Goal: Task Accomplishment & Management: Manage account settings

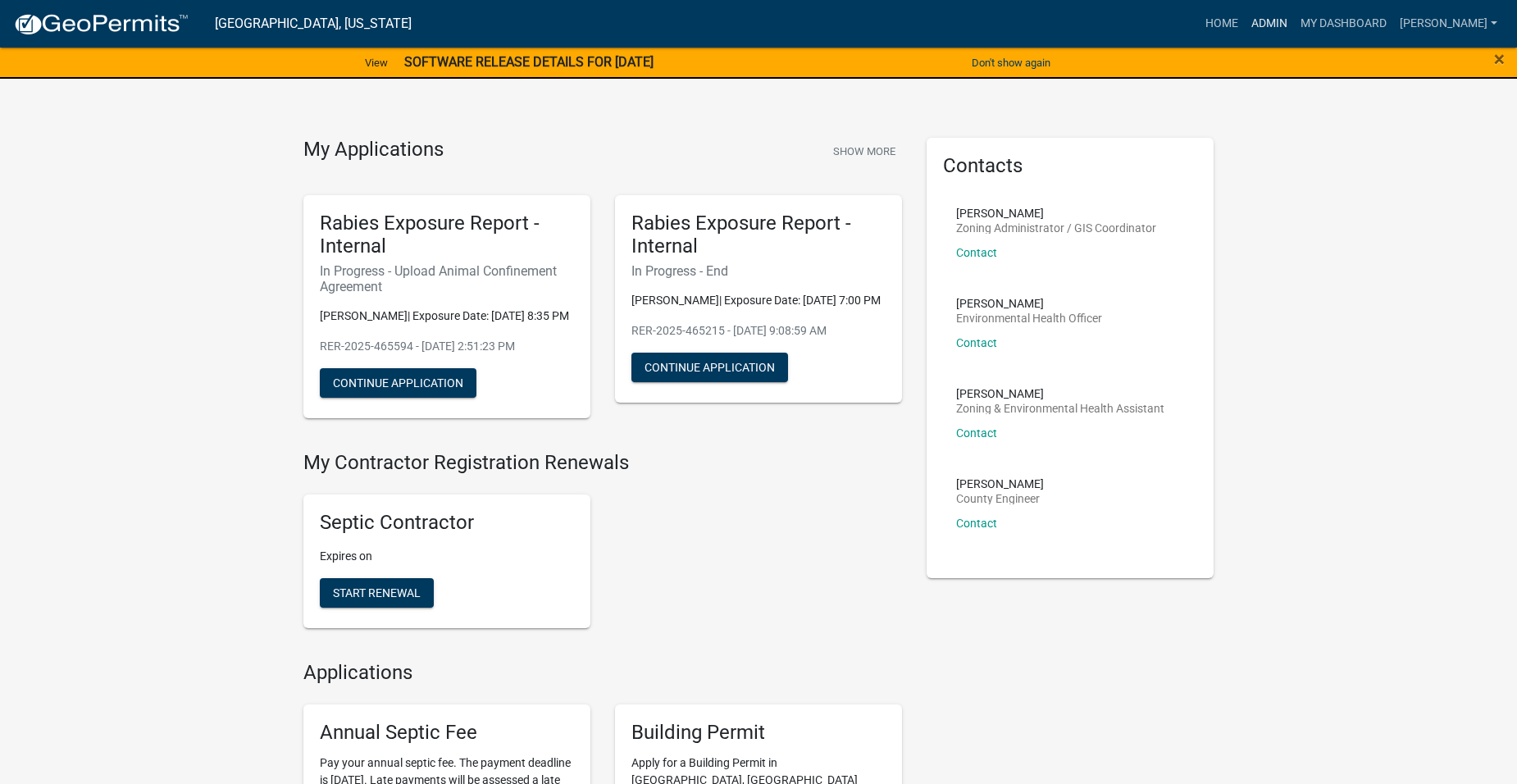
click at [1294, 19] on link "Admin" at bounding box center [1270, 23] width 50 height 31
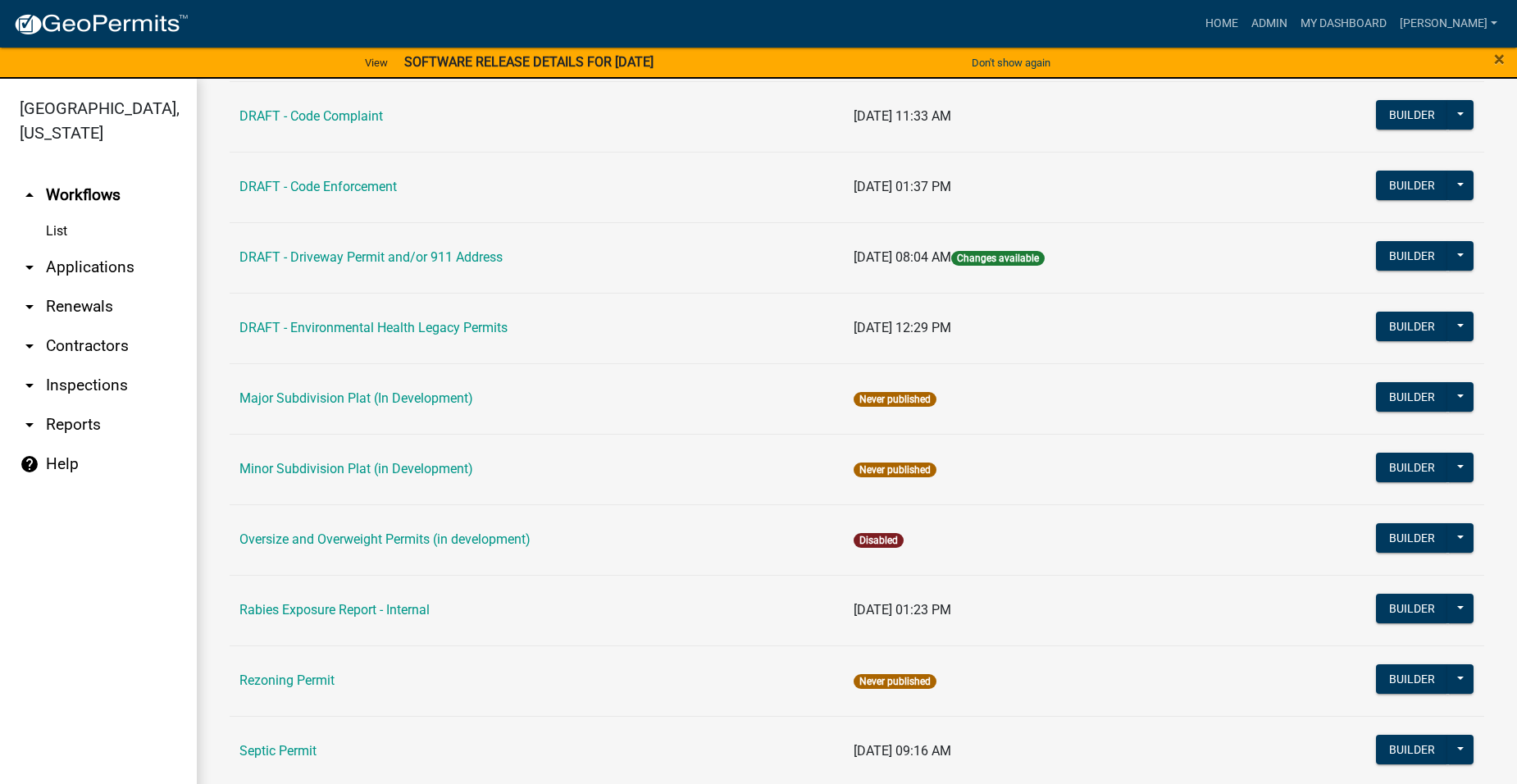
scroll to position [655, 0]
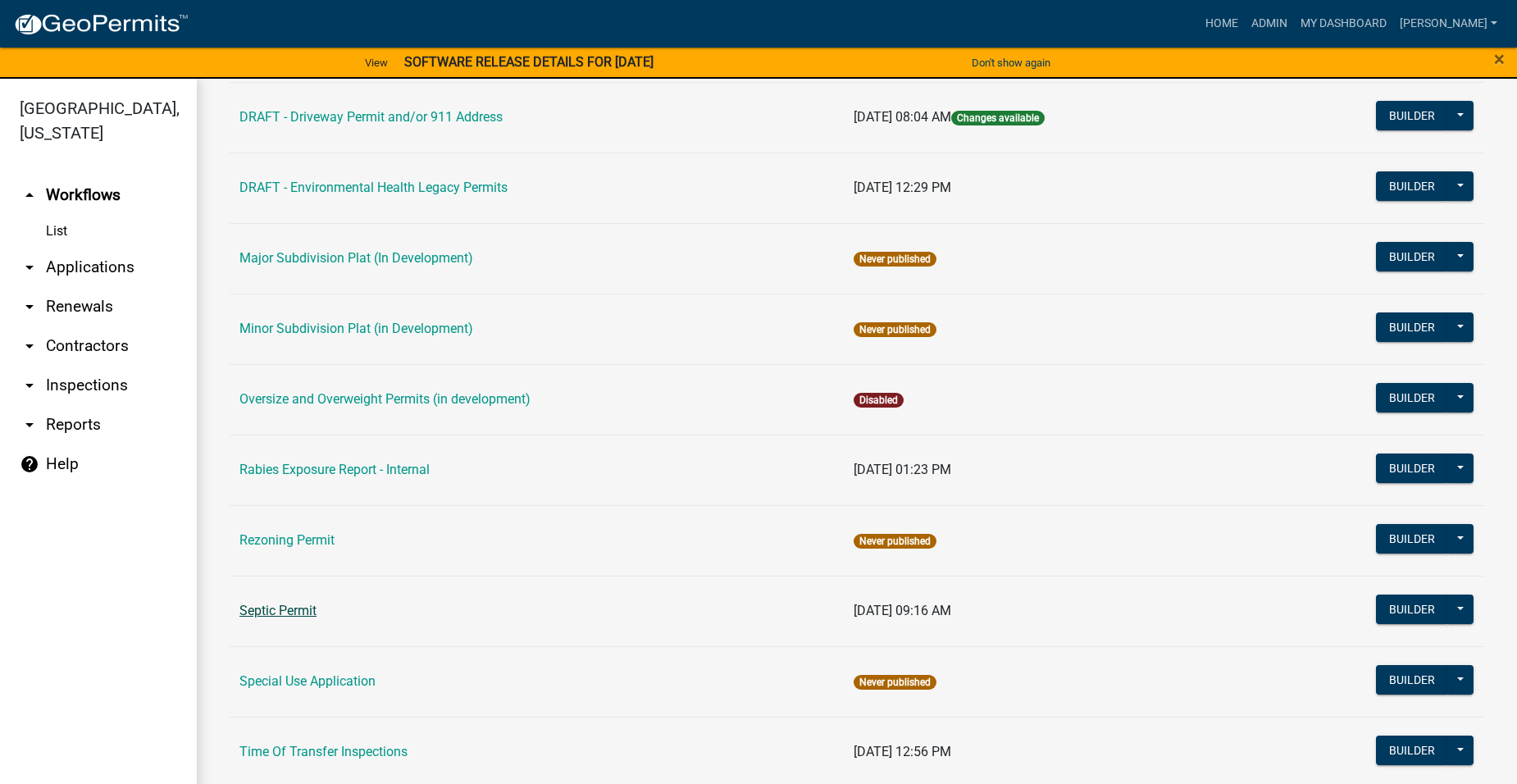
click at [287, 612] on link "Septic Permit" at bounding box center [278, 611] width 77 height 16
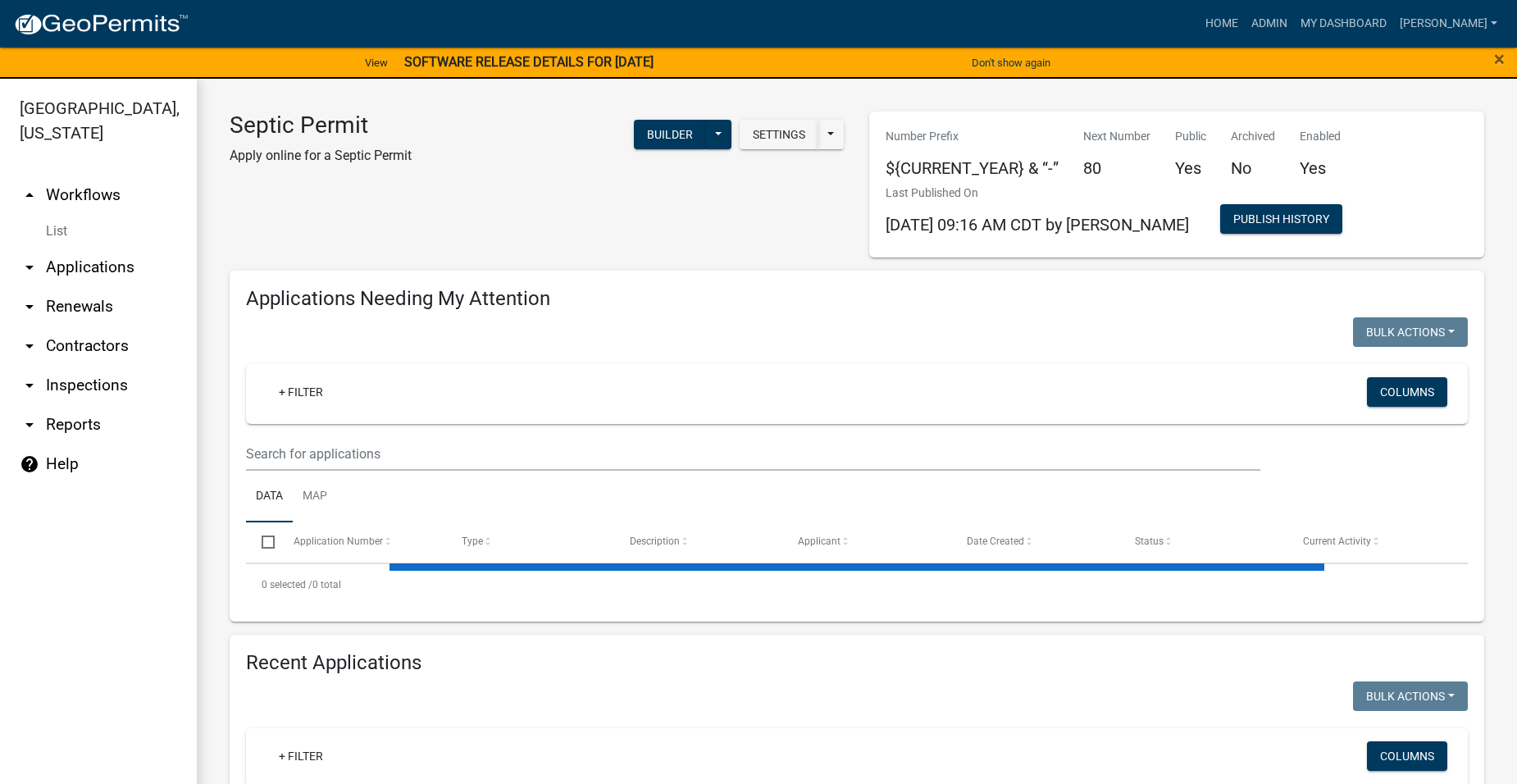
select select "2: 50"
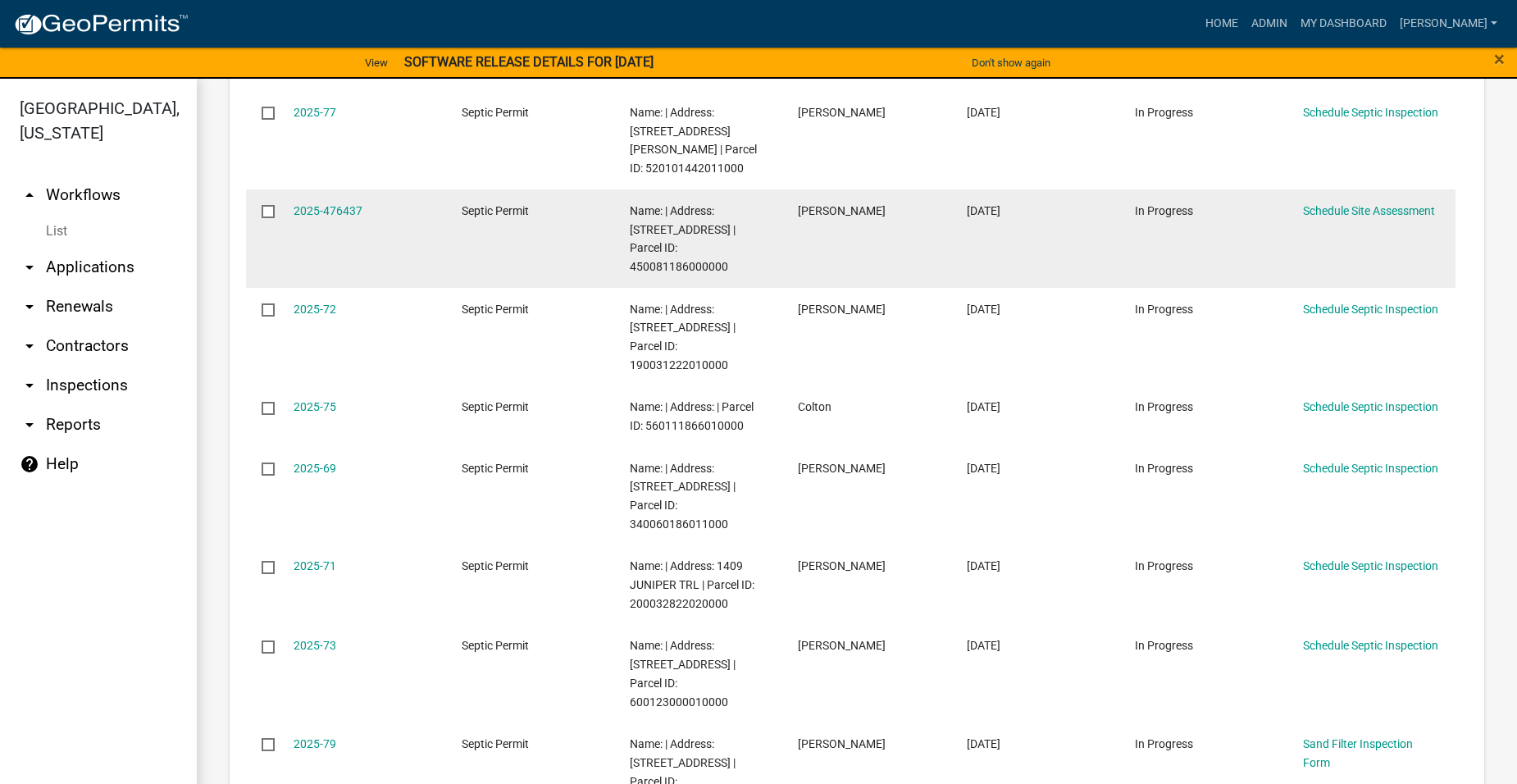
scroll to position [574, 0]
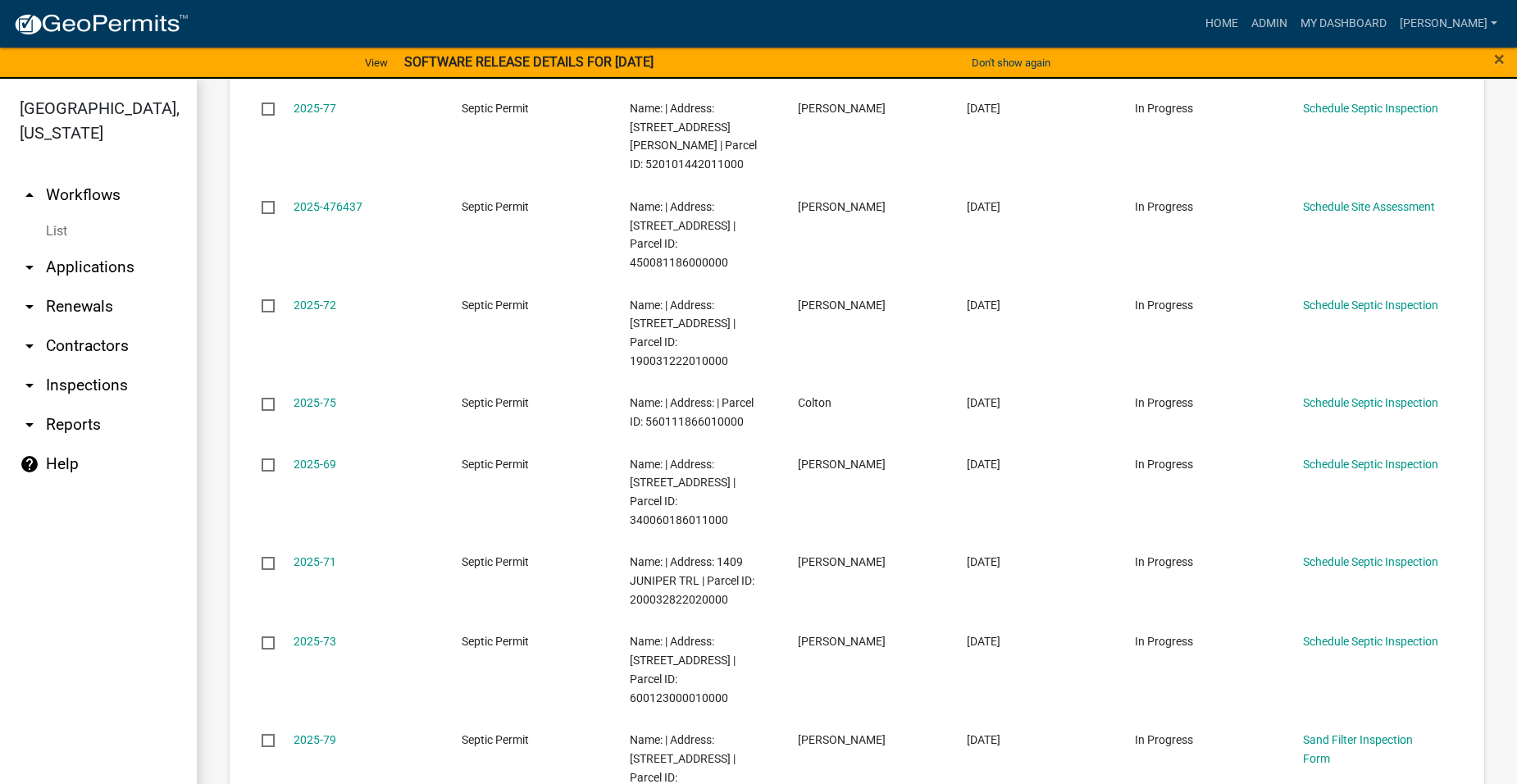
click at [111, 247] on link "arrow_drop_down Applications" at bounding box center [98, 267] width 197 height 39
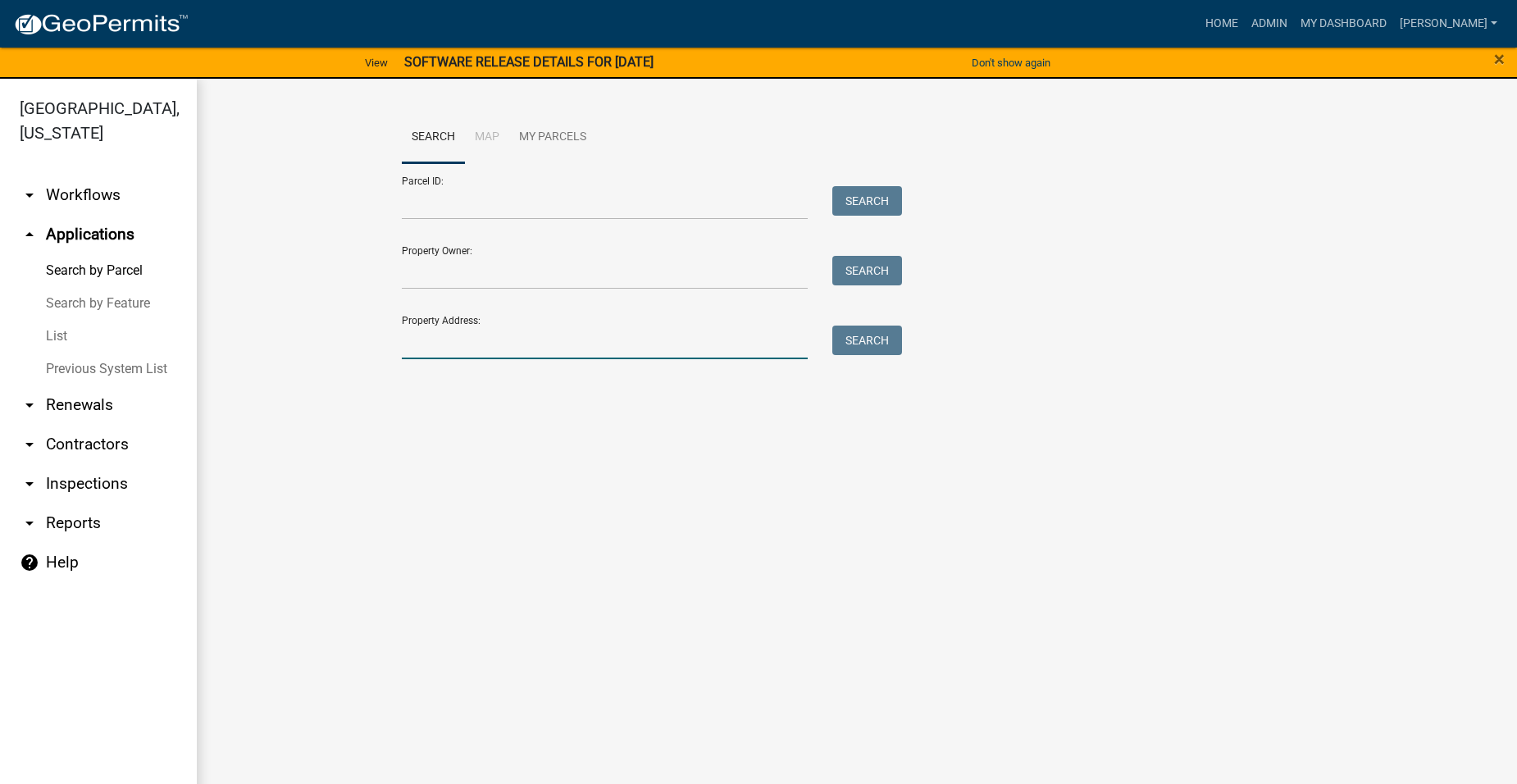
click at [474, 339] on input "Property Address:" at bounding box center [604, 342] width 406 height 34
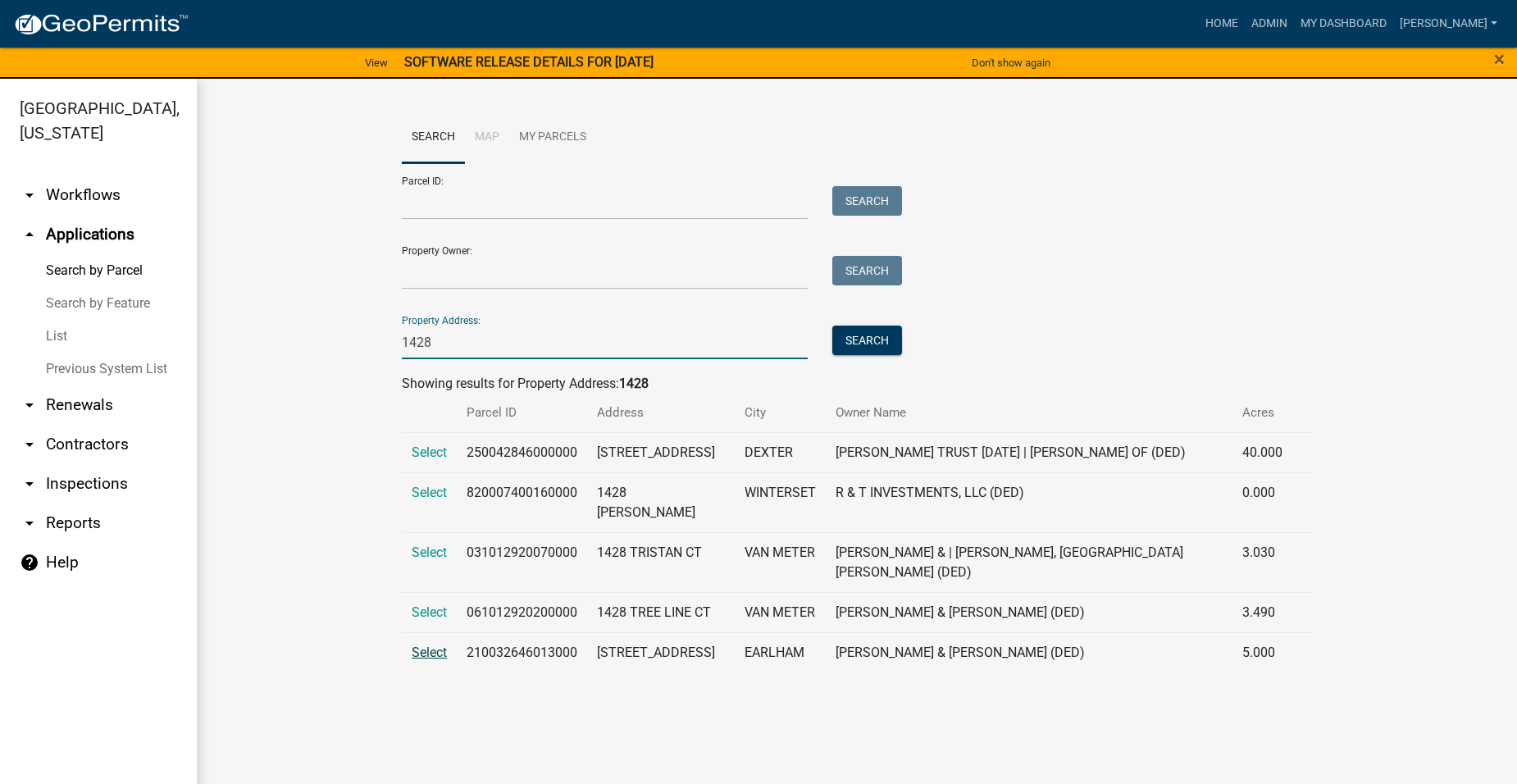
type input "1428"
click at [441, 660] on span "Select" at bounding box center [430, 653] width 35 height 16
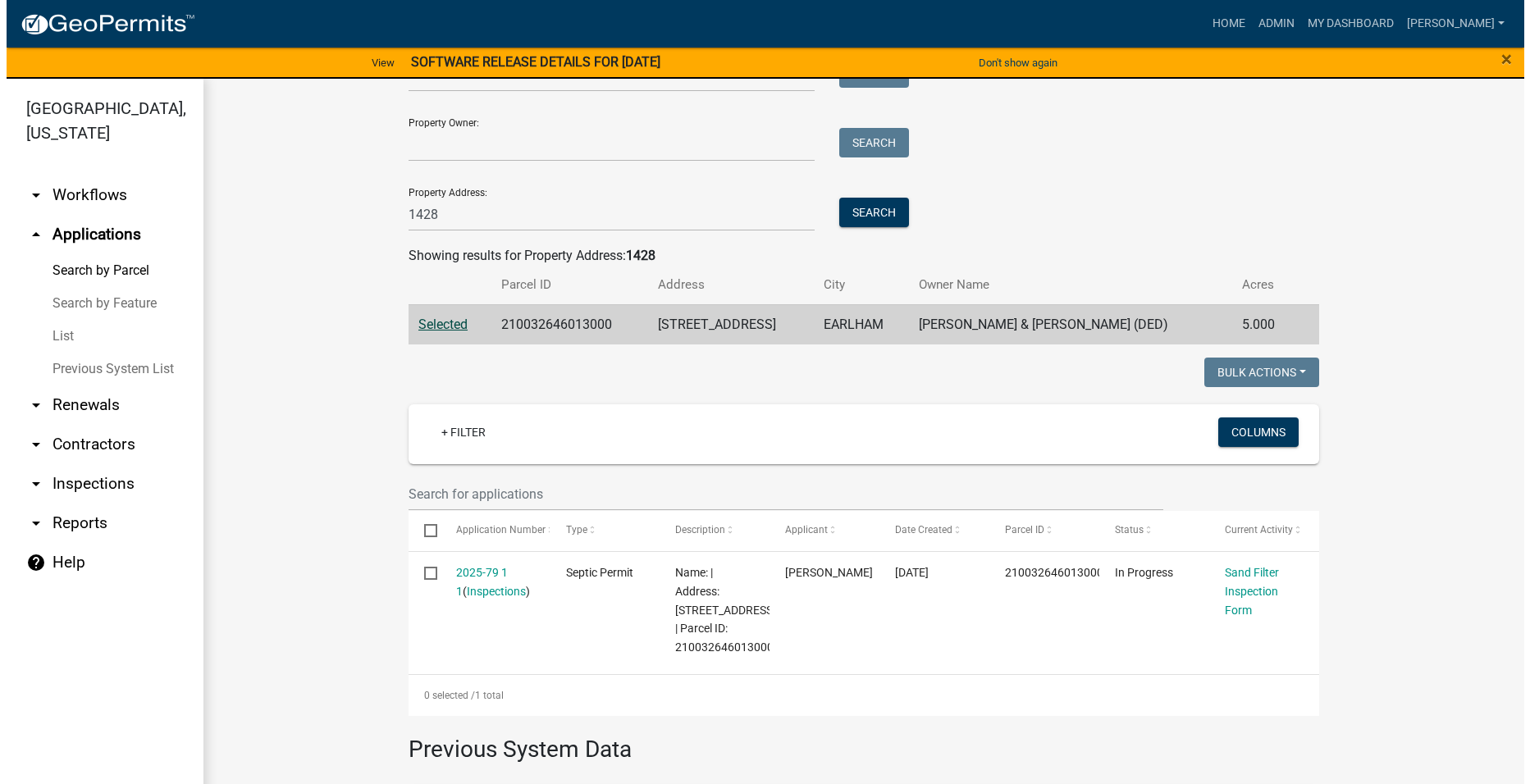
scroll to position [328, 0]
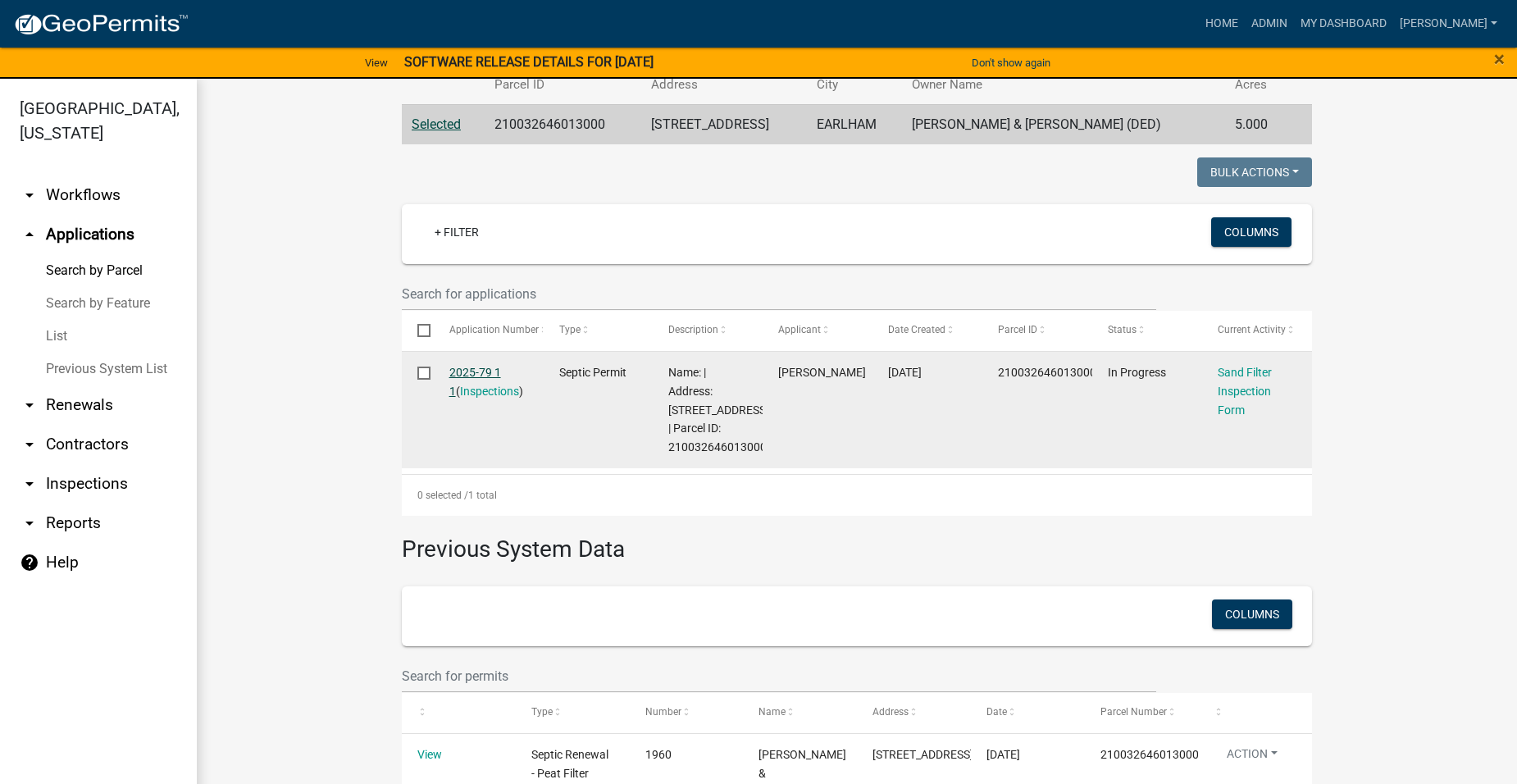
click at [469, 370] on link "2025-79 1 1" at bounding box center [474, 381] width 52 height 32
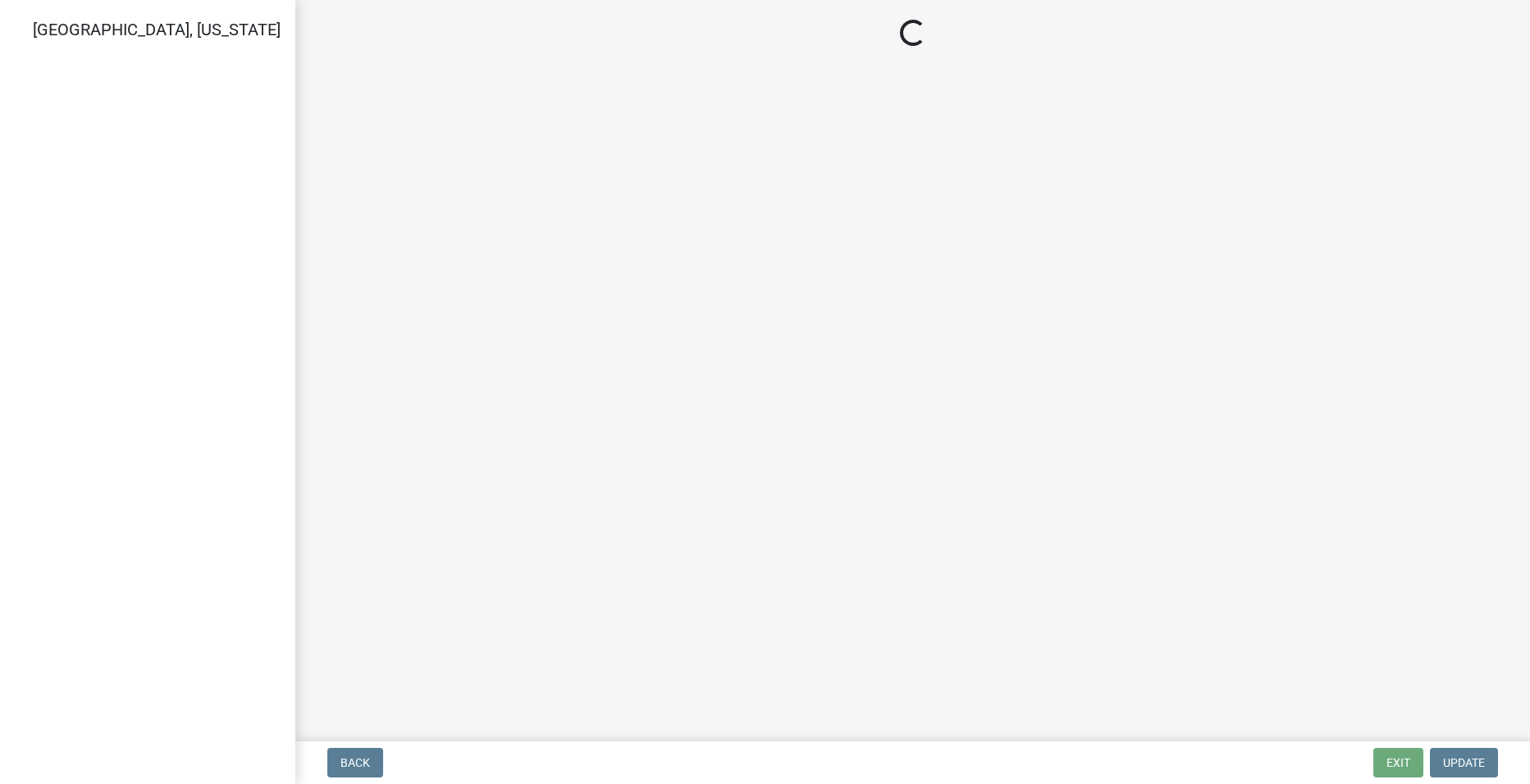
select select "dbe3a1b9-a4b3-48fa-b9c0-fee70399abae"
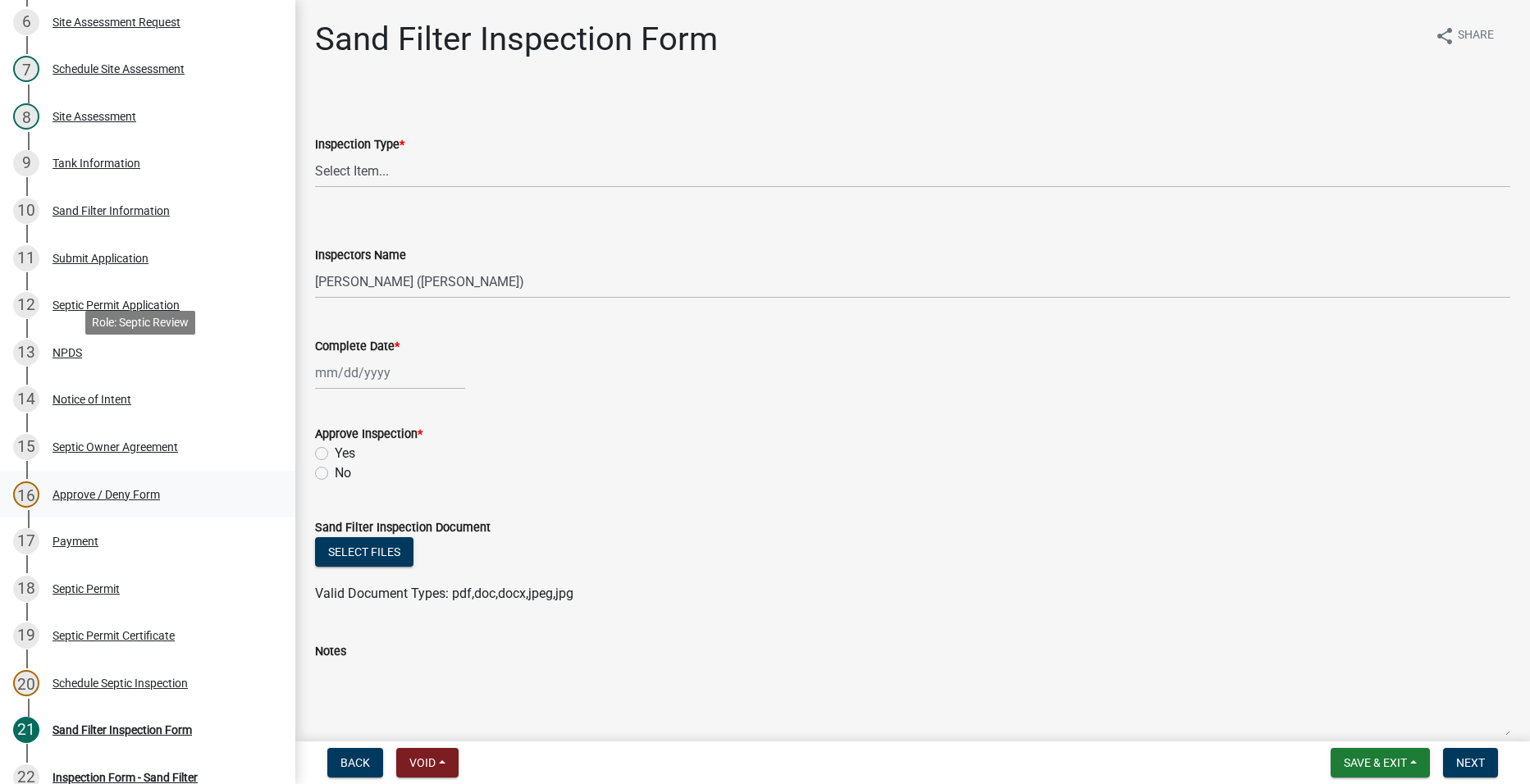
scroll to position [574, 0]
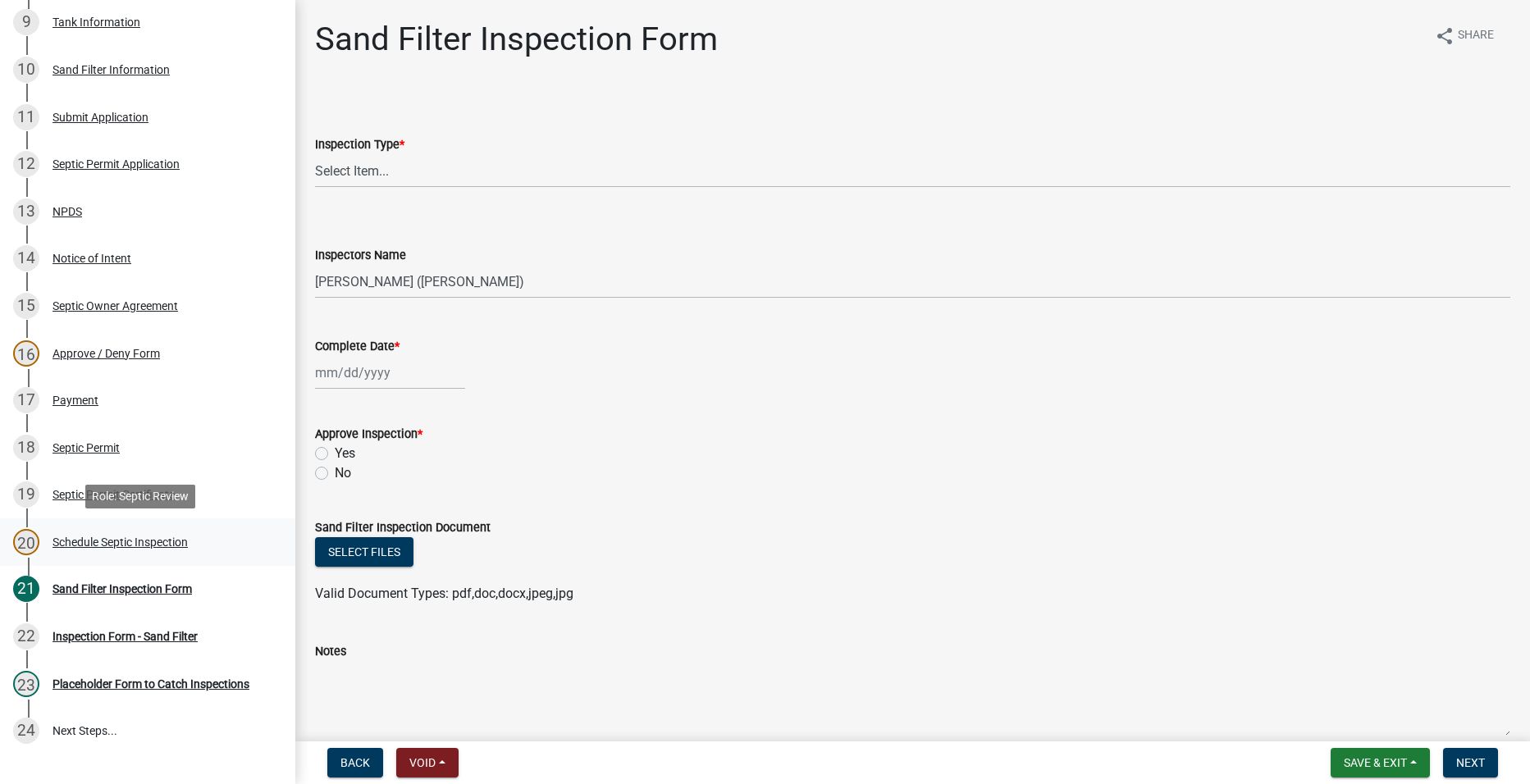
click at [91, 544] on div "Schedule Septic Inspection" at bounding box center [120, 541] width 135 height 12
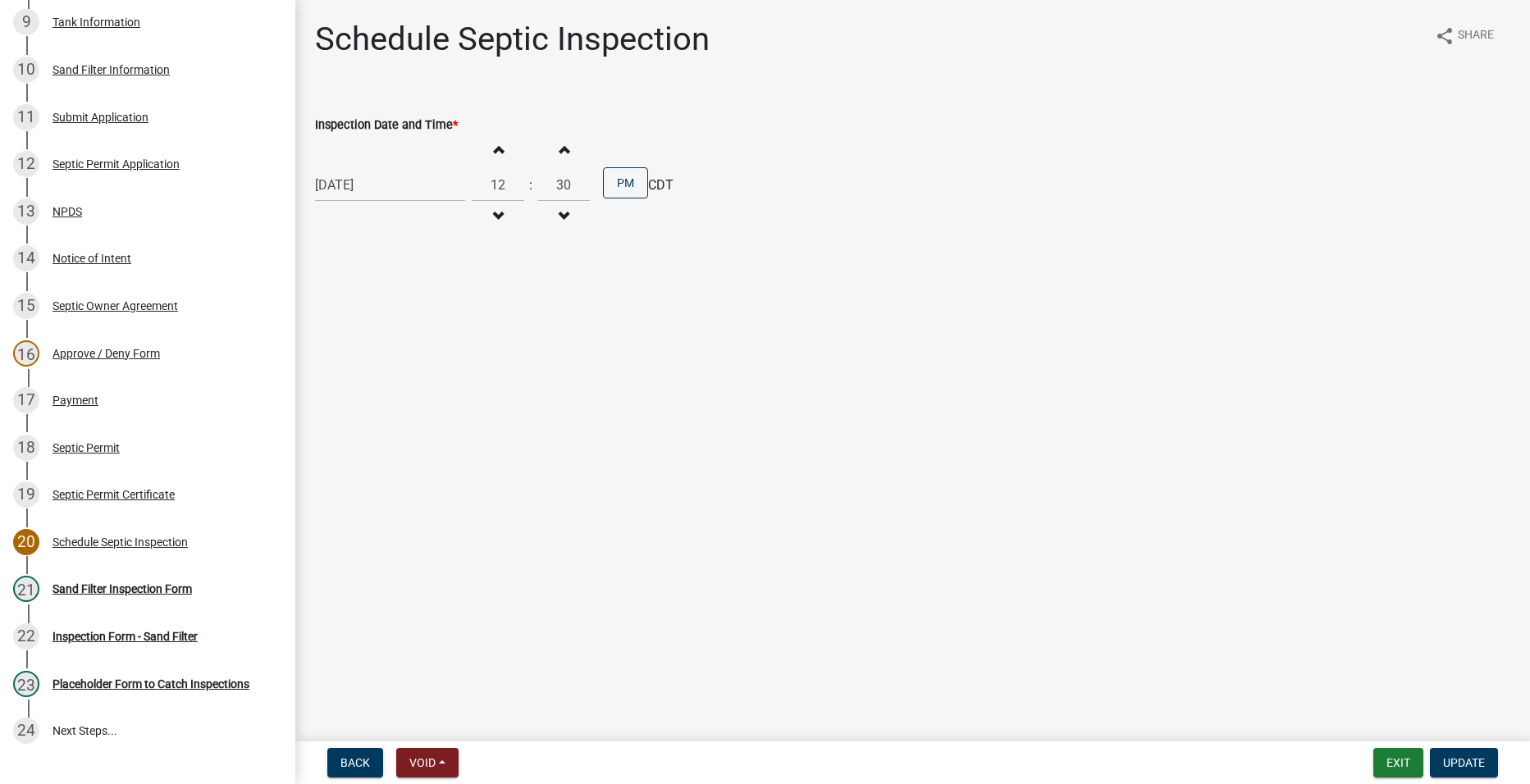
click at [348, 180] on div "[DATE]" at bounding box center [390, 185] width 150 height 34
select select "9"
select select "2025"
click at [415, 350] on div "25" at bounding box center [409, 351] width 26 height 26
type input "[DATE]"
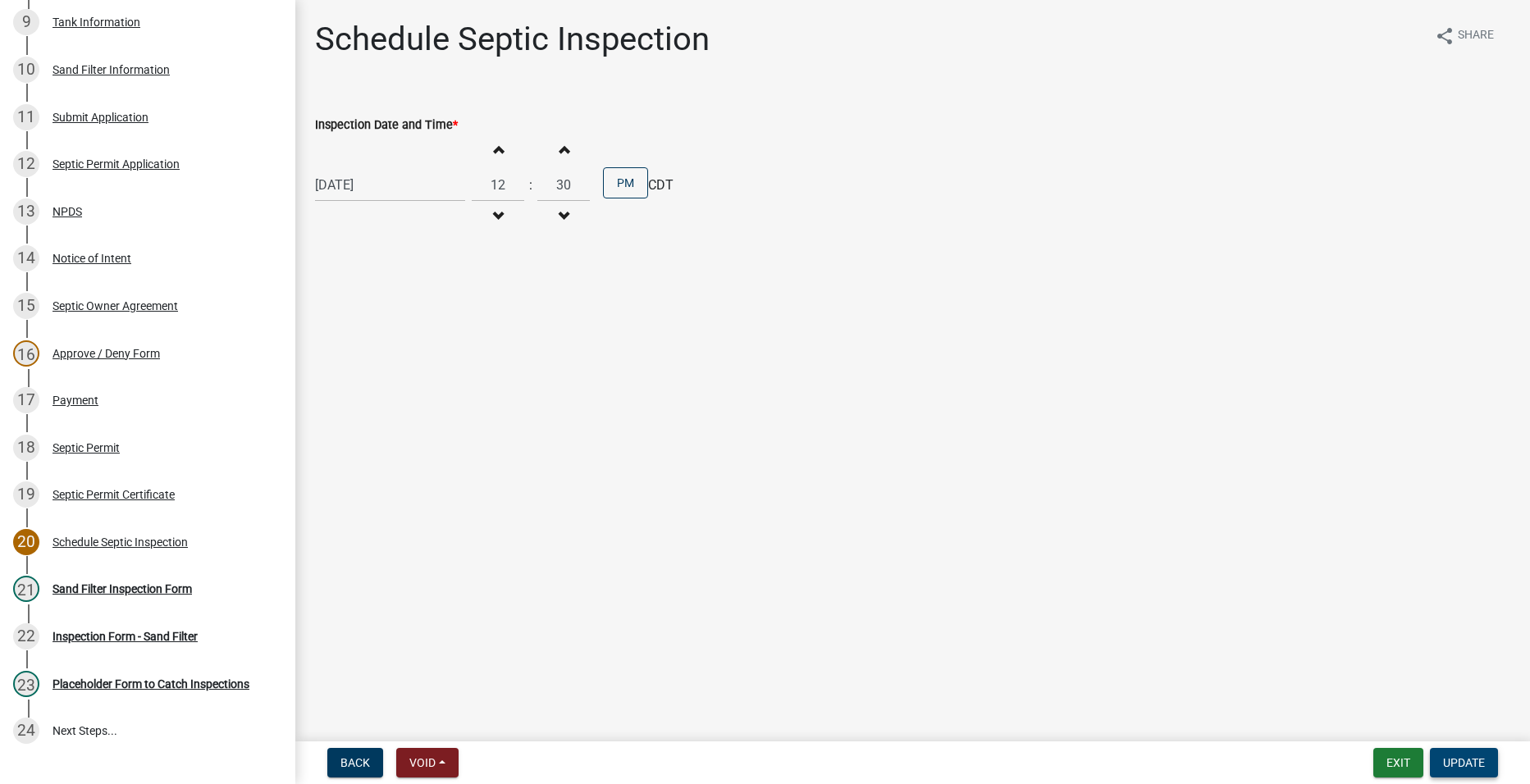
click at [1462, 761] on span "Update" at bounding box center [1464, 762] width 42 height 13
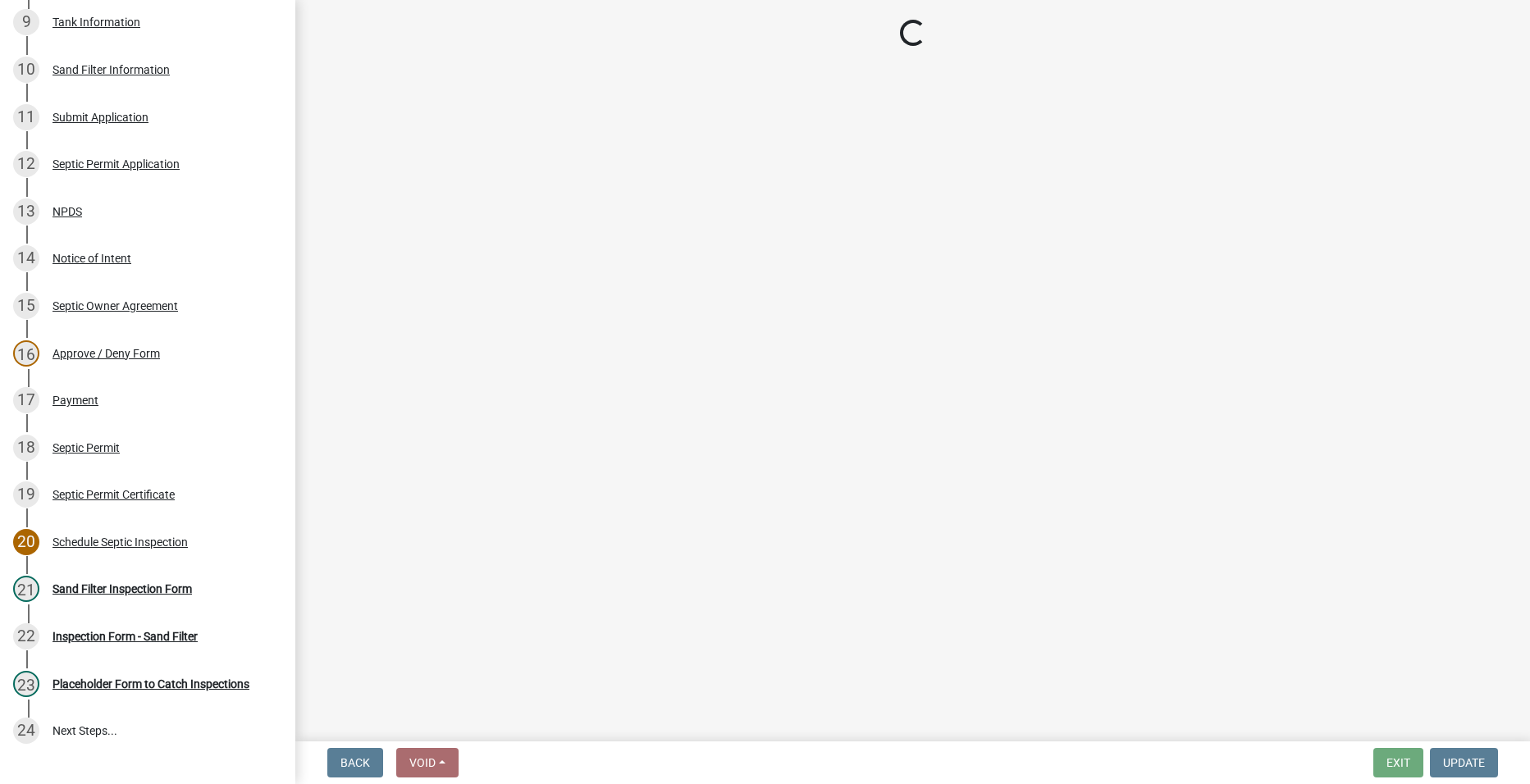
select select "dbe3a1b9-a4b3-48fa-b9c0-fee70399abae"
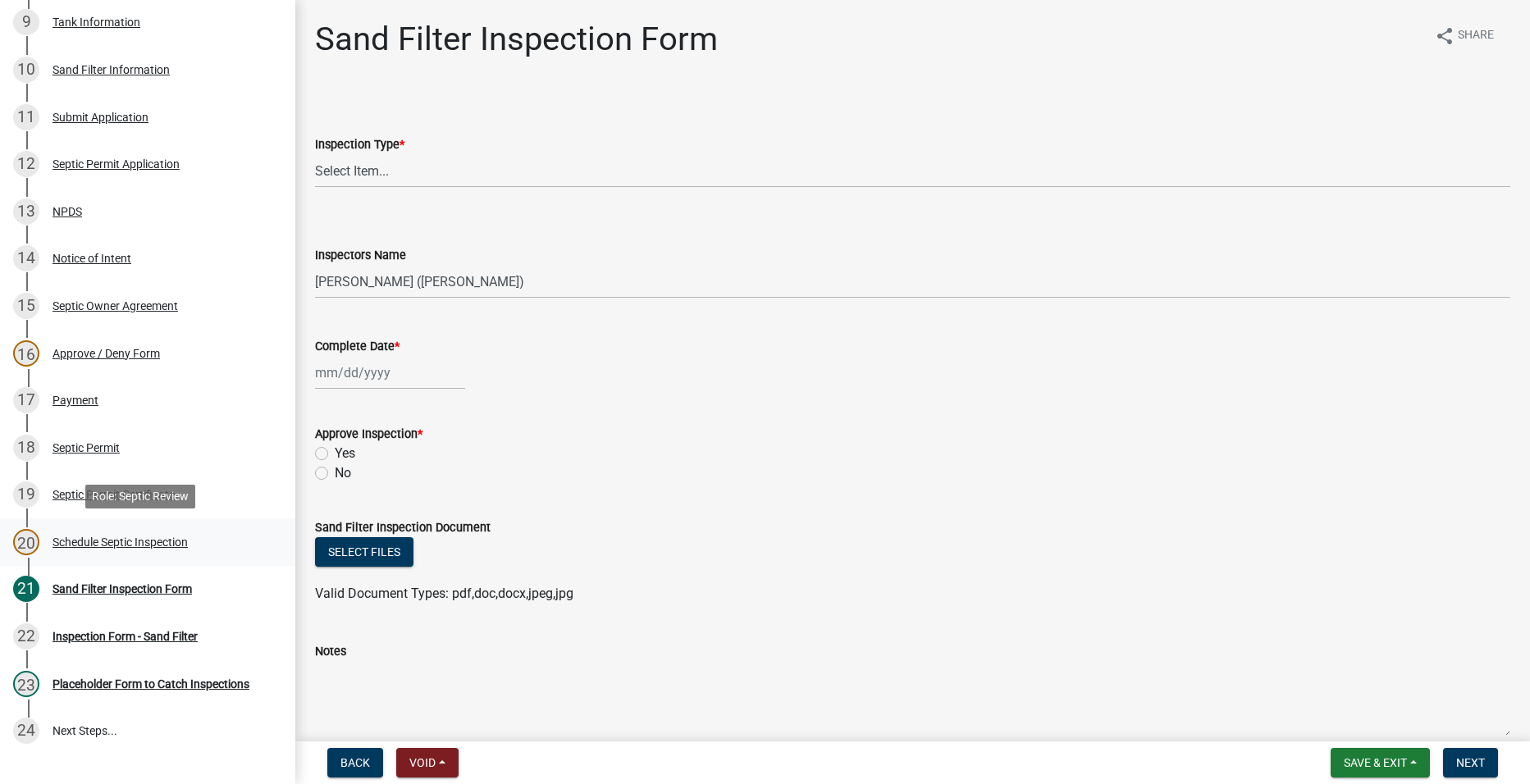
click at [61, 527] on link "20 Schedule Septic Inspection" at bounding box center [147, 541] width 295 height 48
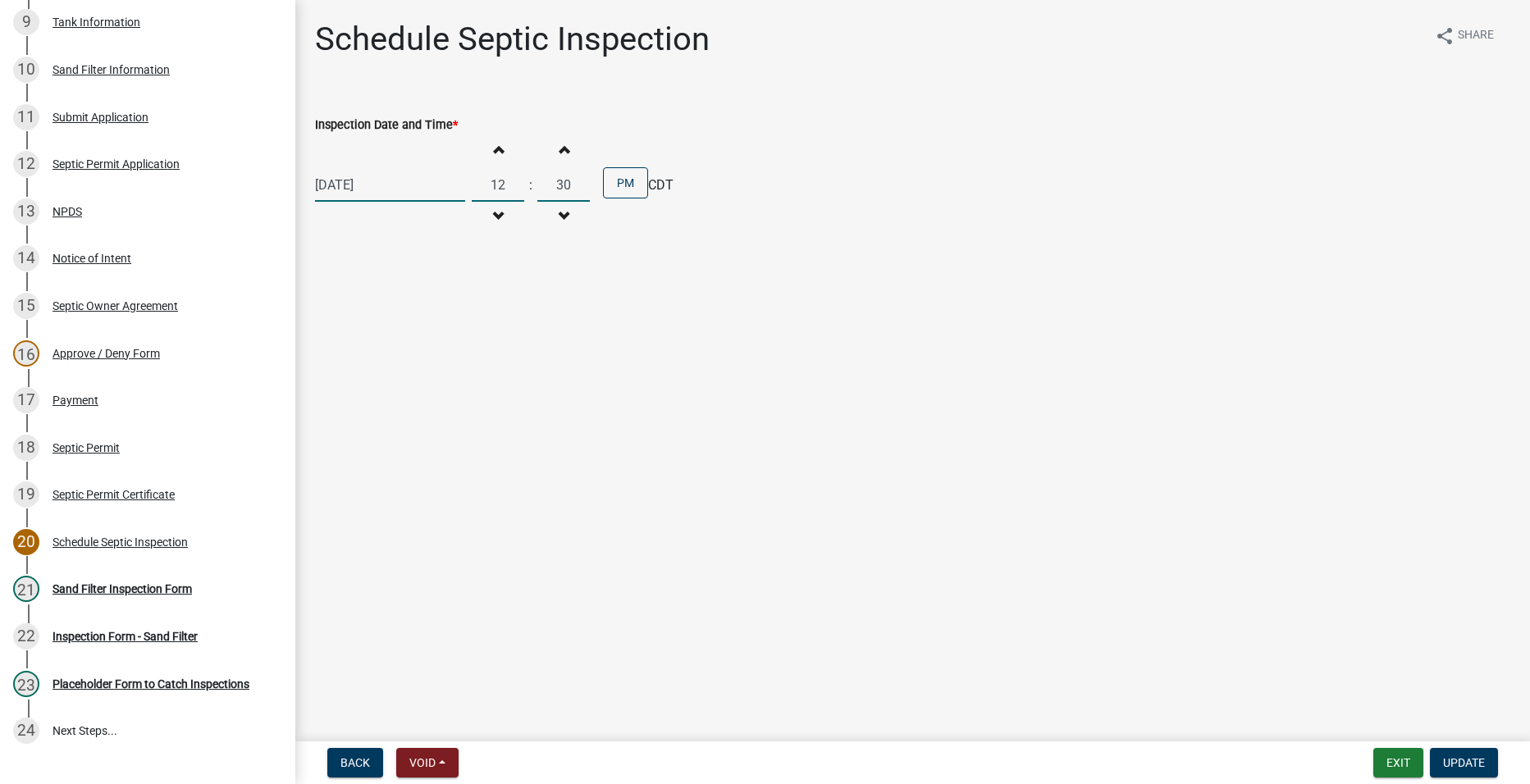
click at [571, 179] on input "30" at bounding box center [563, 185] width 53 height 34
drag, startPoint x: 571, startPoint y: 179, endPoint x: 544, endPoint y: 178, distance: 27.0
click at [544, 178] on input "30" at bounding box center [563, 185] width 53 height 34
type input "00"
click at [1454, 764] on span "Update" at bounding box center [1464, 762] width 42 height 13
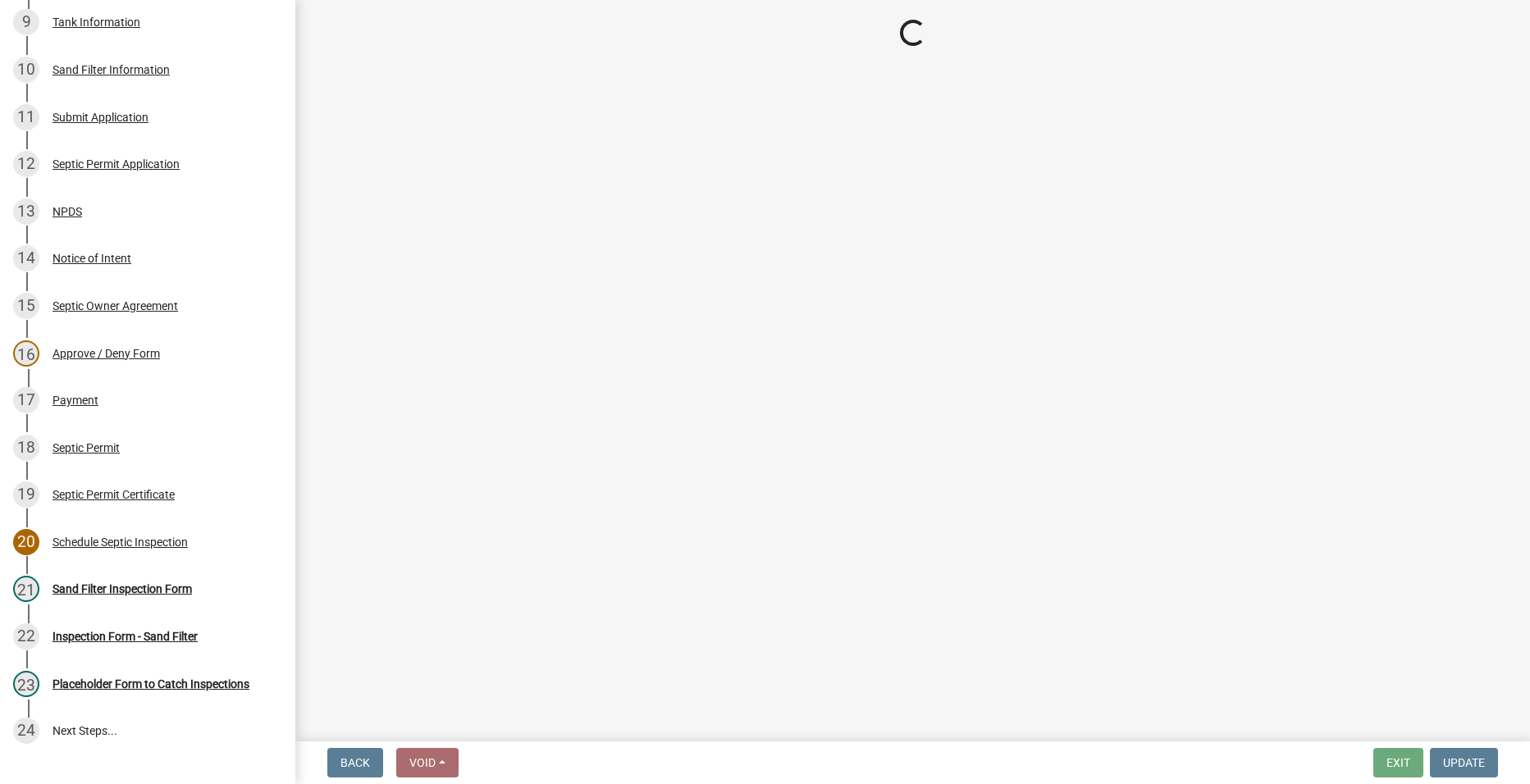
select select "dbe3a1b9-a4b3-48fa-b9c0-fee70399abae"
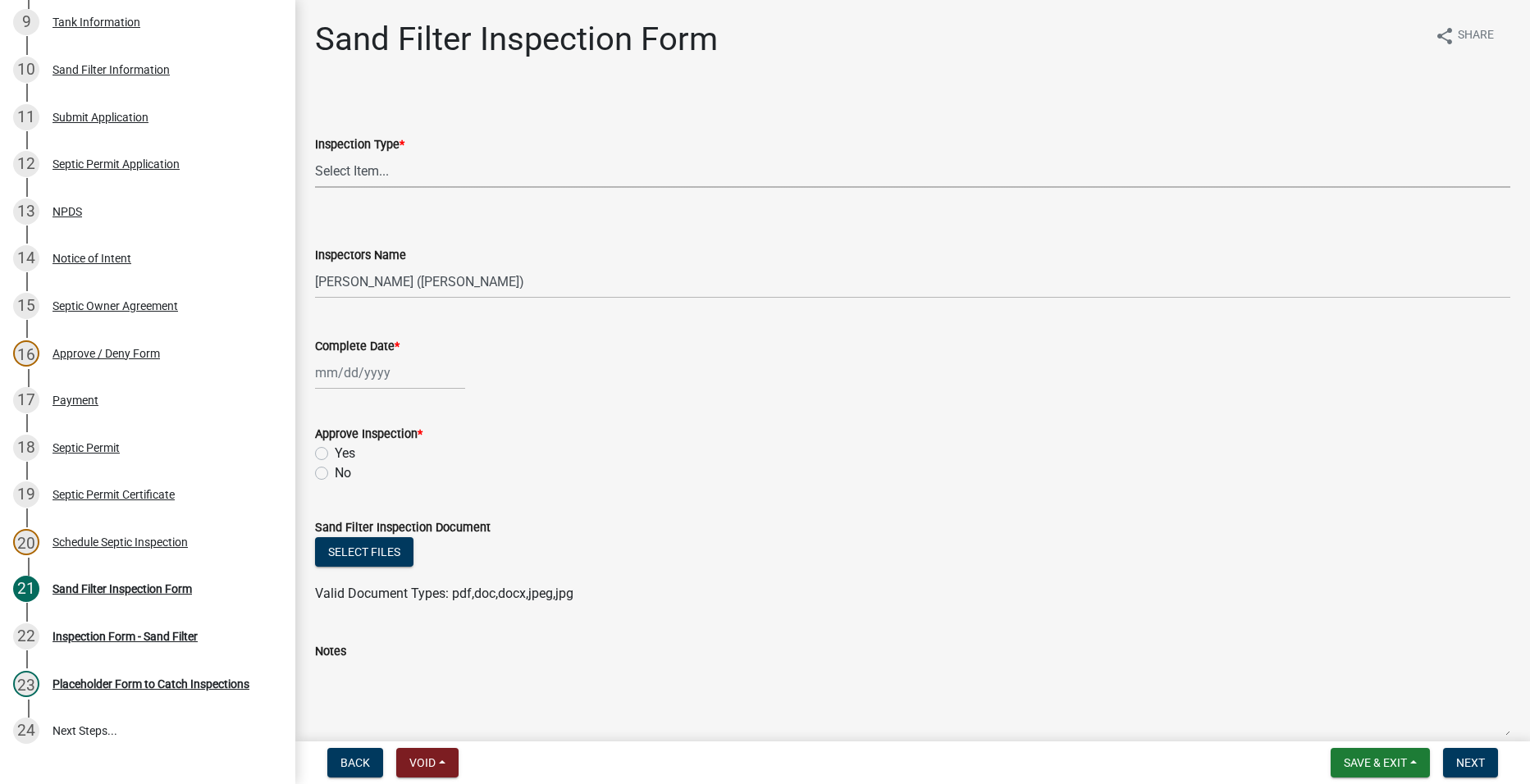
click at [345, 165] on select "Select Item... Sand Filter Inspection" at bounding box center [912, 170] width 1195 height 34
click at [315, 154] on select "Select Item... Sand Filter Inspection" at bounding box center [912, 170] width 1195 height 34
select select "ccc3feb4-466f-4227-91e9-914ee9242bae"
click at [342, 367] on div at bounding box center [390, 372] width 150 height 34
select select "9"
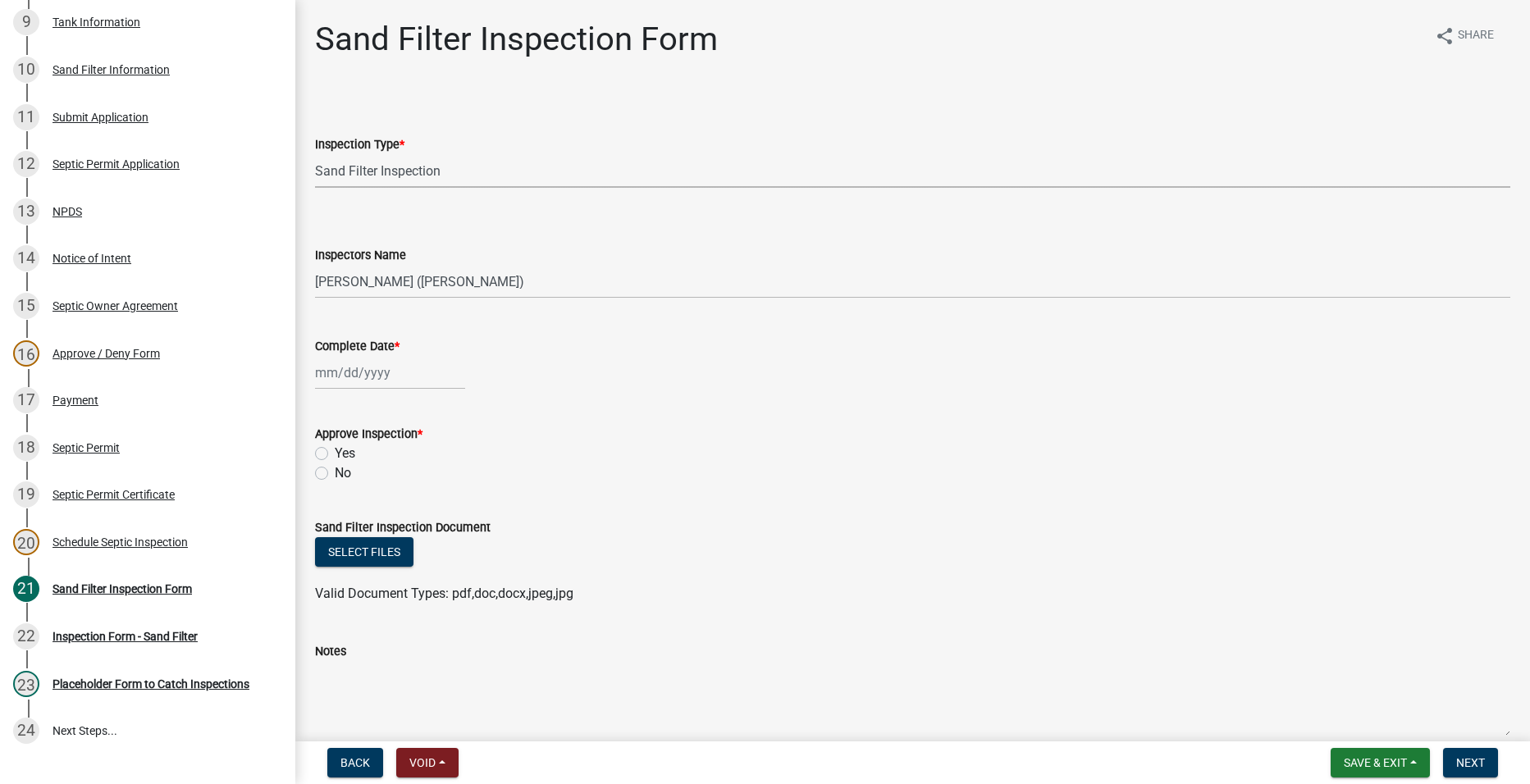
select select "2025"
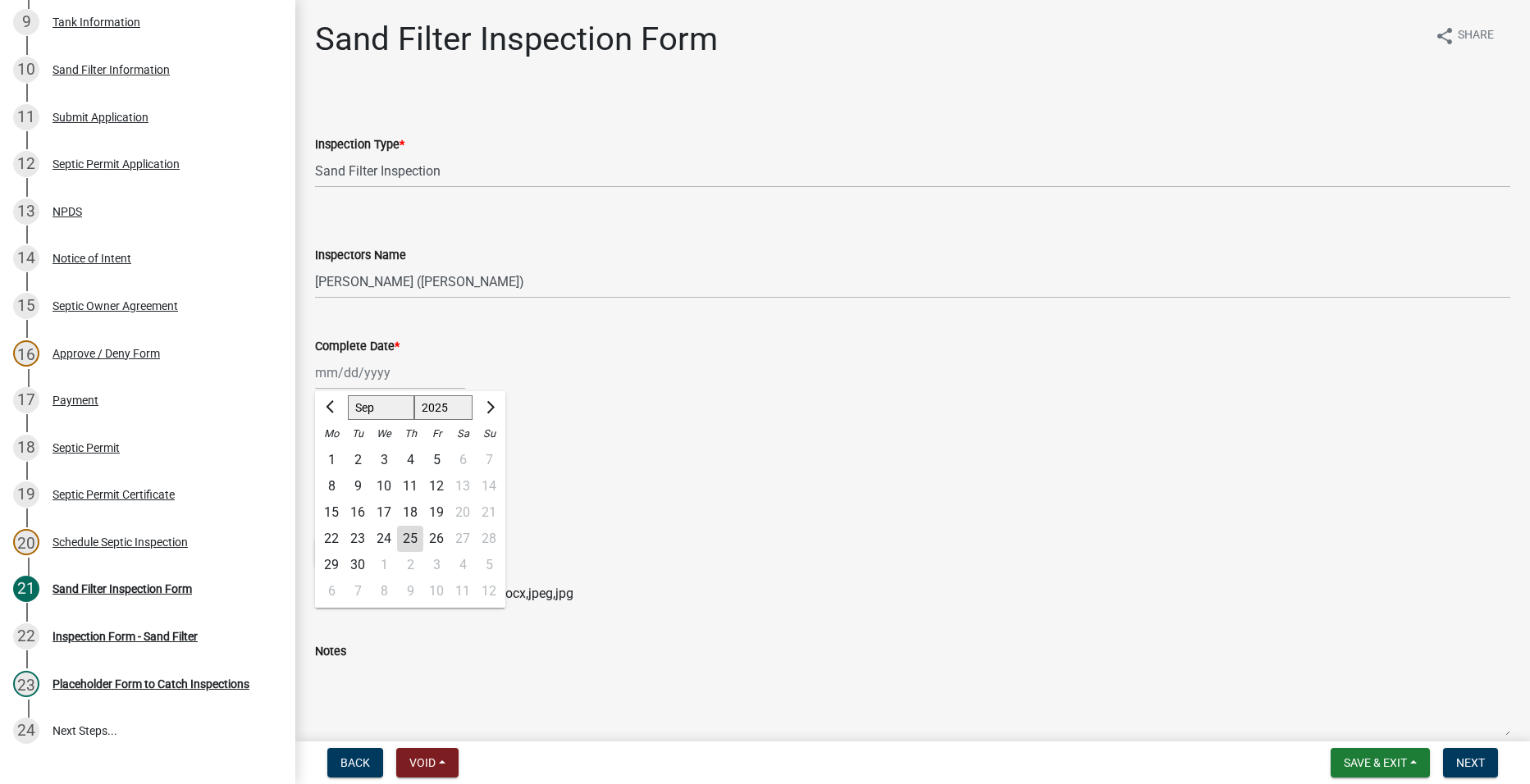
click at [410, 539] on div "25" at bounding box center [409, 539] width 26 height 26
type input "[DATE]"
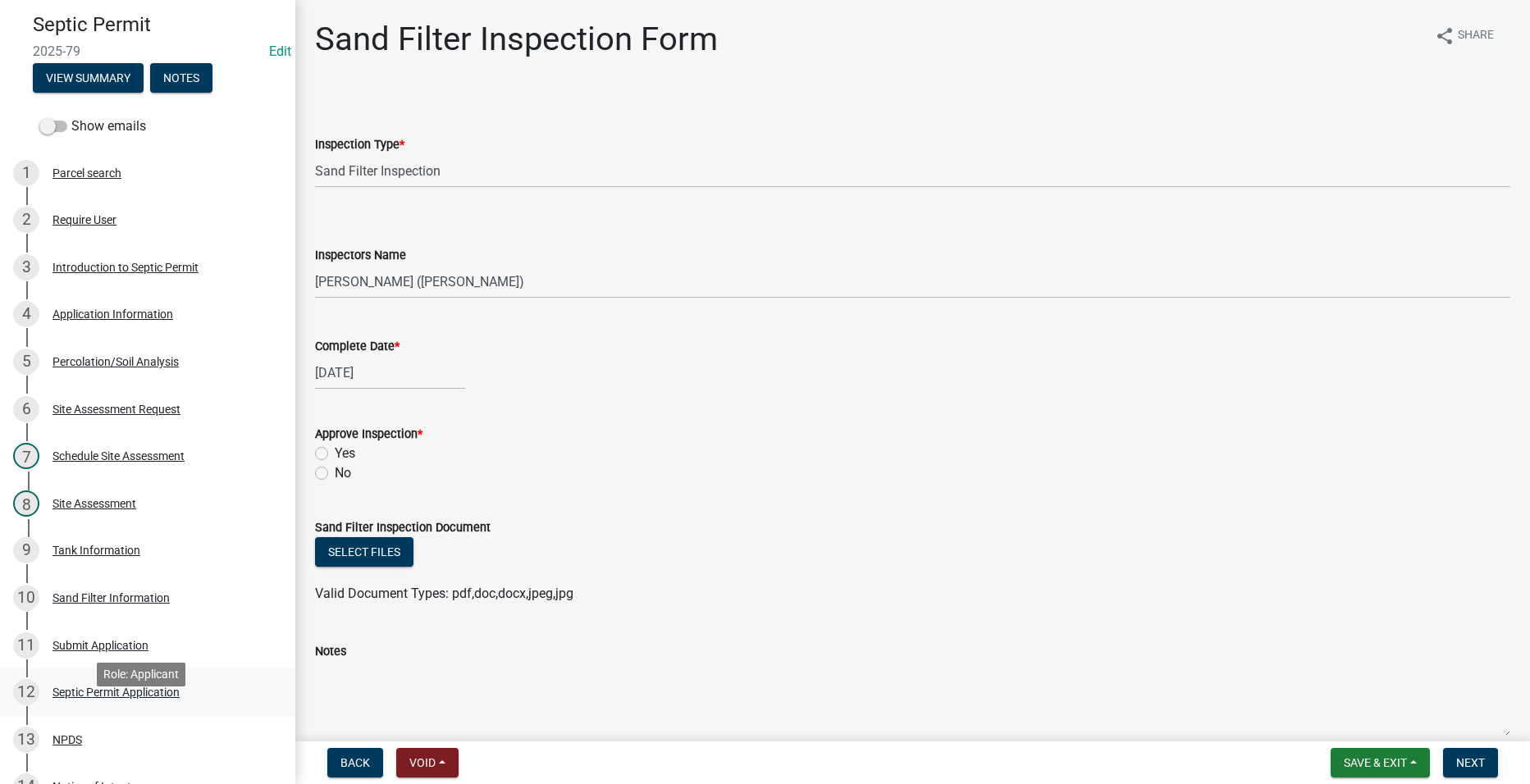
scroll to position [0, 0]
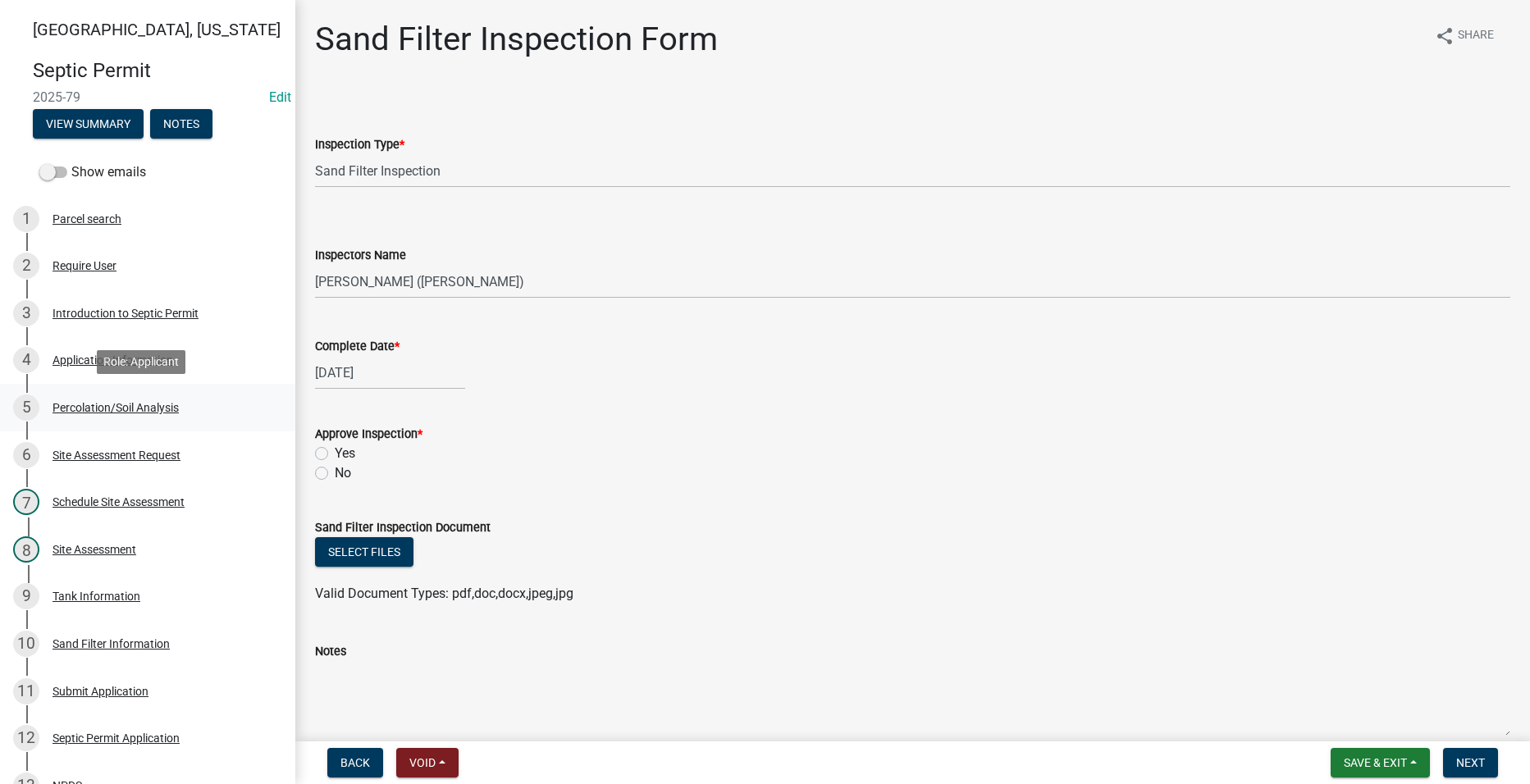
click at [86, 402] on div "Percolation/Soil Analysis" at bounding box center [116, 407] width 127 height 12
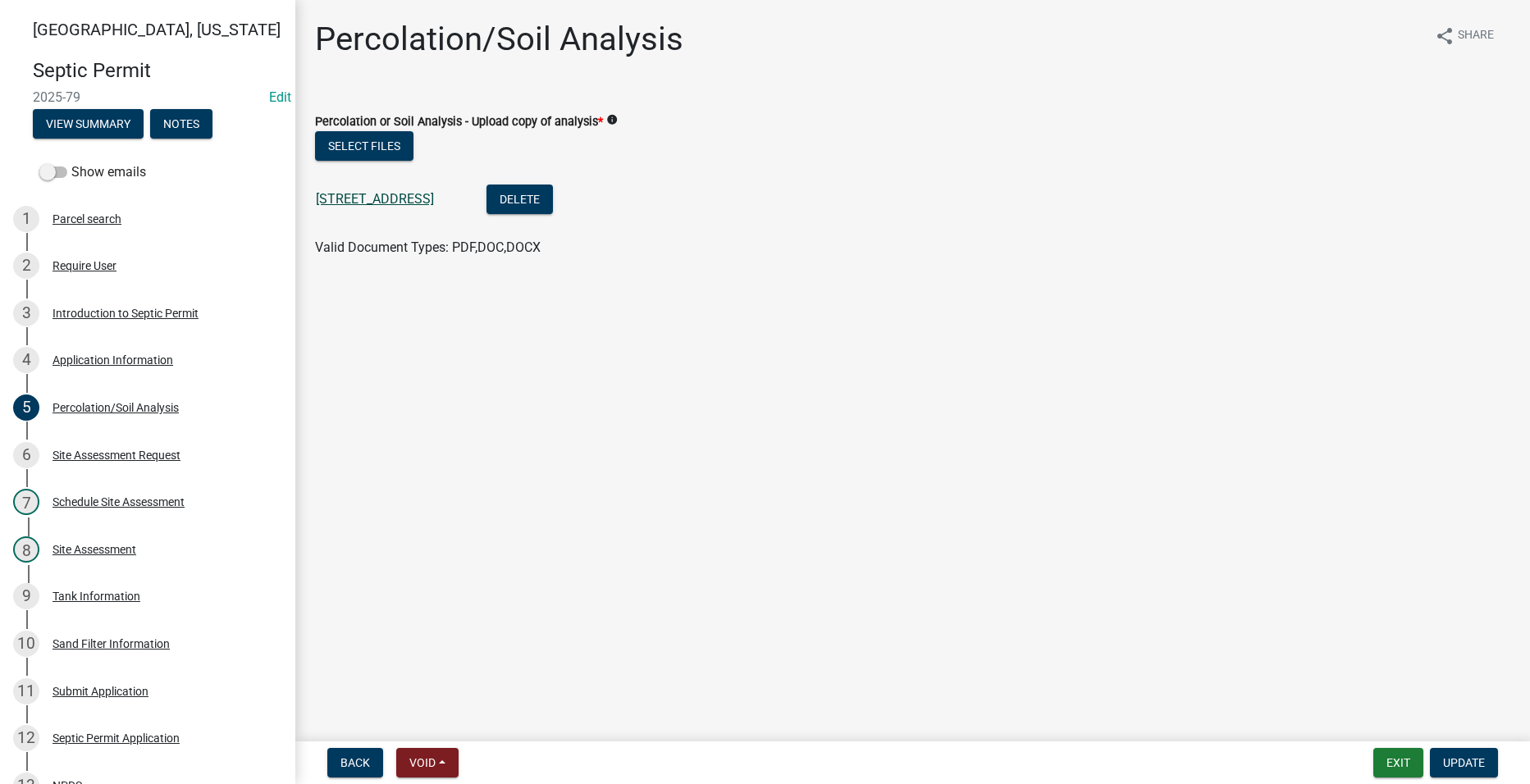
click at [388, 199] on link "[STREET_ADDRESS]" at bounding box center [374, 199] width 118 height 16
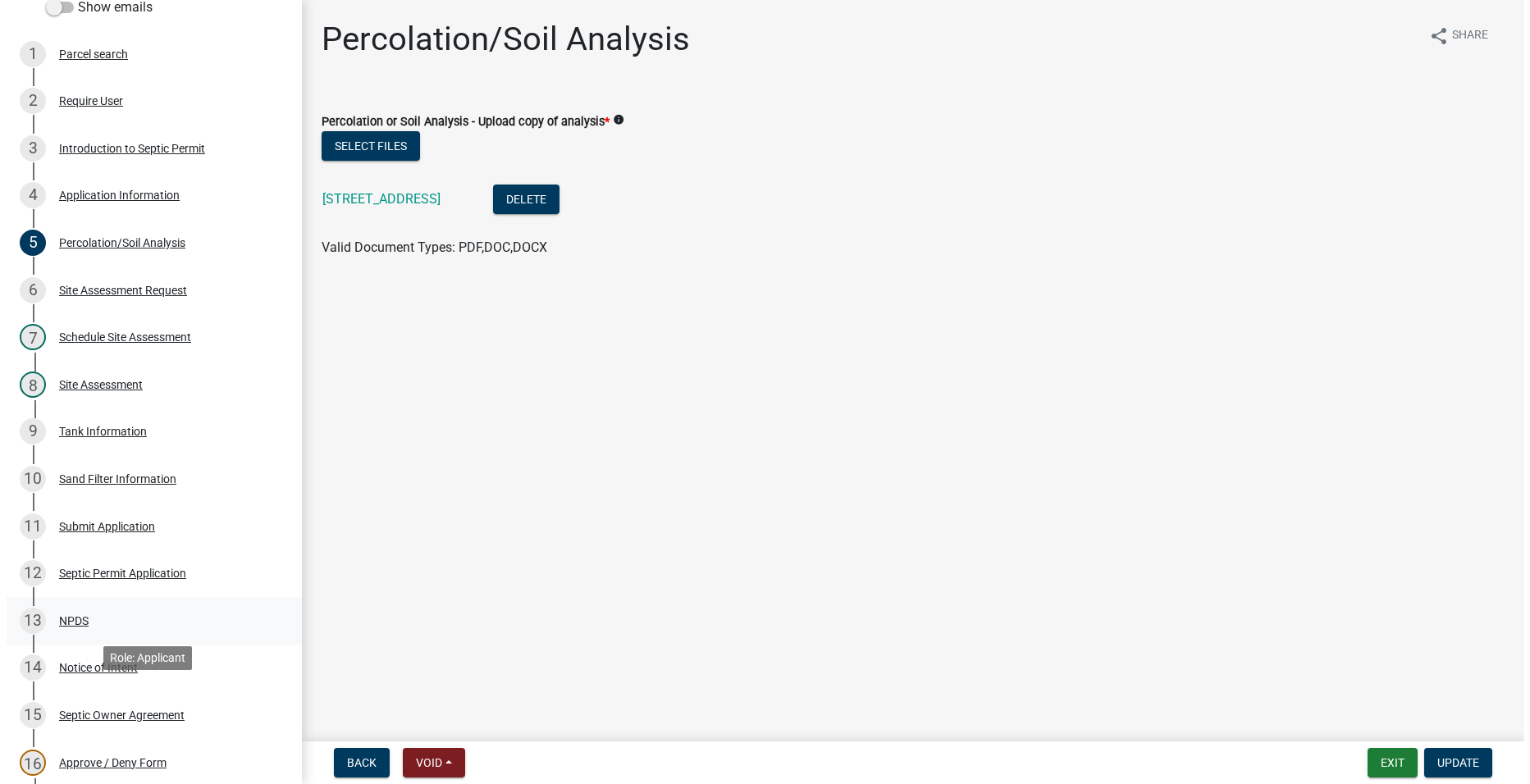
scroll to position [164, 0]
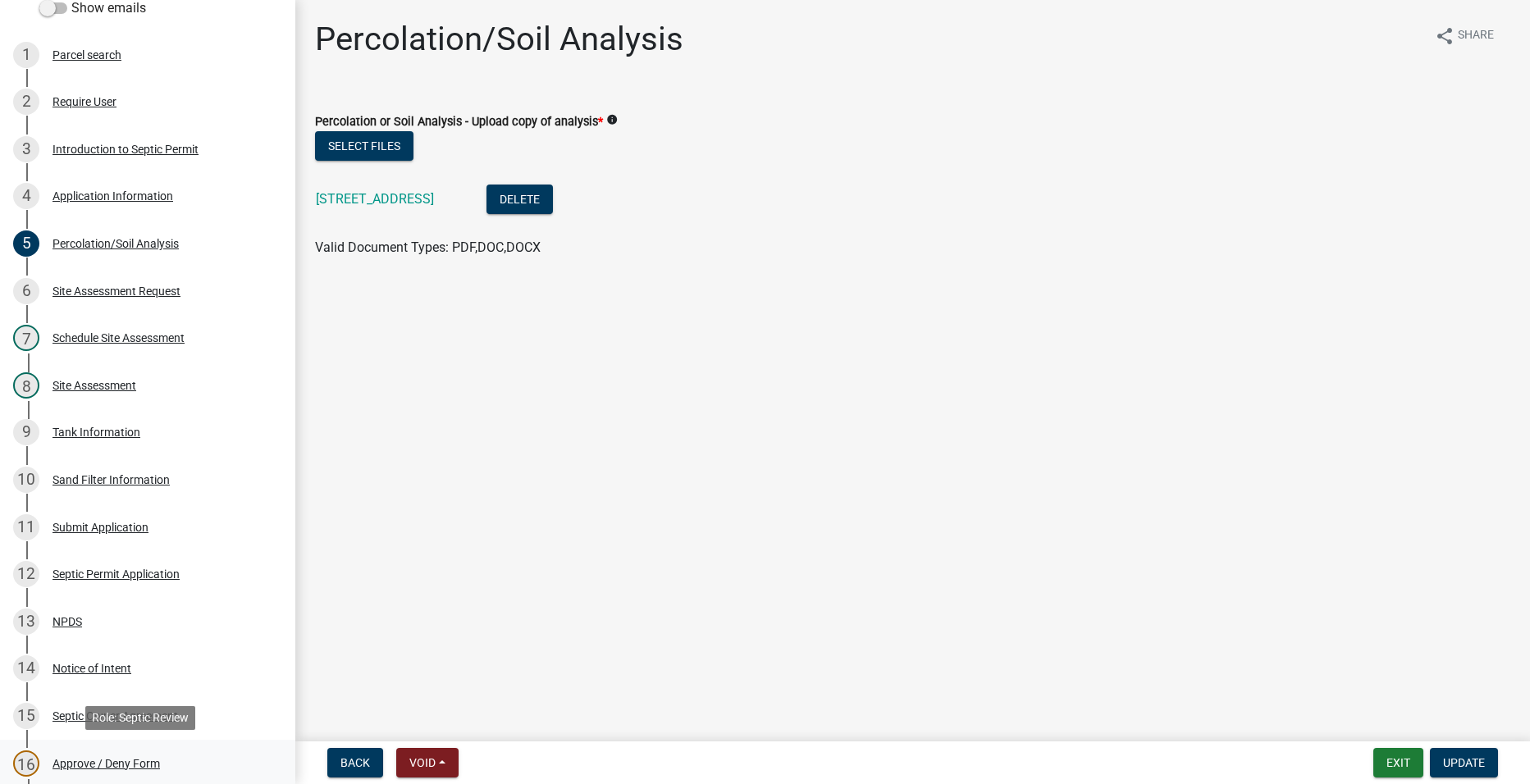
click at [103, 751] on div "16 Approve / Deny Form" at bounding box center [140, 763] width 256 height 26
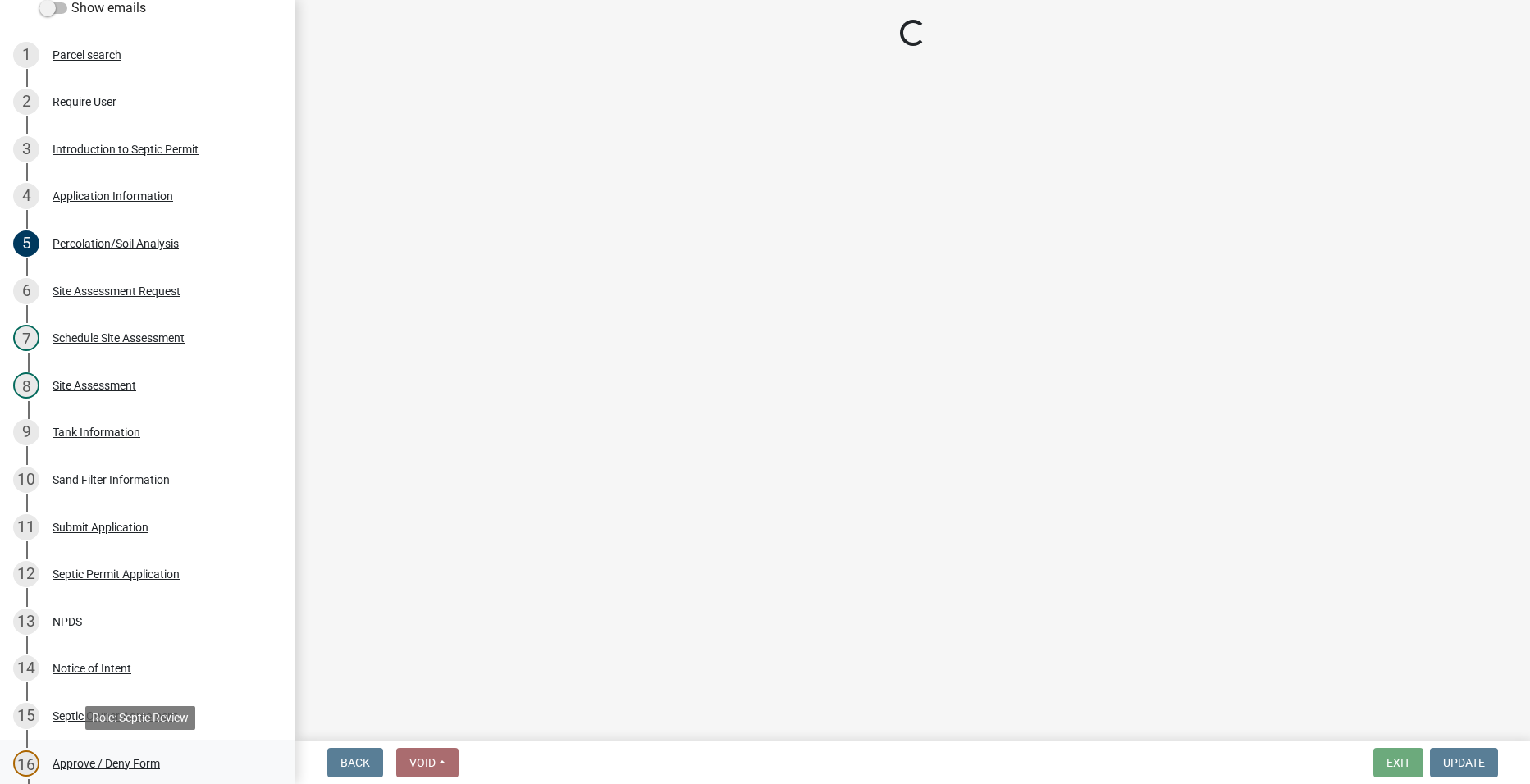
select select "2a766554-95f9-4f5e-8bc4-c4203ac60b7b"
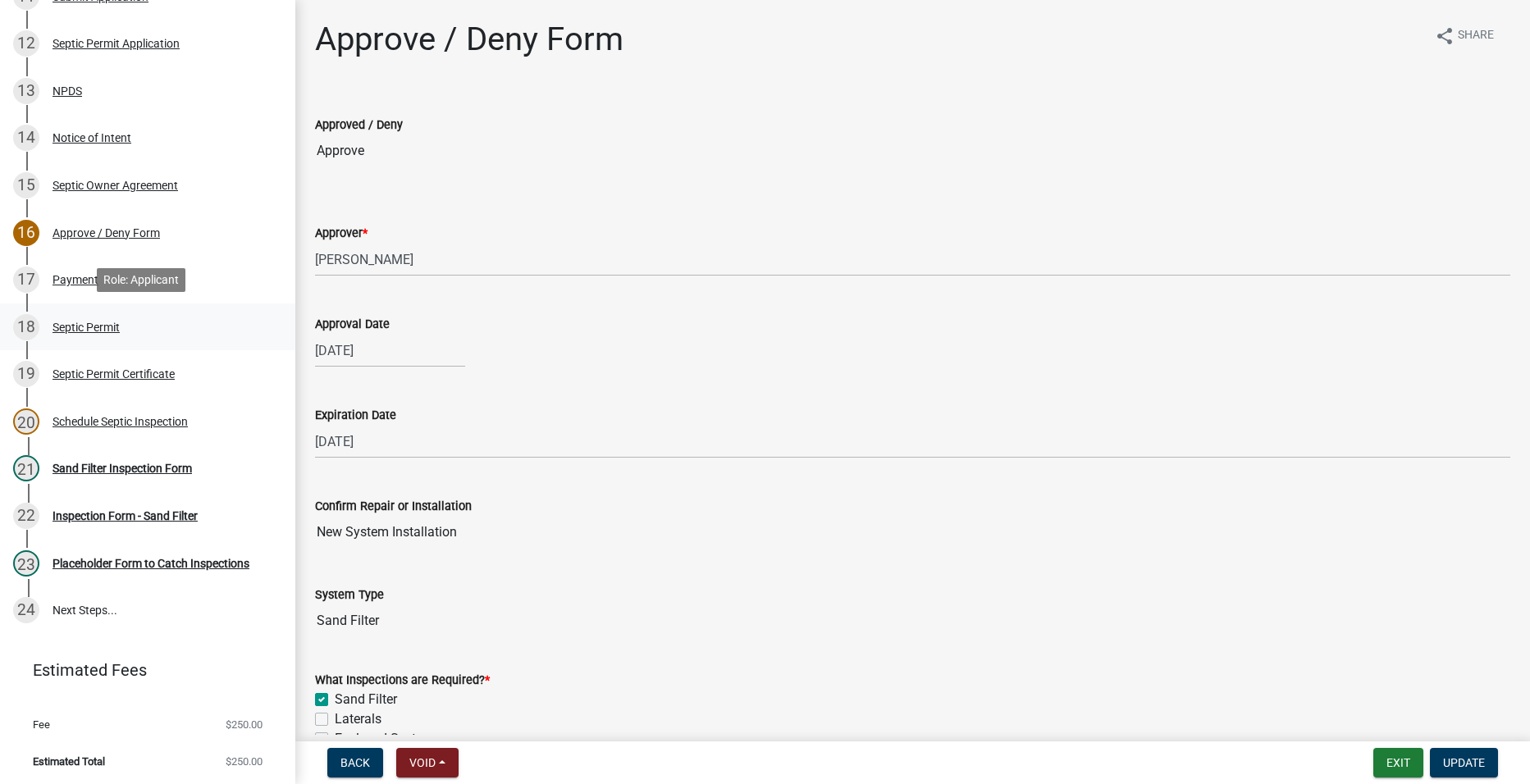
scroll to position [696, 0]
click at [1460, 757] on span "Update" at bounding box center [1464, 762] width 42 height 13
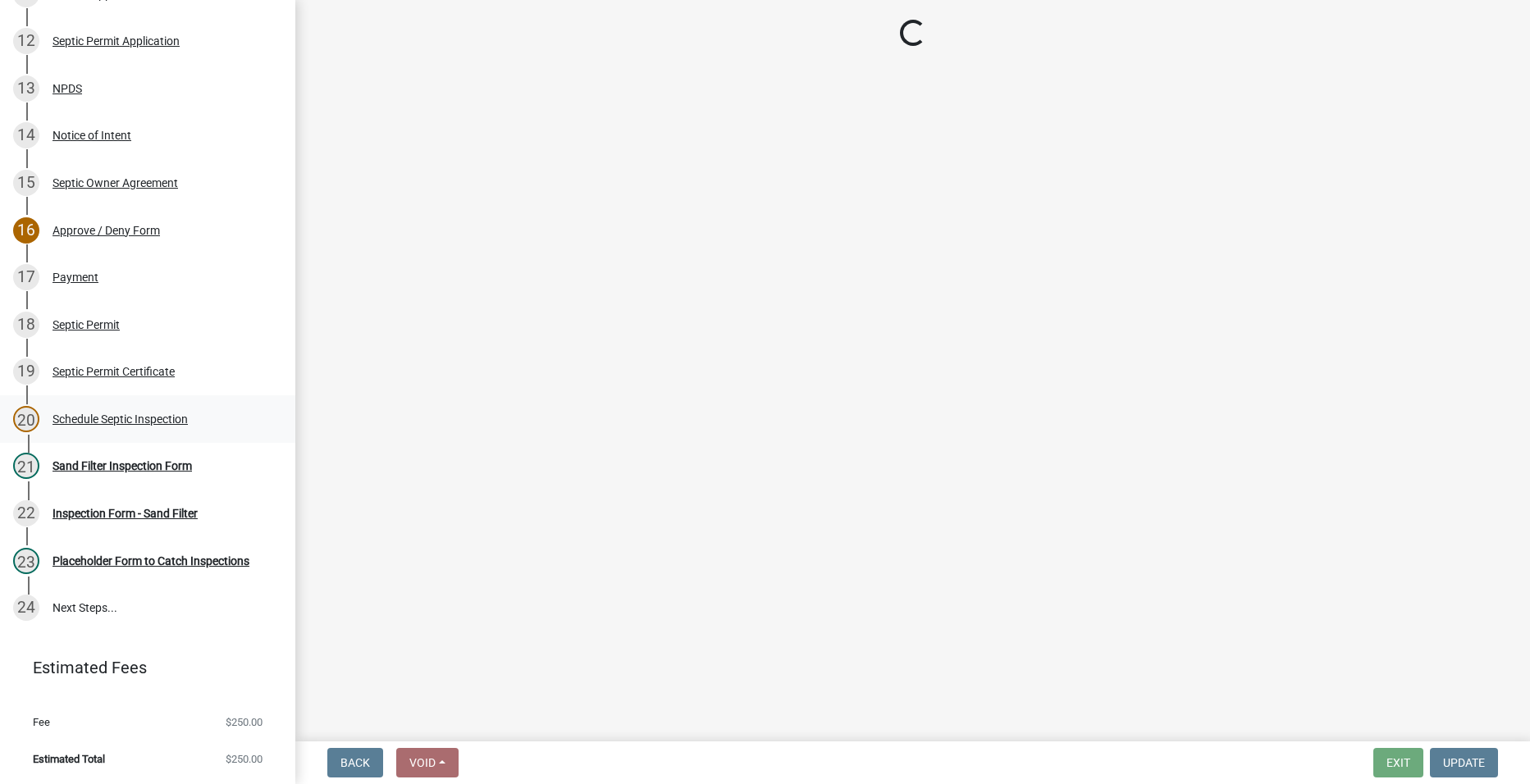
select select "dbe3a1b9-a4b3-48fa-b9c0-fee70399abae"
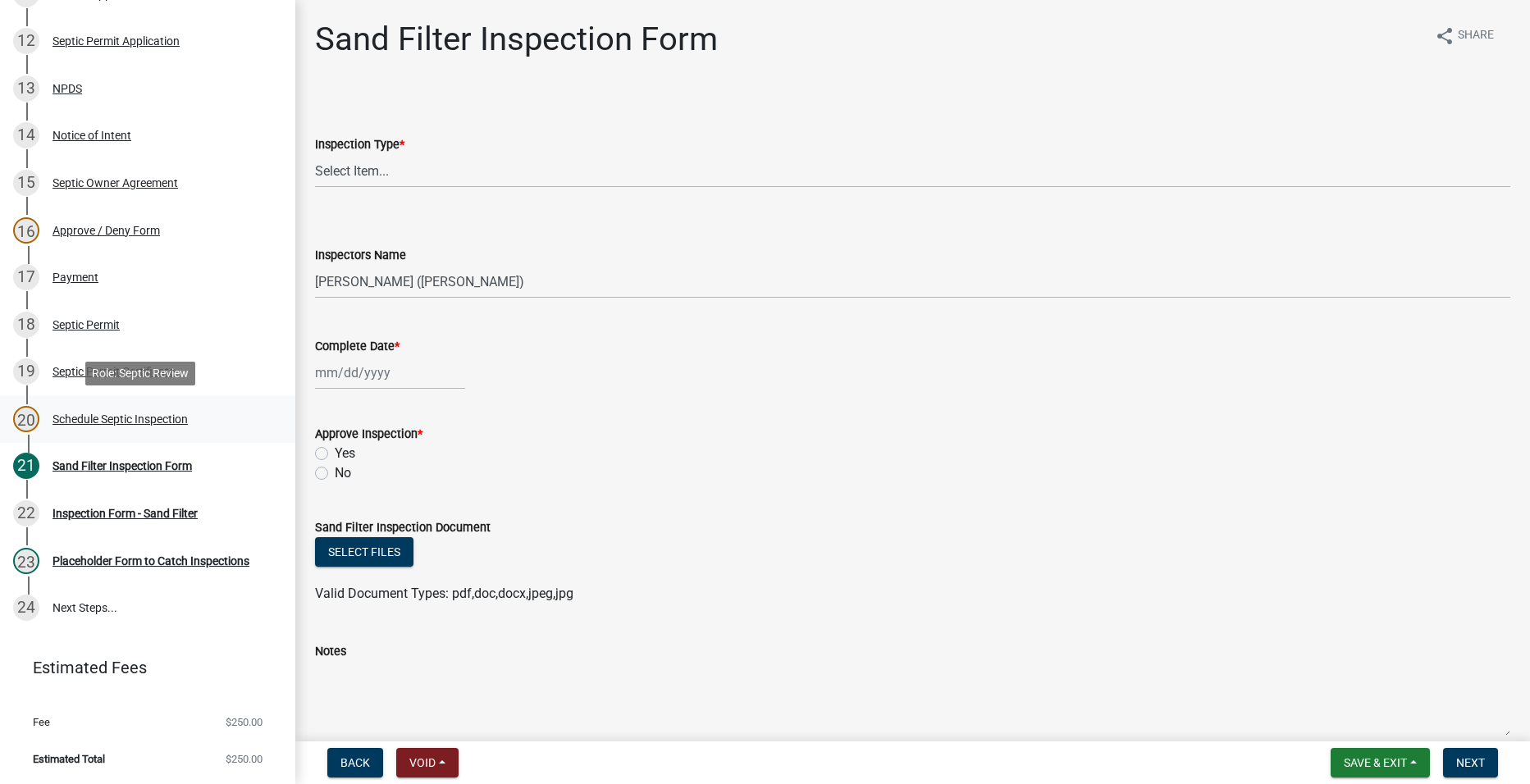
click at [101, 410] on div "20 Schedule Septic Inspection" at bounding box center [140, 419] width 256 height 26
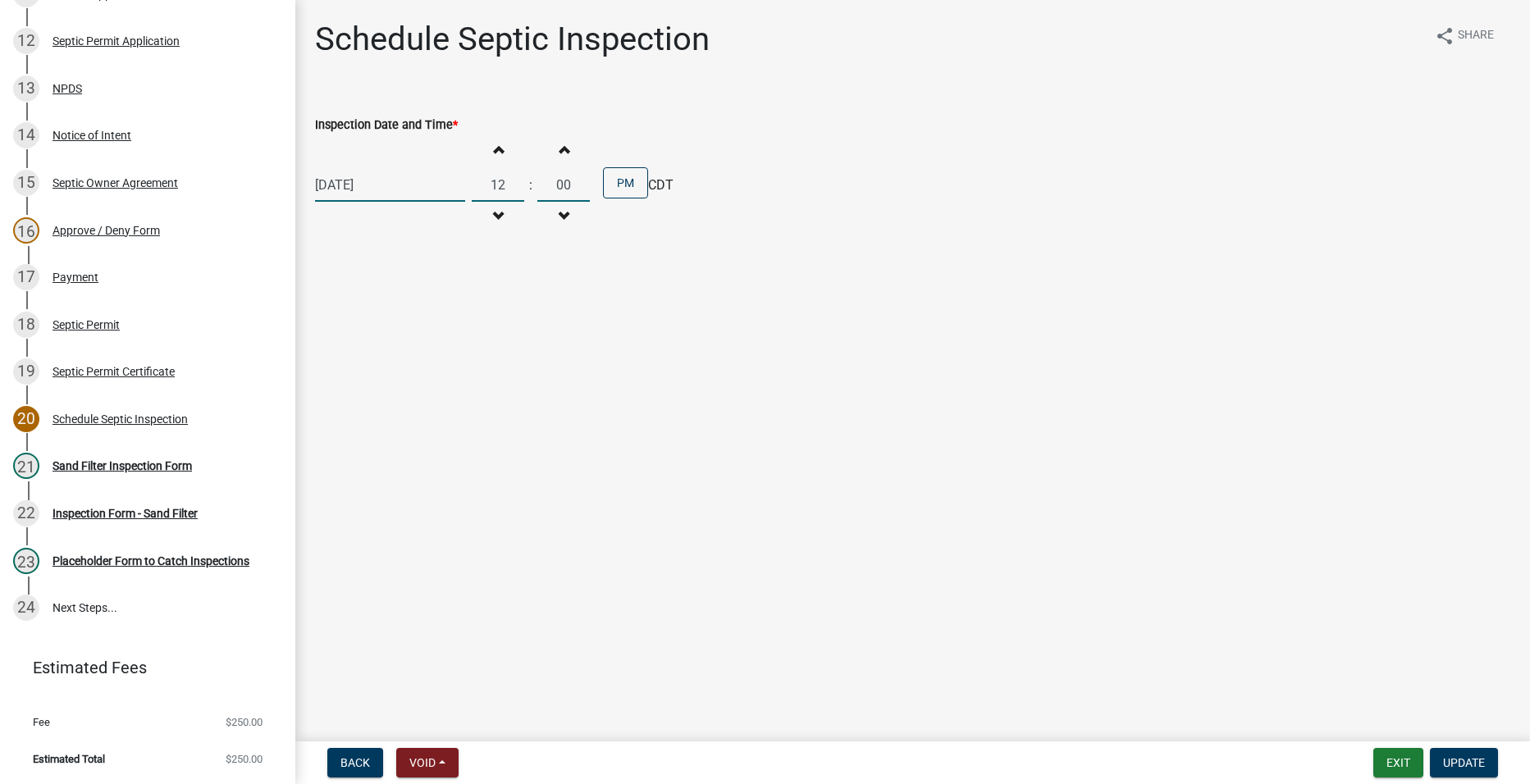
click at [504, 190] on input "12" at bounding box center [498, 185] width 53 height 34
drag, startPoint x: 504, startPoint y: 190, endPoint x: 458, endPoint y: 189, distance: 46.0
click at [458, 189] on div "[DATE] Increment hours 12 Decrement hours : Increment minutes 00 Decrement minu…" at bounding box center [912, 185] width 1195 height 101
type input "02"
click at [1469, 759] on span "Update" at bounding box center [1464, 762] width 42 height 13
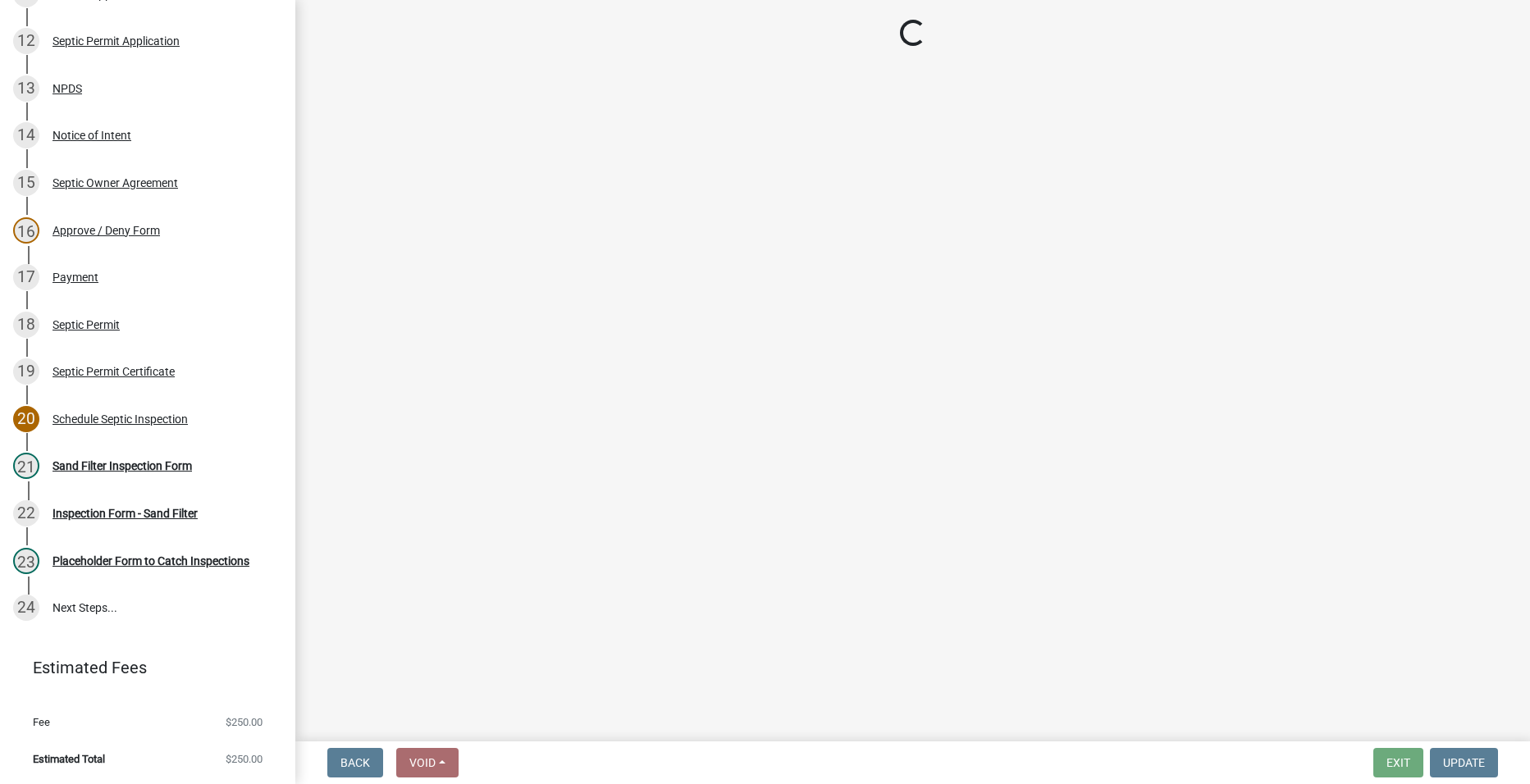
select select "dbe3a1b9-a4b3-48fa-b9c0-fee70399abae"
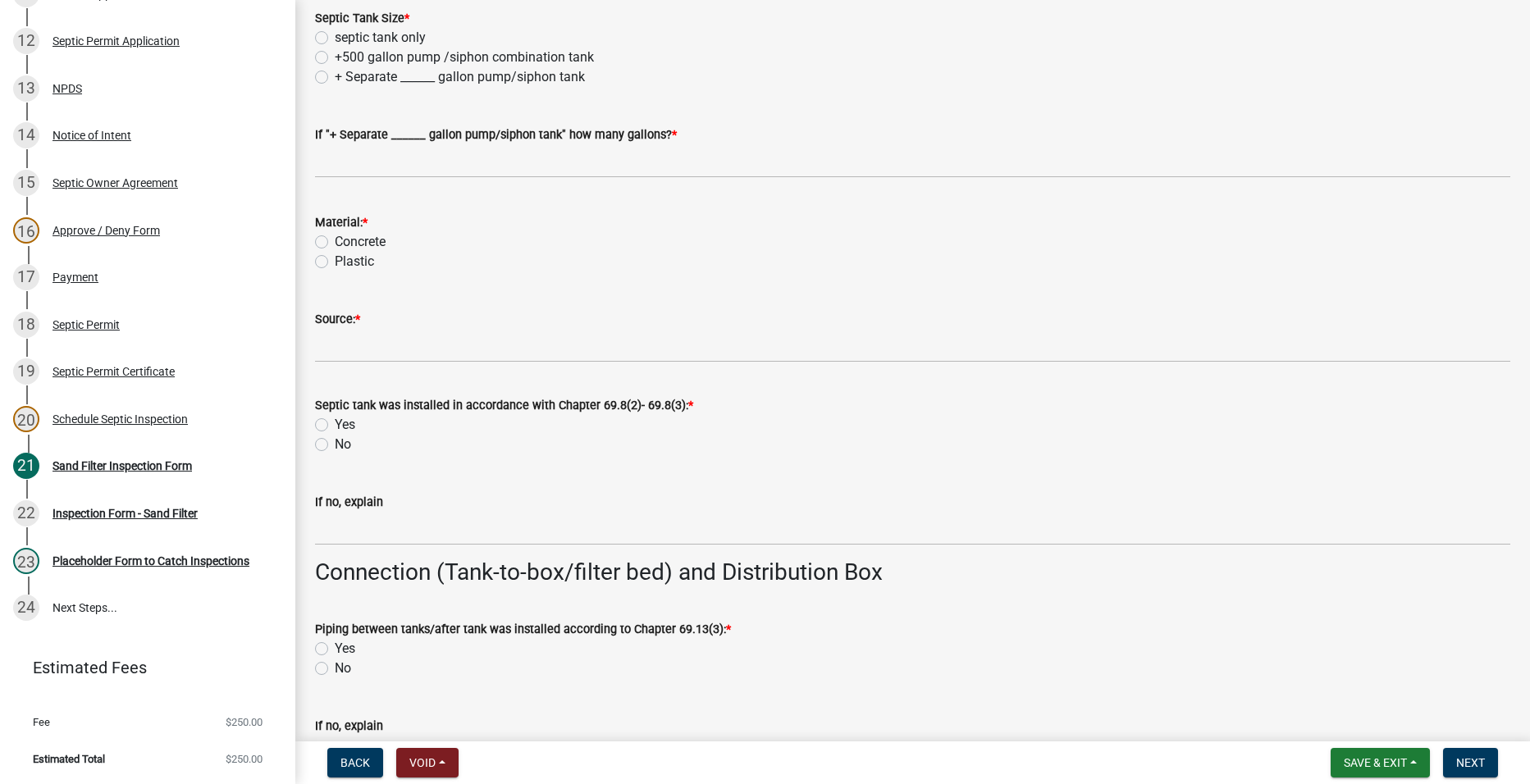
scroll to position [1394, 0]
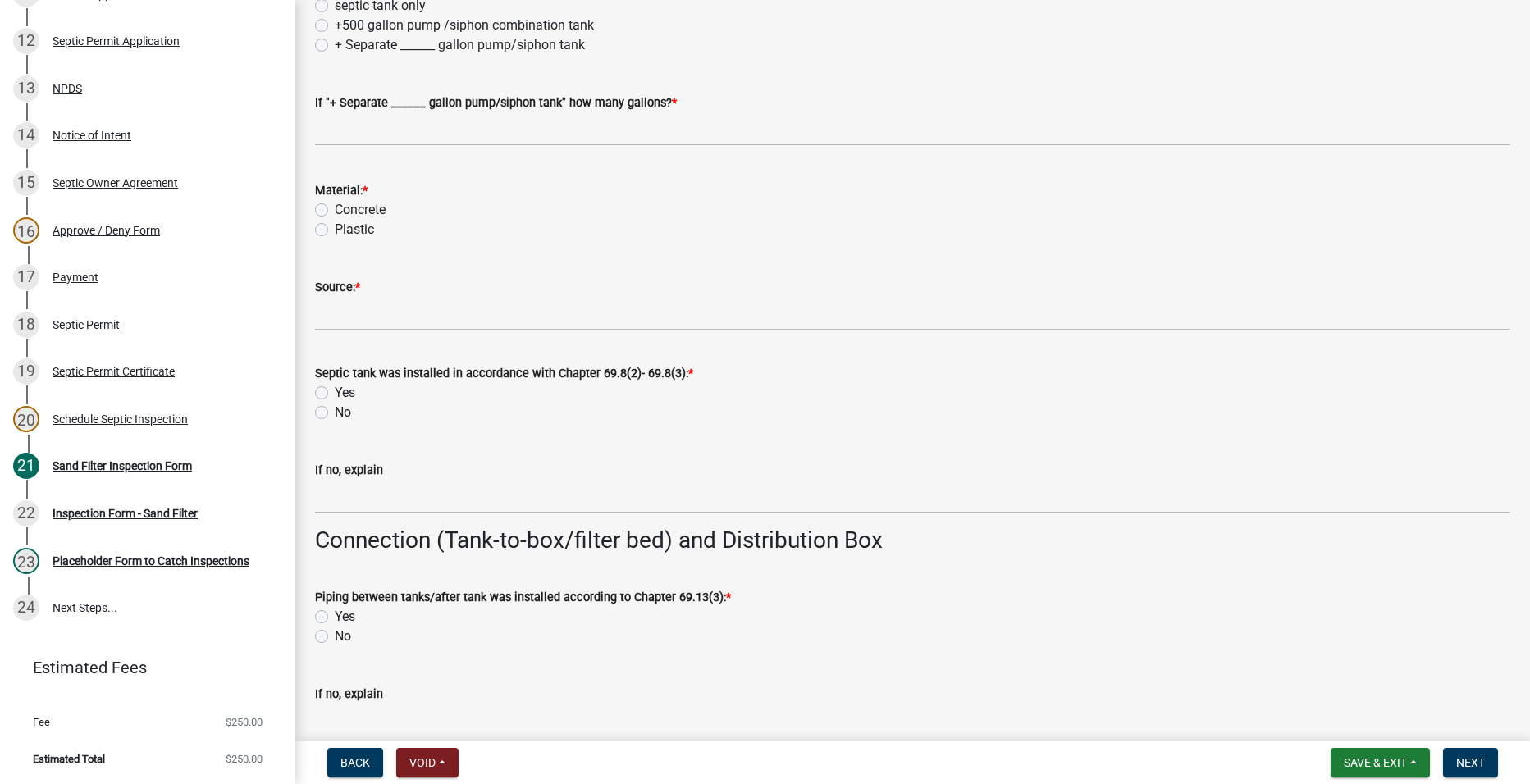
click at [334, 229] on label "Plastic" at bounding box center [354, 230] width 39 height 19
click at [334, 229] on input "Plastic" at bounding box center [339, 225] width 11 height 11
radio input "true"
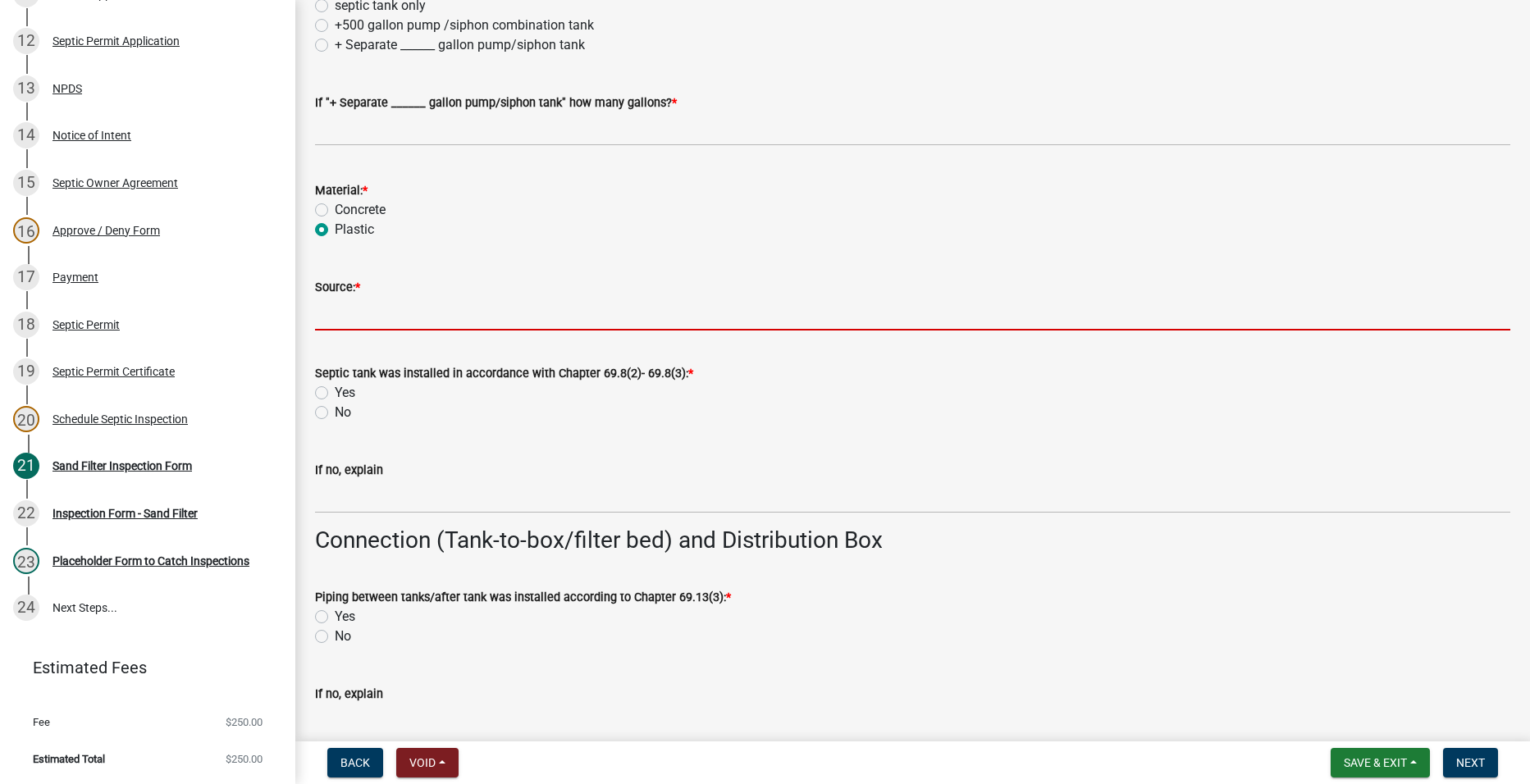
click at [359, 303] on input "Source: *" at bounding box center [912, 314] width 1195 height 34
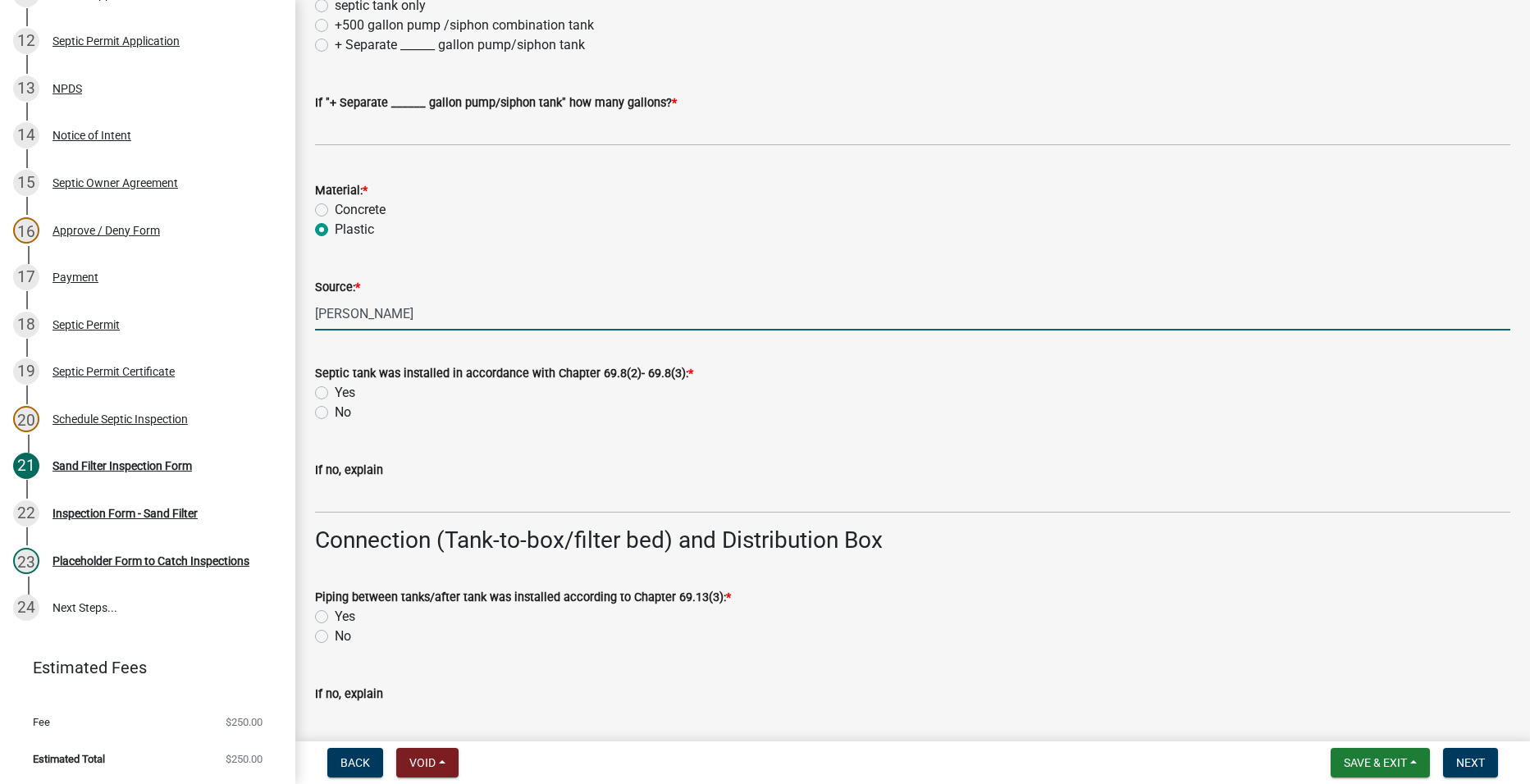
type input "[PERSON_NAME]"
click at [762, 440] on div "If no, explain" at bounding box center [912, 475] width 1195 height 76
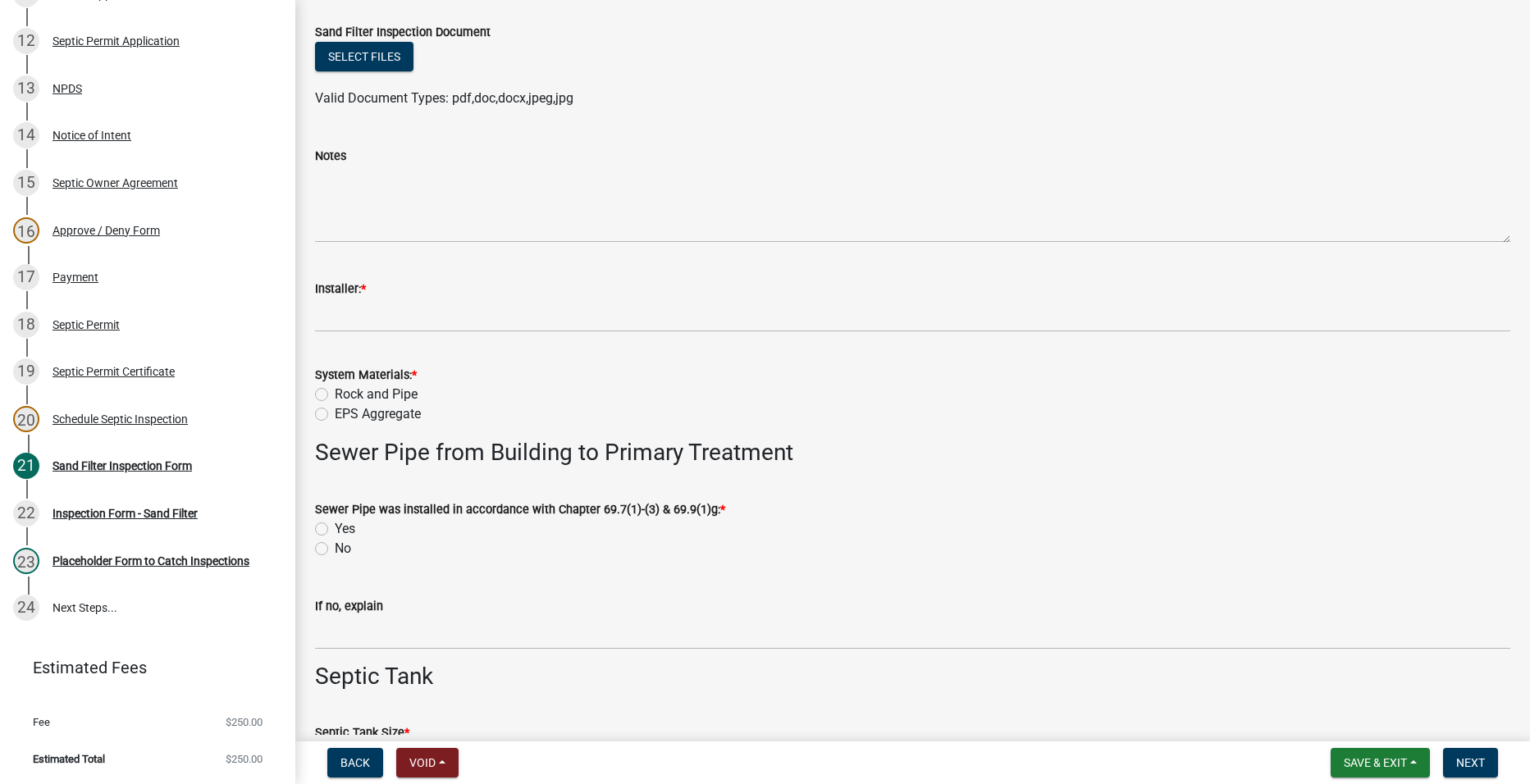
scroll to position [410, 0]
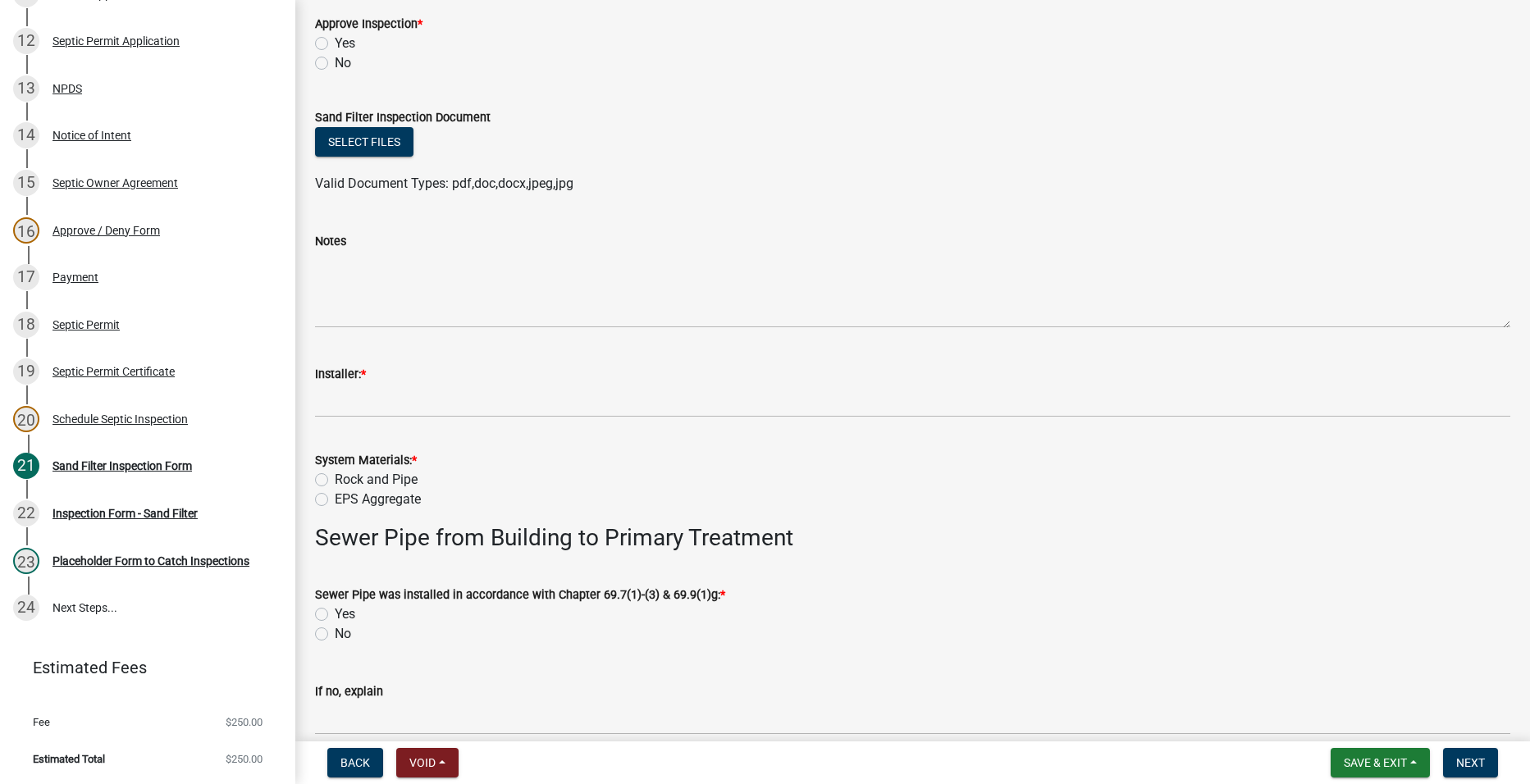
click at [334, 479] on label "Rock and Pipe" at bounding box center [375, 479] width 83 height 19
click at [334, 479] on input "Rock and Pipe" at bounding box center [339, 474] width 11 height 11
radio input "true"
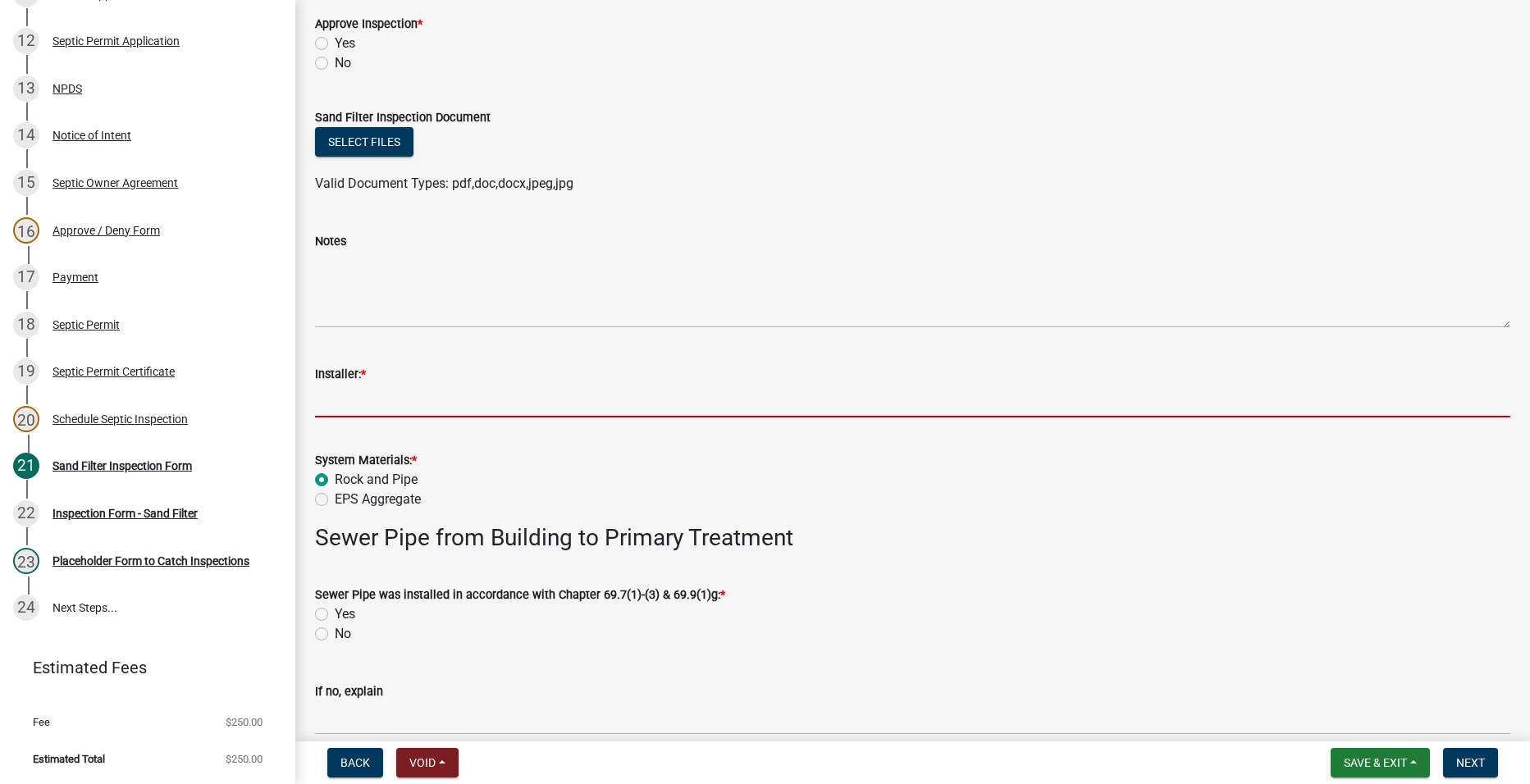
click at [368, 408] on input "Installer: *" at bounding box center [912, 400] width 1195 height 34
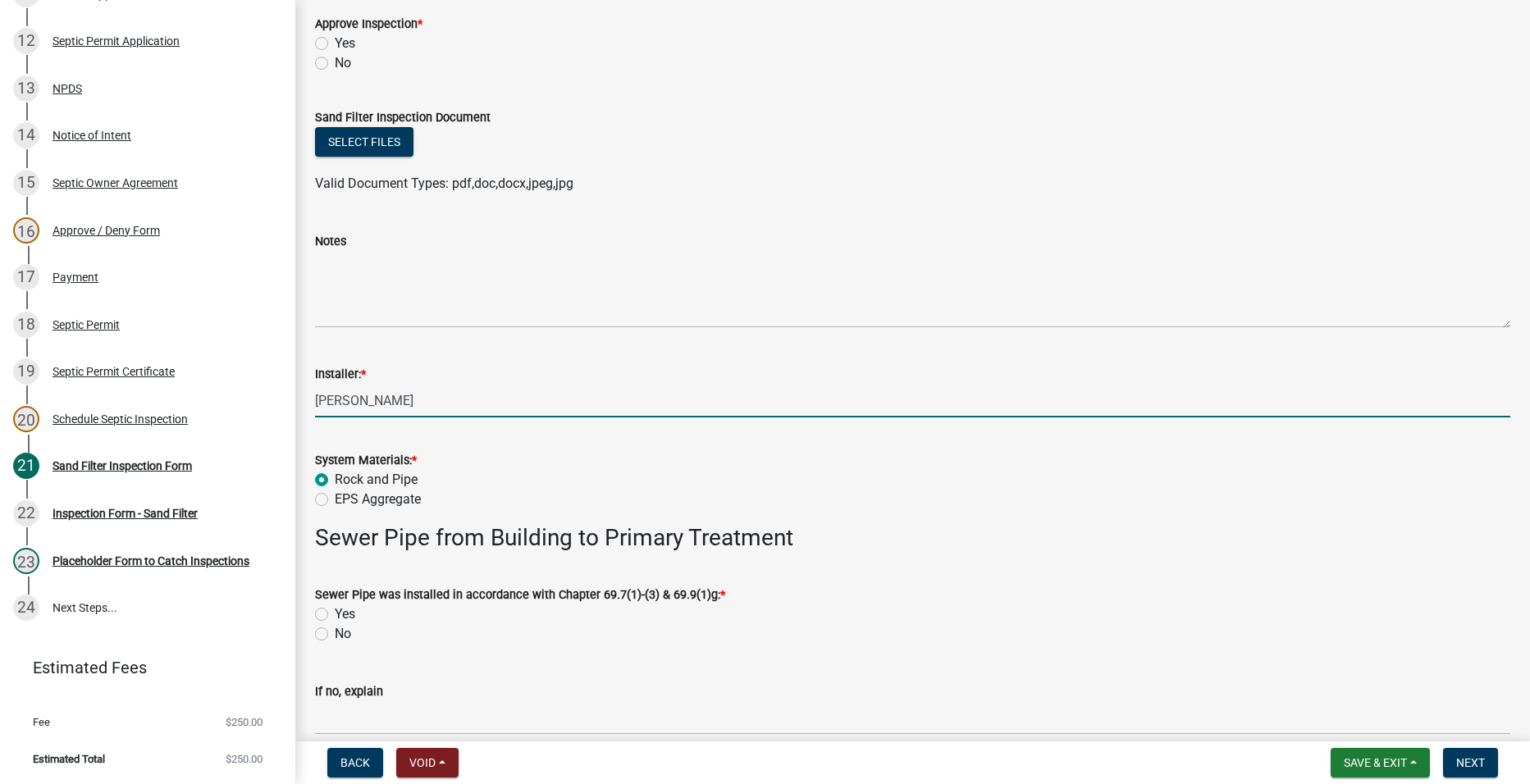
type input "[PERSON_NAME]'s septic ([PERSON_NAME])"
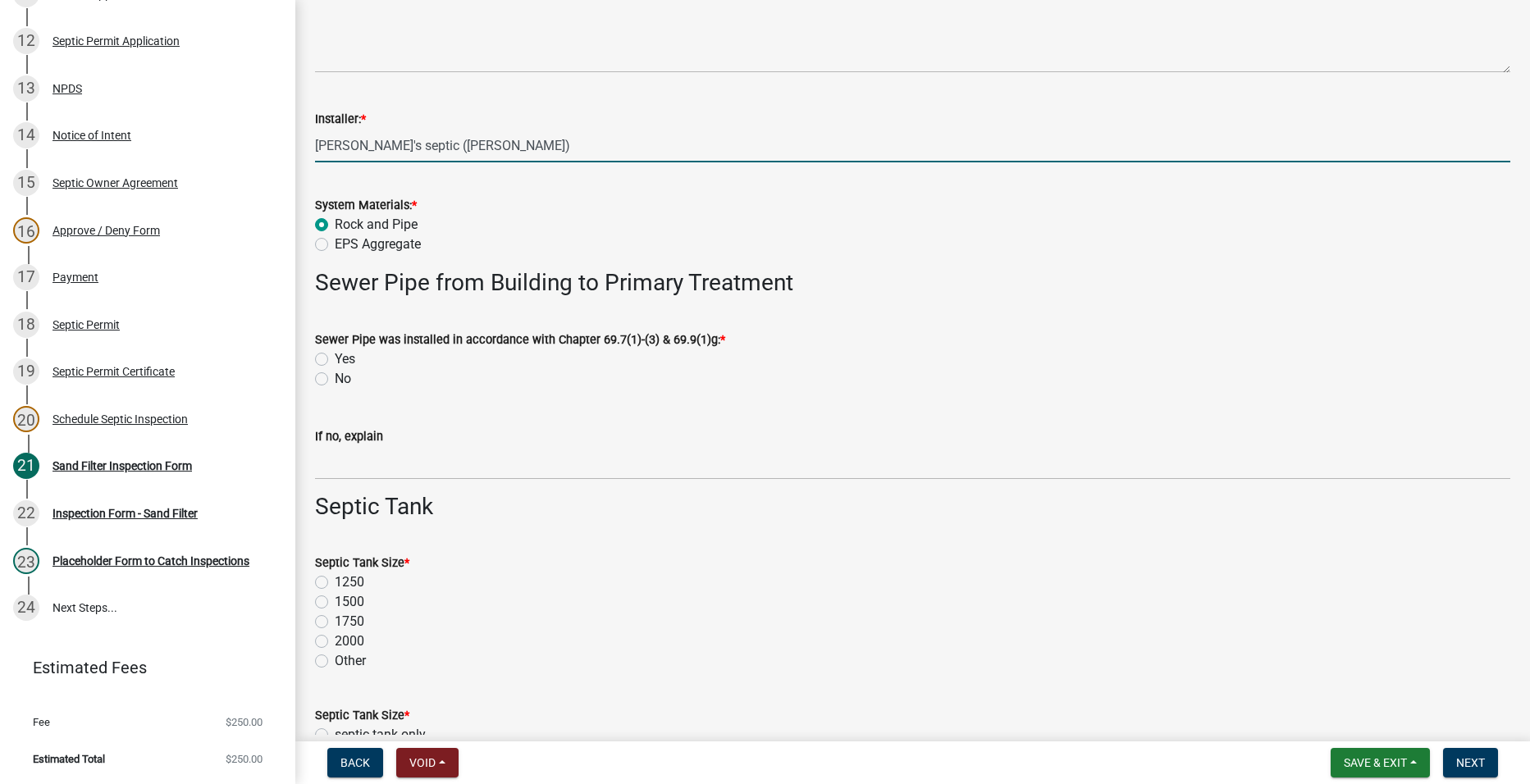
scroll to position [738, 0]
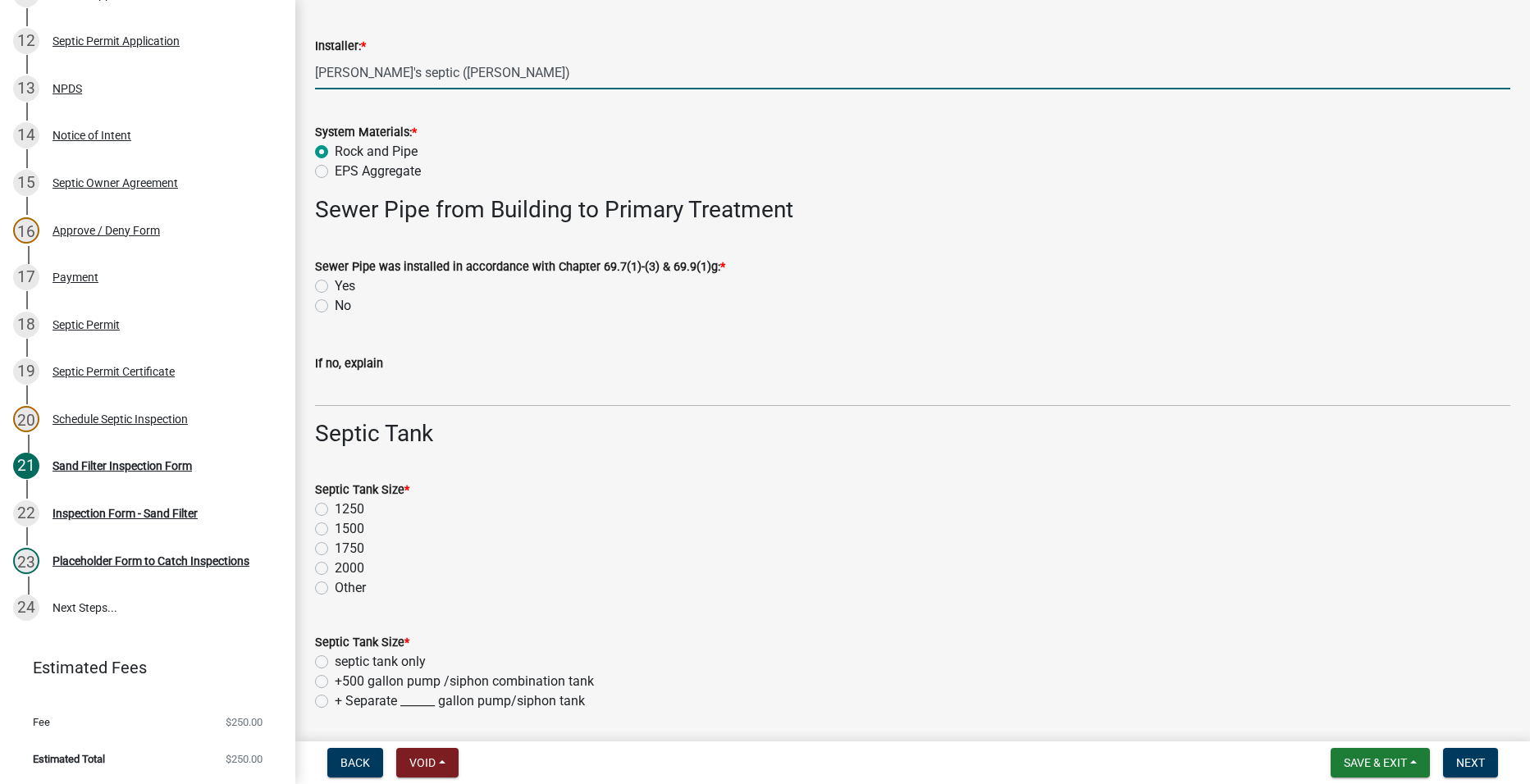
click at [334, 282] on label "Yes" at bounding box center [344, 286] width 20 height 19
click at [334, 282] on input "Yes" at bounding box center [339, 281] width 11 height 11
radio input "true"
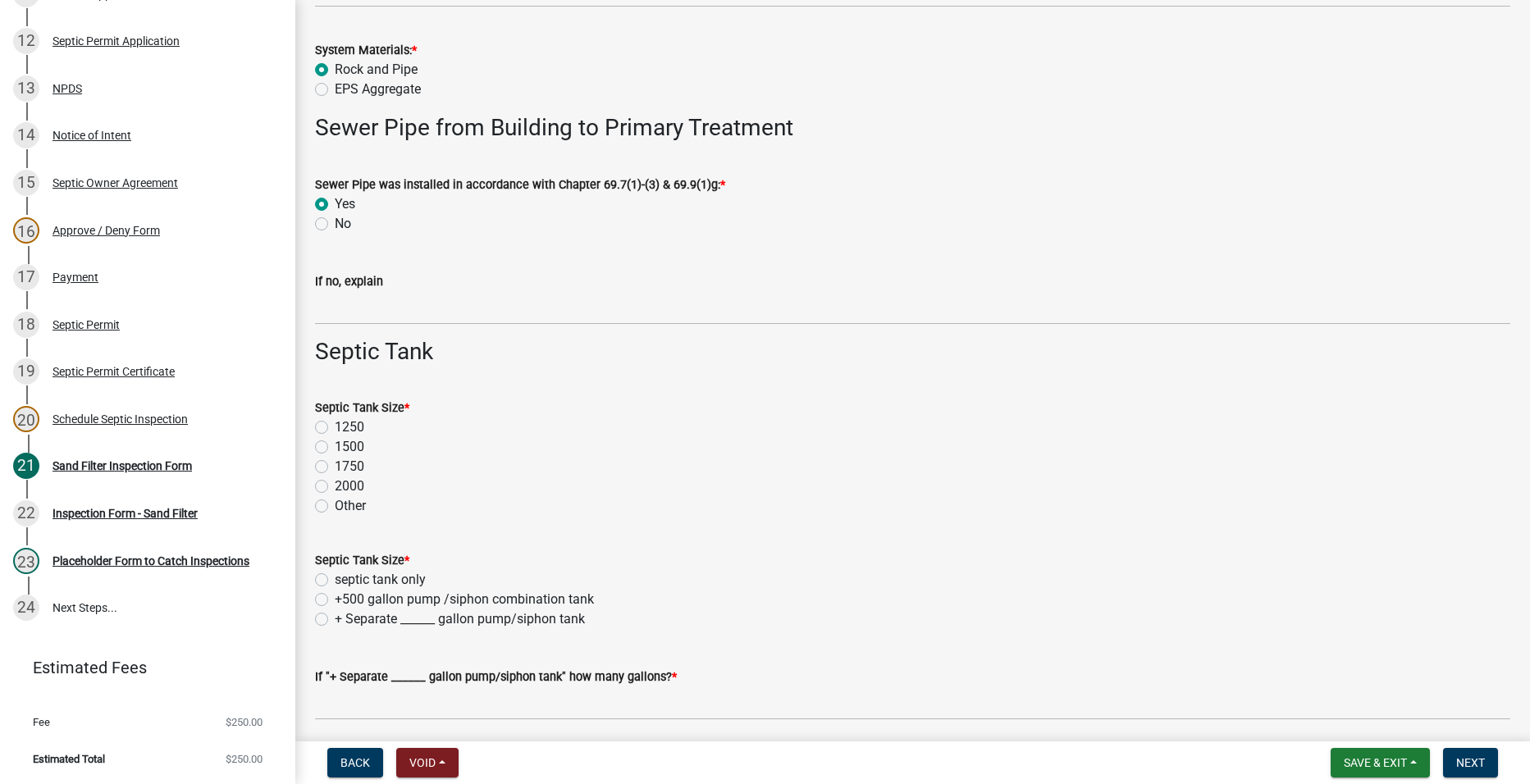
scroll to position [902, 0]
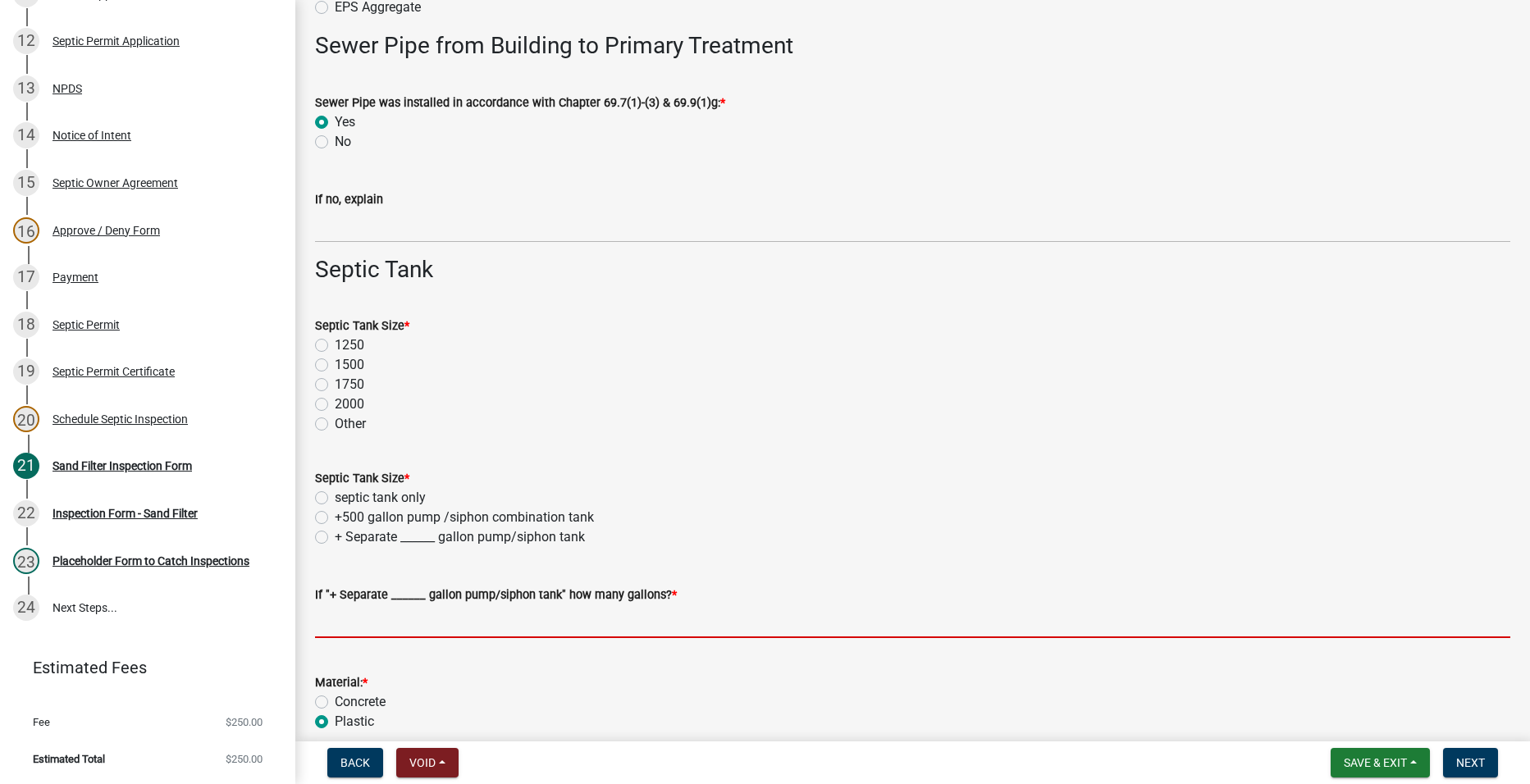
click at [360, 618] on input "text" at bounding box center [912, 620] width 1195 height 34
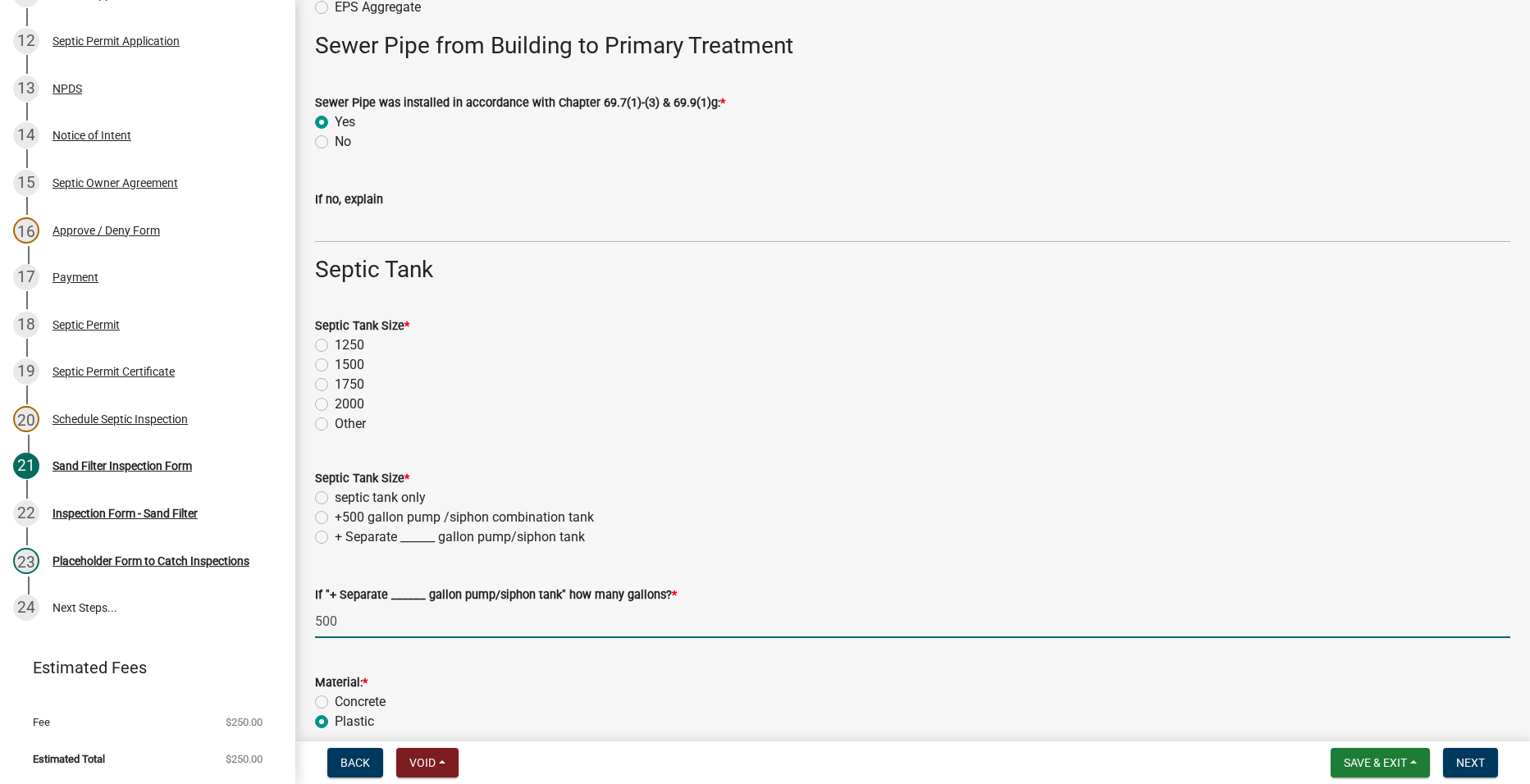
type input "500"
click at [467, 447] on wm-data-entity-input "Septic Tank Size * 1250 1500 1750 2000 Other" at bounding box center [912, 372] width 1195 height 153
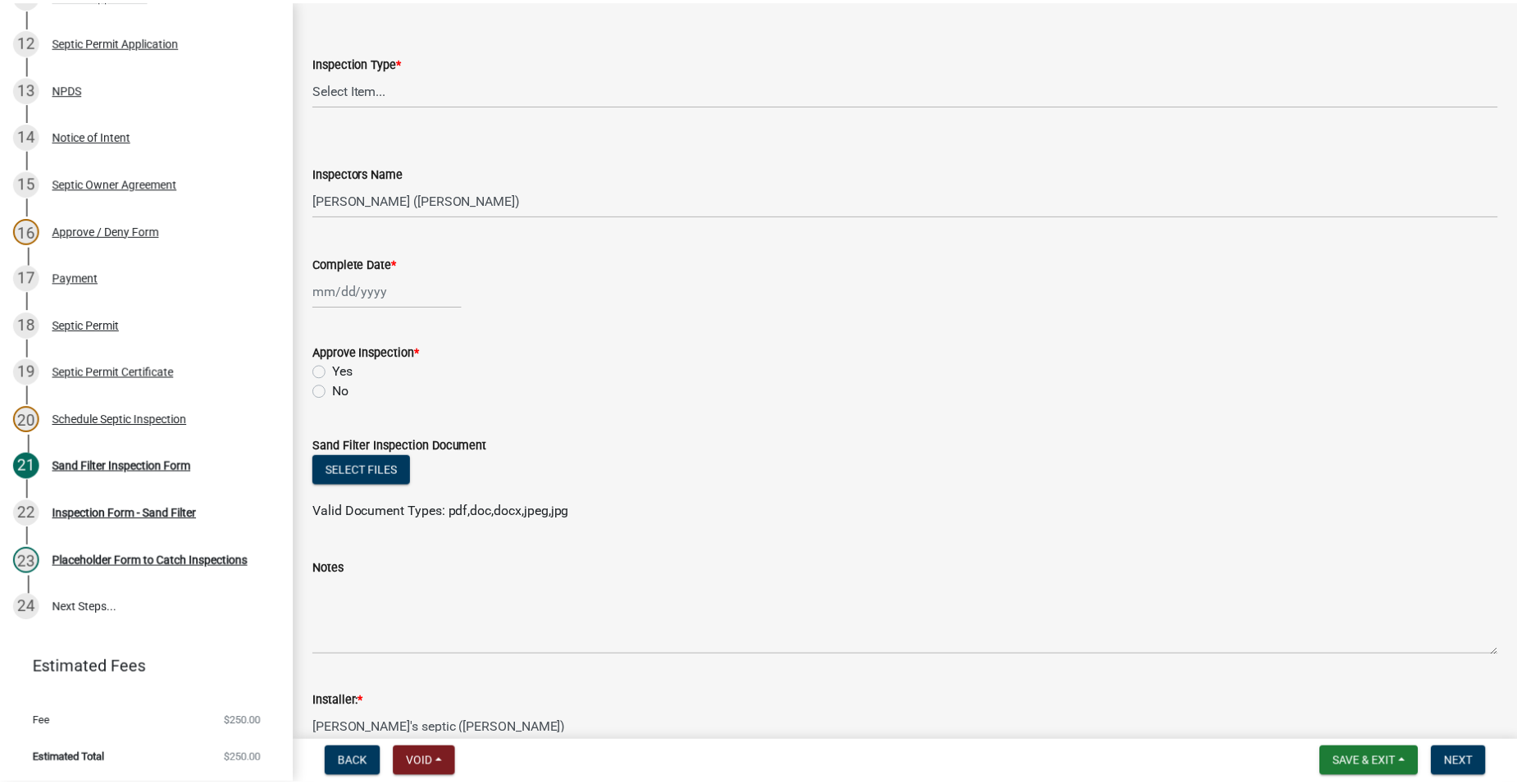
scroll to position [0, 0]
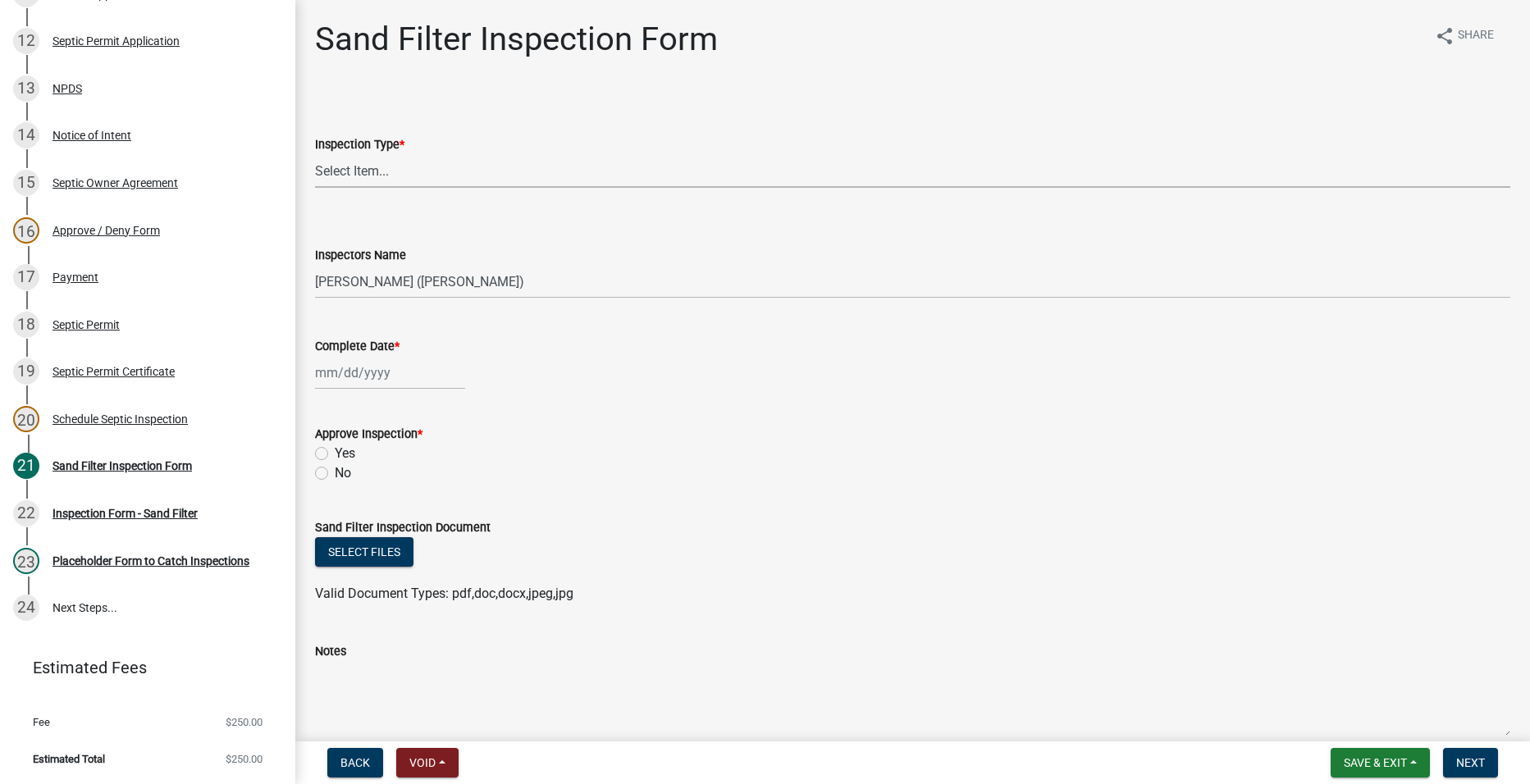
click at [351, 171] on select "Select Item... Sand Filter Inspection" at bounding box center [912, 170] width 1195 height 34
click at [315, 154] on select "Select Item... Sand Filter Inspection" at bounding box center [912, 170] width 1195 height 34
select select "ccc3feb4-466f-4227-91e9-914ee9242bae"
click at [343, 293] on select "Select Item... [PERSON_NAME] ([PERSON_NAME]) [PERSON_NAME] ([PERSON_NAME]) [PER…" at bounding box center [912, 281] width 1195 height 34
click at [315, 265] on select "Select Item... [PERSON_NAME] ([PERSON_NAME]) [PERSON_NAME] ([PERSON_NAME]) [PER…" at bounding box center [912, 281] width 1195 height 34
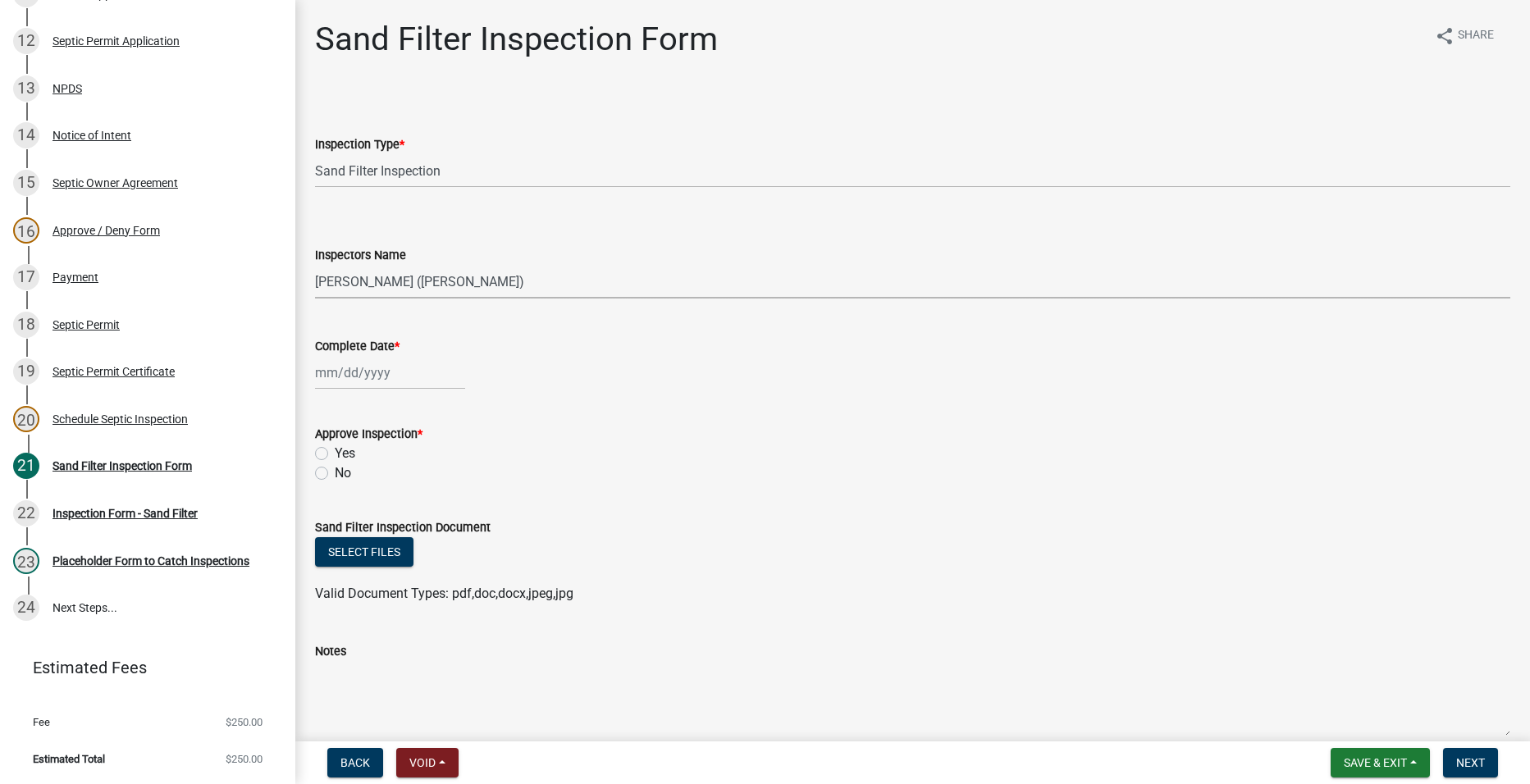
click at [353, 374] on div at bounding box center [390, 372] width 150 height 34
select select "9"
select select "2025"
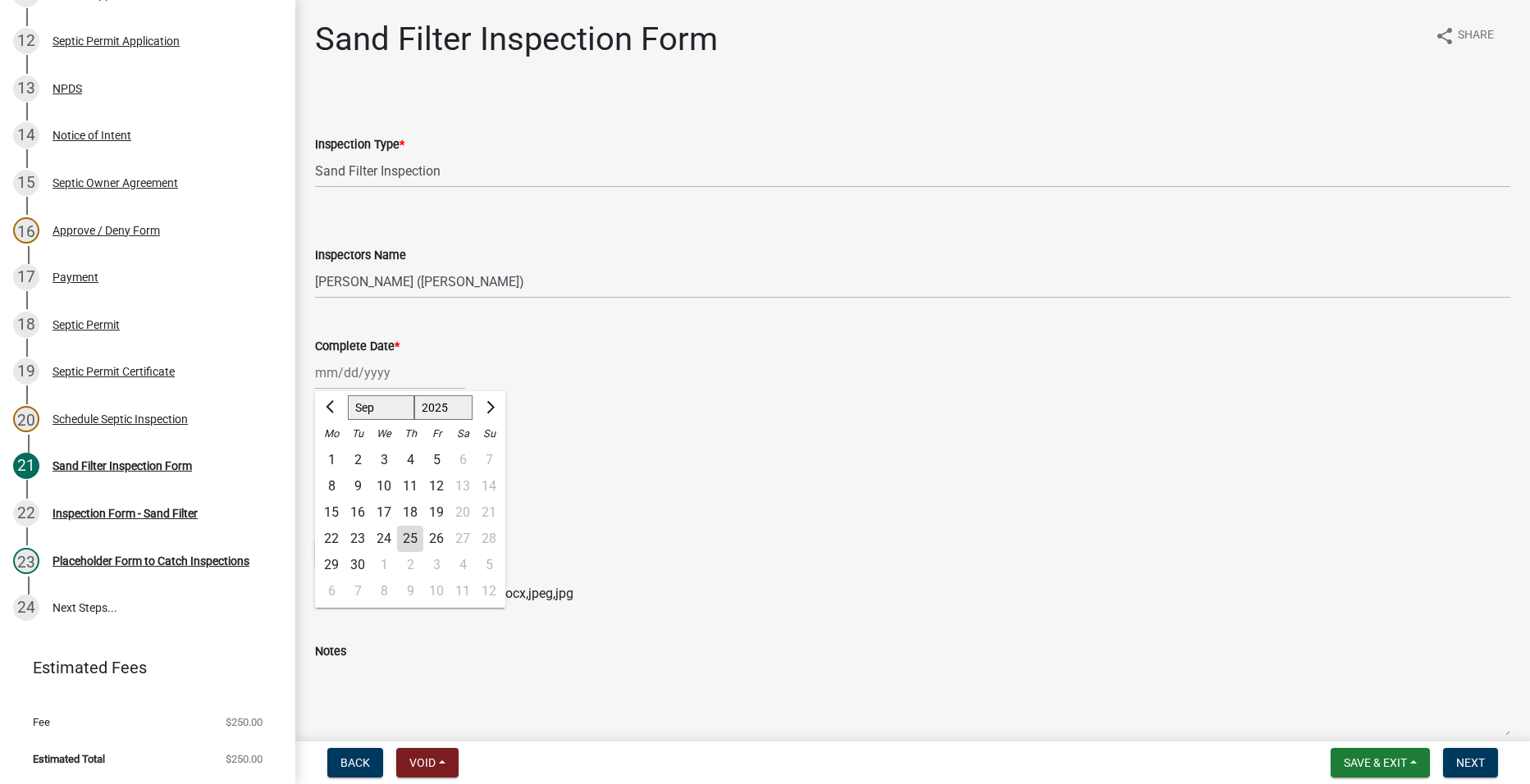
click at [407, 531] on div "25" at bounding box center [409, 539] width 26 height 26
type input "[DATE]"
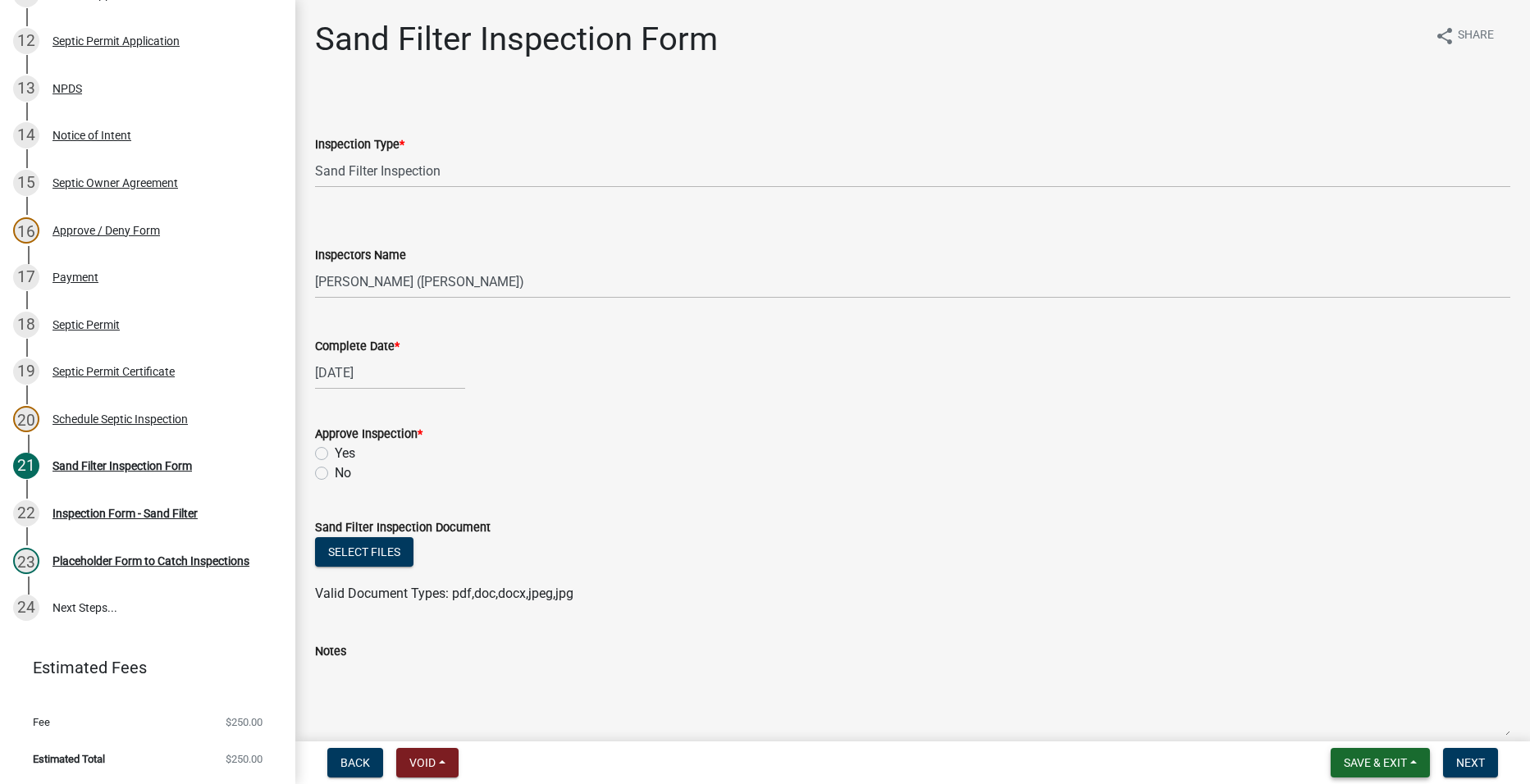
click at [1374, 760] on span "Save & Exit" at bounding box center [1375, 762] width 63 height 13
click at [1345, 684] on button "Save" at bounding box center [1363, 680] width 132 height 39
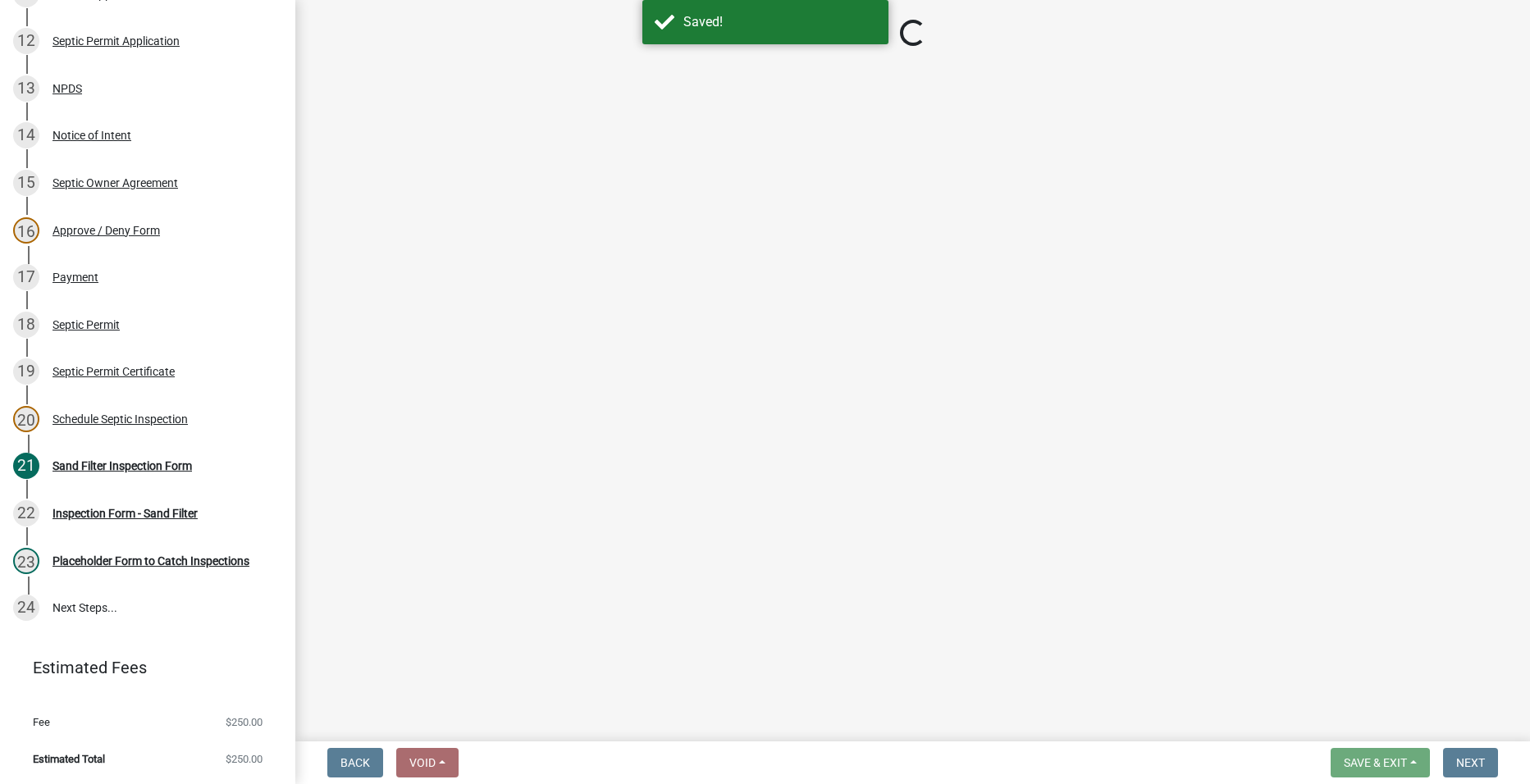
select select "ccc3feb4-466f-4227-91e9-914ee9242bae"
select select "dbe3a1b9-a4b3-48fa-b9c0-fee70399abae"
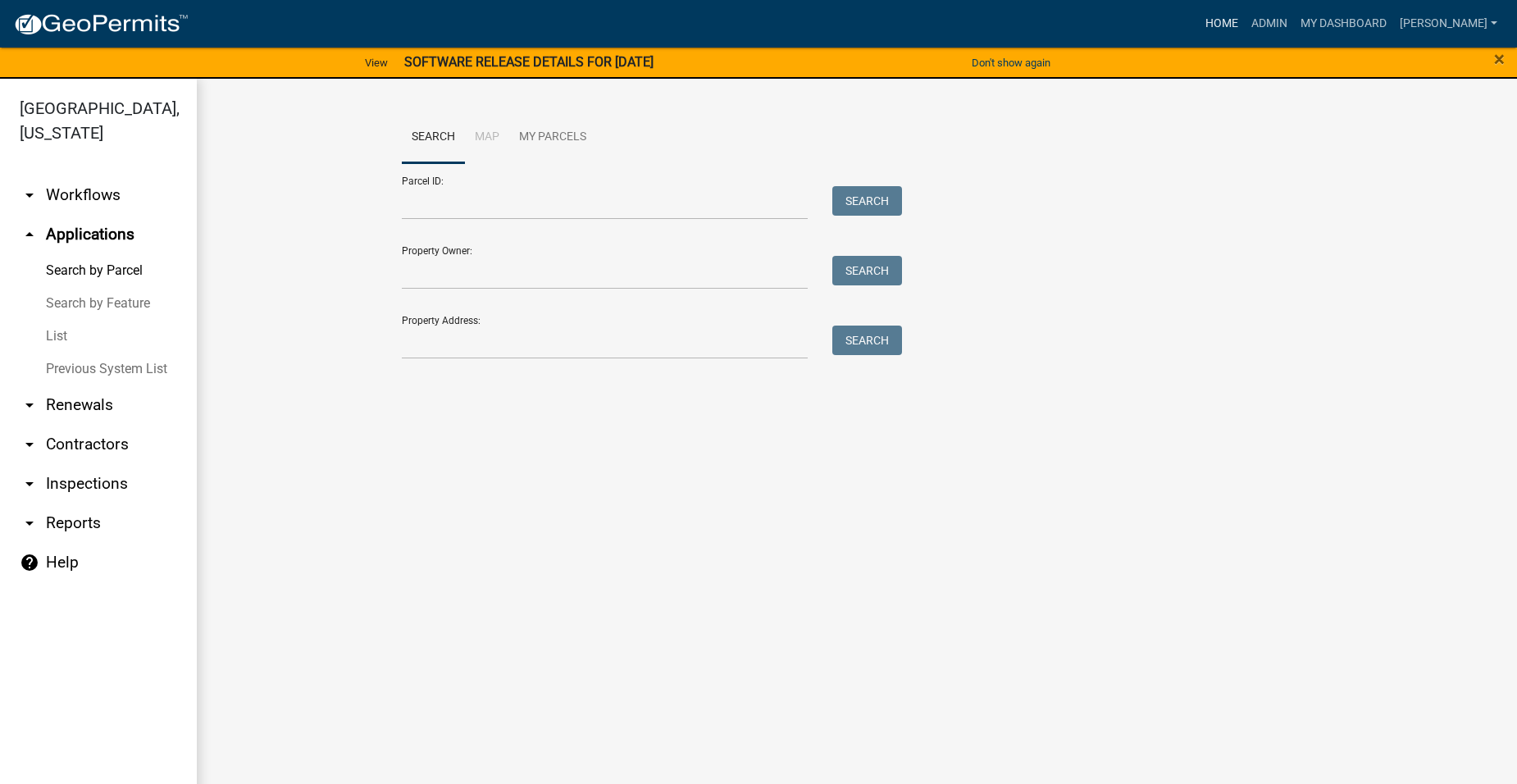
click at [1245, 22] on link "Home" at bounding box center [1222, 23] width 46 height 31
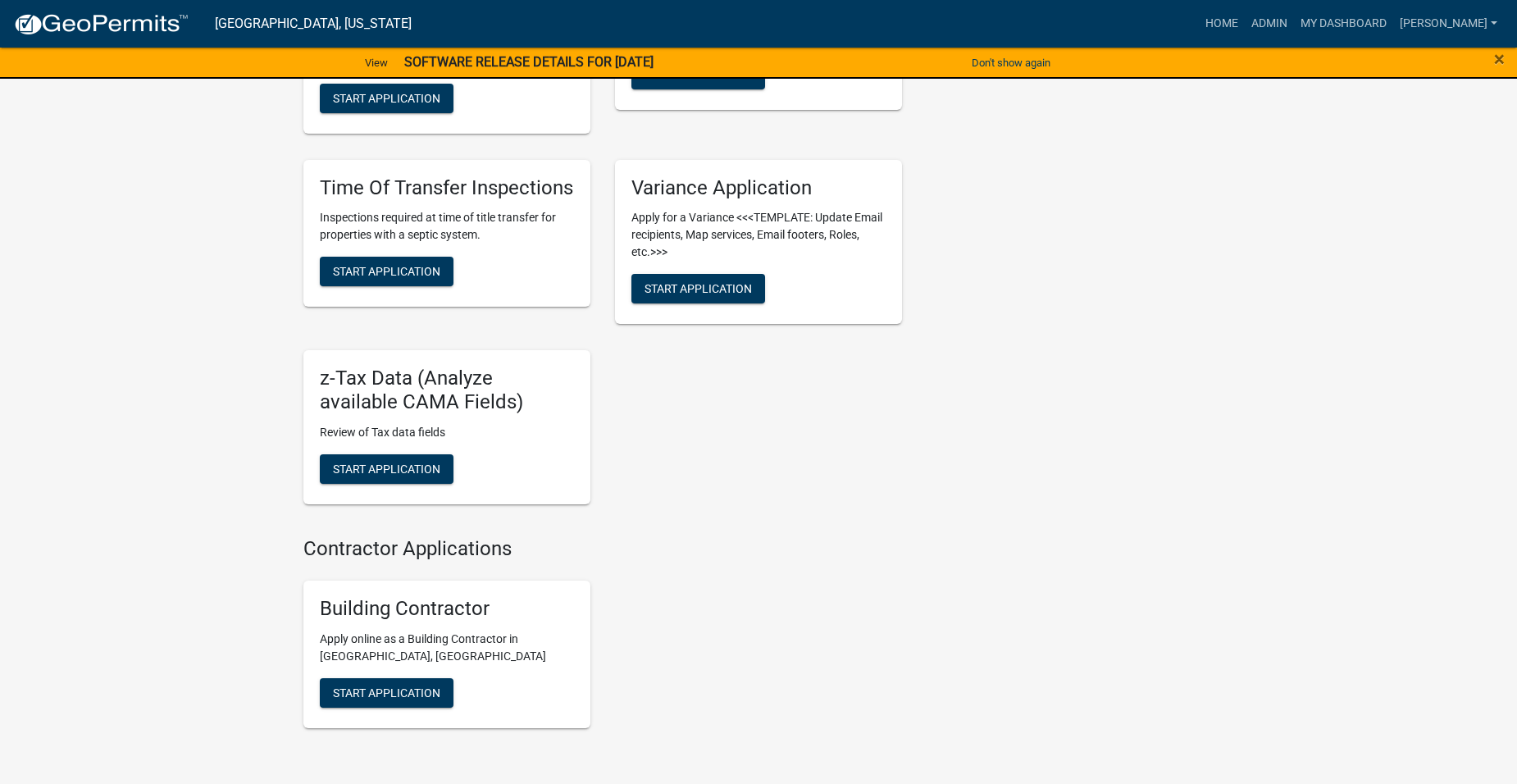
scroll to position [1613, 0]
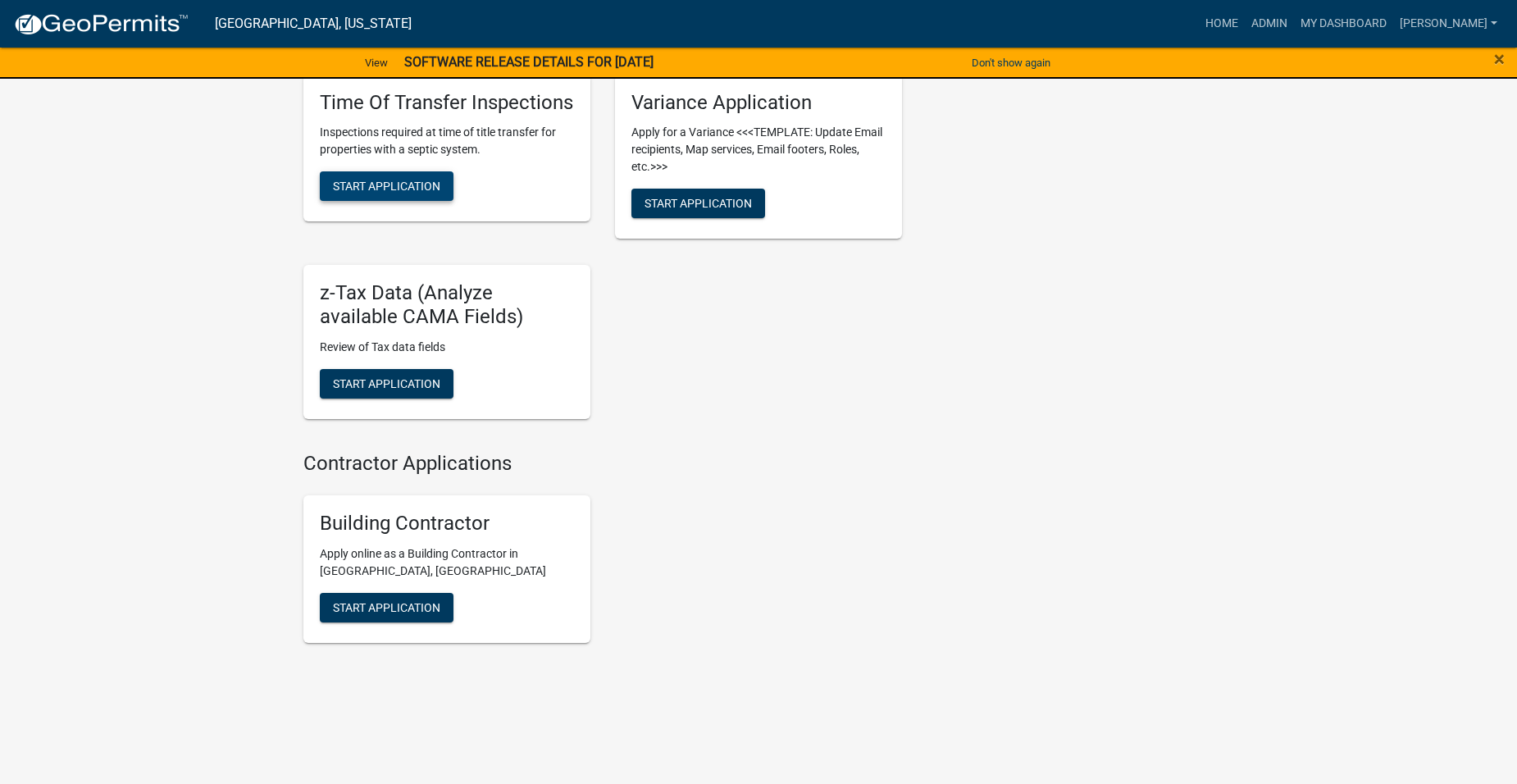
click at [374, 184] on span "Start Application" at bounding box center [387, 185] width 107 height 13
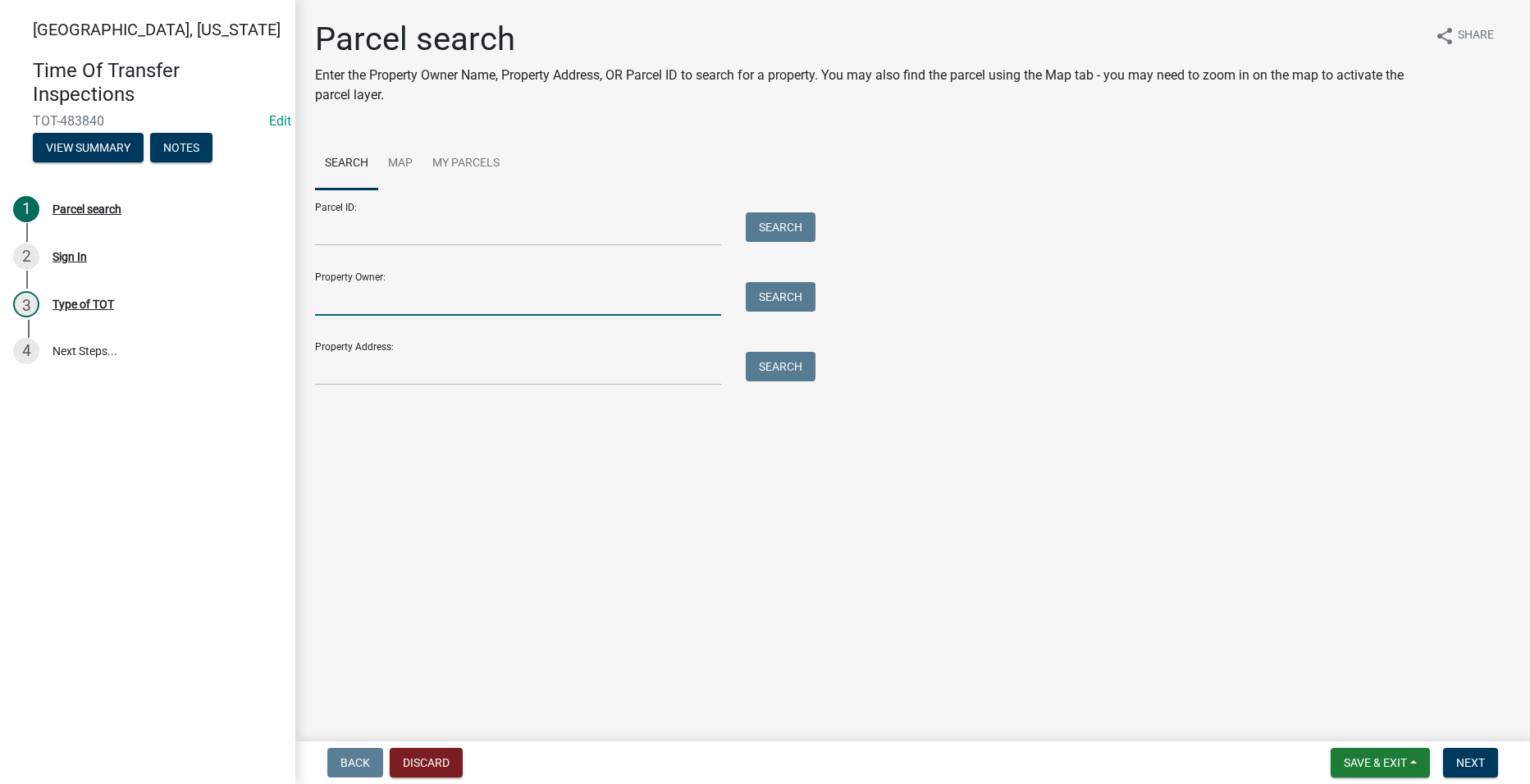
click at [370, 303] on input "Property Owner:" at bounding box center [517, 299] width 406 height 34
click at [336, 391] on div "Parcel search Enter the Property Owner Name, Property Address, OR Parcel ID to …" at bounding box center [913, 209] width 1220 height 381
click at [334, 374] on input "Property Address:" at bounding box center [517, 368] width 406 height 34
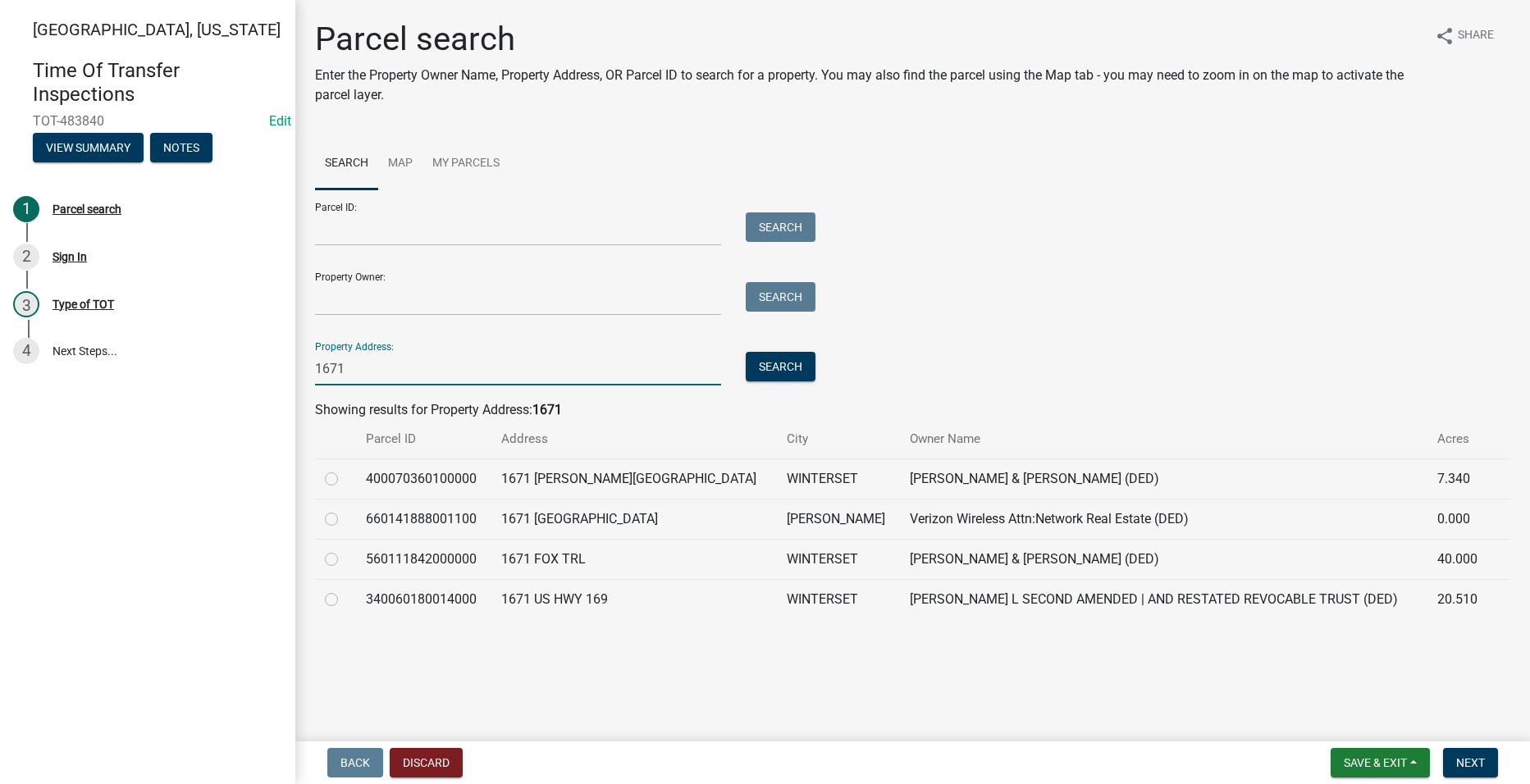
type input "1671"
click at [345, 589] on label at bounding box center [345, 589] width 0 height 0
click at [345, 598] on input "radio" at bounding box center [350, 594] width 11 height 11
radio input "true"
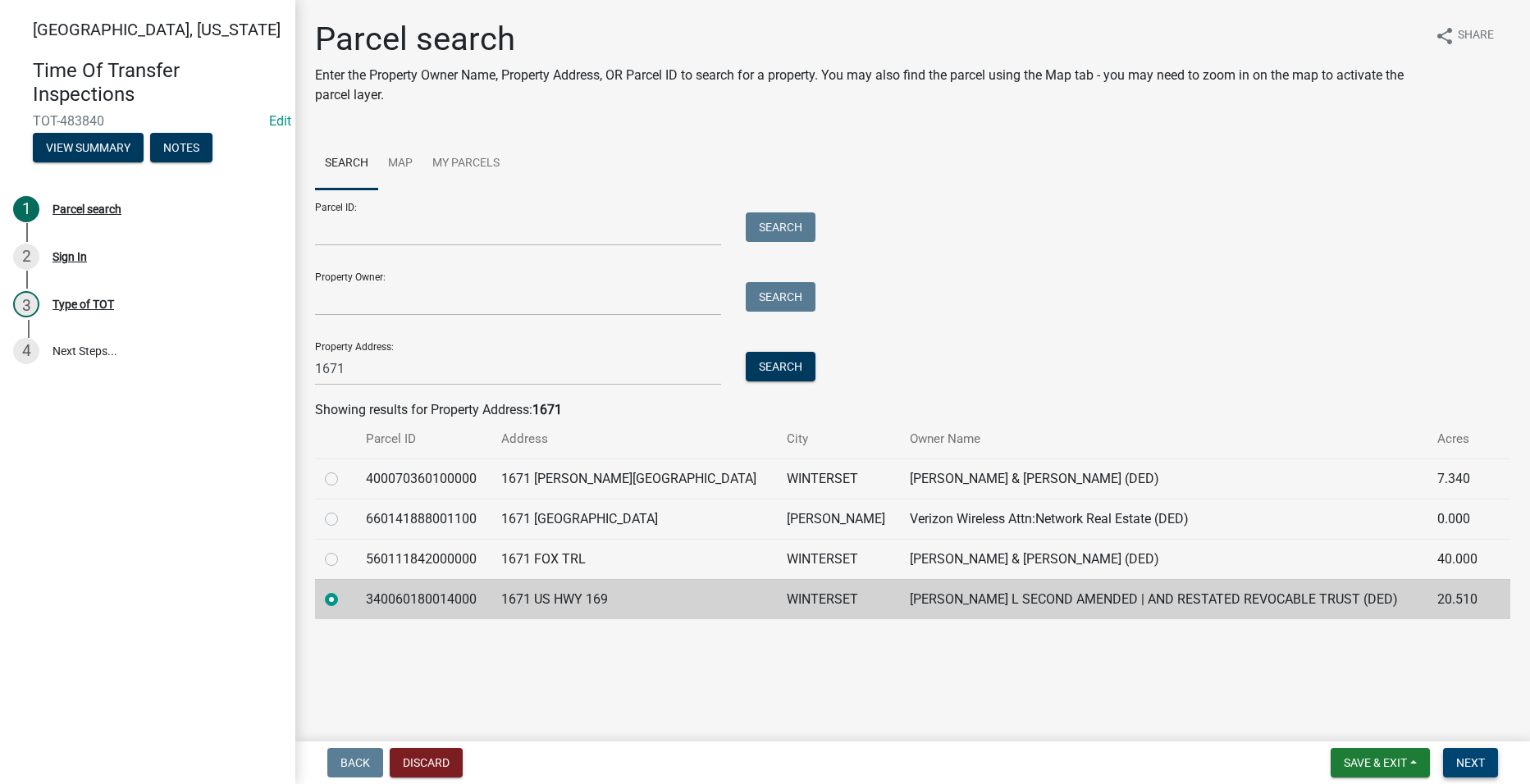
click at [1483, 763] on span "Next" at bounding box center [1470, 762] width 28 height 13
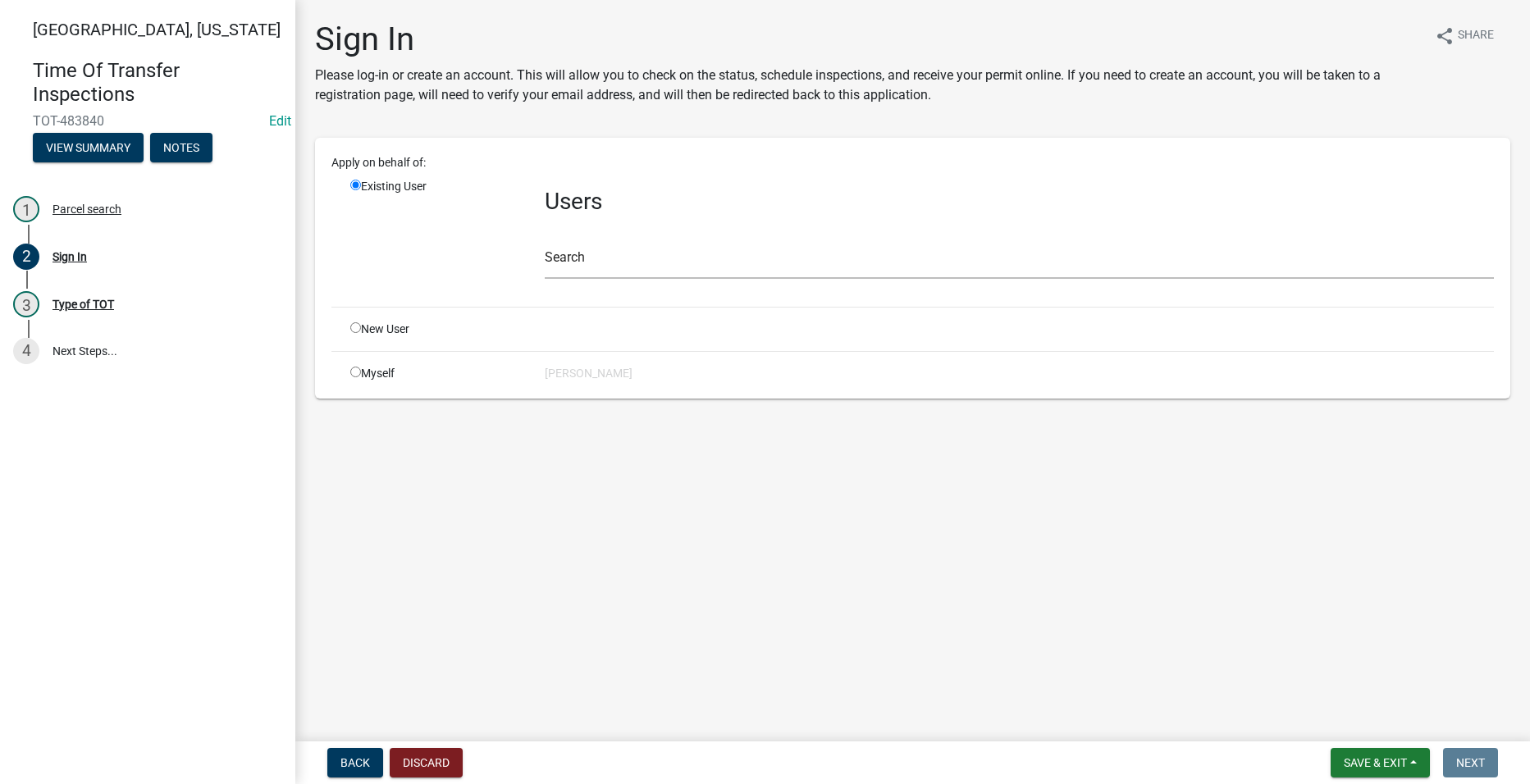
click at [352, 373] on input "radio" at bounding box center [355, 371] width 11 height 11
radio input "true"
radio input "false"
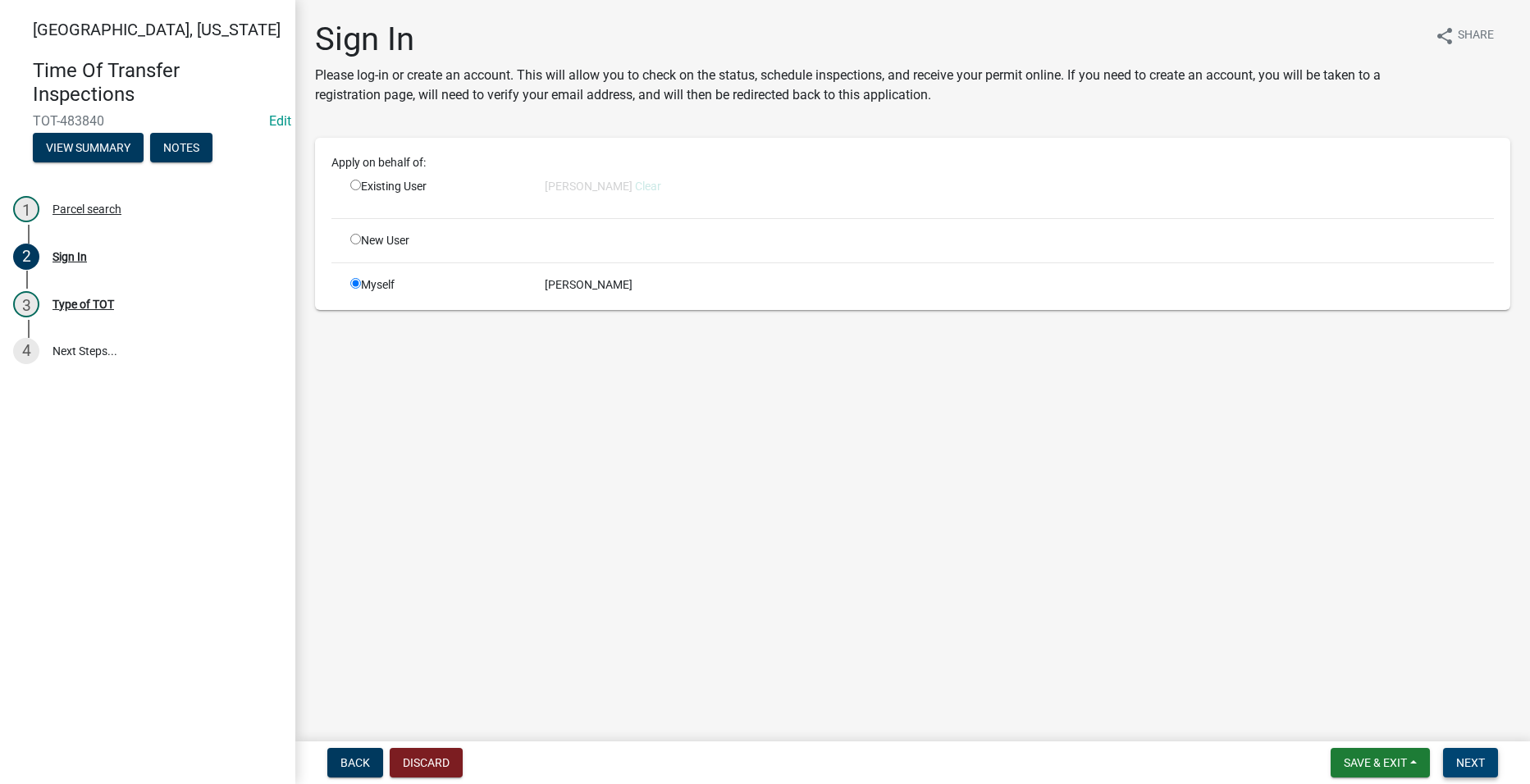
click at [1469, 759] on span "Next" at bounding box center [1470, 762] width 28 height 13
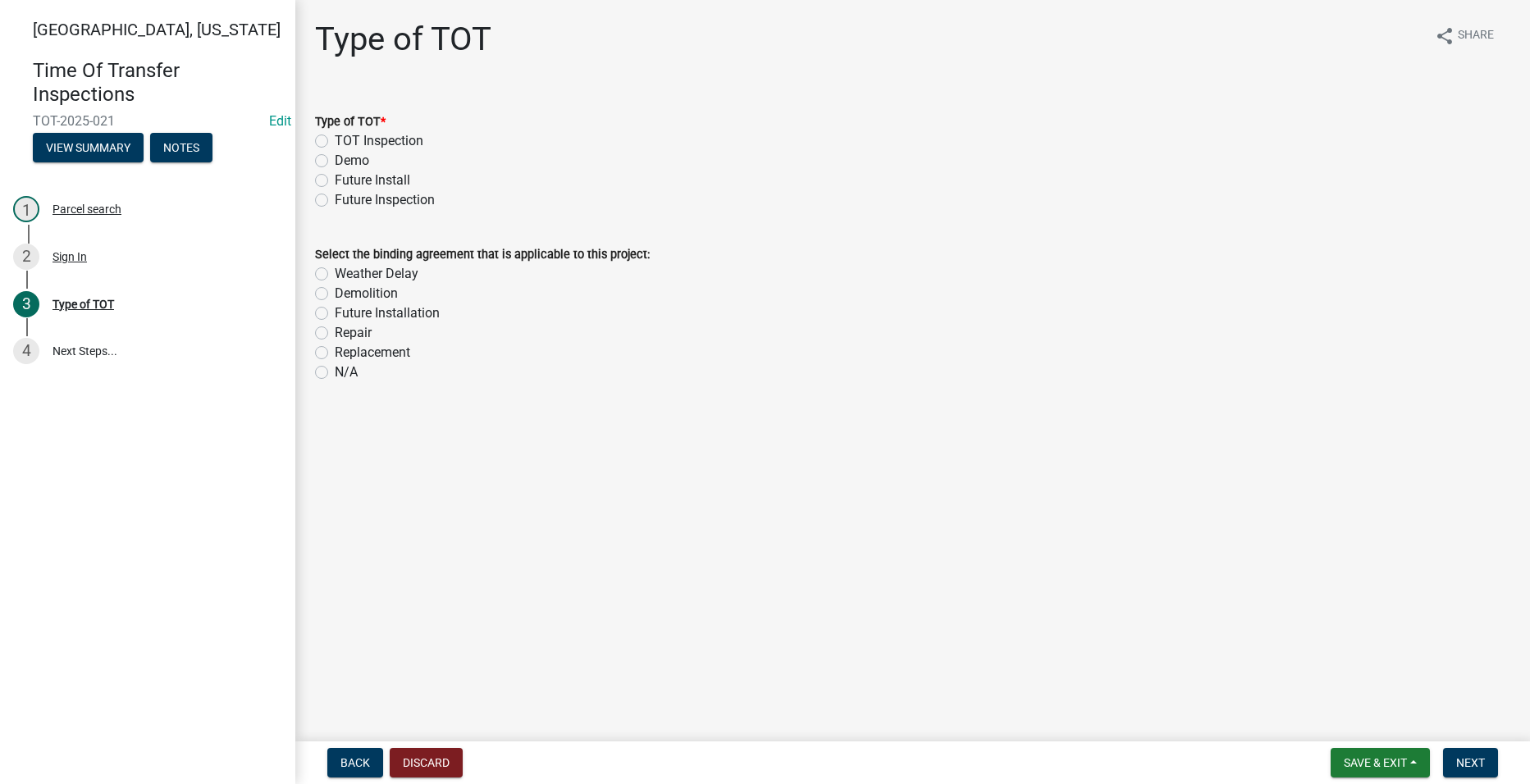
click at [334, 142] on label "TOT Inspection" at bounding box center [378, 141] width 89 height 19
click at [334, 142] on input "TOT Inspection" at bounding box center [339, 136] width 11 height 11
radio input "true"
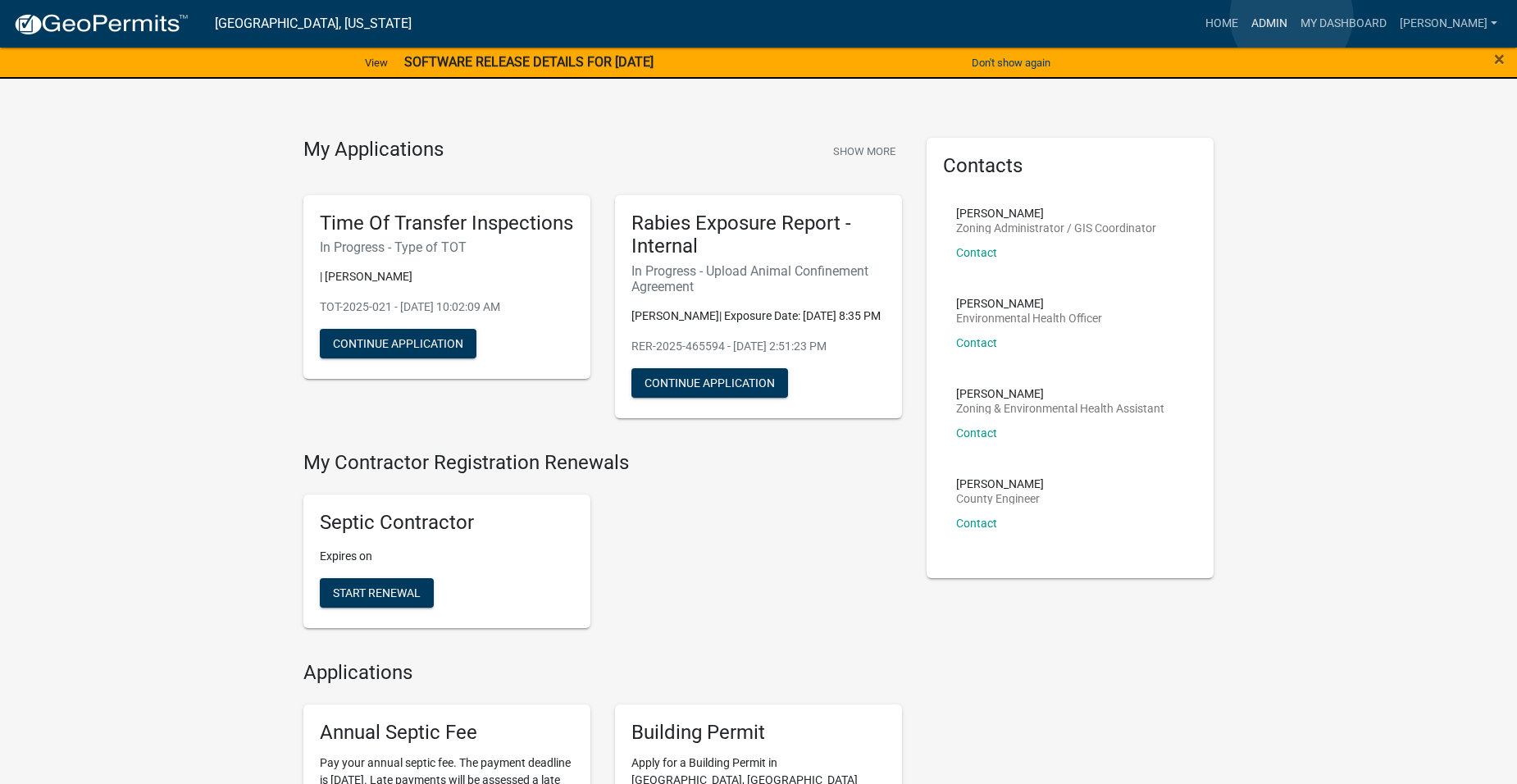
click at [1292, 17] on link "Admin" at bounding box center [1270, 23] width 50 height 31
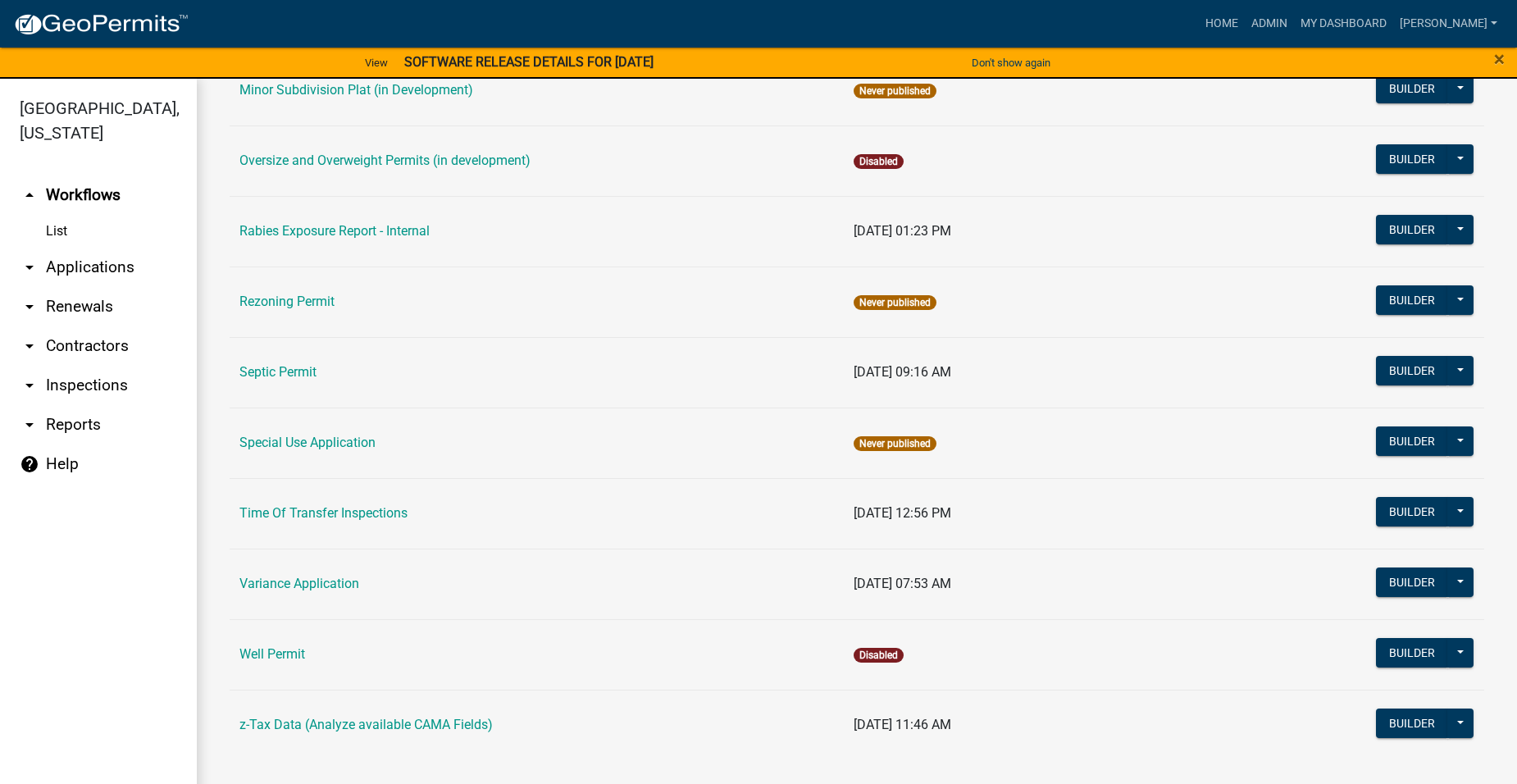
scroll to position [897, 0]
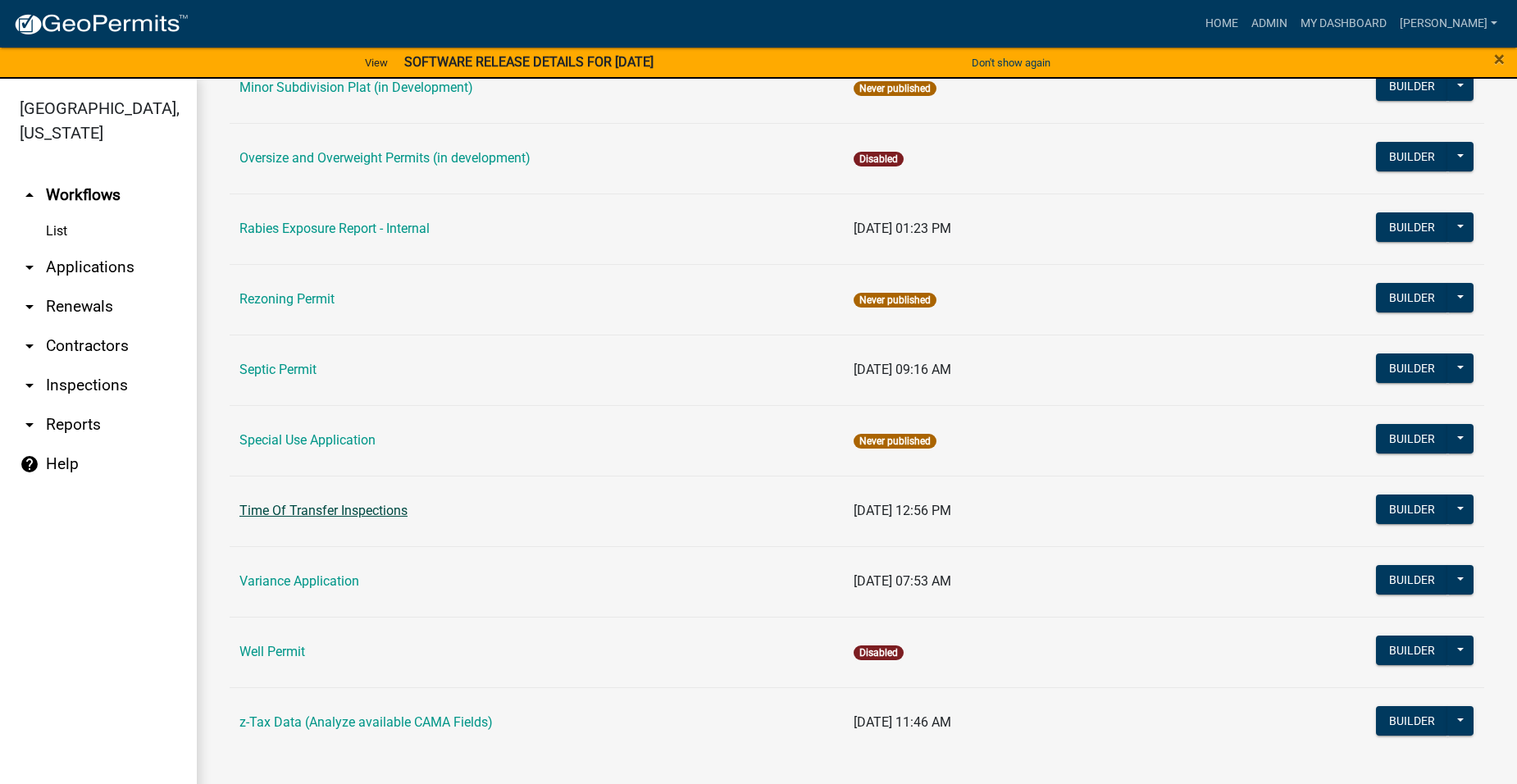
click at [343, 508] on link "Time Of Transfer Inspections" at bounding box center [323, 510] width 169 height 16
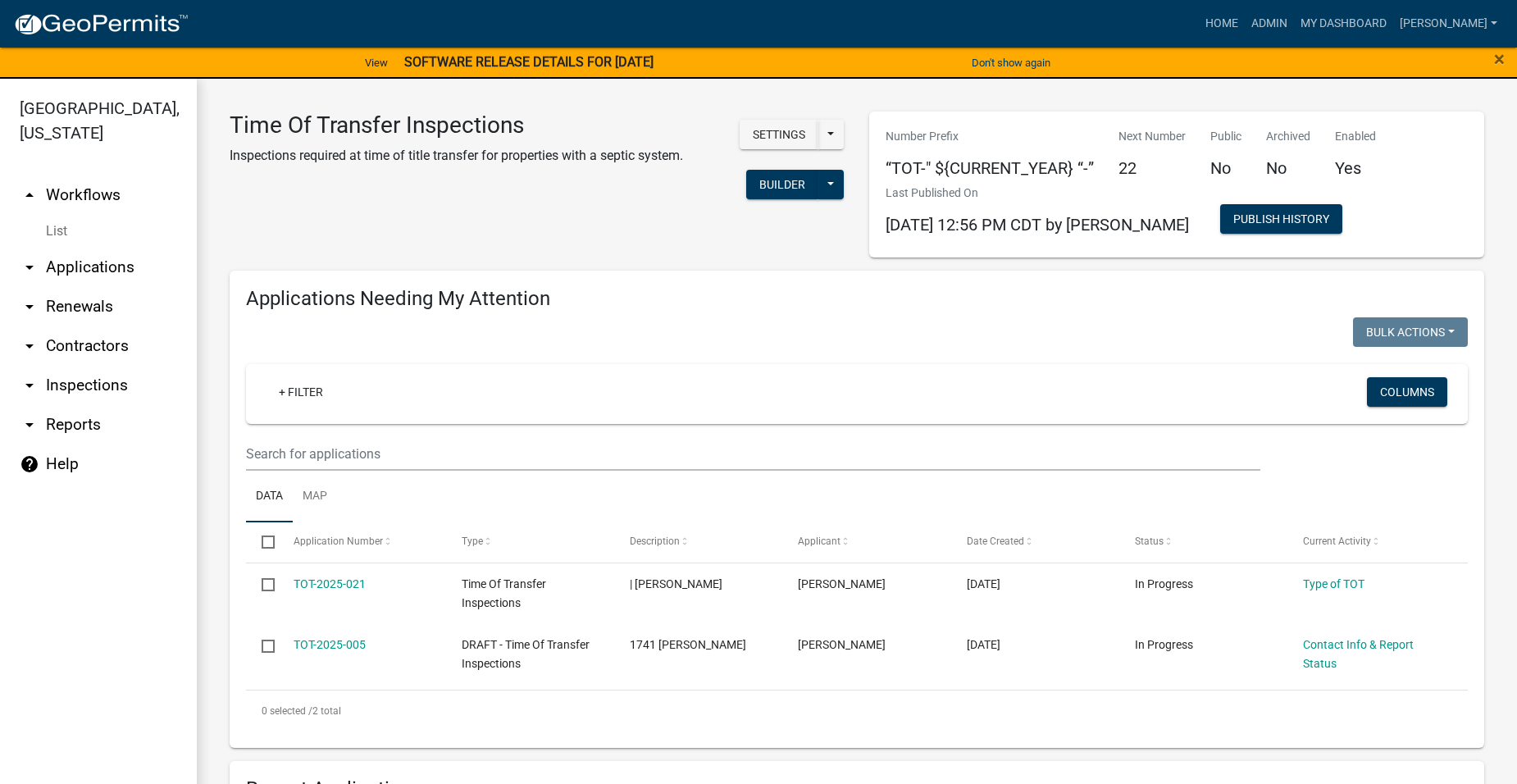
select select "2: 50"
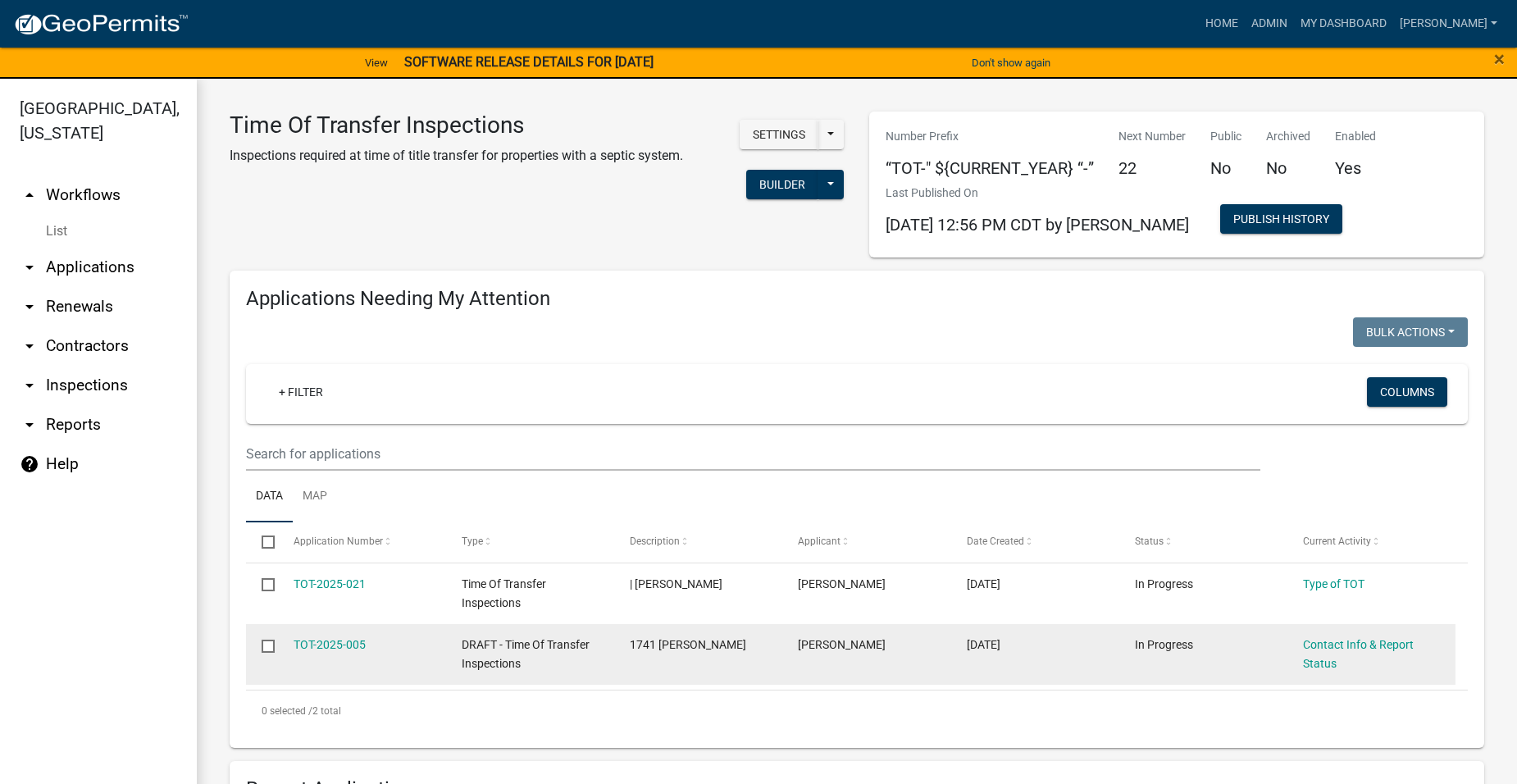
click at [1085, 630] on datatable-body-cell "[DATE]" at bounding box center [1035, 654] width 169 height 60
click at [342, 639] on link "TOT-2025-005" at bounding box center [329, 644] width 72 height 13
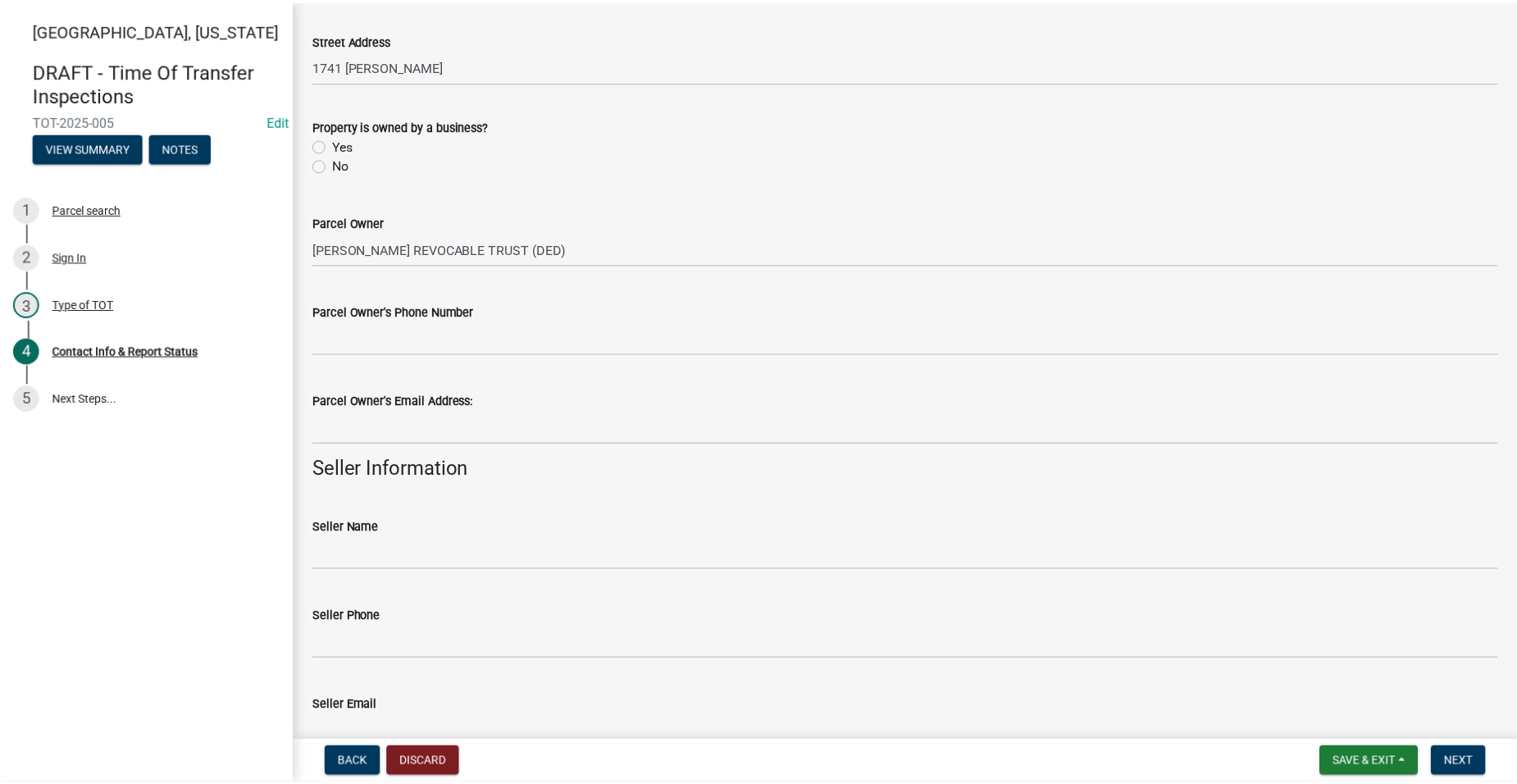
scroll to position [37, 0]
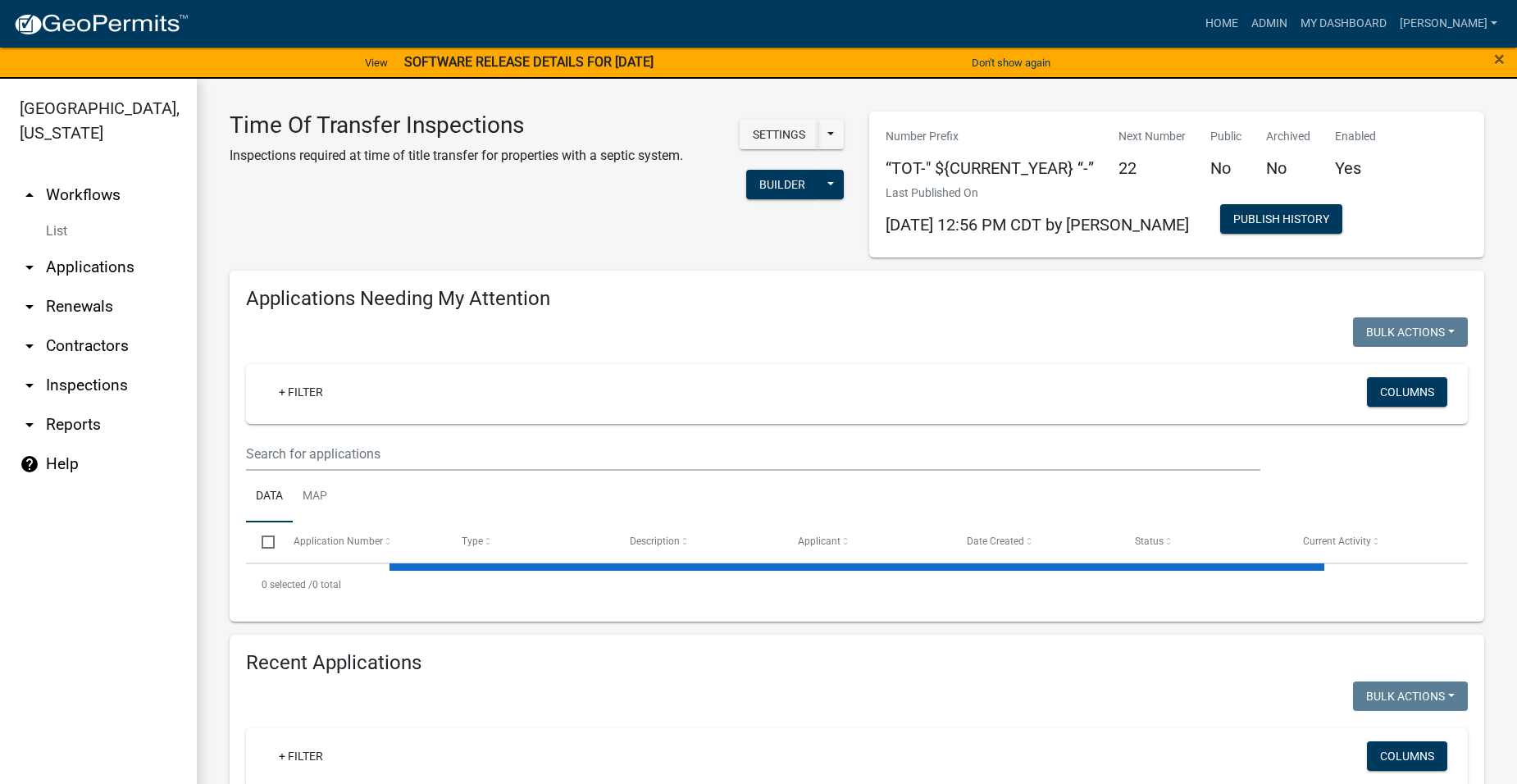
select select "2: 50"
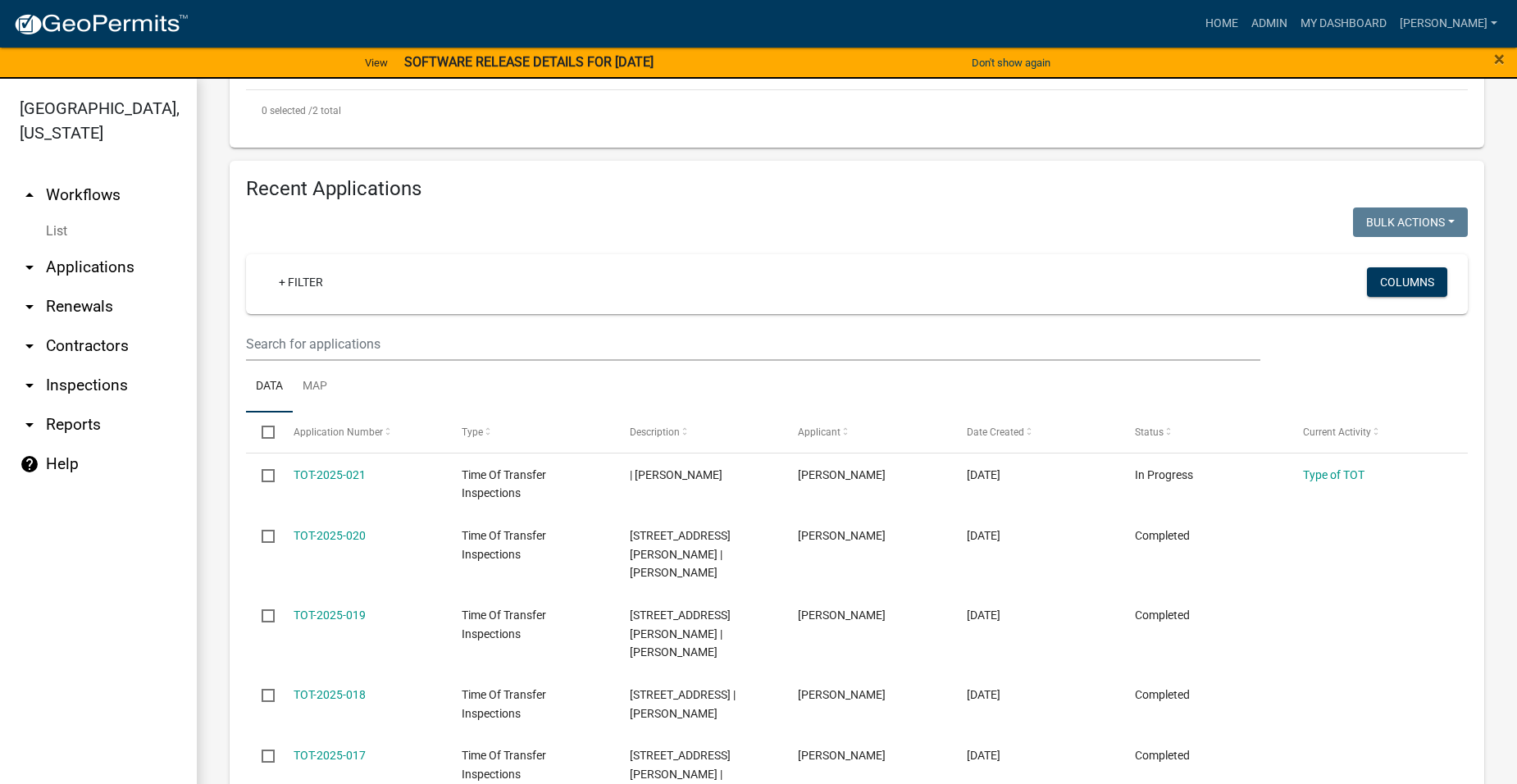
scroll to position [655, 0]
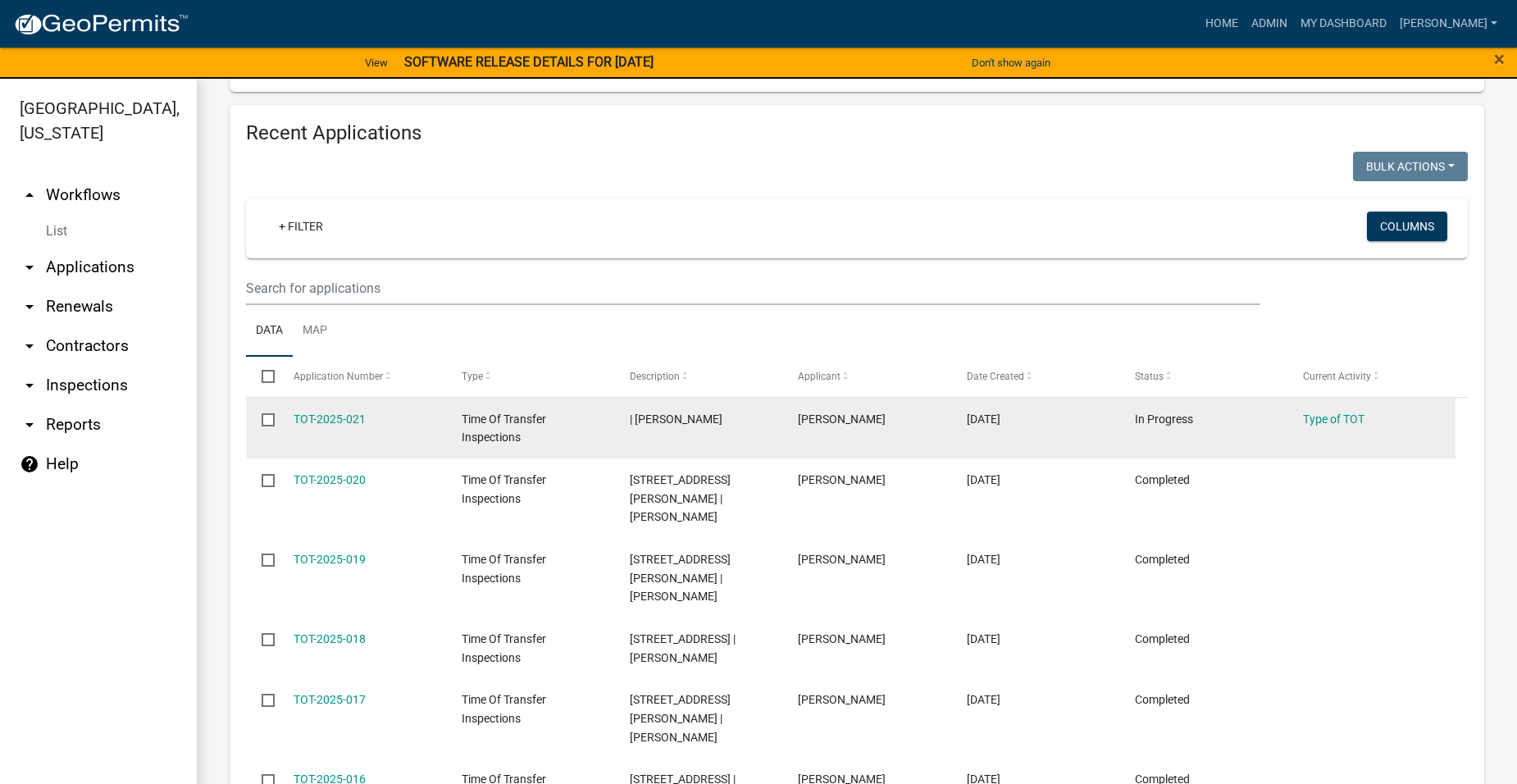
click at [1204, 432] on datatable-body-cell "In Progress" at bounding box center [1203, 428] width 169 height 60
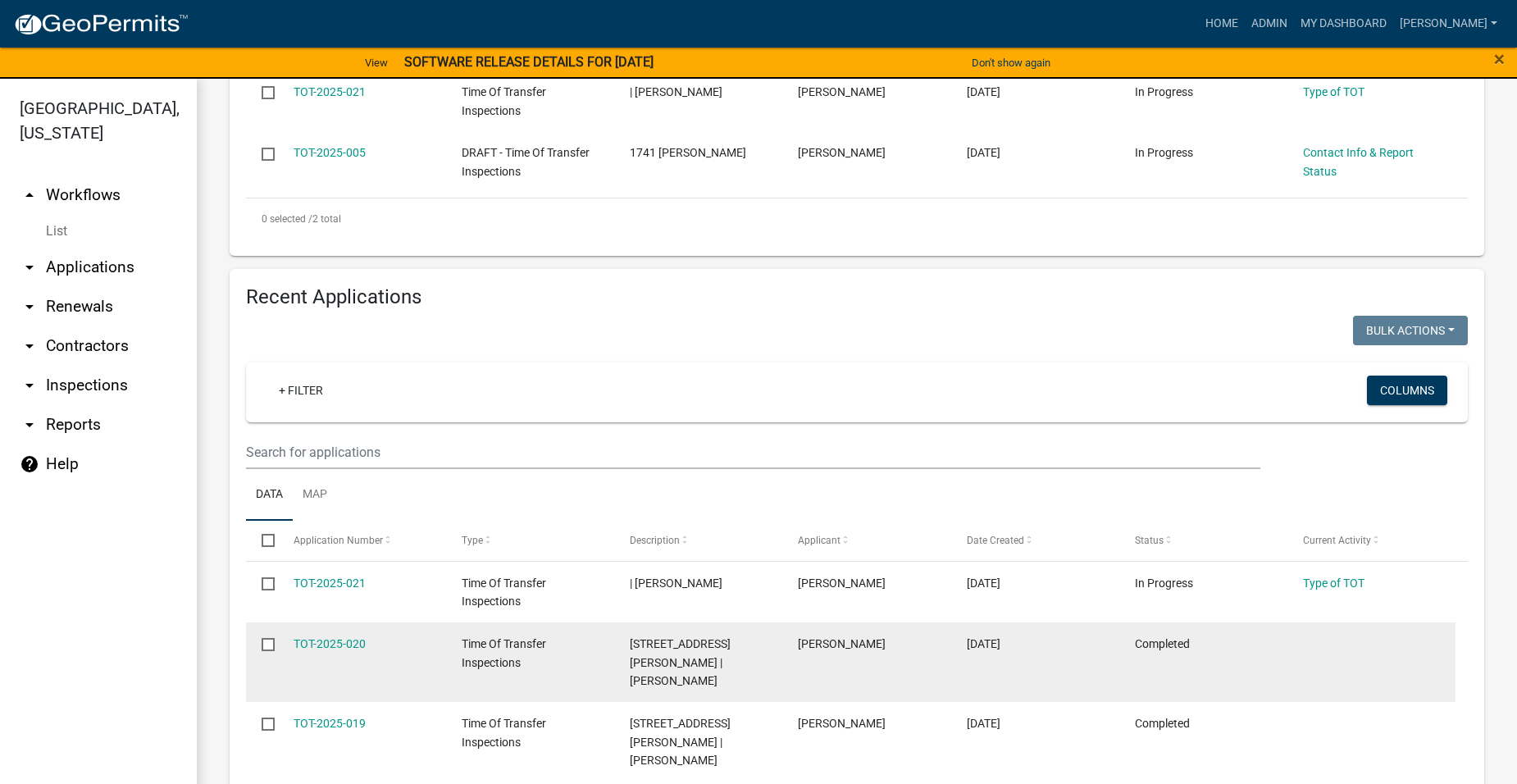
scroll to position [465, 0]
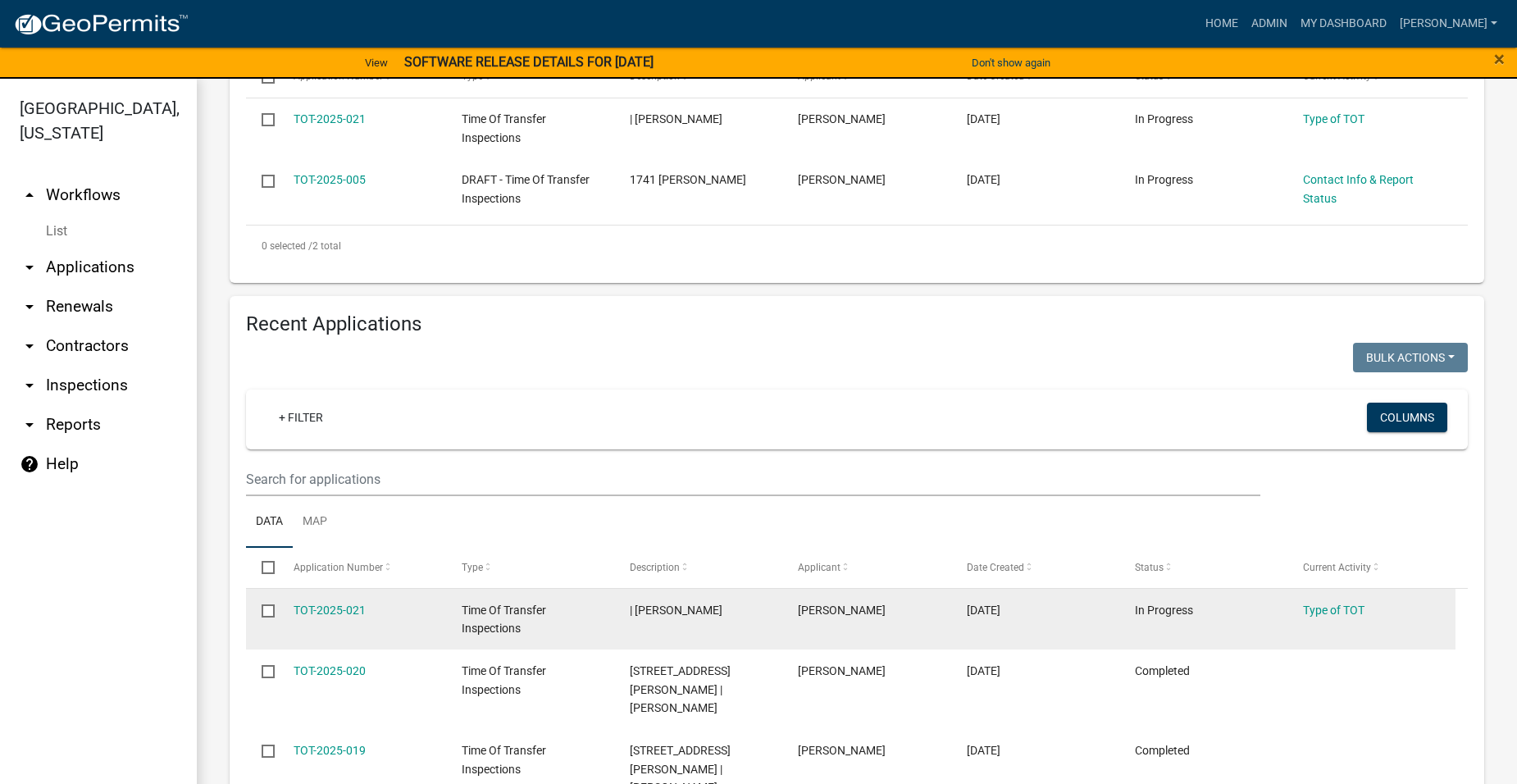
click at [298, 601] on div "TOT-2025-021" at bounding box center [361, 610] width 137 height 19
click at [303, 605] on link "TOT-2025-021" at bounding box center [329, 609] width 72 height 13
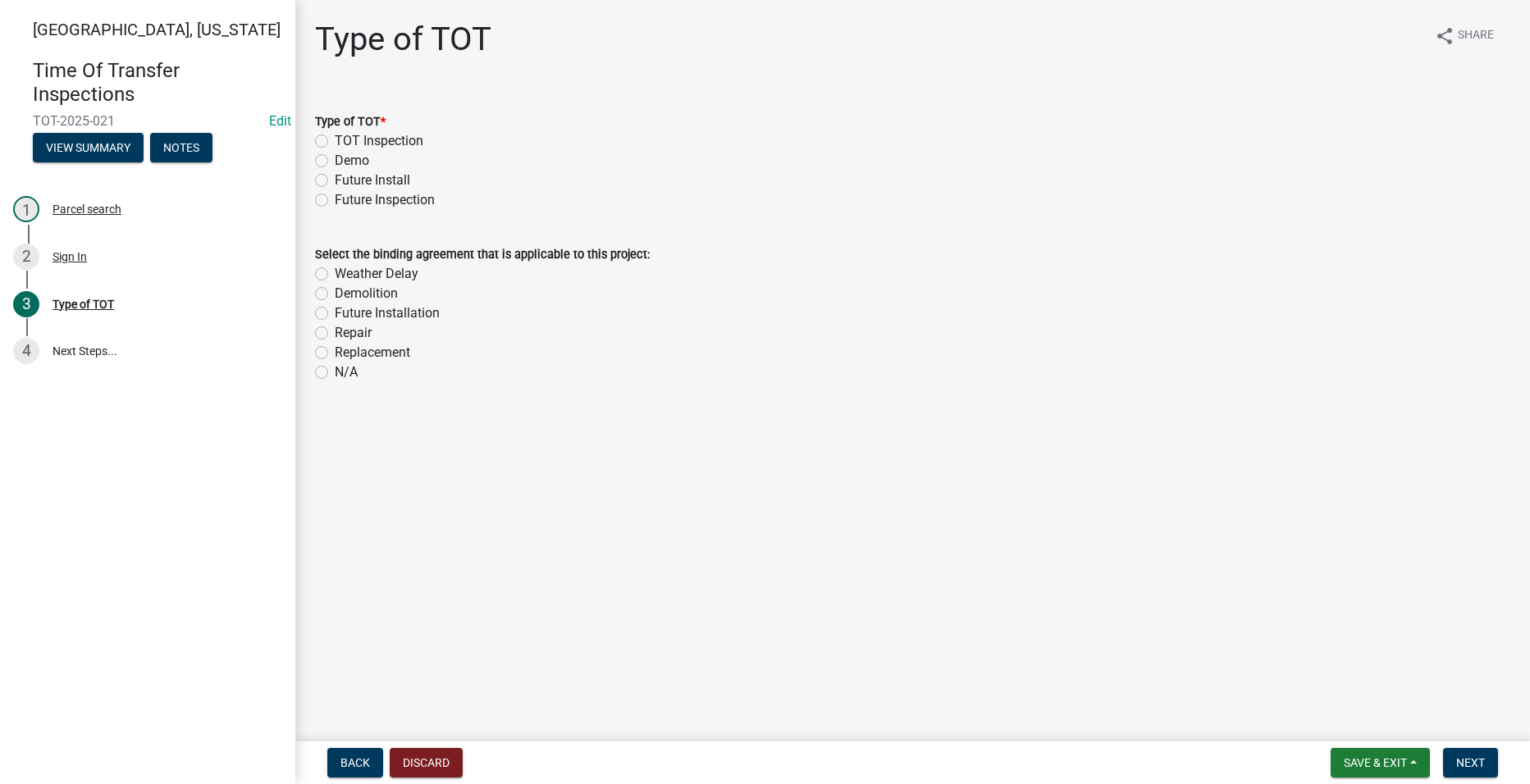
click at [334, 142] on label "TOT Inspection" at bounding box center [378, 141] width 89 height 19
click at [334, 142] on input "TOT Inspection" at bounding box center [339, 136] width 11 height 11
radio input "true"
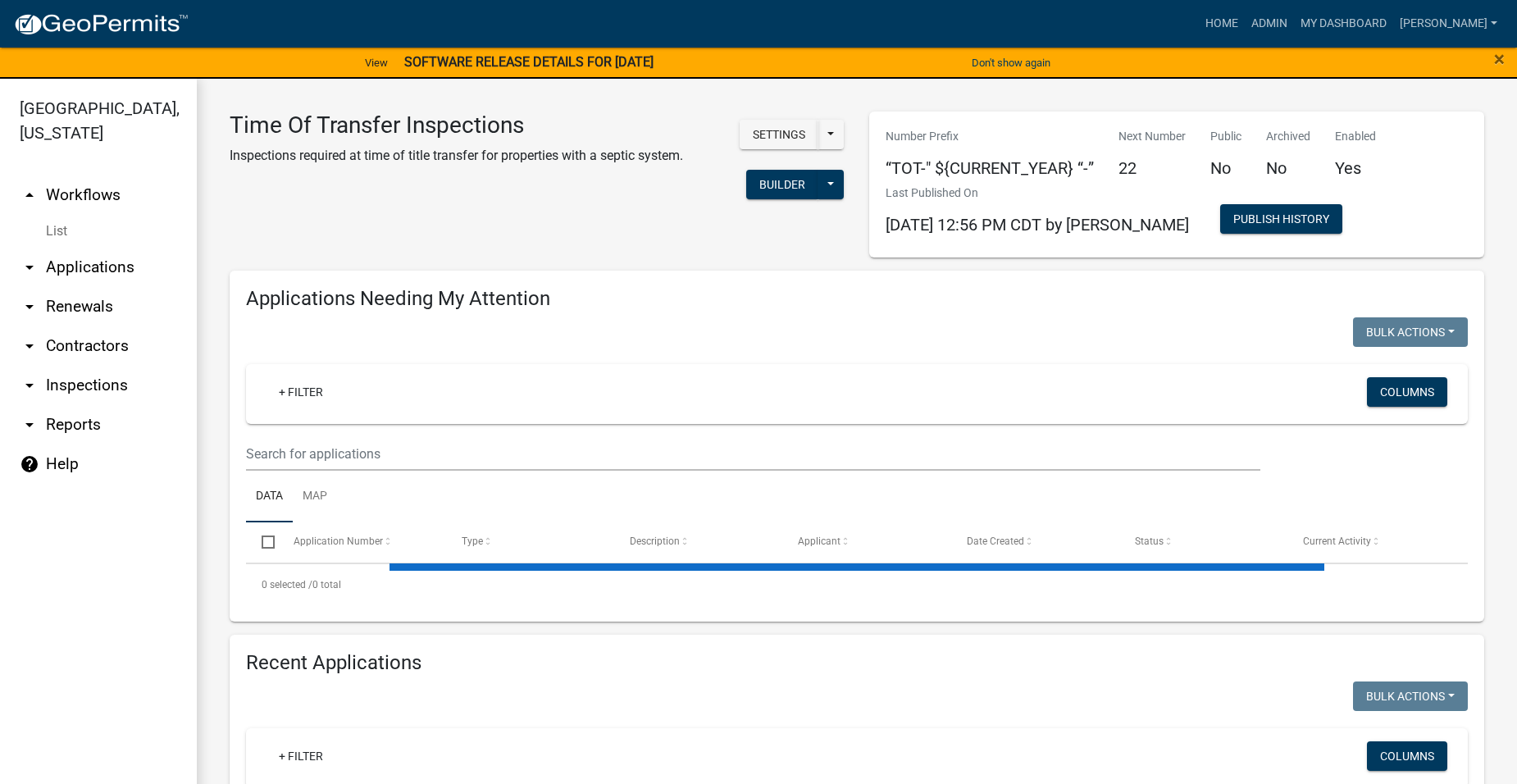
select select "2: 50"
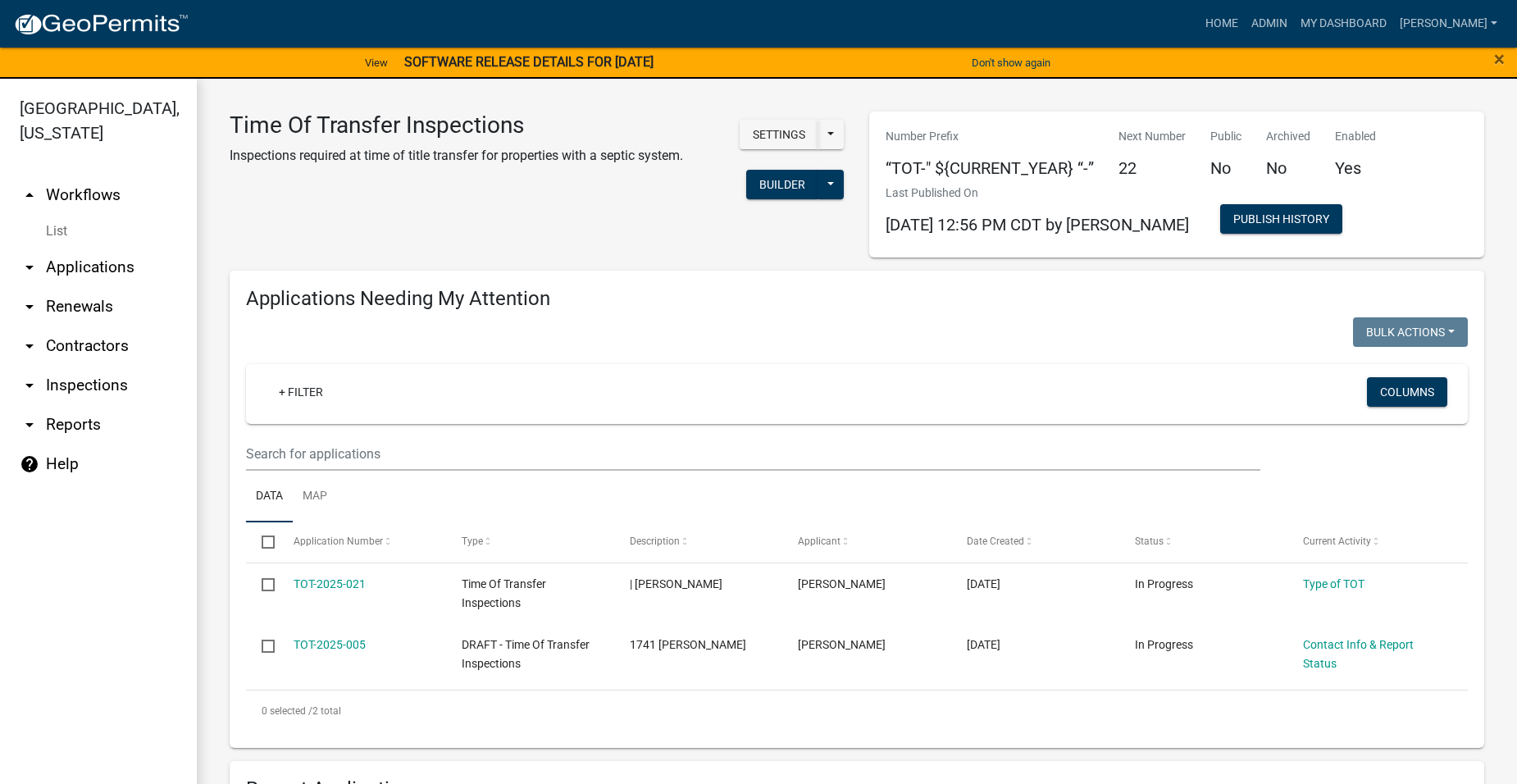
click at [30, 257] on icon "arrow_drop_down" at bounding box center [29, 267] width 19 height 19
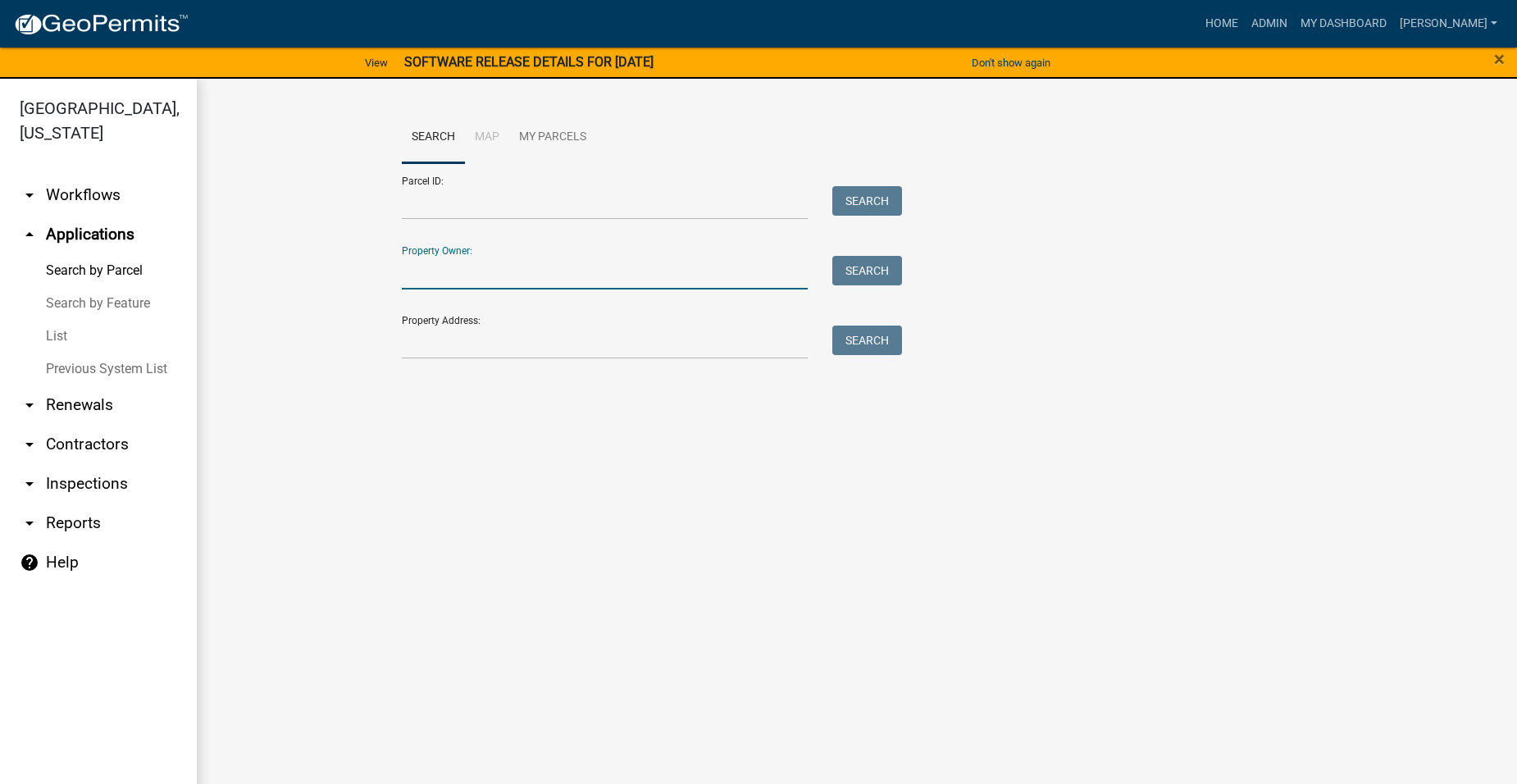
click at [521, 269] on input "Property Owner:" at bounding box center [604, 273] width 406 height 34
type input "[DEMOGRAPHIC_DATA]"
click at [879, 272] on button "Search" at bounding box center [867, 271] width 70 height 29
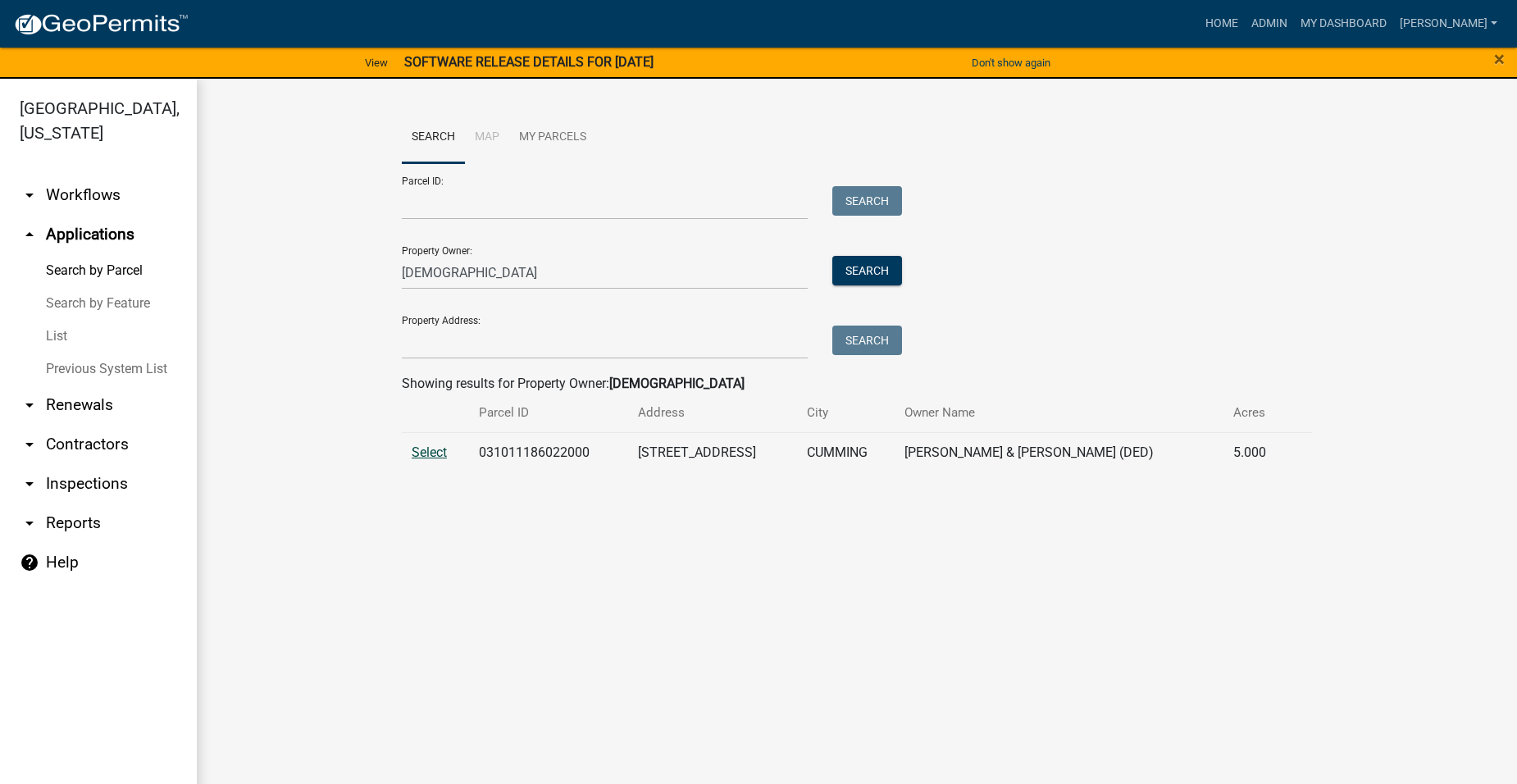
click at [433, 449] on span "Select" at bounding box center [430, 452] width 35 height 16
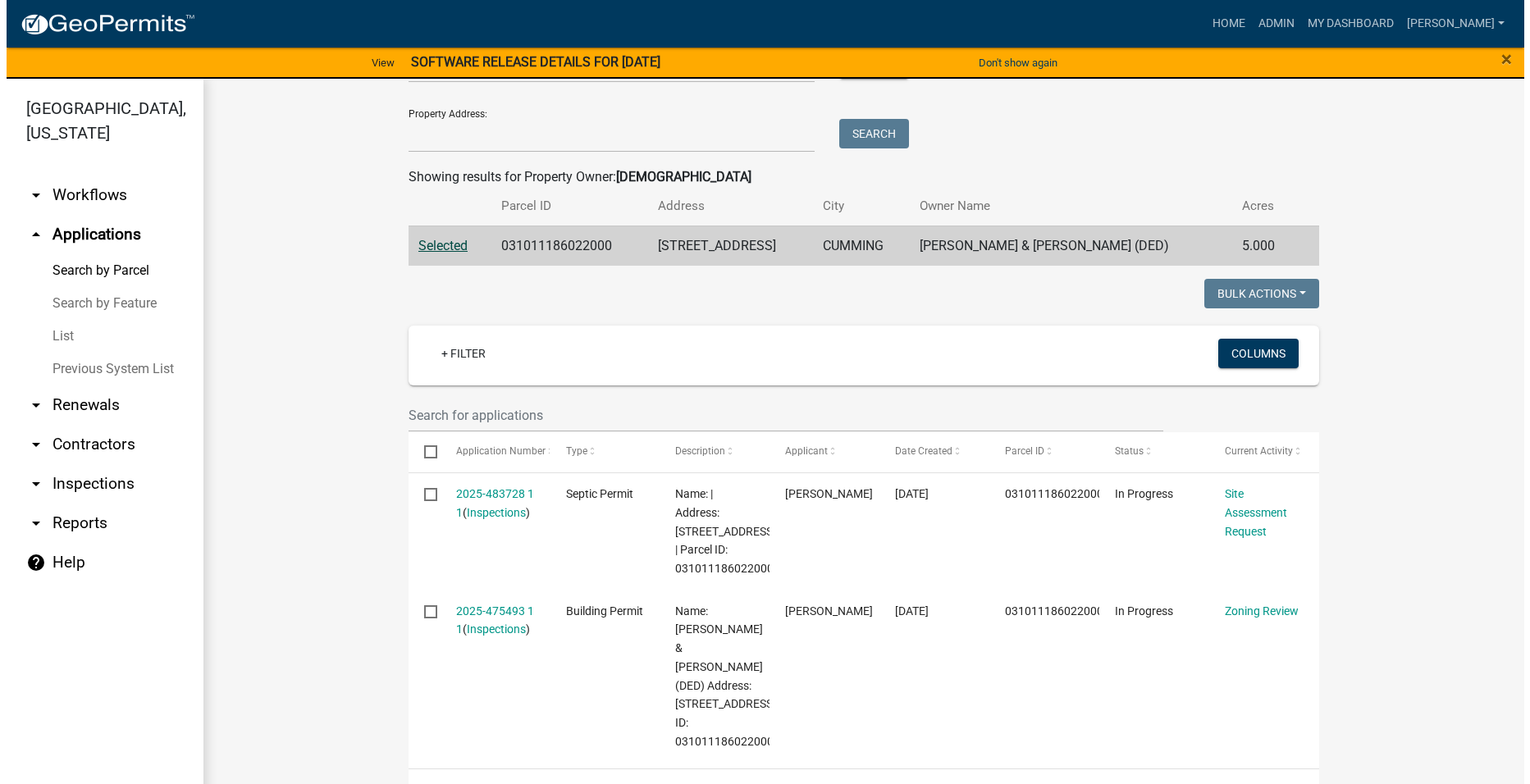
scroll to position [246, 0]
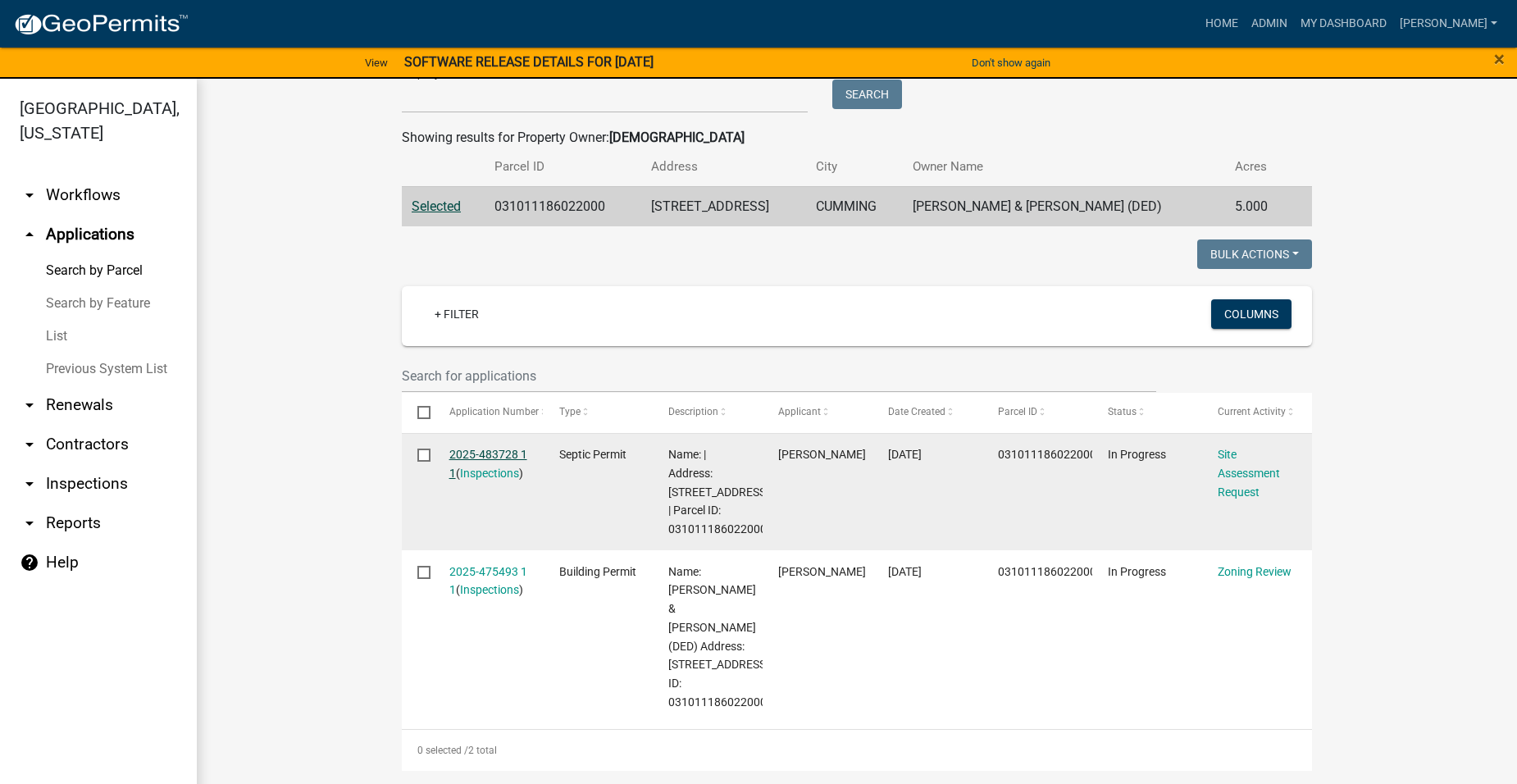
click at [484, 456] on link "2025-483728 1 1" at bounding box center [488, 464] width 78 height 32
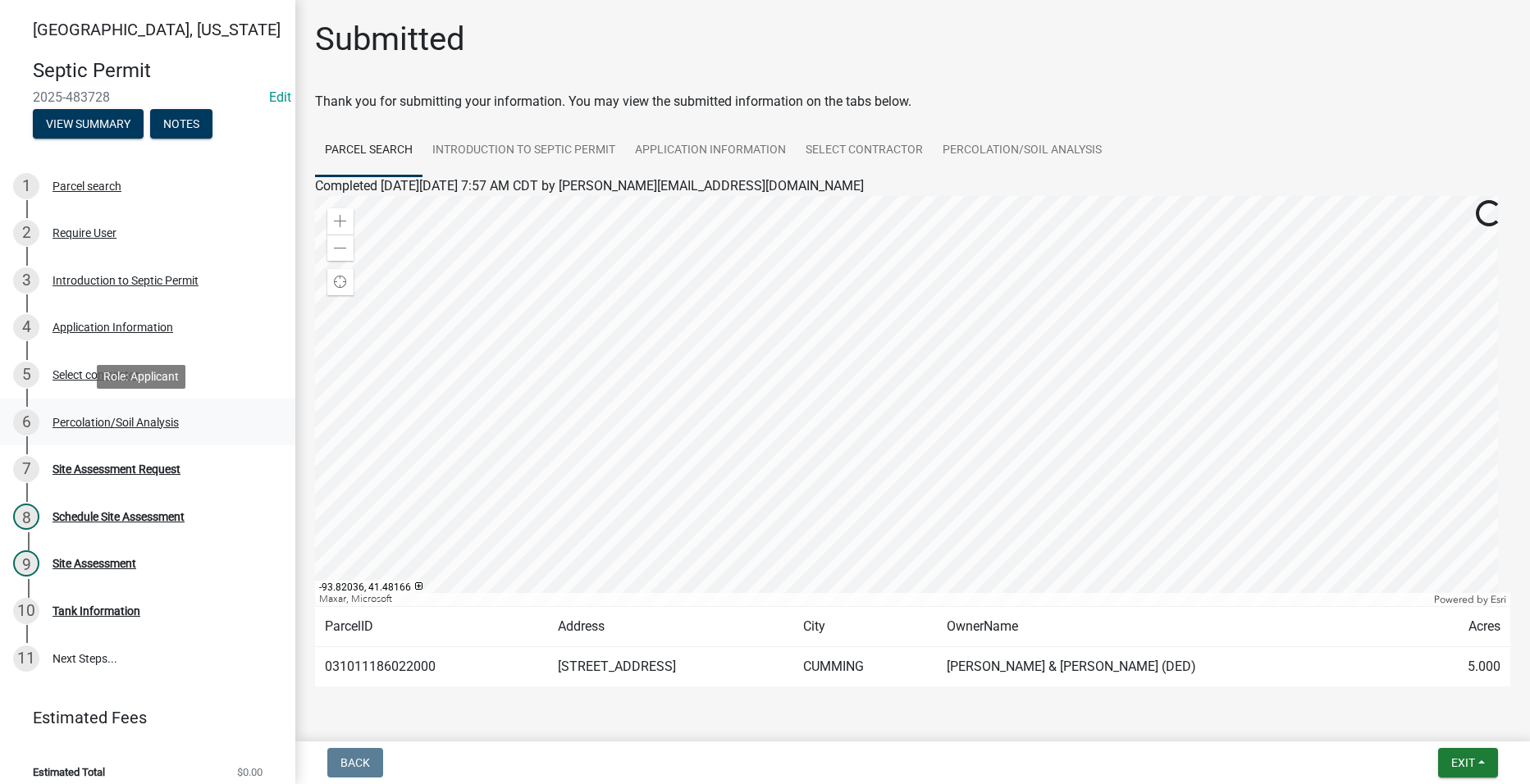
scroll to position [13, 0]
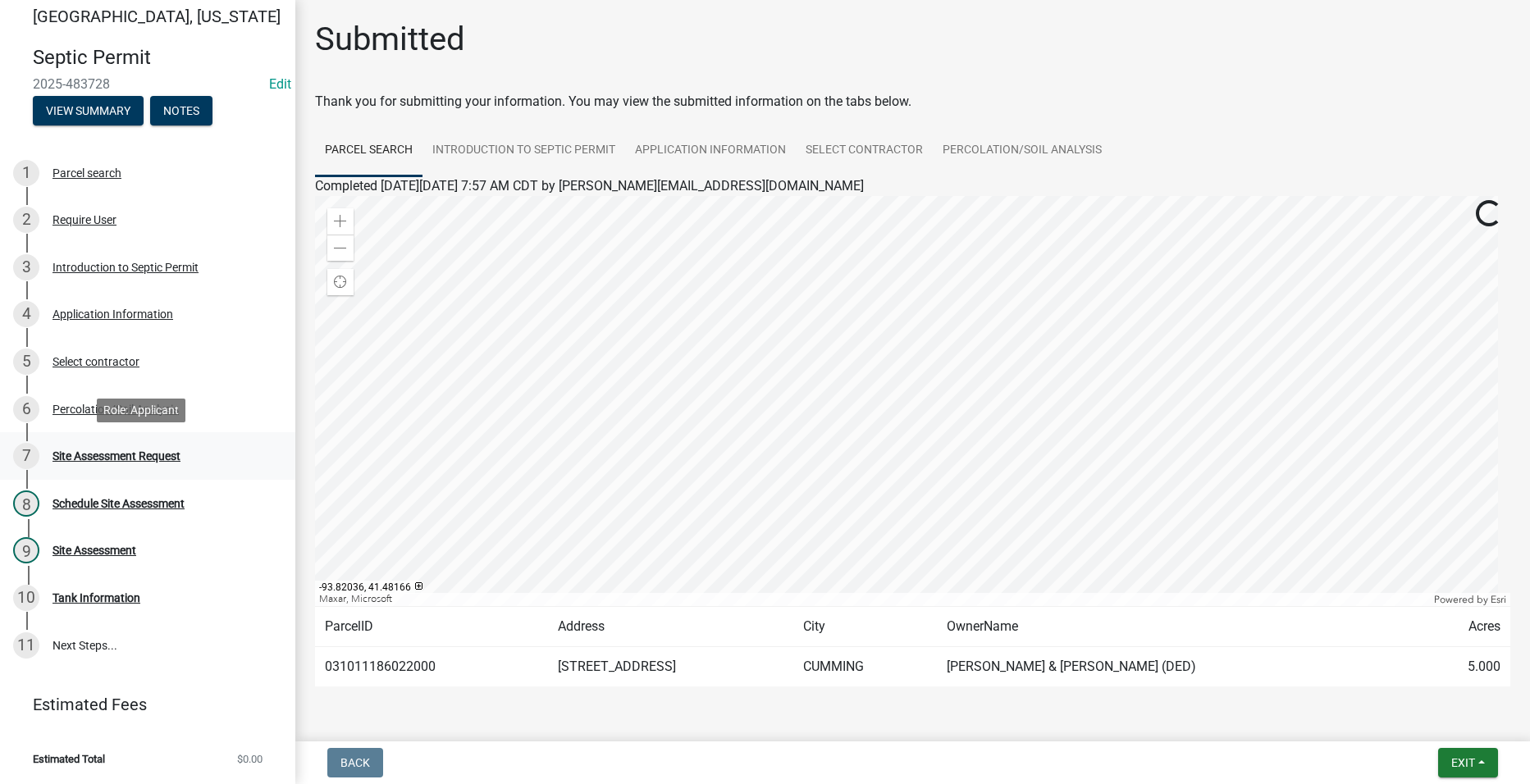
click at [78, 450] on div "Site Assessment Request" at bounding box center [116, 456] width 128 height 12
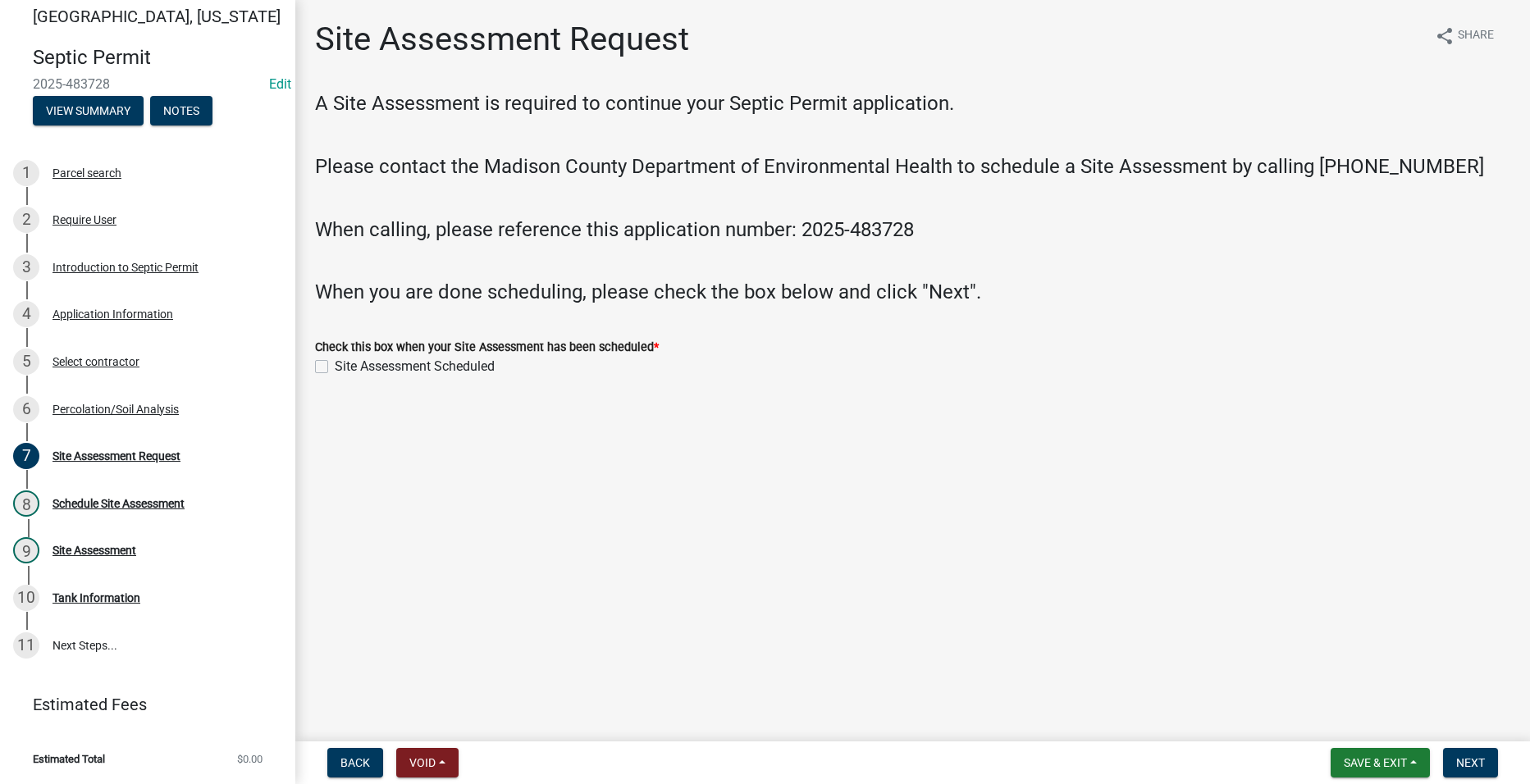
click at [334, 367] on label "Site Assessment Scheduled" at bounding box center [414, 366] width 160 height 19
click at [334, 367] on input "Site Assessment Scheduled" at bounding box center [339, 361] width 11 height 11
checkbox input "true"
click at [94, 503] on div "Schedule Site Assessment" at bounding box center [119, 504] width 133 height 12
click at [1473, 754] on button "Next" at bounding box center [1471, 763] width 55 height 29
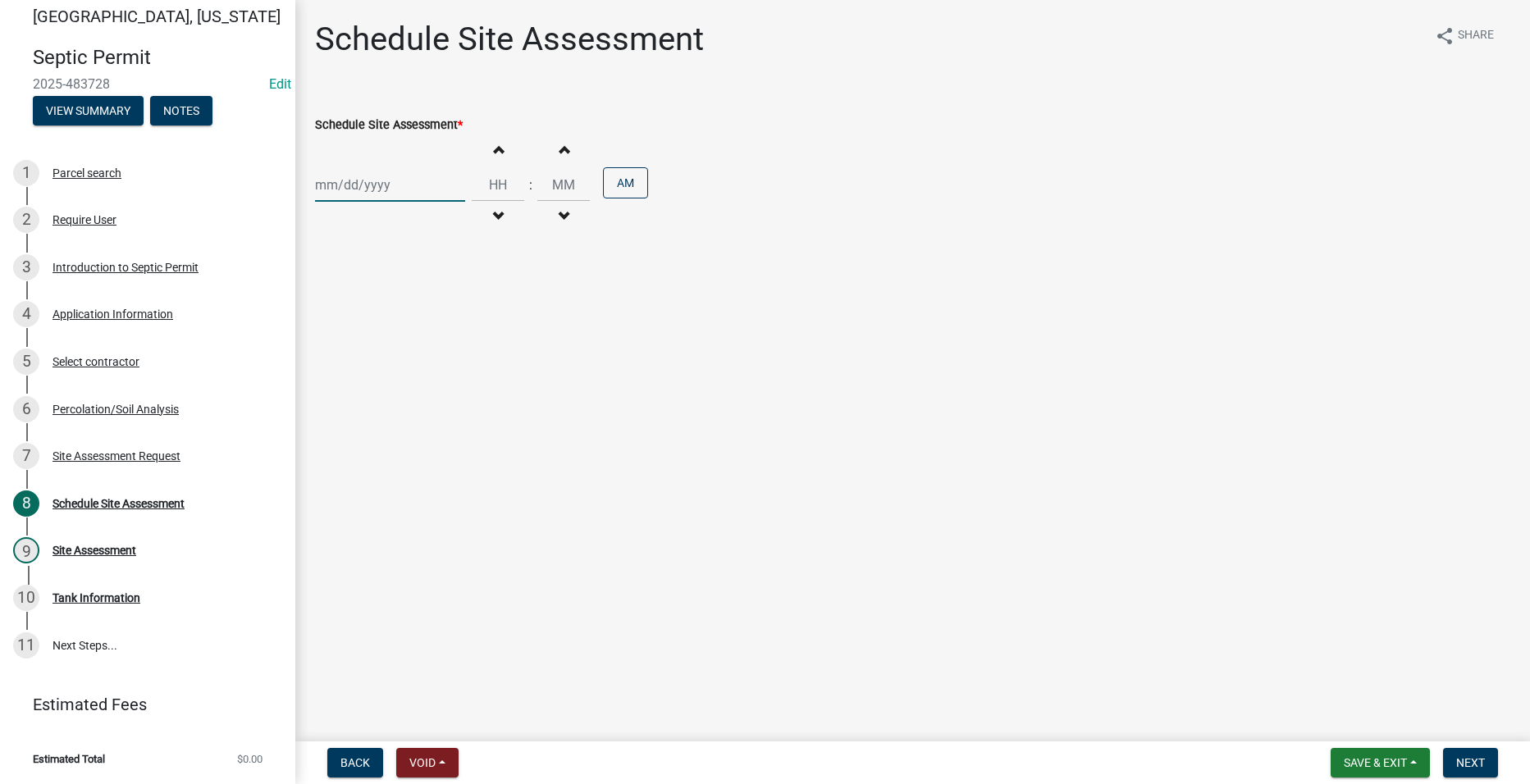
click at [345, 182] on div at bounding box center [390, 185] width 150 height 34
select select "9"
select select "2025"
click at [410, 350] on div "25" at bounding box center [409, 351] width 26 height 26
type input "[DATE]"
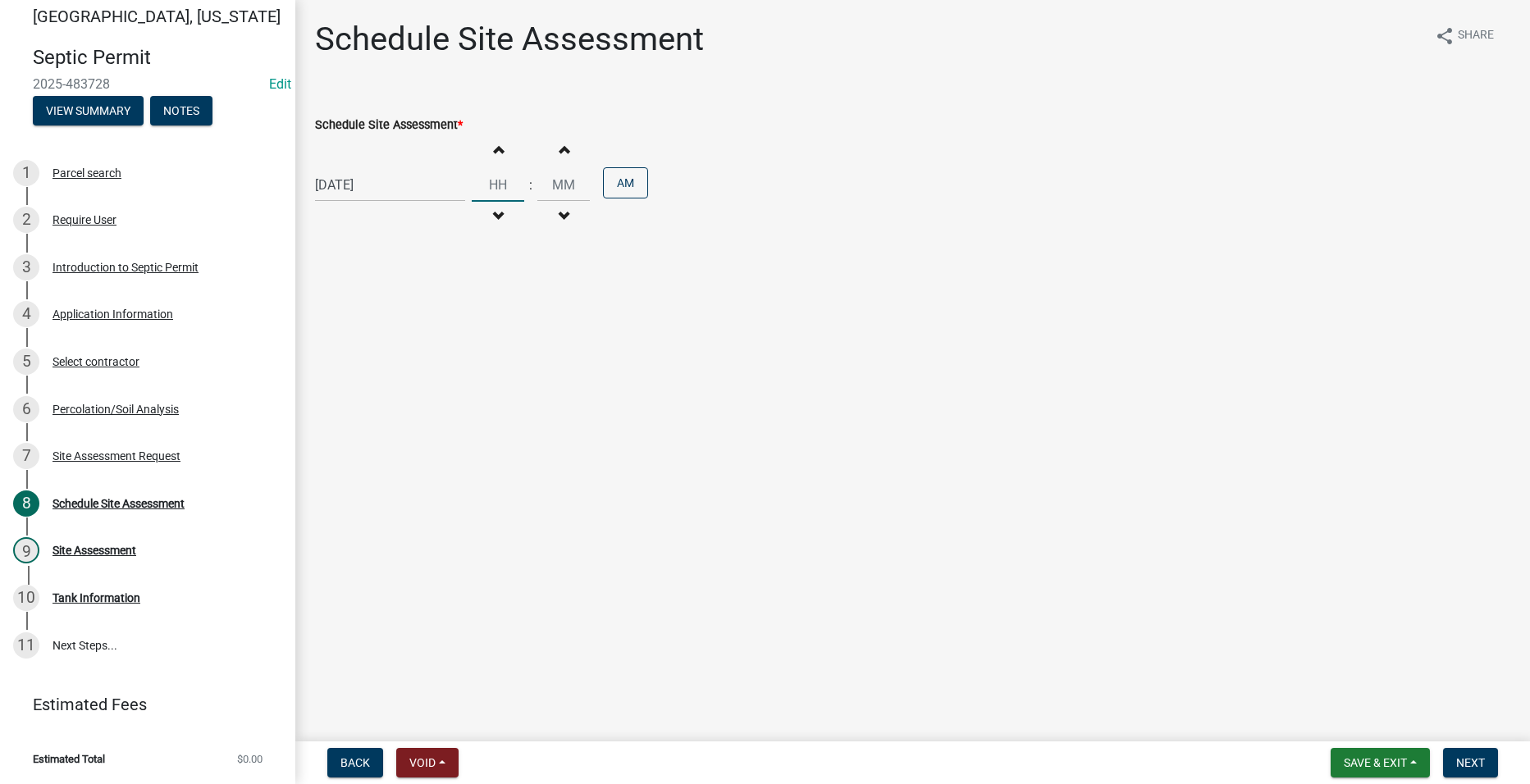
click at [487, 187] on input "Hours" at bounding box center [498, 185] width 53 height 34
type input "11"
type input "00"
click at [558, 187] on input "00" at bounding box center [563, 185] width 53 height 34
click at [1479, 752] on button "Next" at bounding box center [1471, 763] width 55 height 29
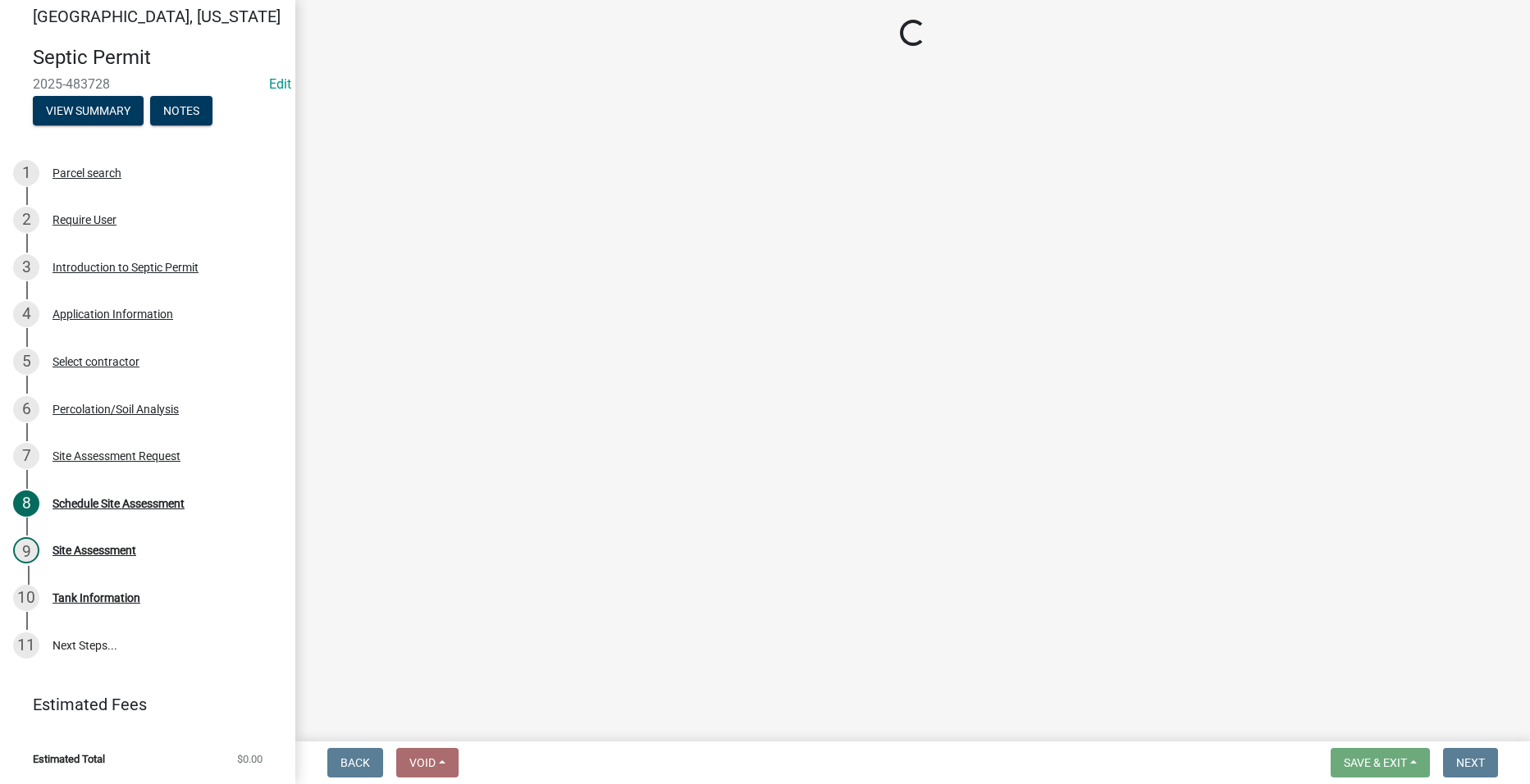
select select "dbe3a1b9-a4b3-48fa-b9c0-fee70399abae"
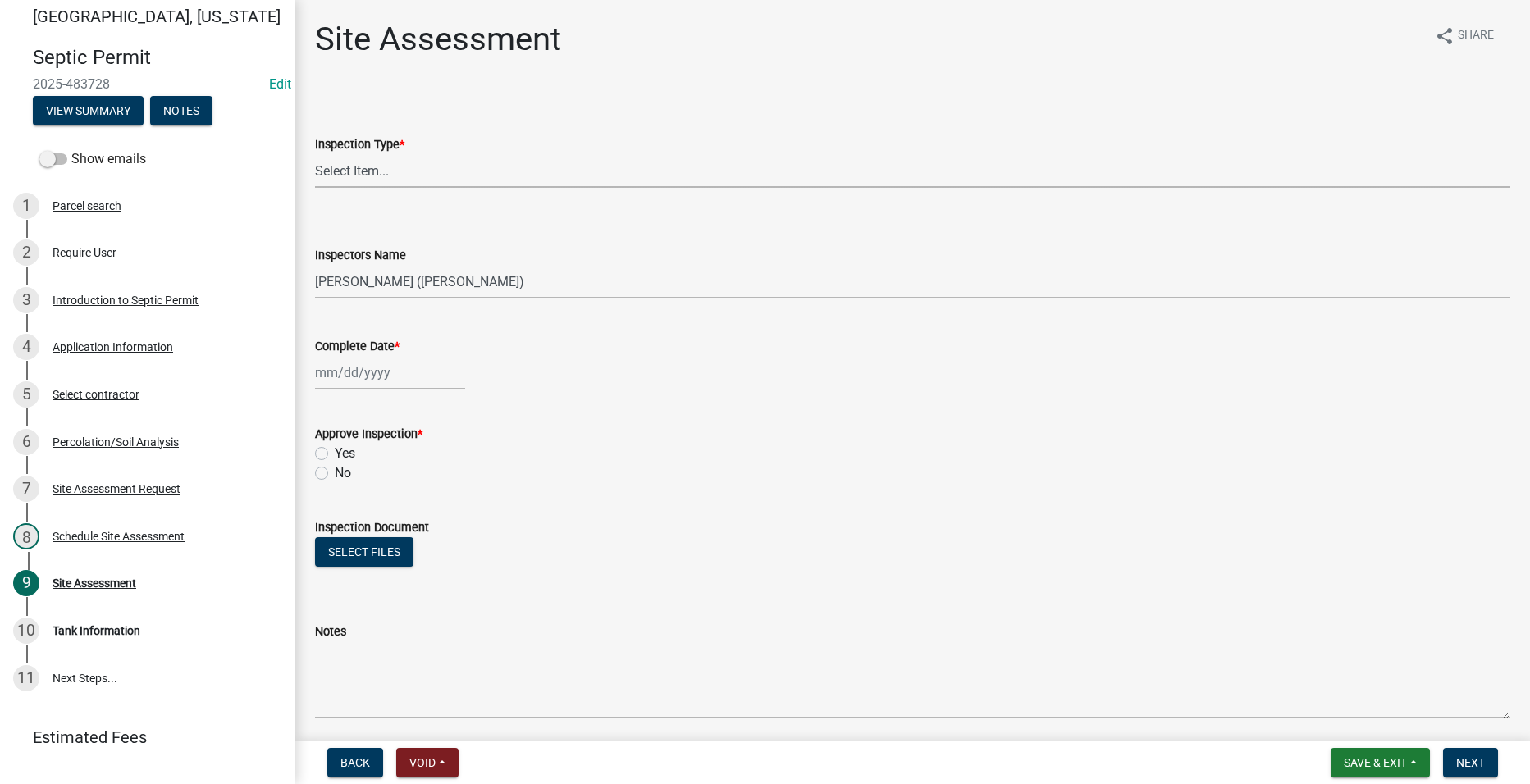
click at [363, 175] on select "Select Item... Site Assessment" at bounding box center [912, 170] width 1195 height 34
click at [315, 154] on select "Select Item... Site Assessment" at bounding box center [912, 170] width 1195 height 34
select select "cee7aade-c60a-47dc-8b48-e4cdff881902"
select select "9"
select select "2025"
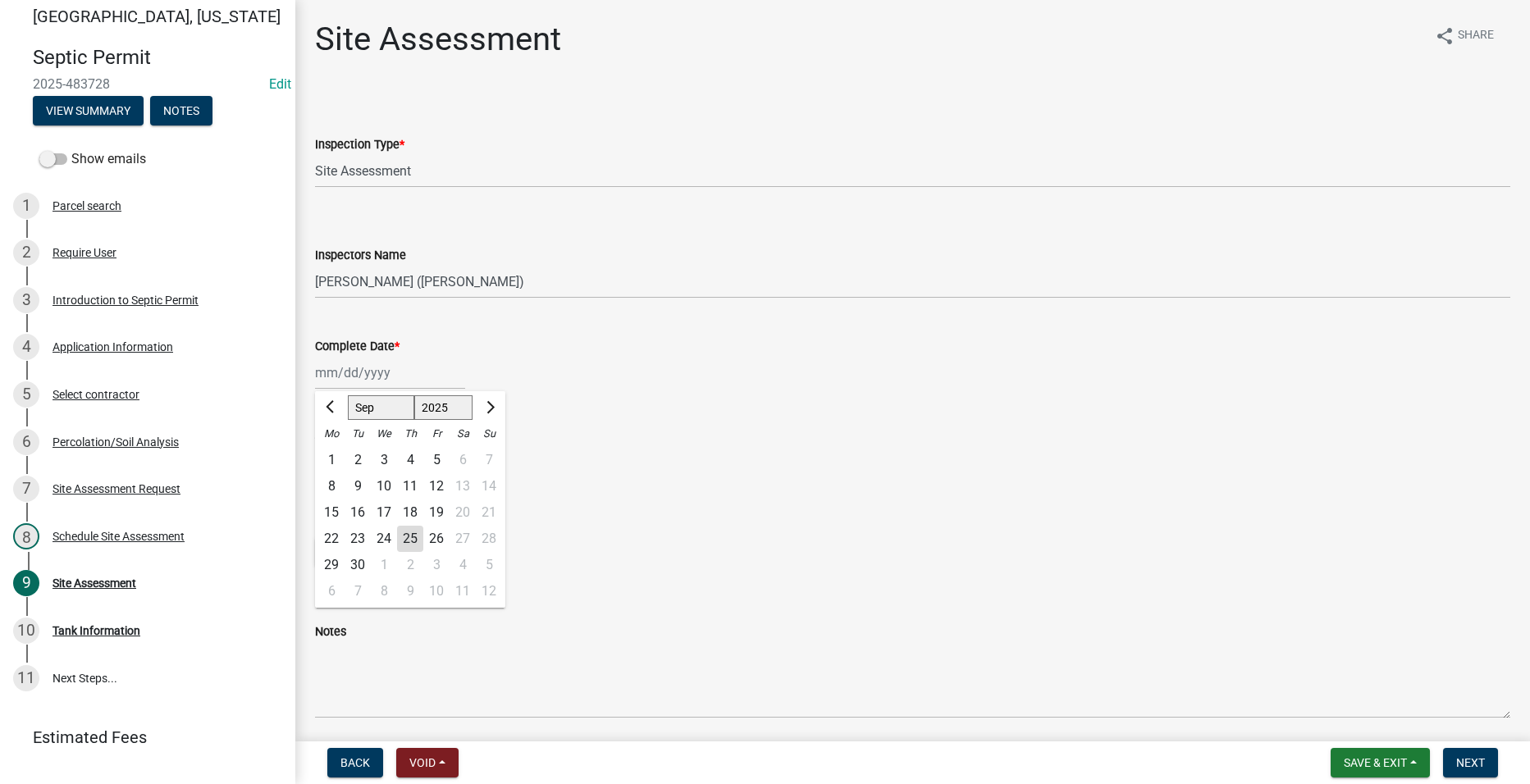
click at [353, 370] on div "[PERSON_NAME] Feb Mar Apr [PERSON_NAME][DATE] Oct Nov [DATE] 1526 1527 1528 152…" at bounding box center [390, 372] width 150 height 34
click at [406, 531] on div "25" at bounding box center [409, 539] width 26 height 26
type input "[DATE]"
click at [334, 454] on label "Yes" at bounding box center [344, 453] width 20 height 19
click at [334, 454] on input "Yes" at bounding box center [339, 448] width 11 height 11
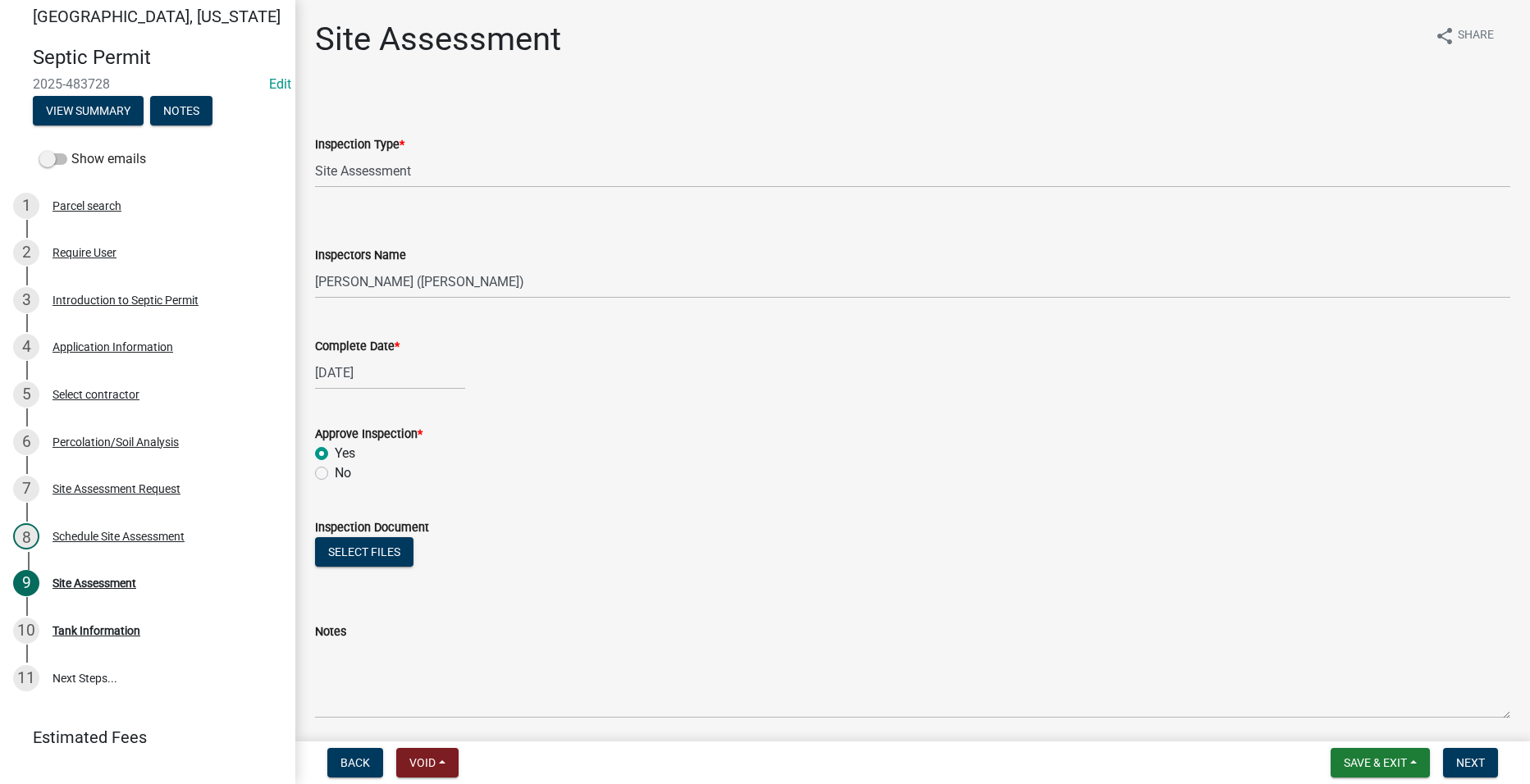
radio input "true"
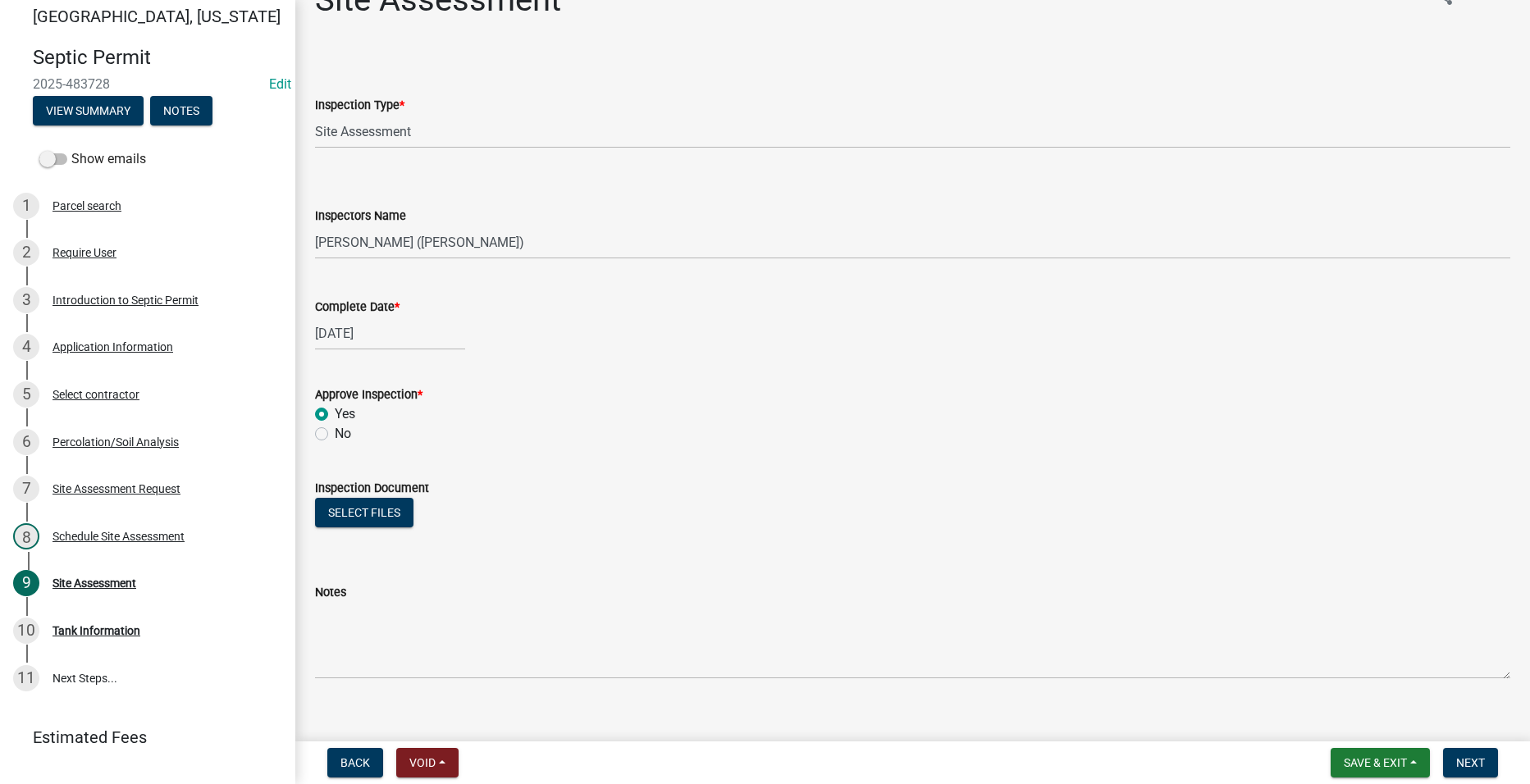
scroll to position [60, 0]
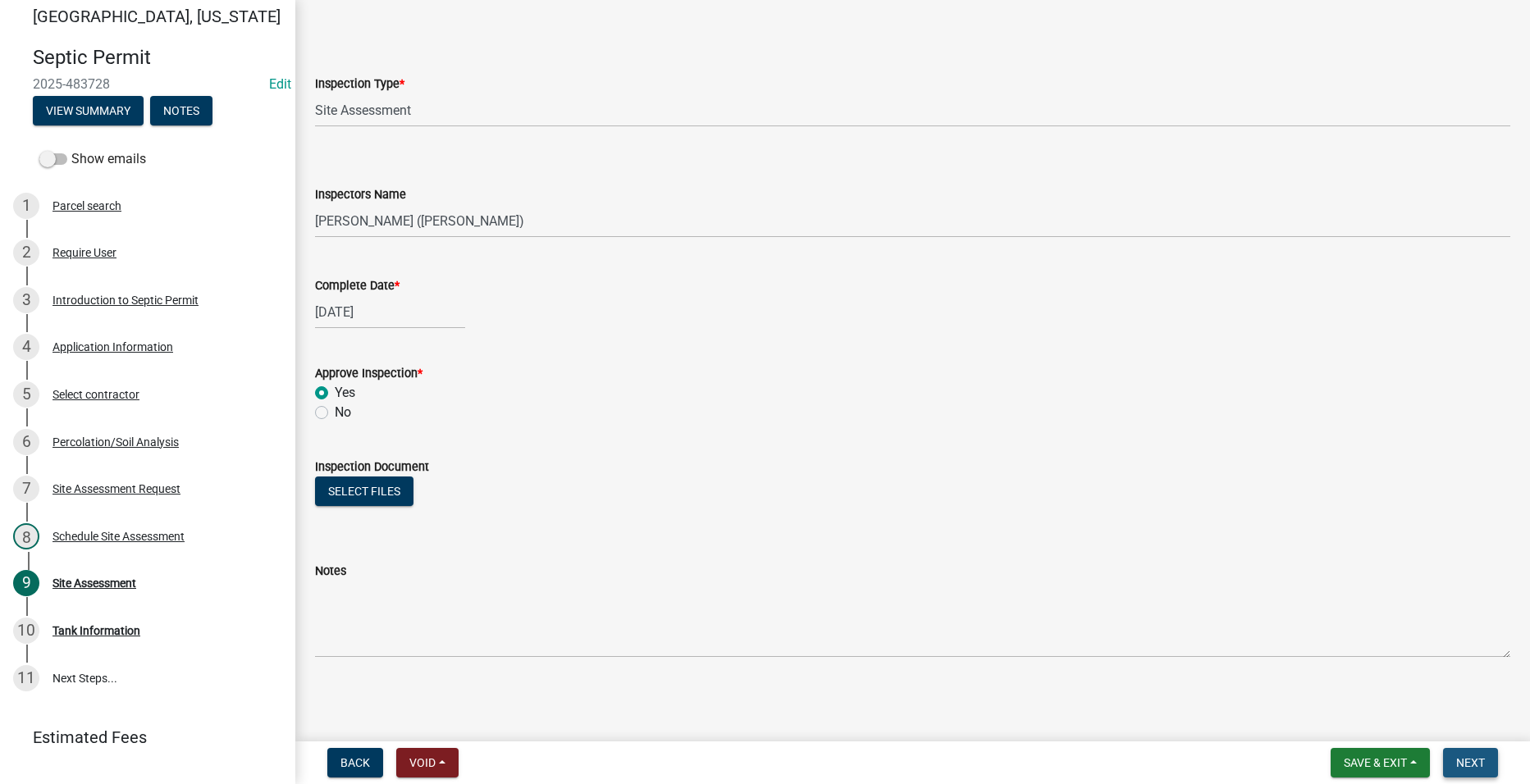
click at [1461, 761] on span "Next" at bounding box center [1470, 762] width 28 height 13
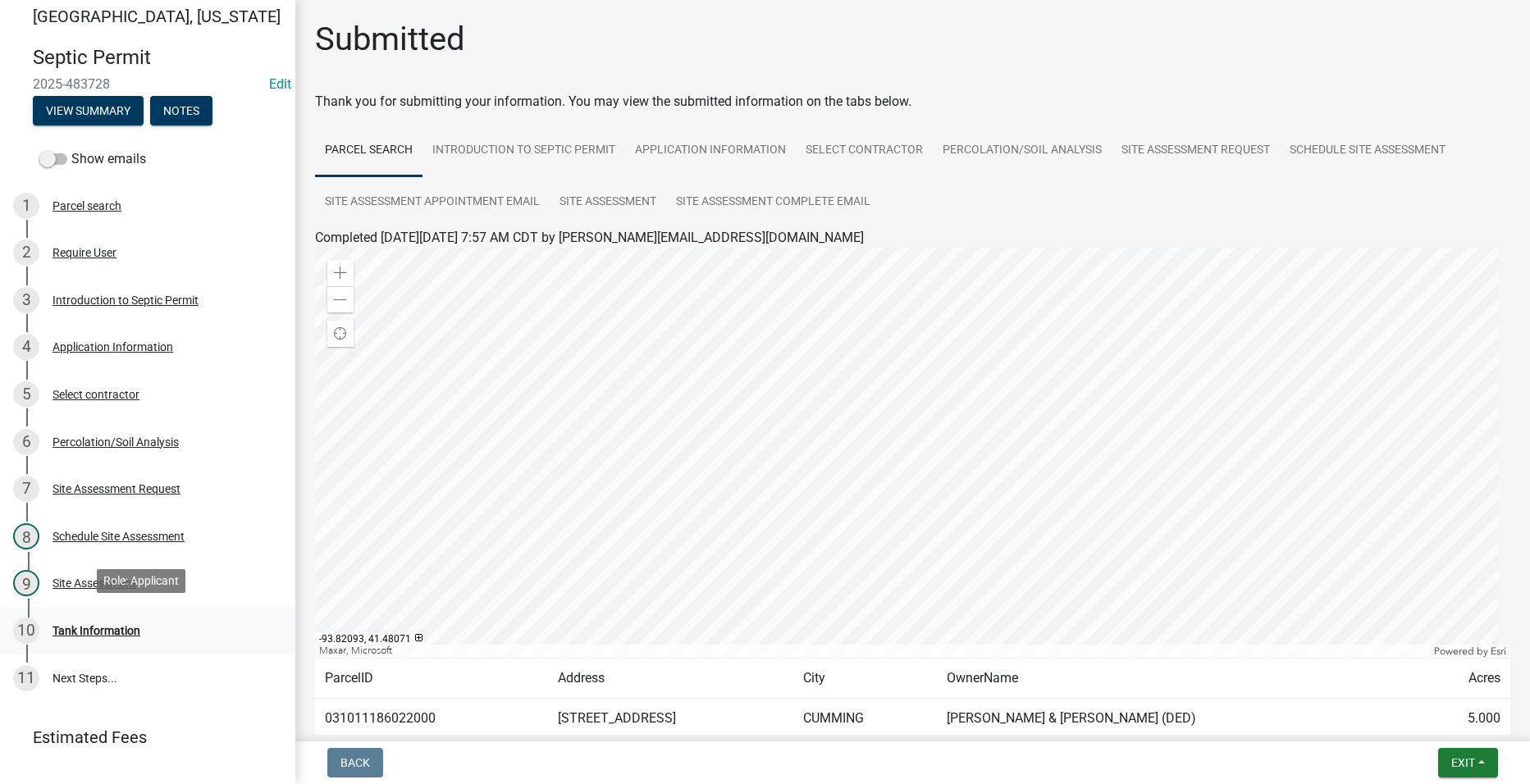
scroll to position [46, 0]
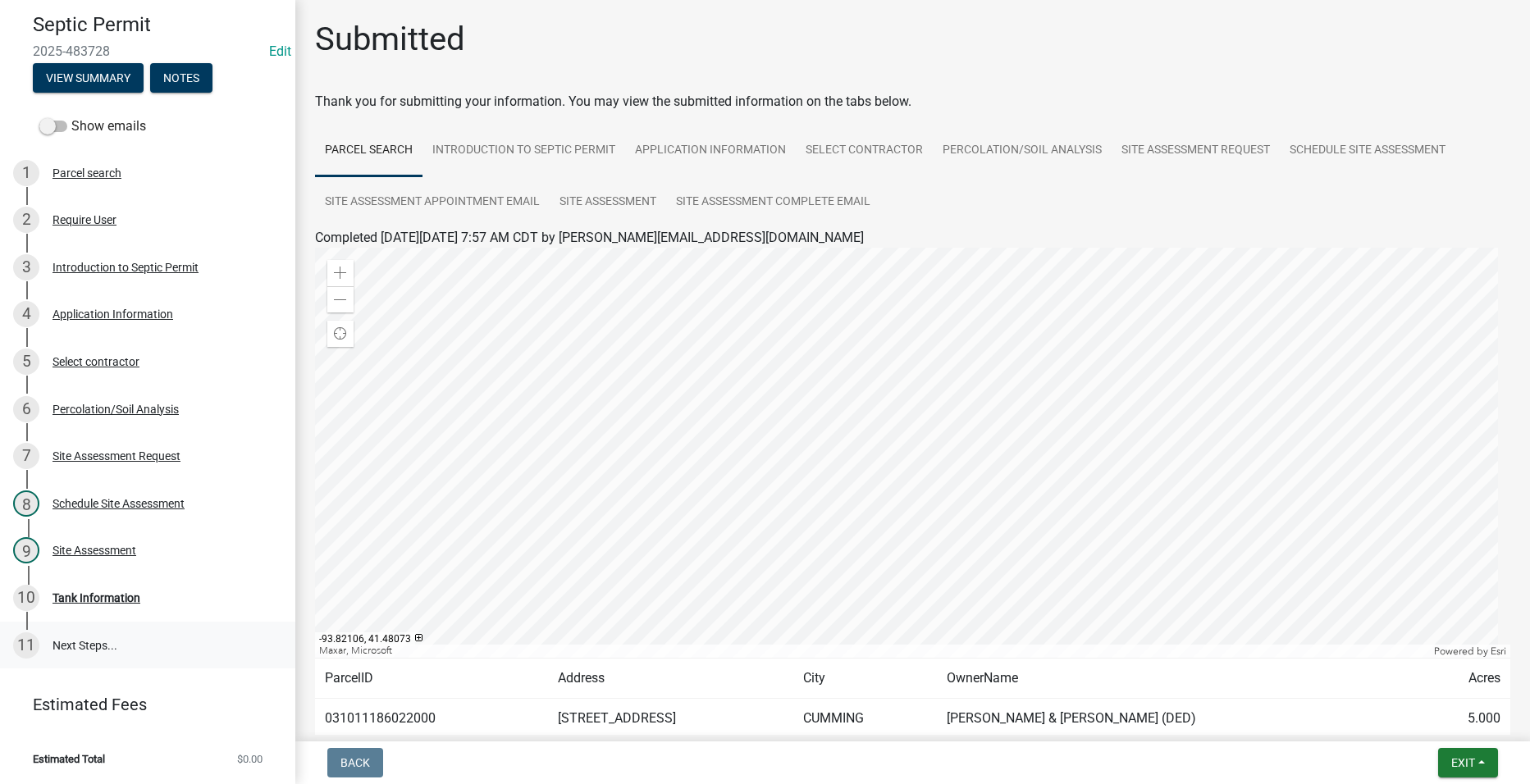
click at [67, 632] on link "11 Next Steps..." at bounding box center [147, 645] width 295 height 48
click at [1456, 756] on span "Exit" at bounding box center [1463, 762] width 23 height 13
click at [1409, 680] on button "Save" at bounding box center [1432, 680] width 132 height 39
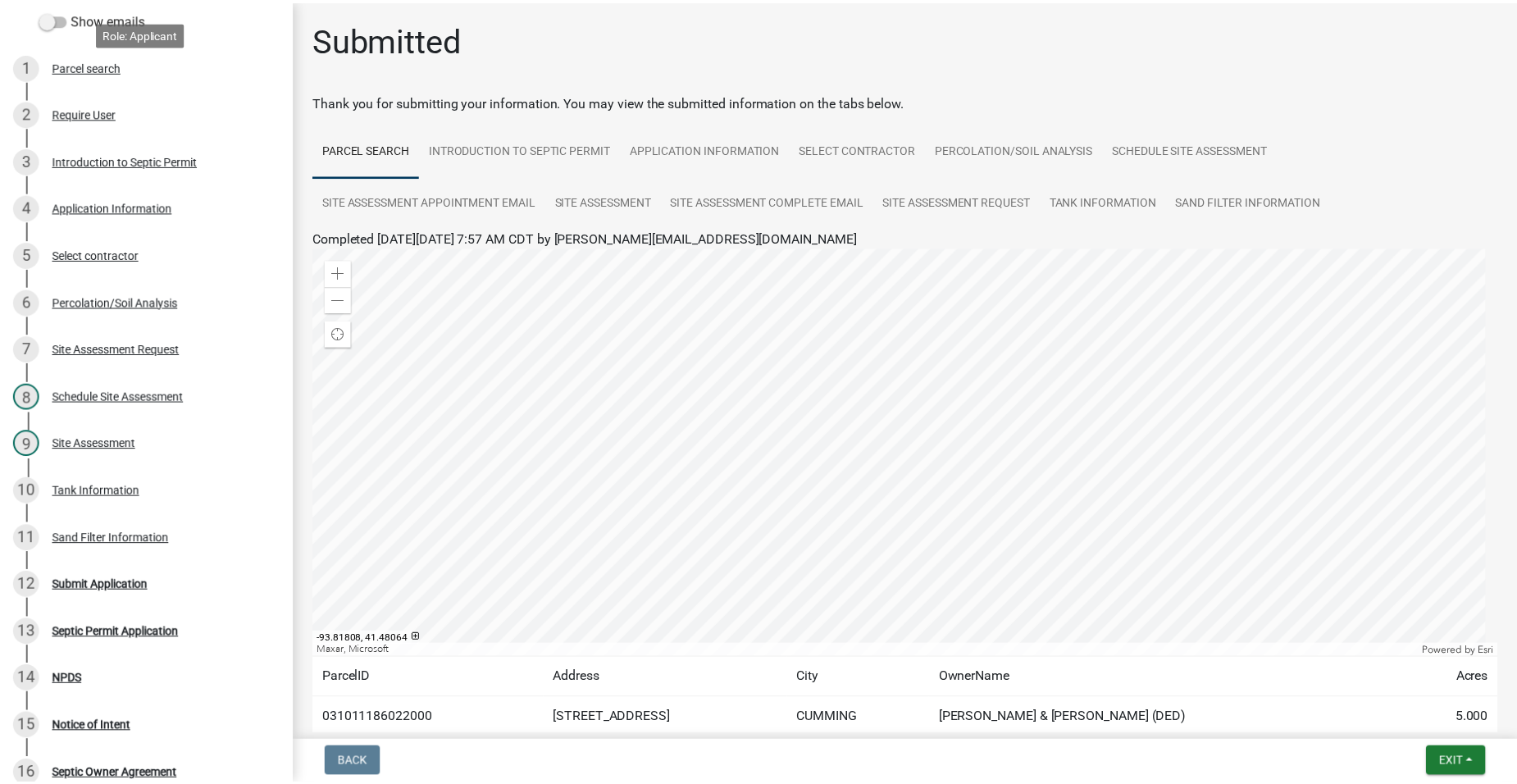
scroll to position [0, 0]
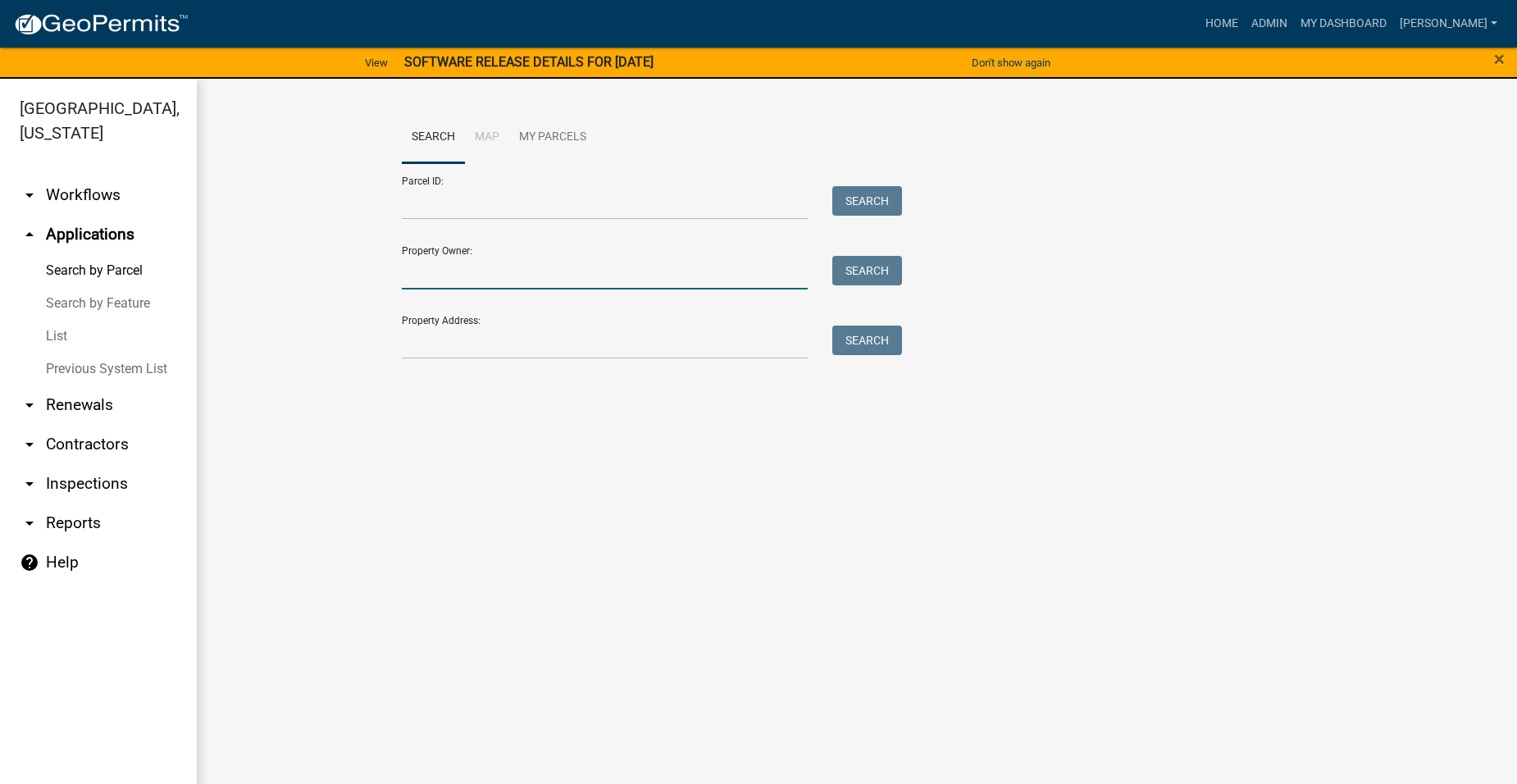
click at [489, 279] on input "Property Owner:" at bounding box center [604, 273] width 406 height 34
type input "[DEMOGRAPHIC_DATA]"
click at [891, 268] on button "Search" at bounding box center [867, 271] width 70 height 29
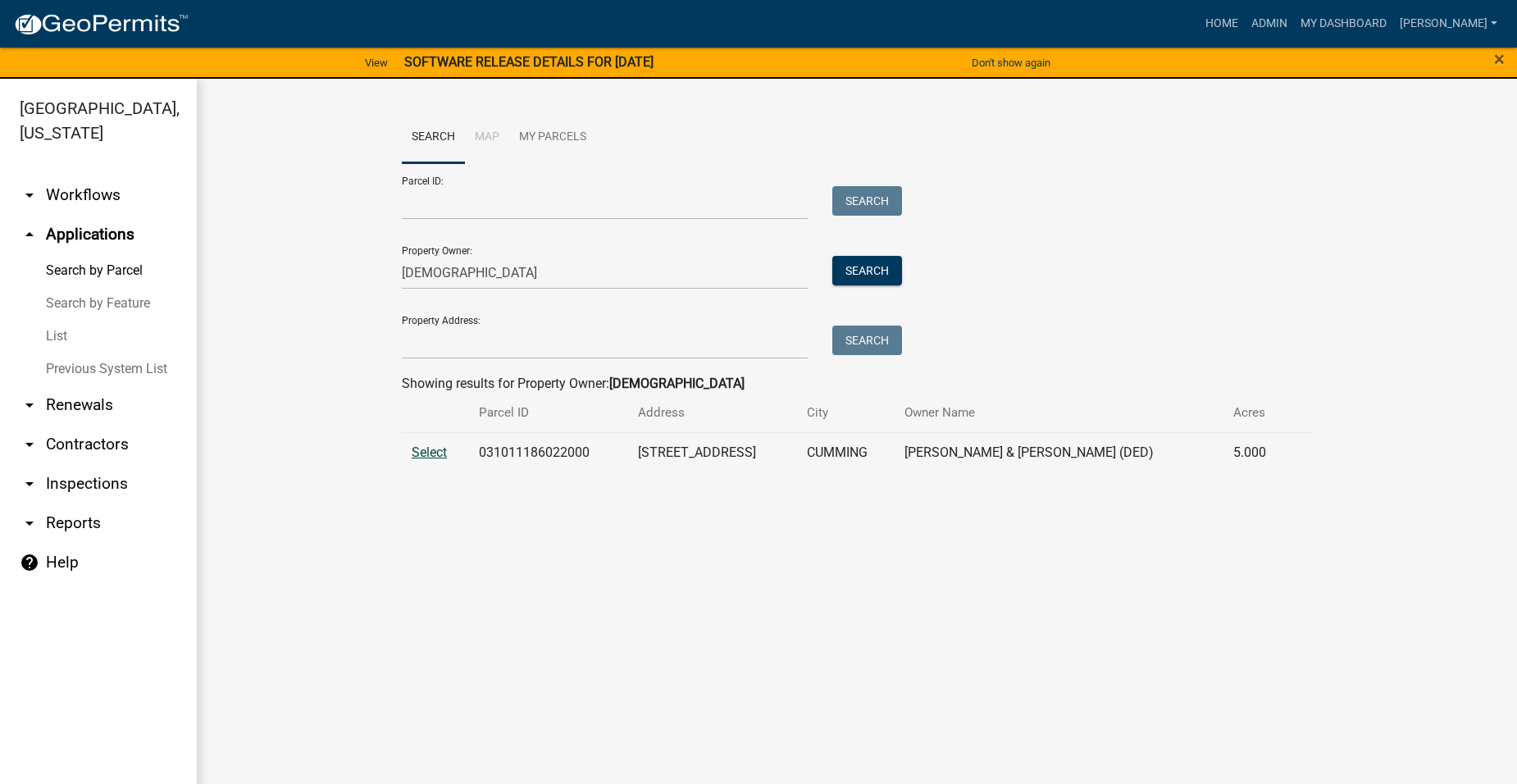
click at [431, 447] on span "Select" at bounding box center [430, 452] width 35 height 16
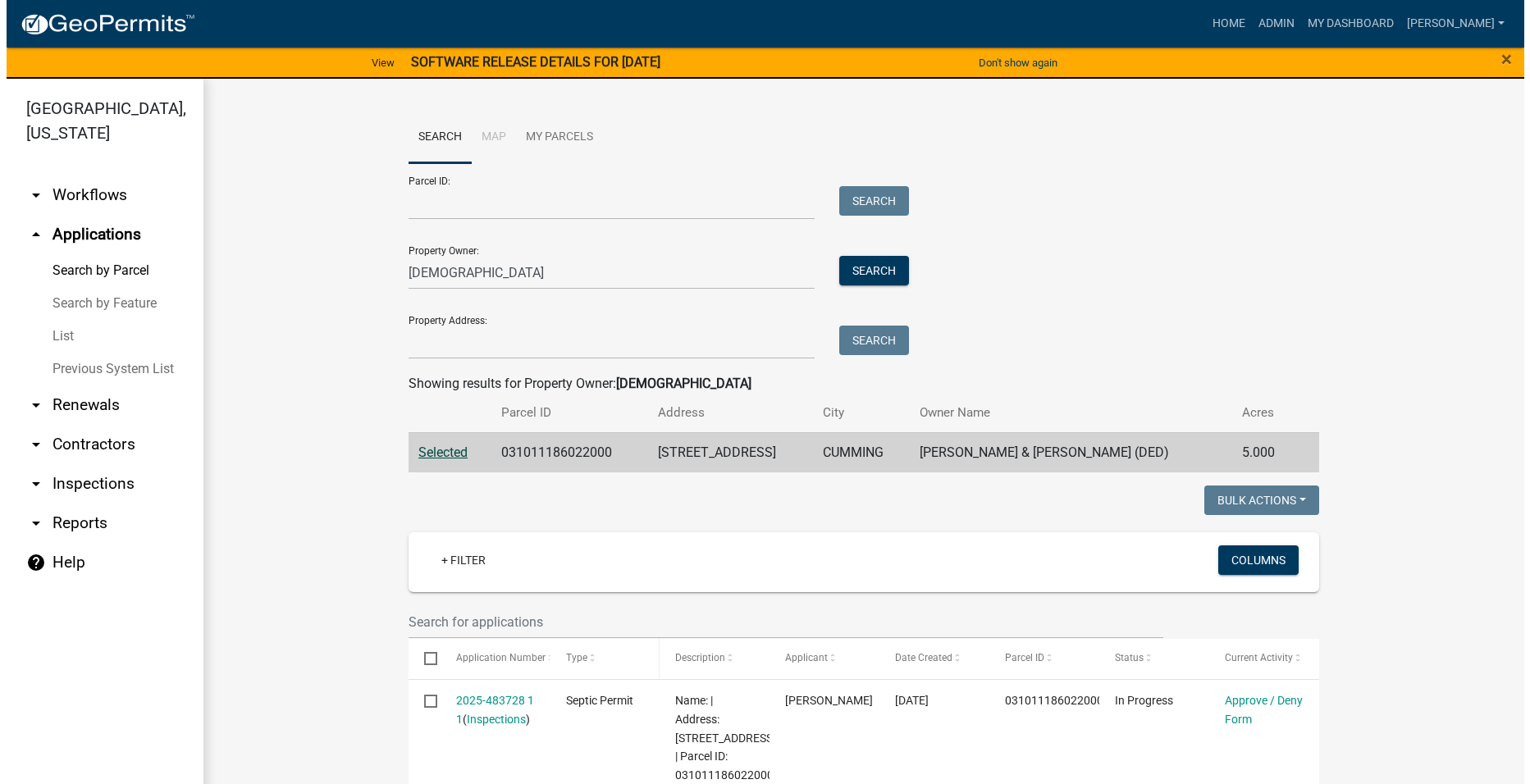
scroll to position [410, 0]
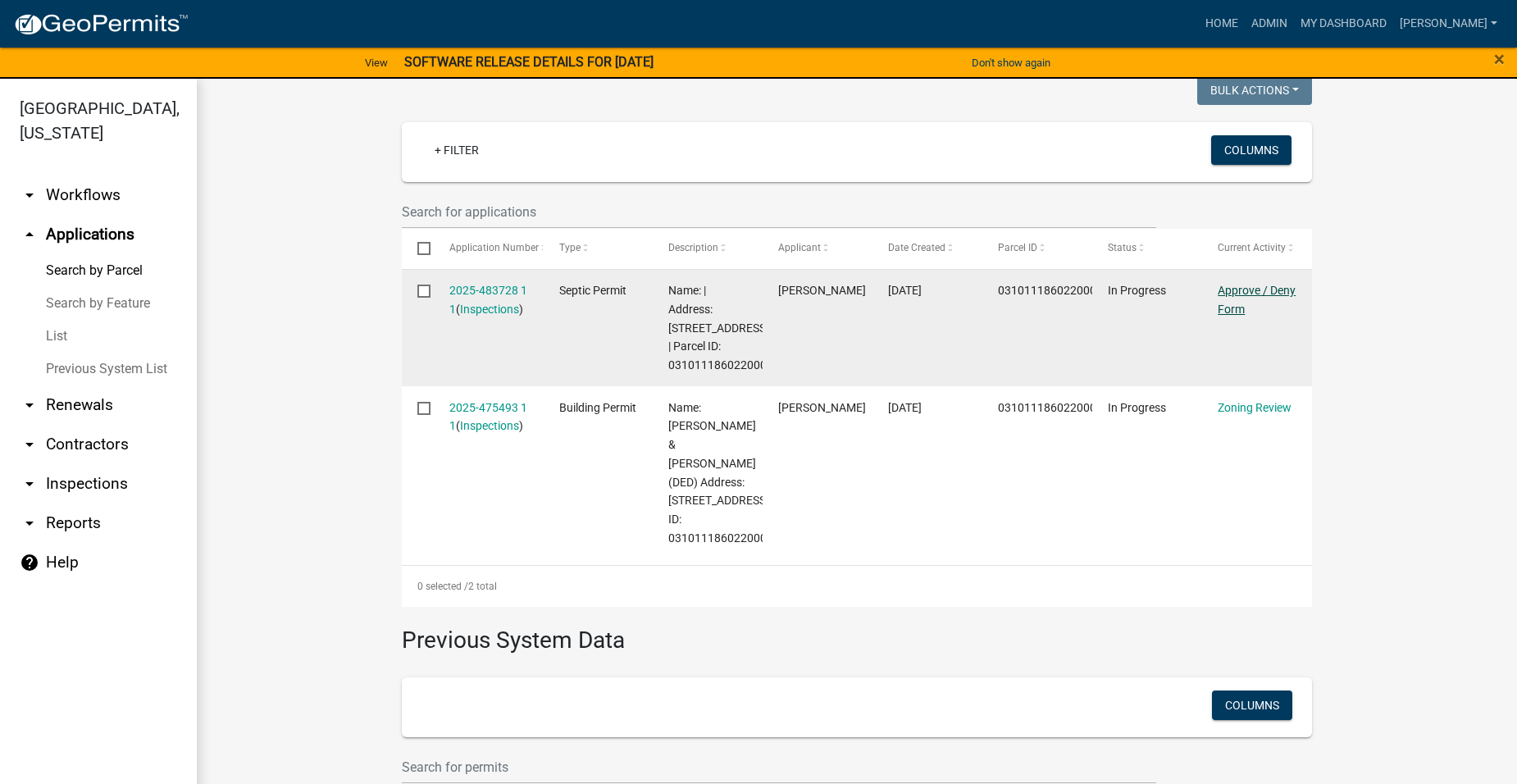
click at [1246, 291] on link "Approve / Deny Form" at bounding box center [1257, 299] width 78 height 32
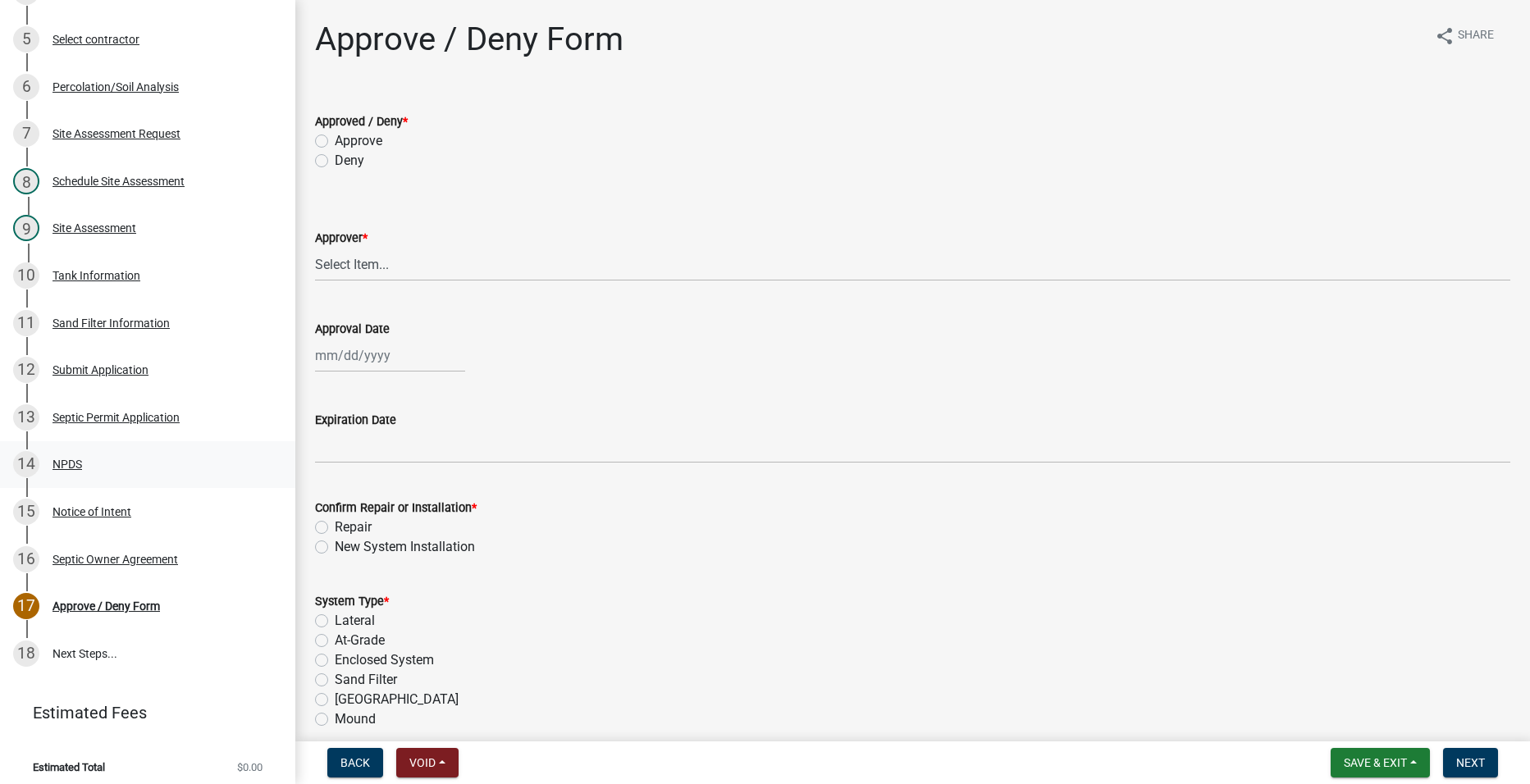
scroll to position [376, 0]
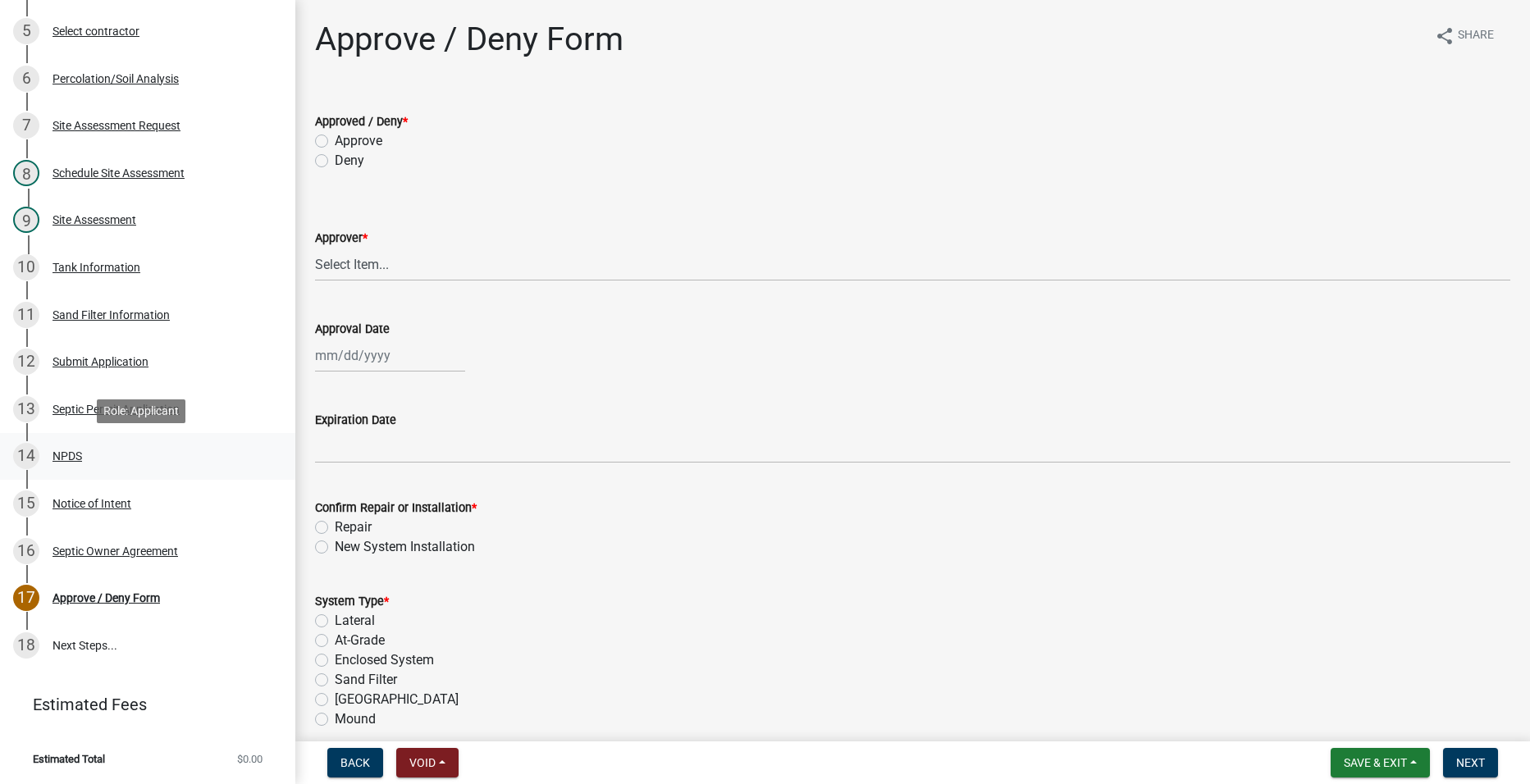
click at [77, 458] on div "NPDS" at bounding box center [67, 456] width 29 height 12
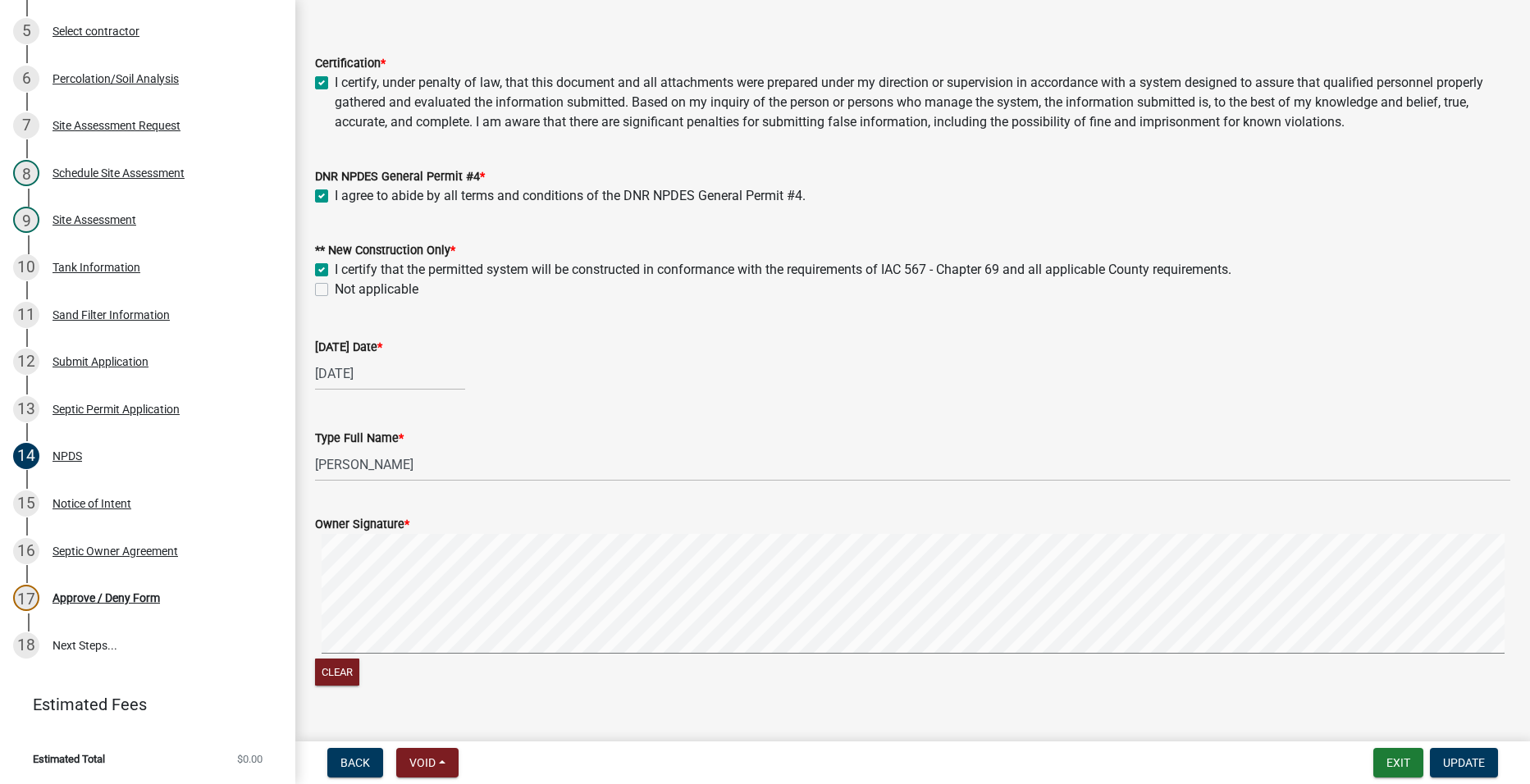
scroll to position [137, 0]
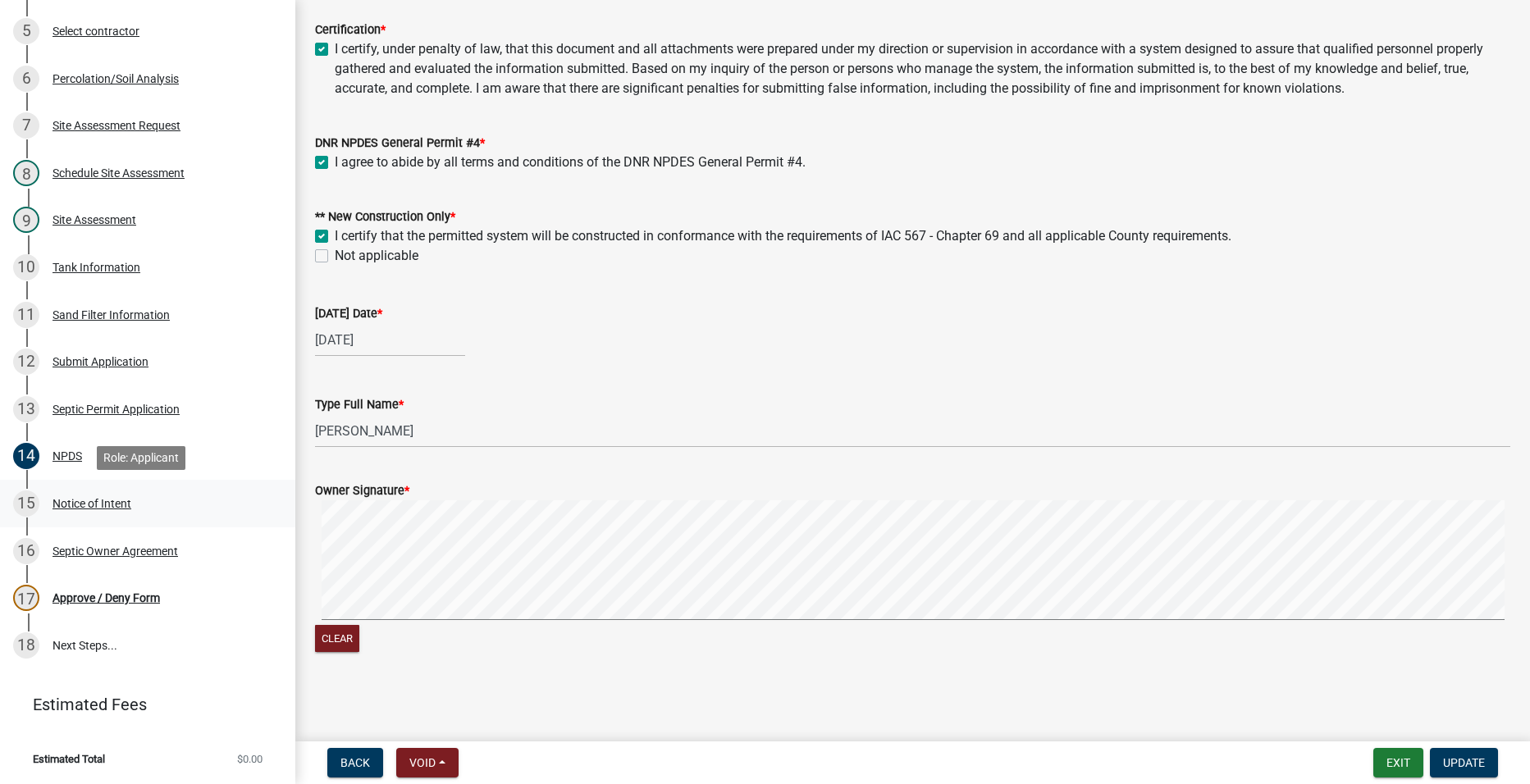
click at [80, 504] on div "Notice of Intent" at bounding box center [92, 504] width 79 height 12
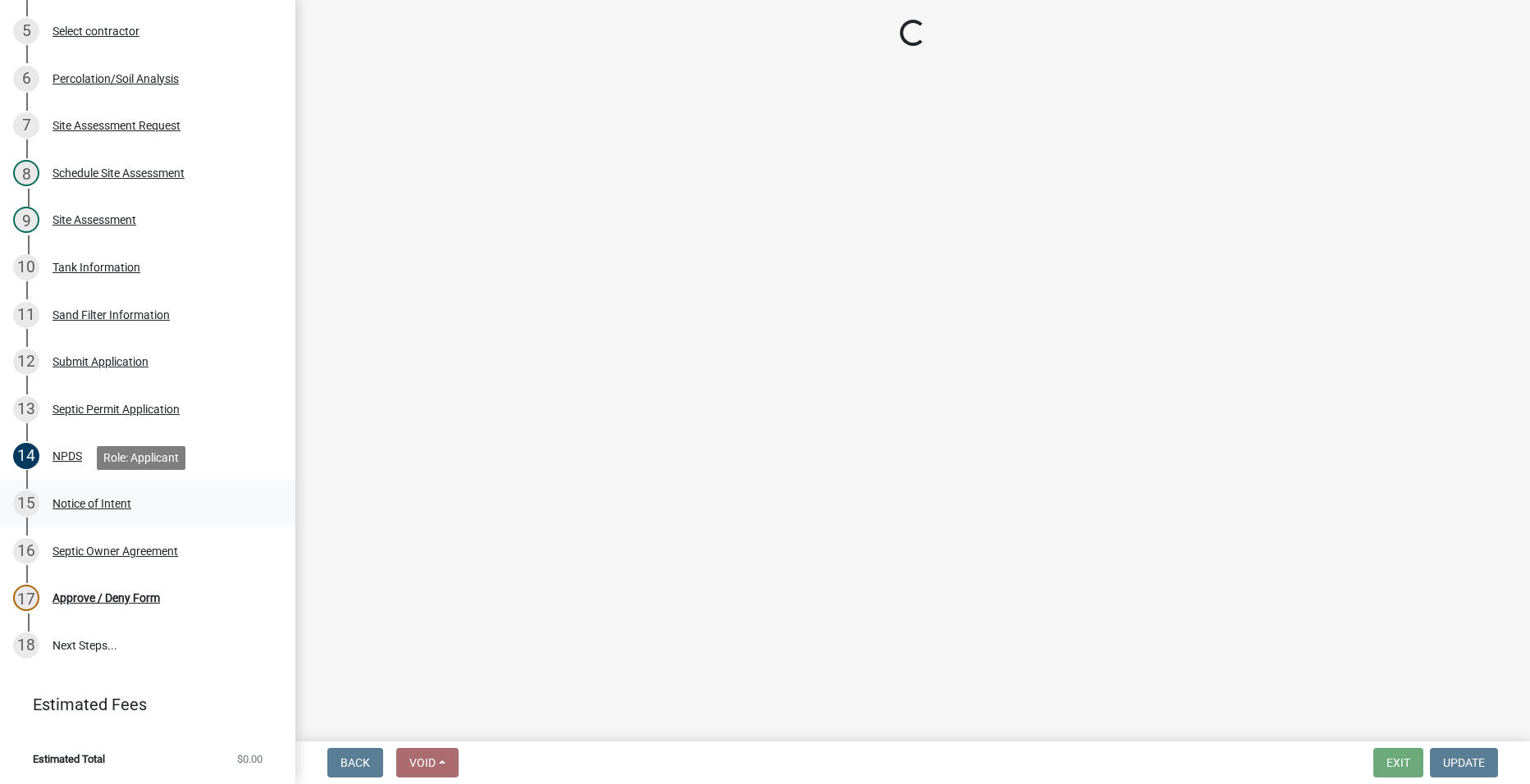
scroll to position [0, 0]
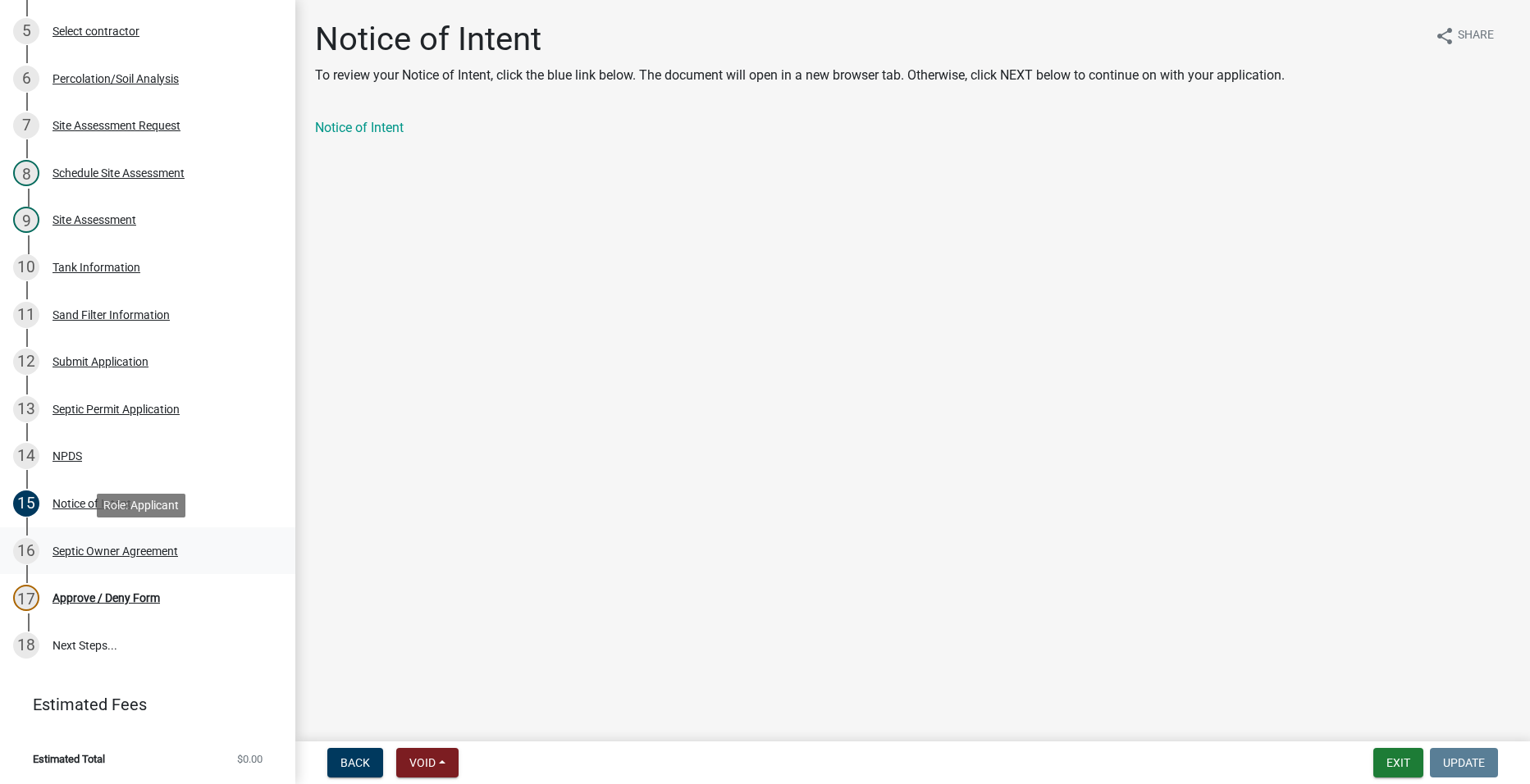
click at [129, 541] on div "16 Septic Owner Agreement" at bounding box center [140, 550] width 256 height 26
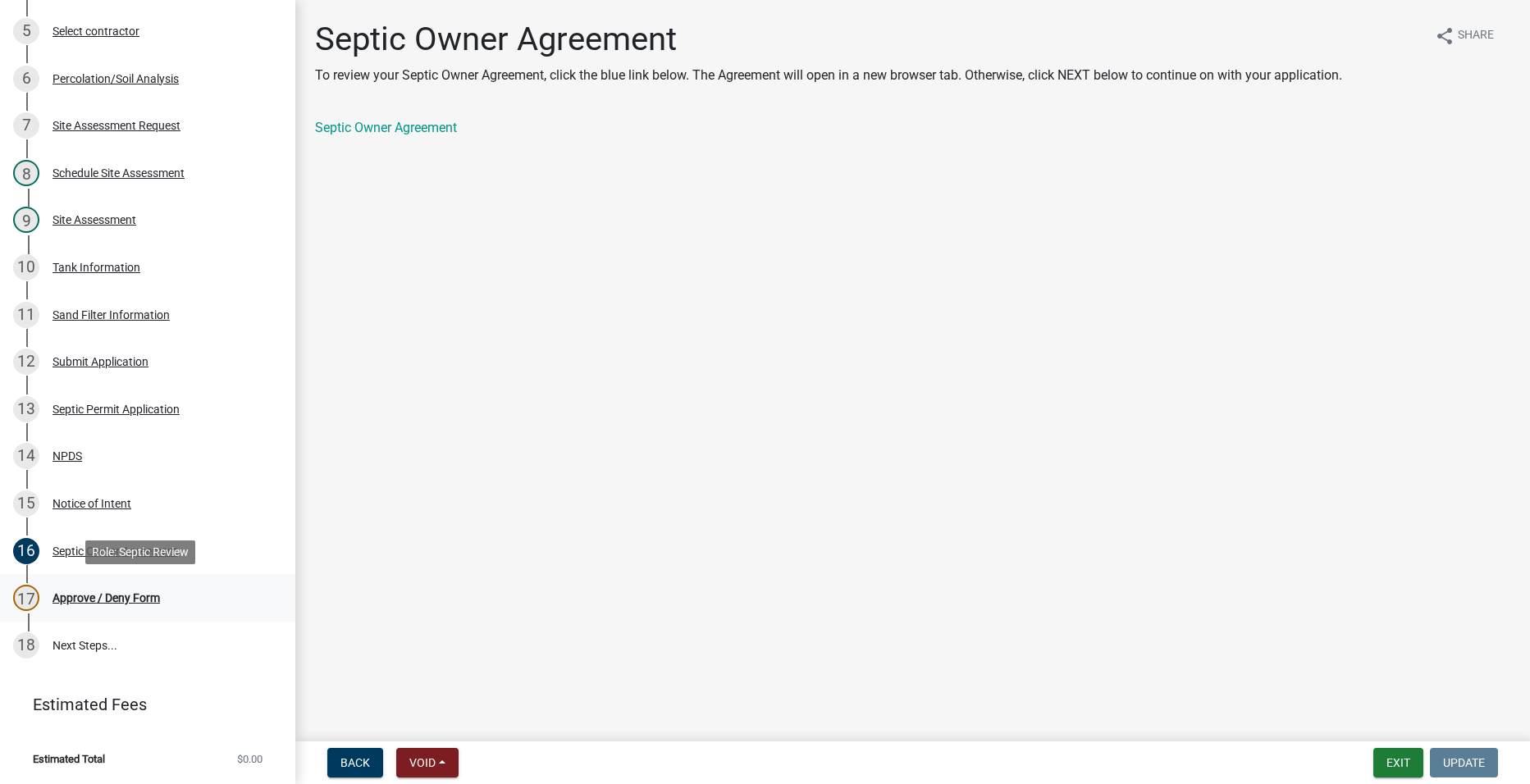
click at [84, 588] on div "17 Approve / Deny Form" at bounding box center [140, 597] width 256 height 26
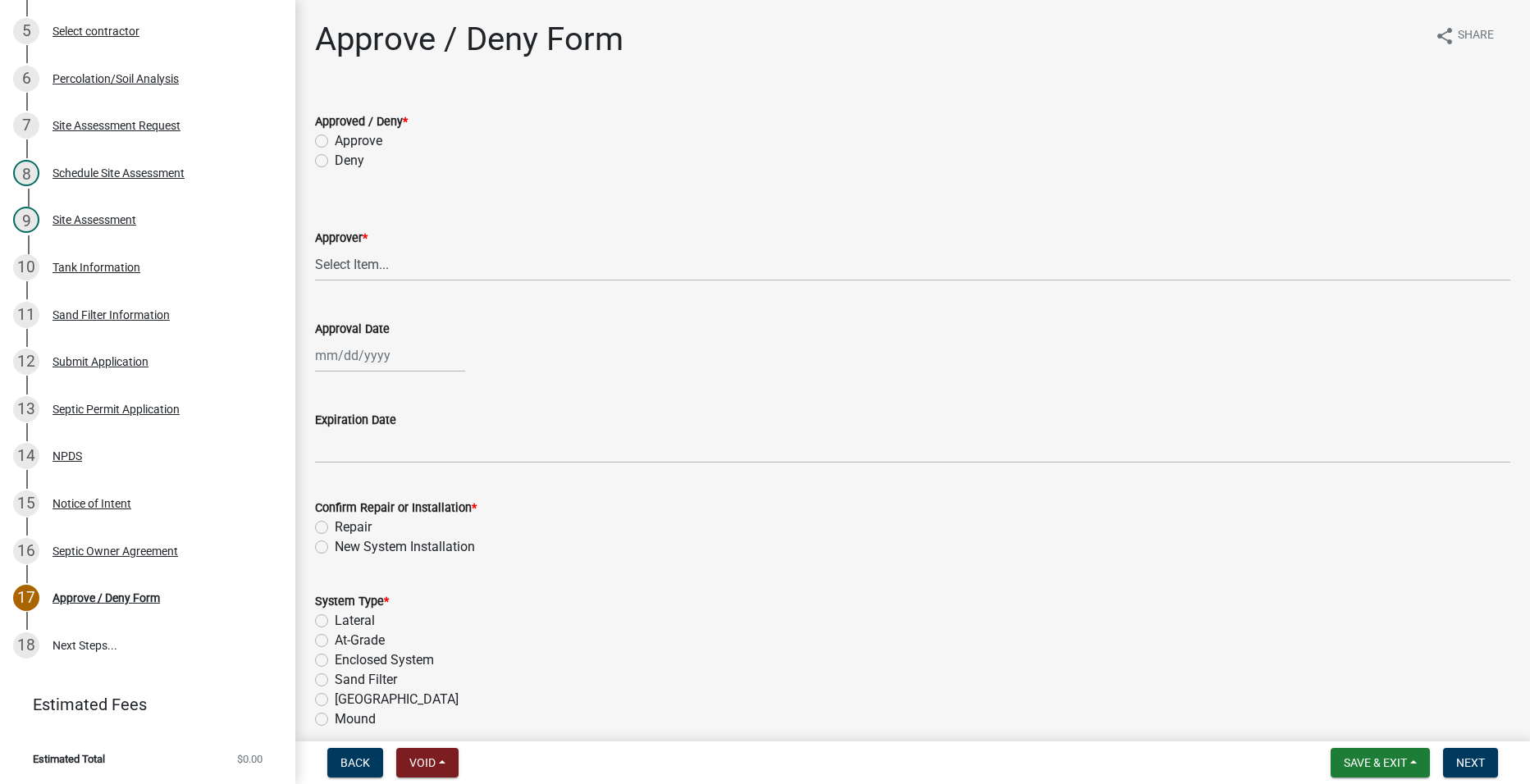
click at [334, 138] on label "Approve" at bounding box center [358, 141] width 48 height 19
click at [334, 138] on input "Approve" at bounding box center [339, 136] width 11 height 11
radio input "true"
click at [343, 262] on select "Select Item... [PERSON_NAME] [PERSON_NAME] [PERSON_NAME]" at bounding box center [912, 264] width 1195 height 34
click at [315, 247] on select "Select Item... [PERSON_NAME] [PERSON_NAME] [PERSON_NAME]" at bounding box center [912, 264] width 1195 height 34
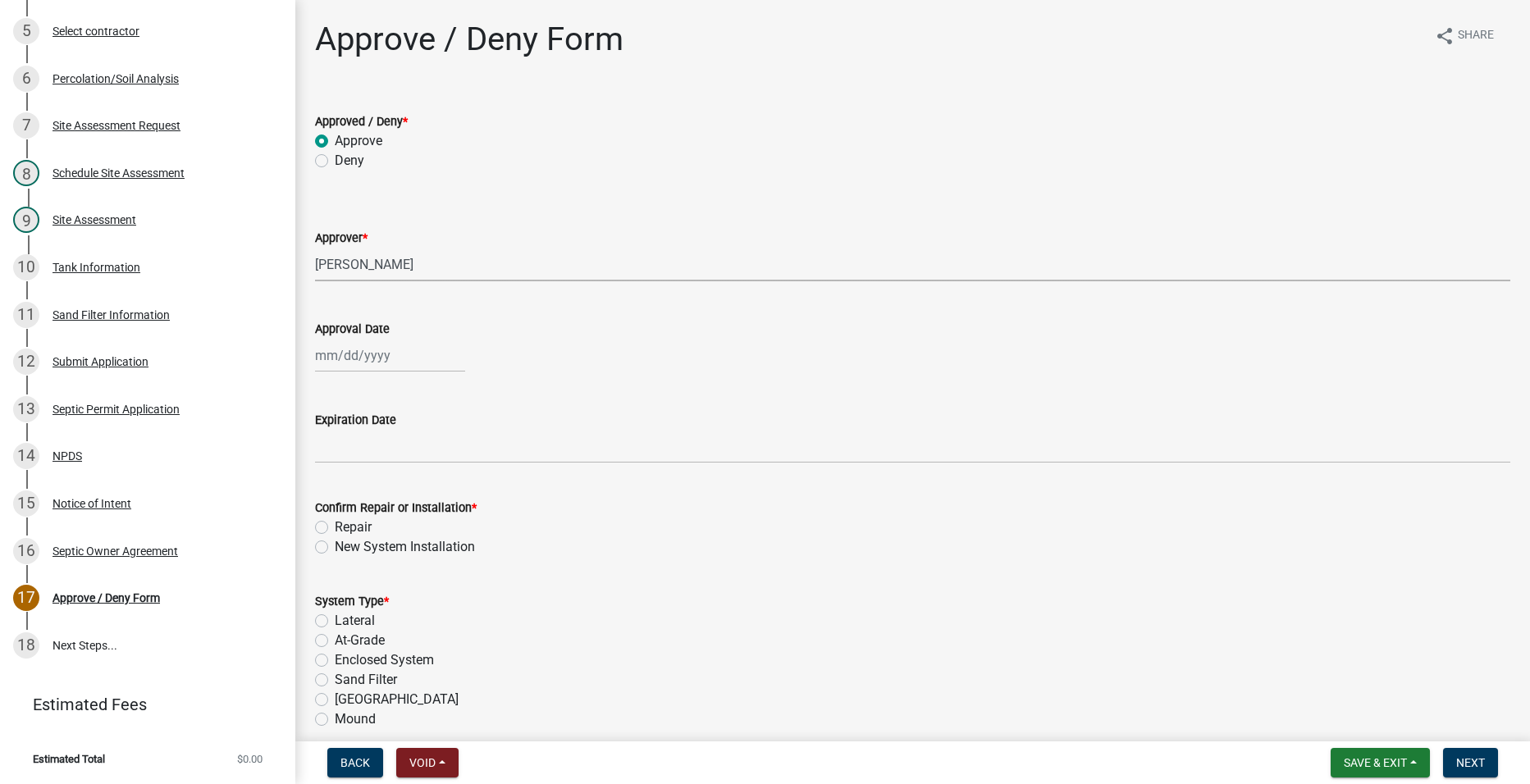
select select "2a766554-95f9-4f5e-8bc4-c4203ac60b7b"
click at [343, 365] on div at bounding box center [390, 355] width 150 height 34
select select "9"
select select "2025"
click at [407, 519] on div "25" at bounding box center [409, 521] width 26 height 26
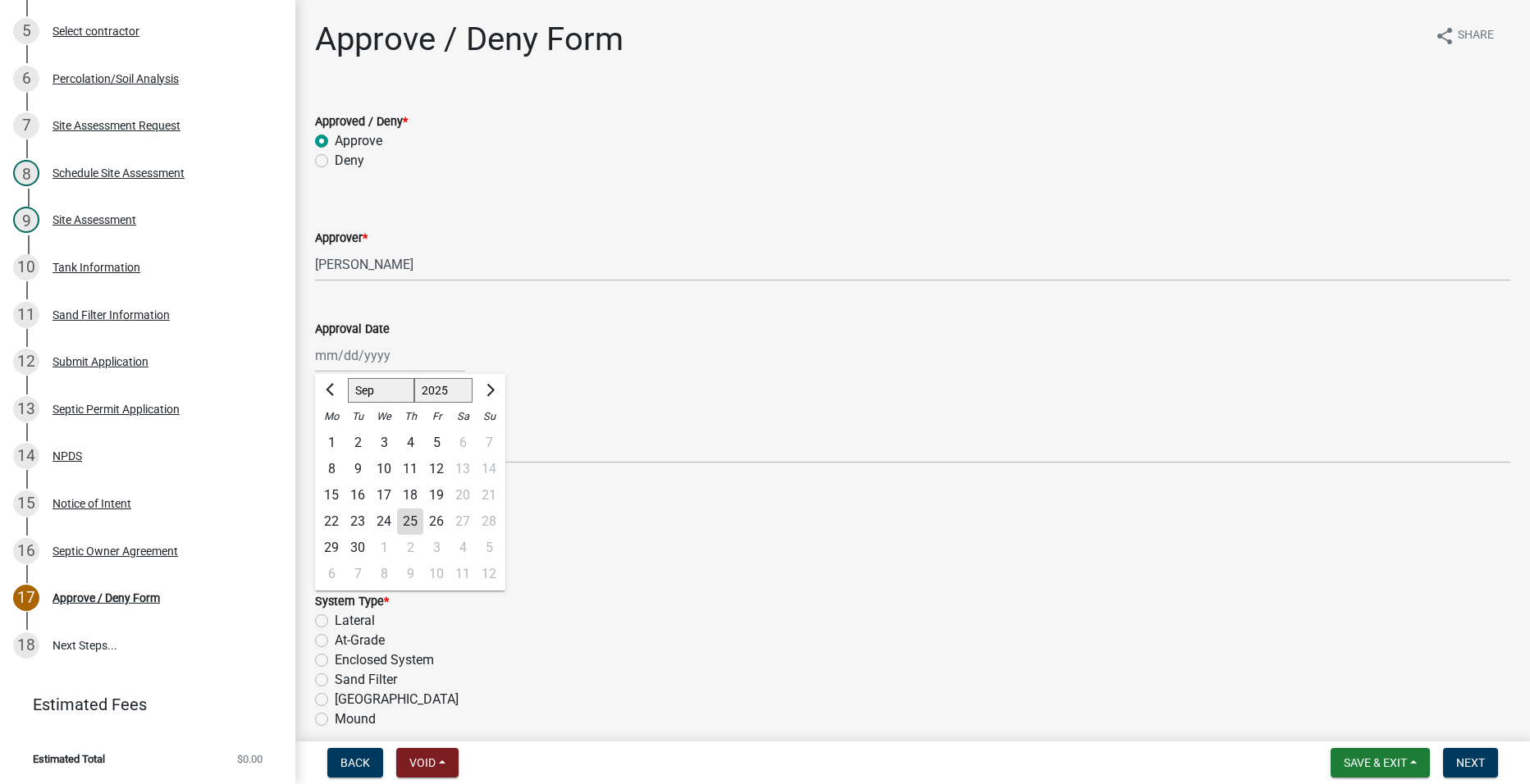
type input "[DATE]"
click at [334, 546] on label "New System Installation" at bounding box center [404, 546] width 140 height 19
click at [334, 546] on input "New System Installation" at bounding box center [339, 541] width 11 height 11
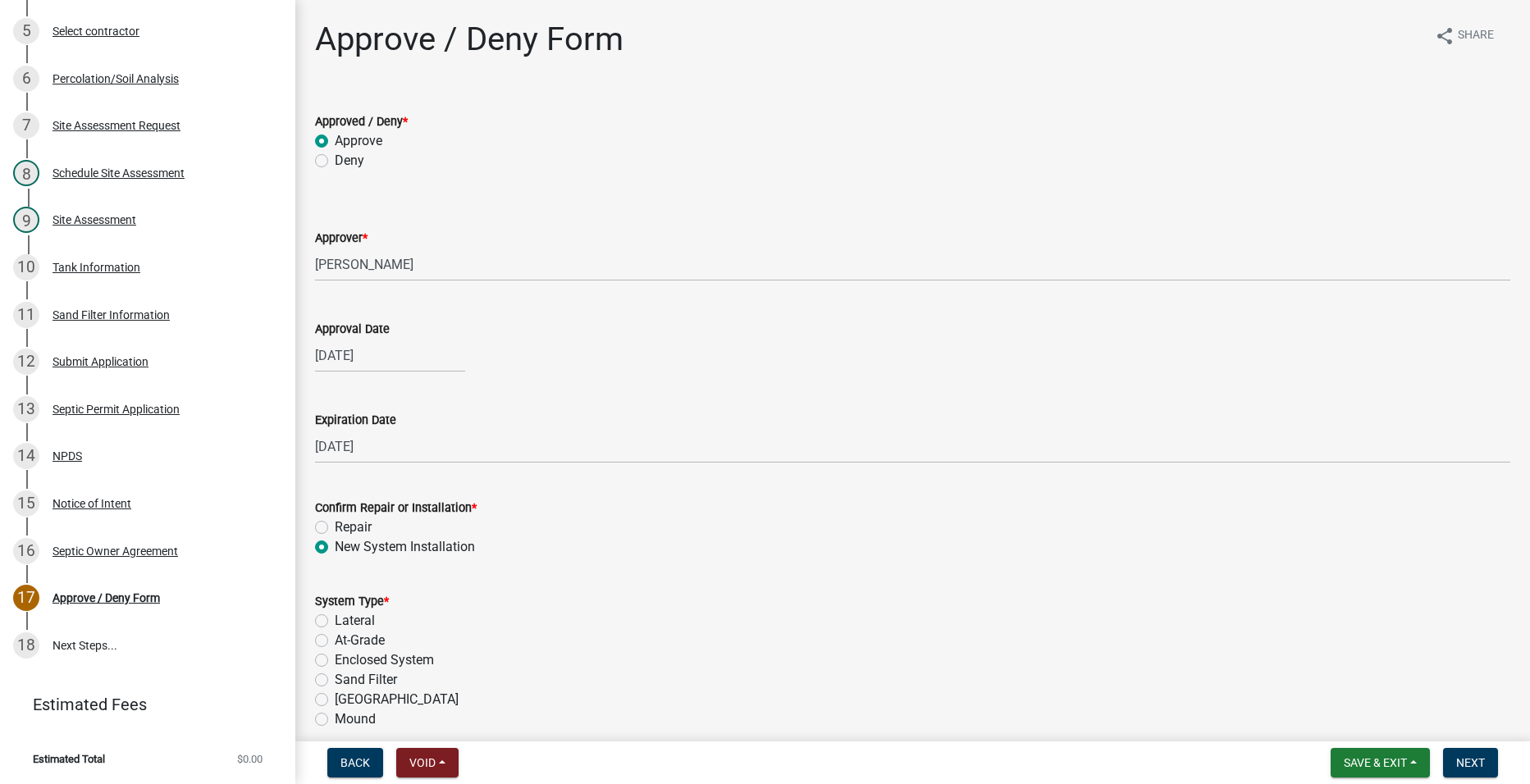
radio input "true"
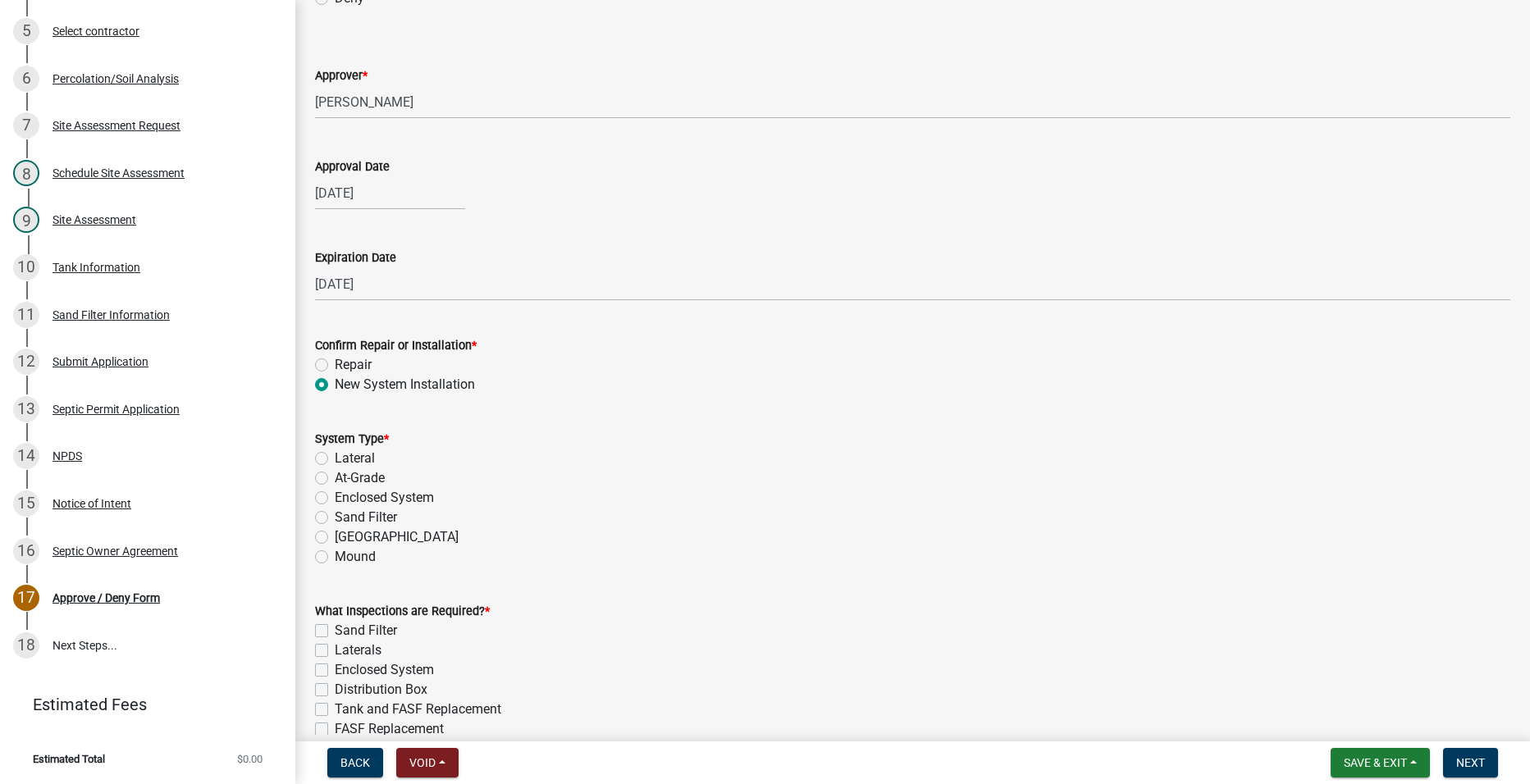
scroll to position [164, 0]
click at [334, 515] on label "Sand Filter" at bounding box center [365, 515] width 62 height 19
click at [334, 515] on input "Sand Filter" at bounding box center [339, 510] width 11 height 11
radio input "true"
click at [334, 627] on label "Sand Filter" at bounding box center [365, 628] width 62 height 19
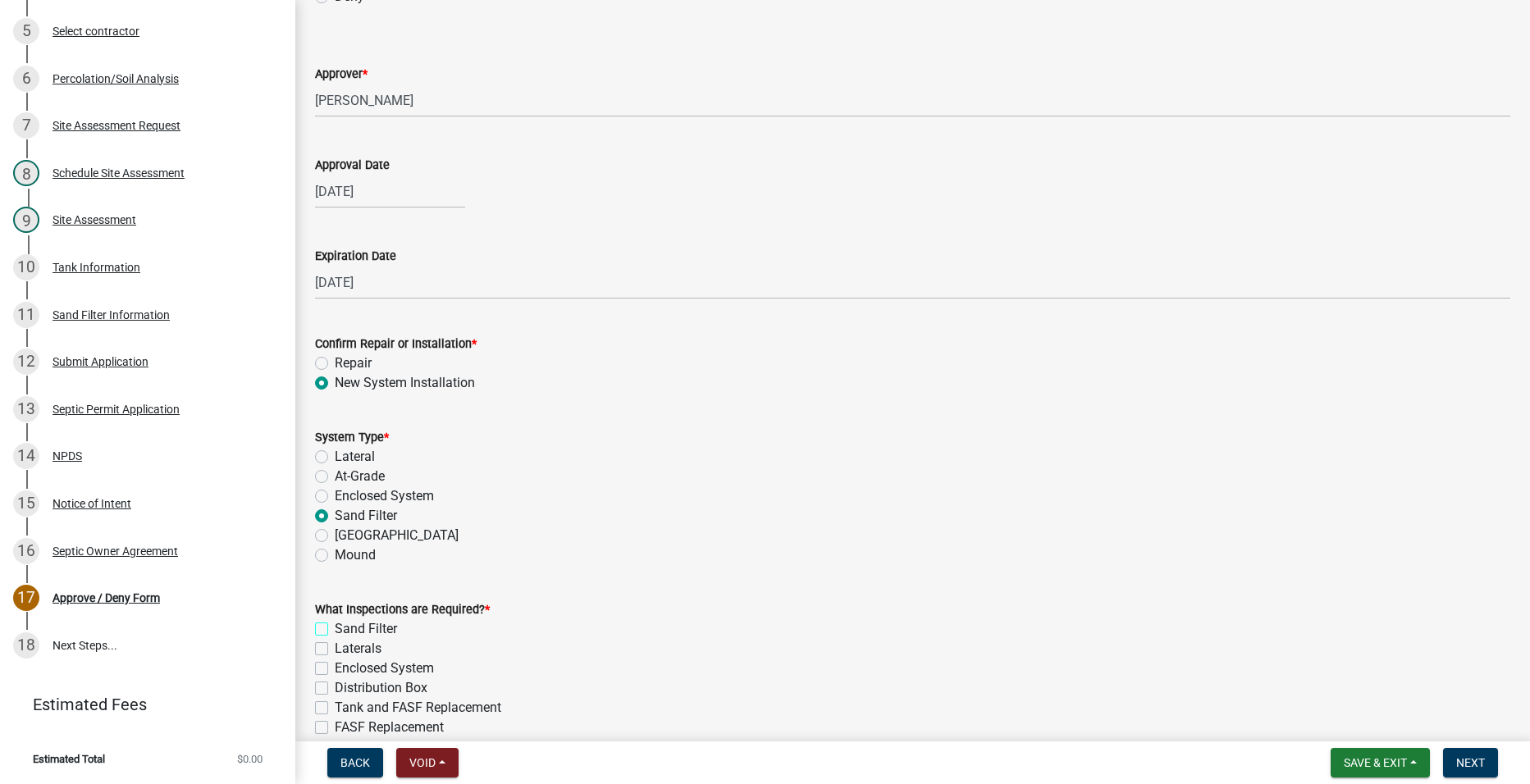
click at [334, 627] on input "Sand Filter" at bounding box center [339, 623] width 11 height 11
checkbox input "true"
checkbox input "false"
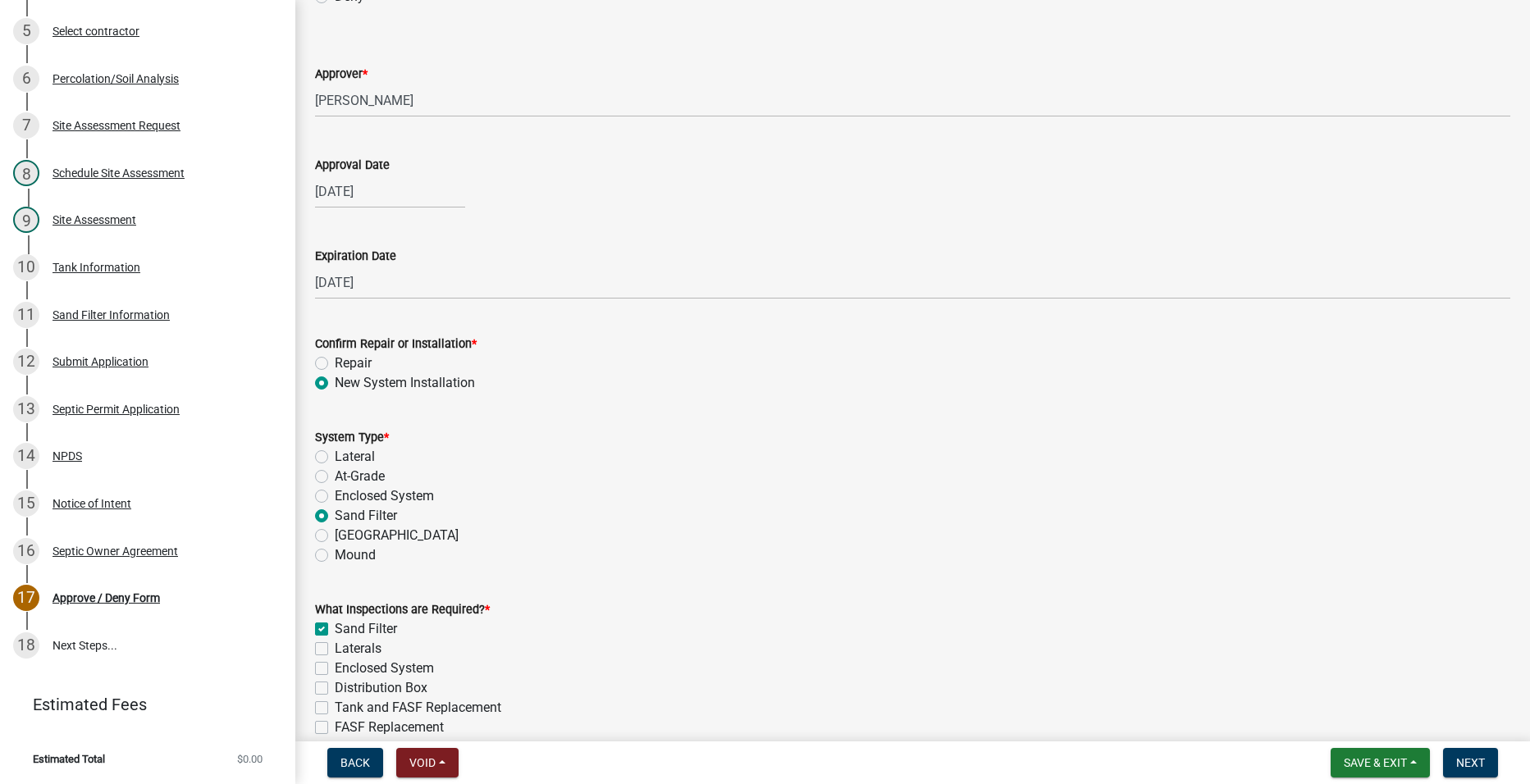
checkbox input "false"
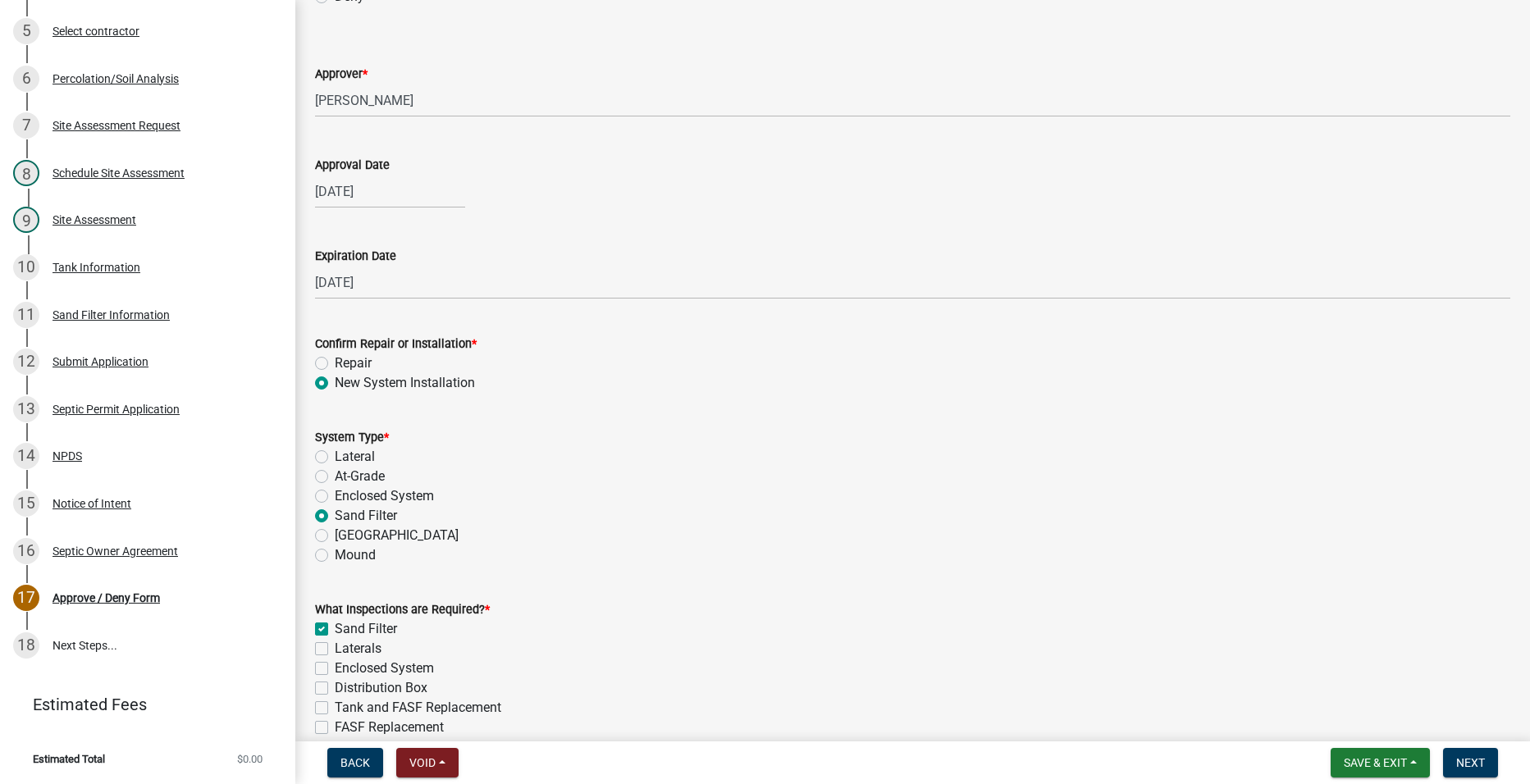
checkbox input "false"
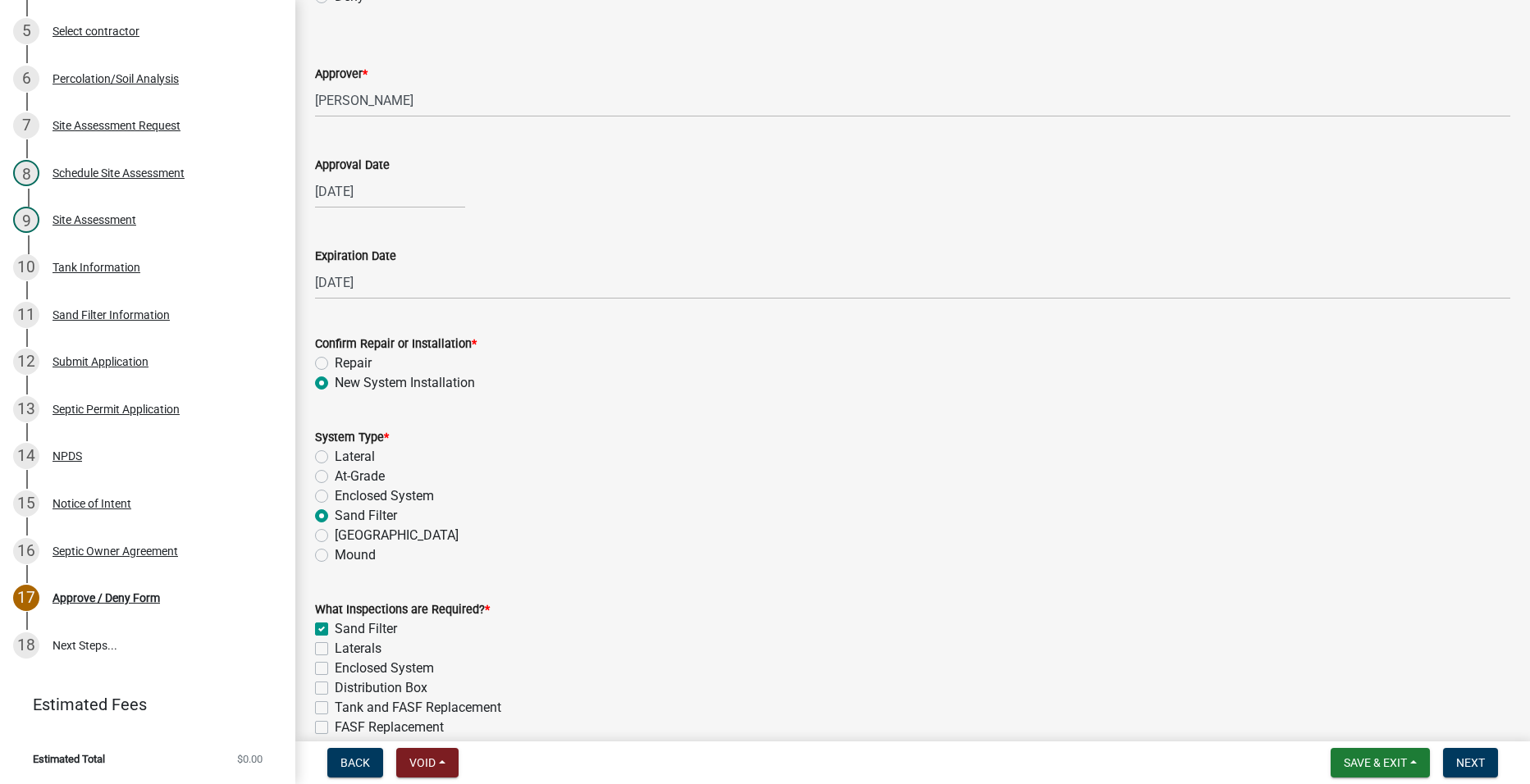
checkbox input "false"
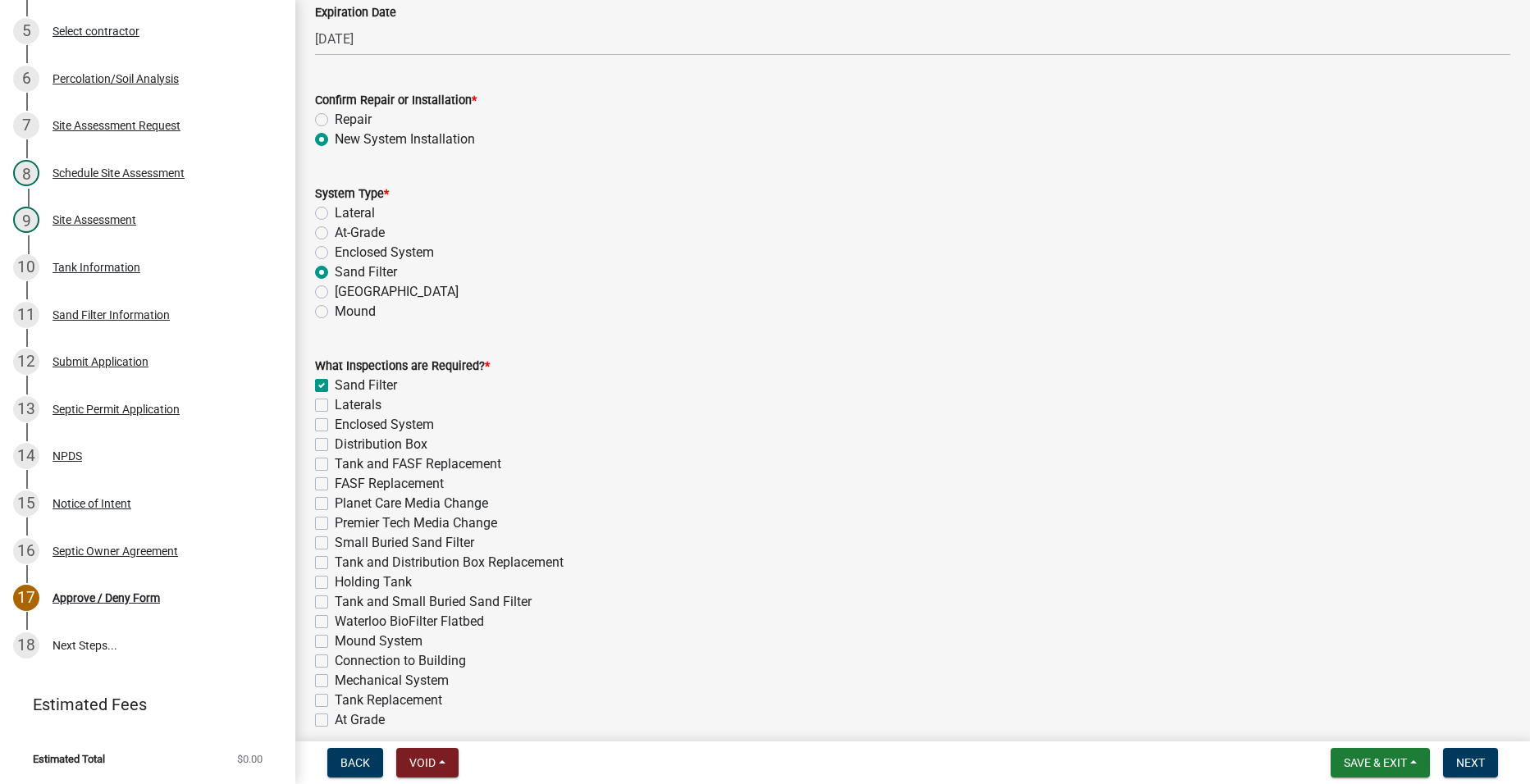
scroll to position [738, 0]
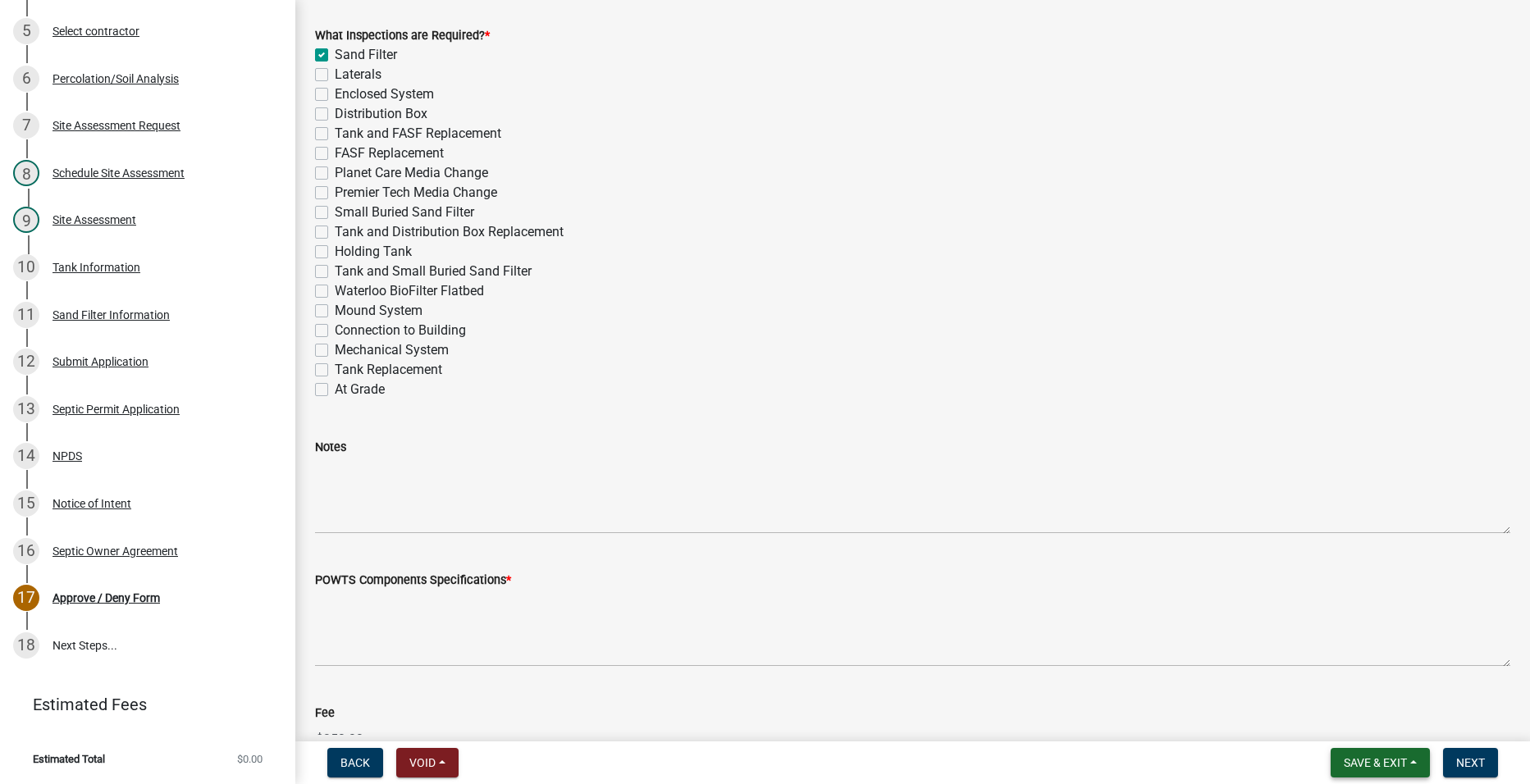
click at [1416, 757] on button "Save & Exit" at bounding box center [1380, 763] width 99 height 29
click at [1354, 679] on button "Save" at bounding box center [1363, 680] width 132 height 39
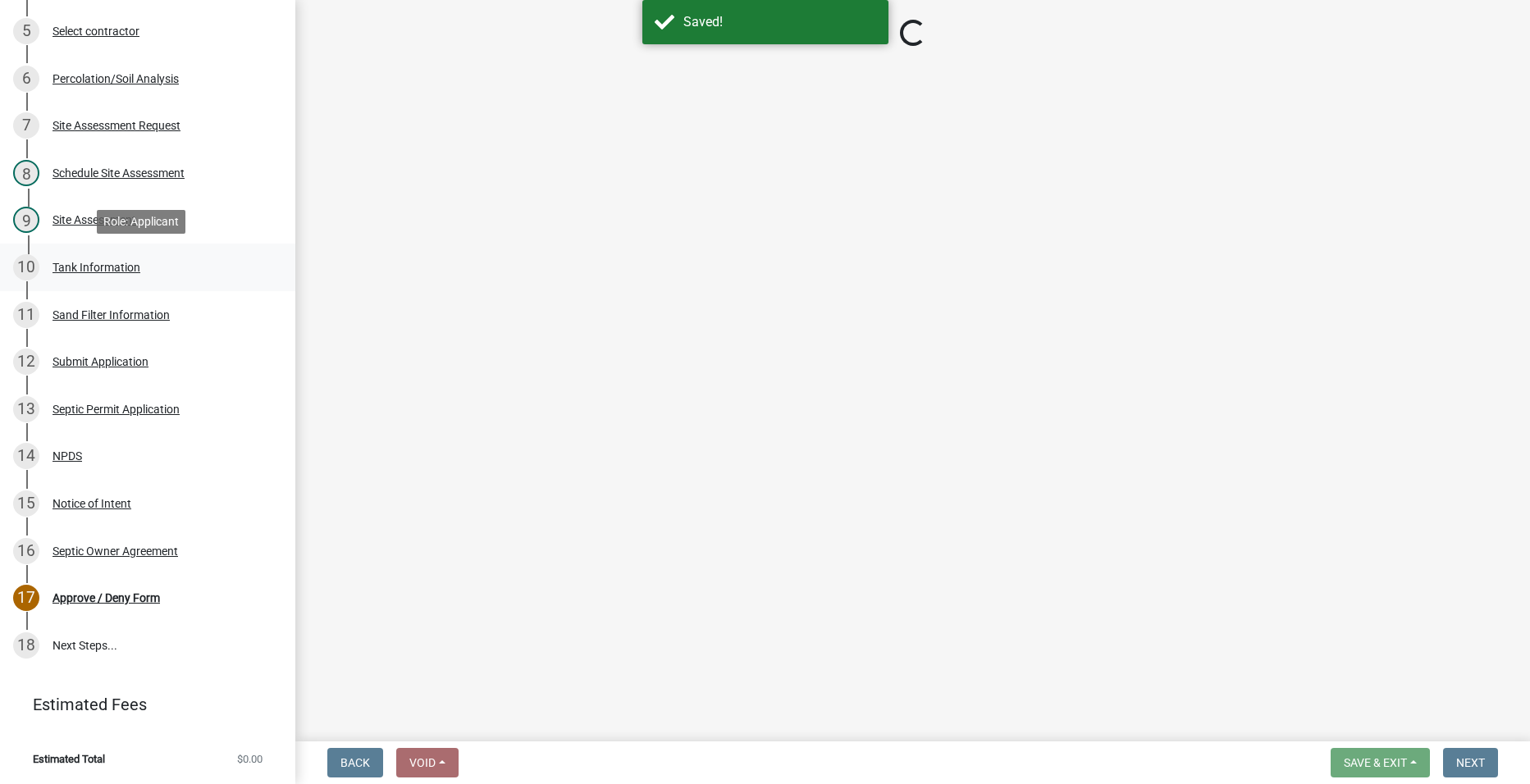
click at [69, 258] on div "10 Tank Information" at bounding box center [140, 267] width 256 height 26
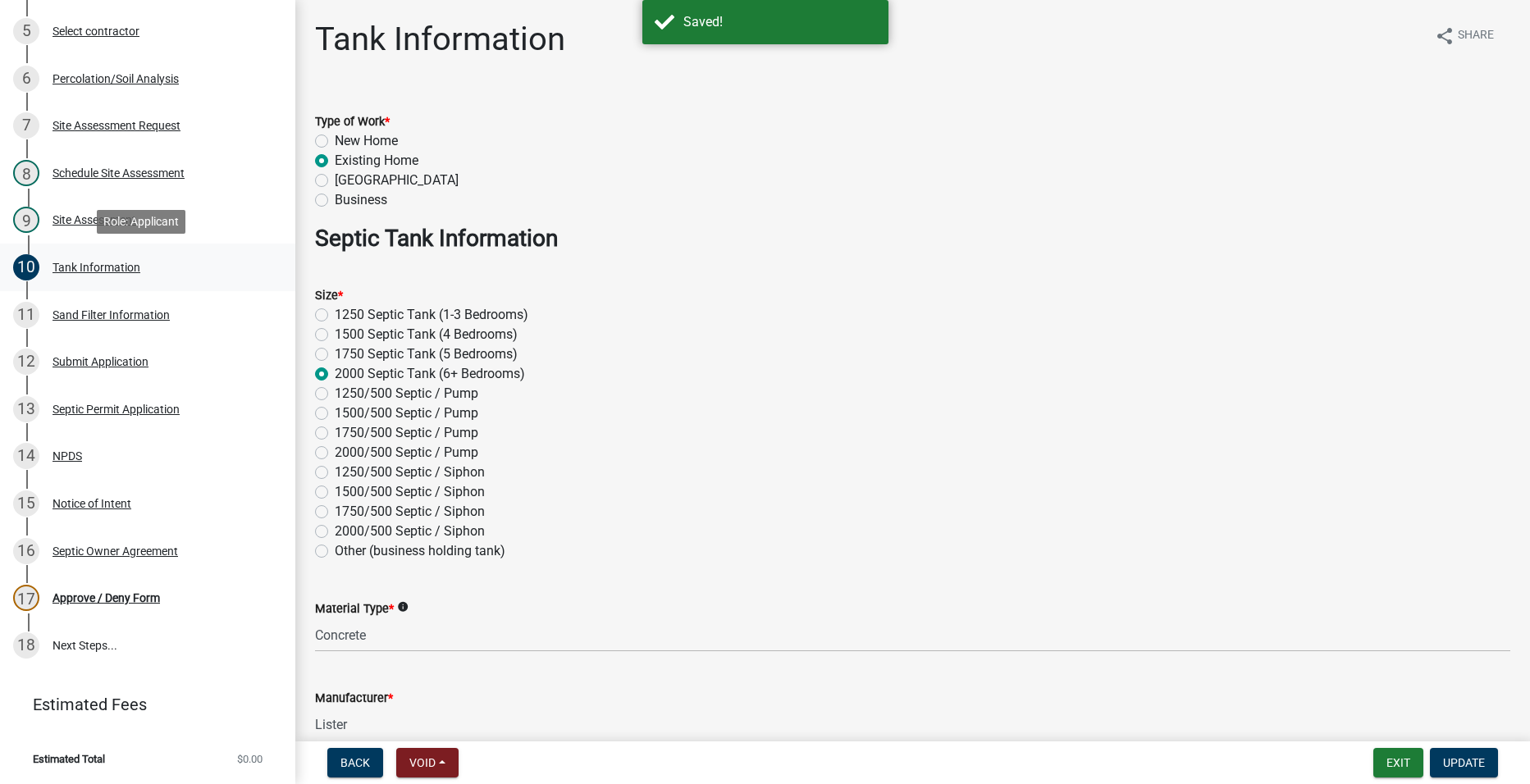
scroll to position [707, 0]
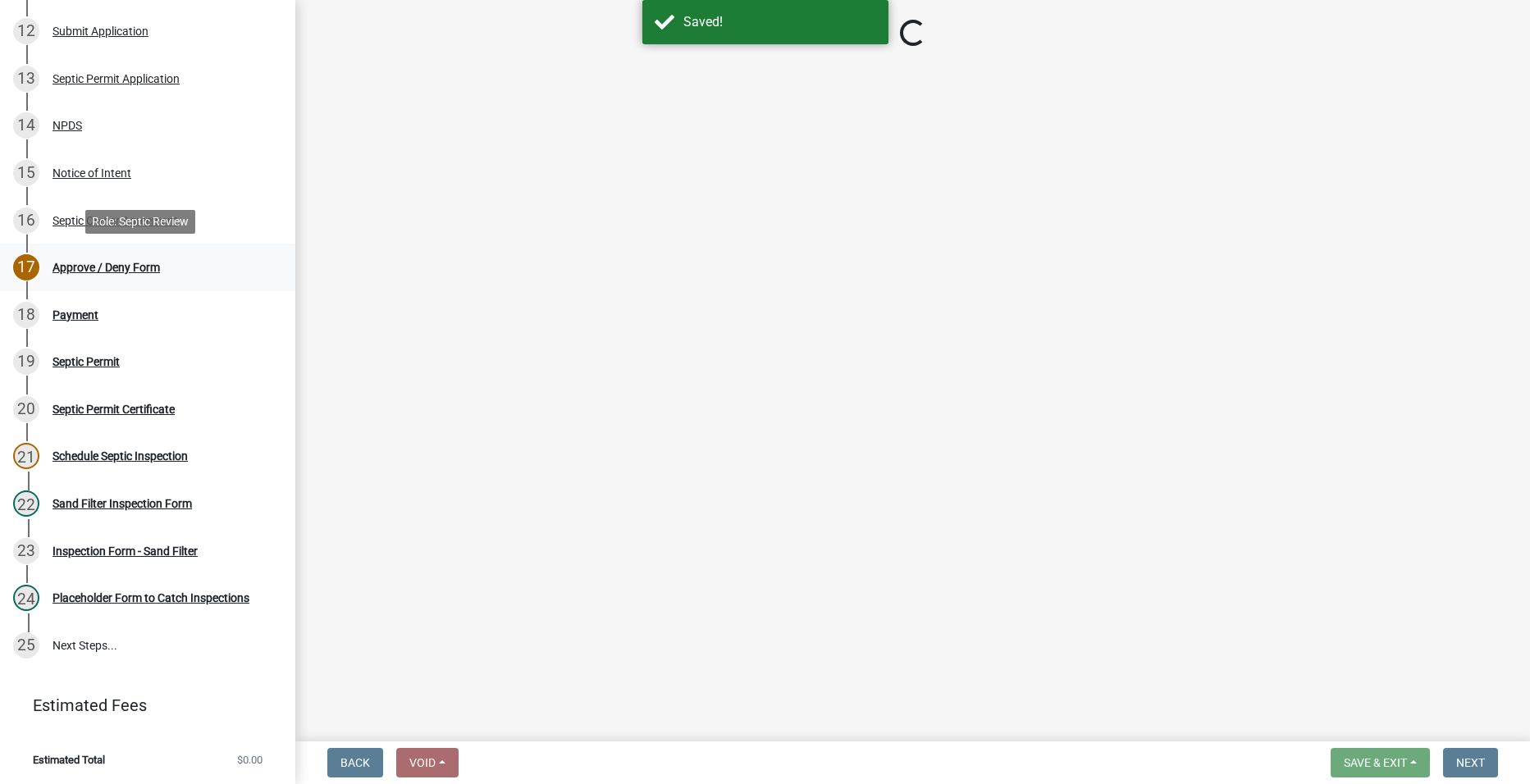
select select "2a766554-95f9-4f5e-8bc4-c4203ac60b7b"
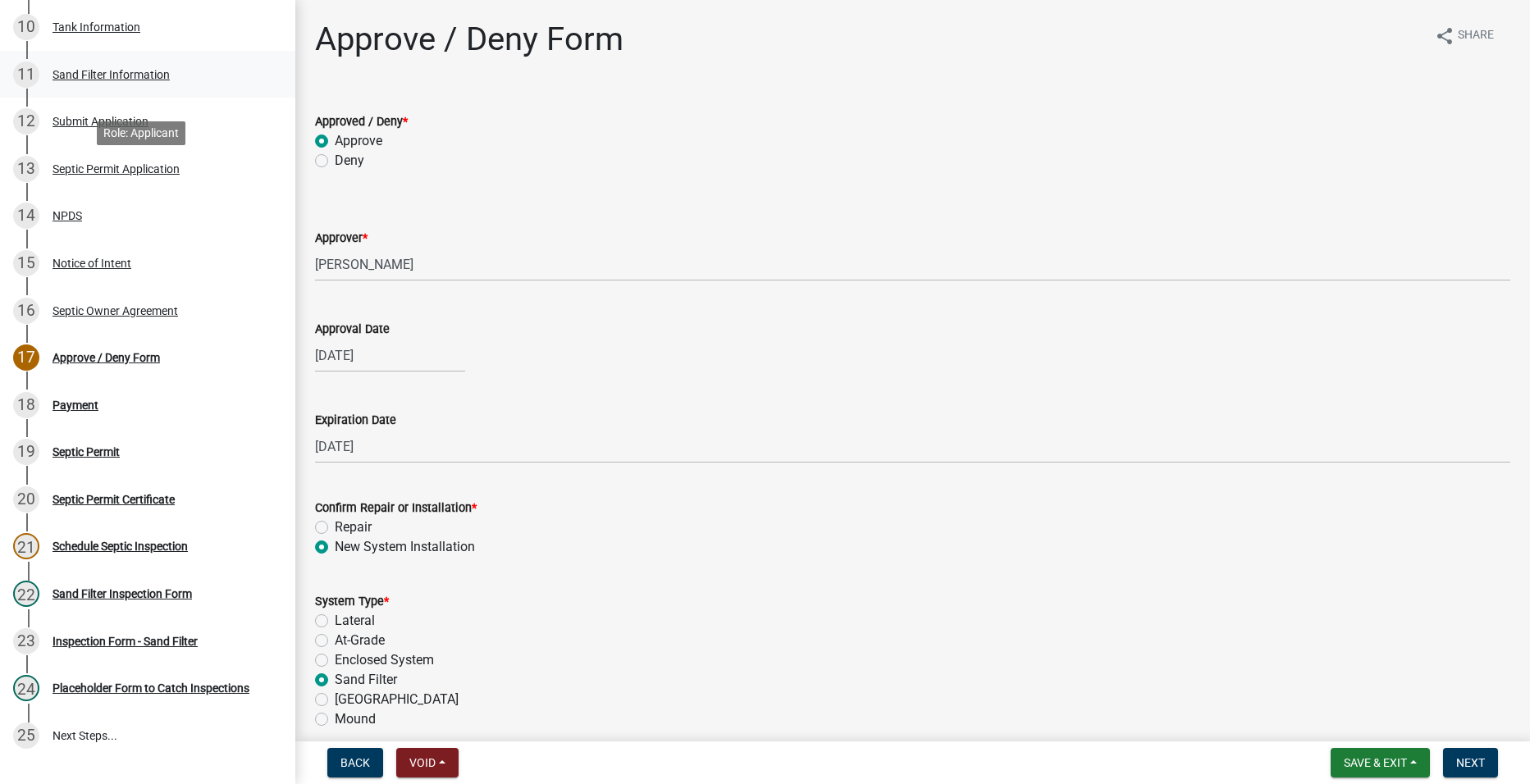
scroll to position [461, 0]
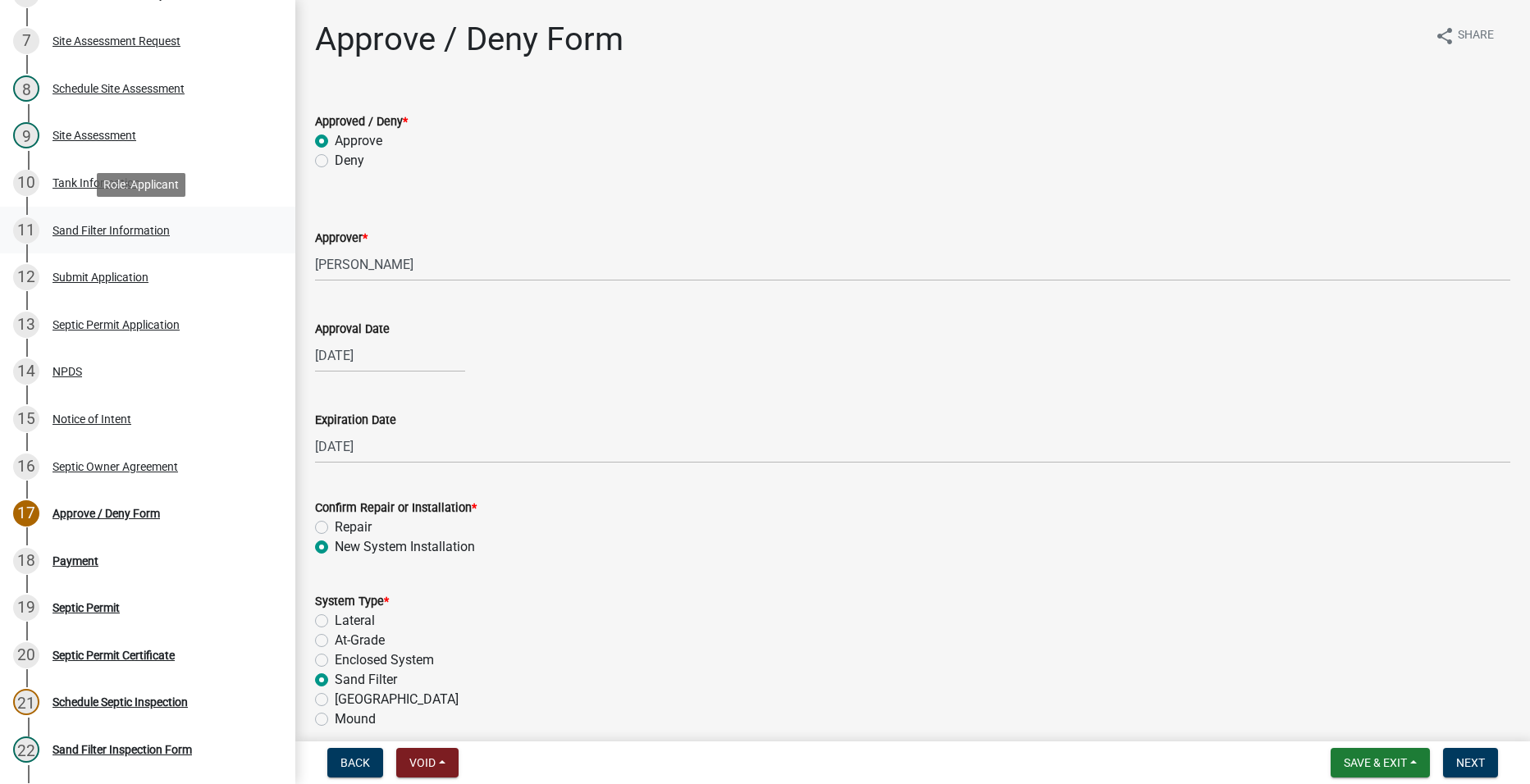
click at [100, 225] on div "Sand Filter Information" at bounding box center [111, 231] width 117 height 12
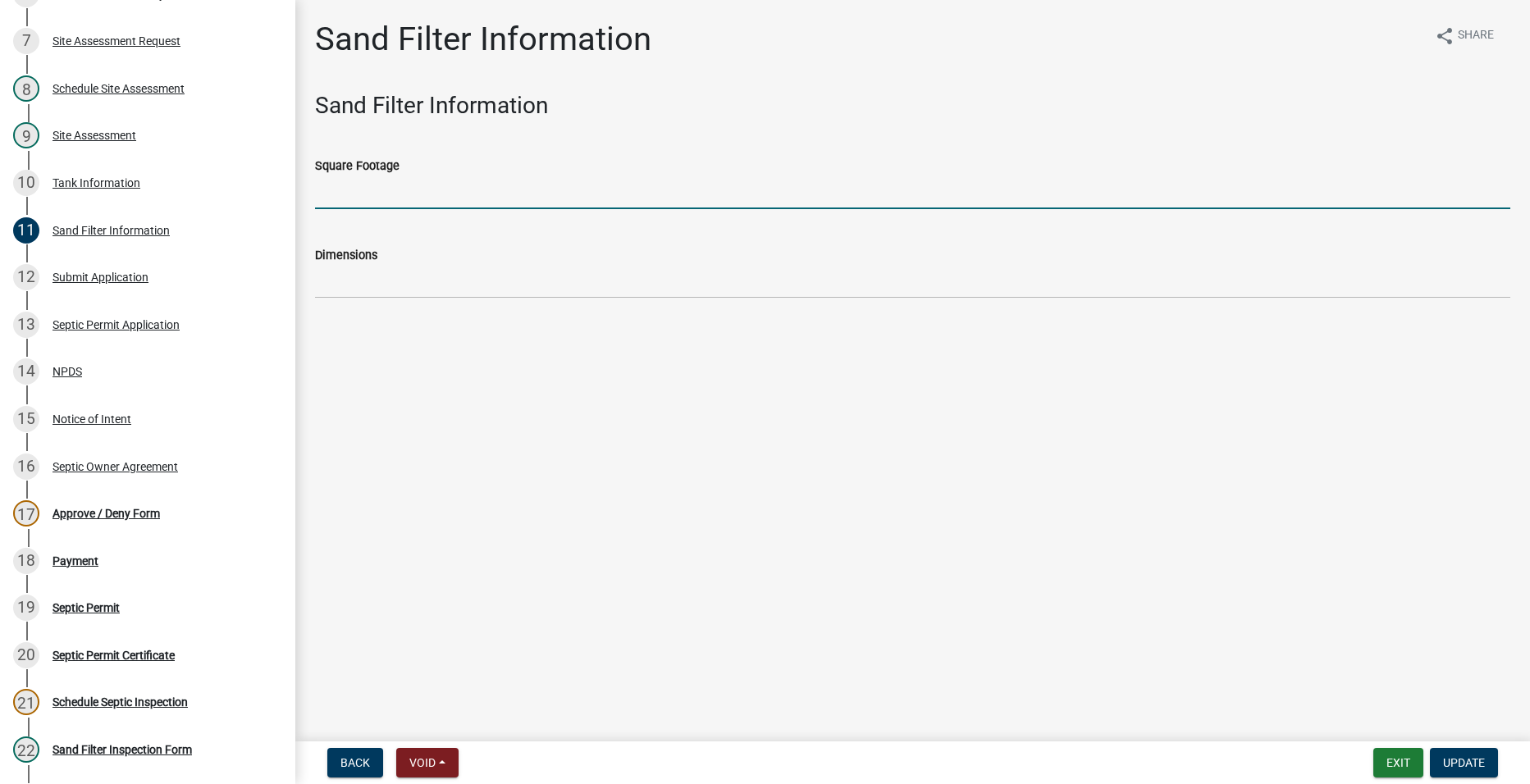
click at [409, 196] on input "Square Footage" at bounding box center [912, 192] width 1195 height 34
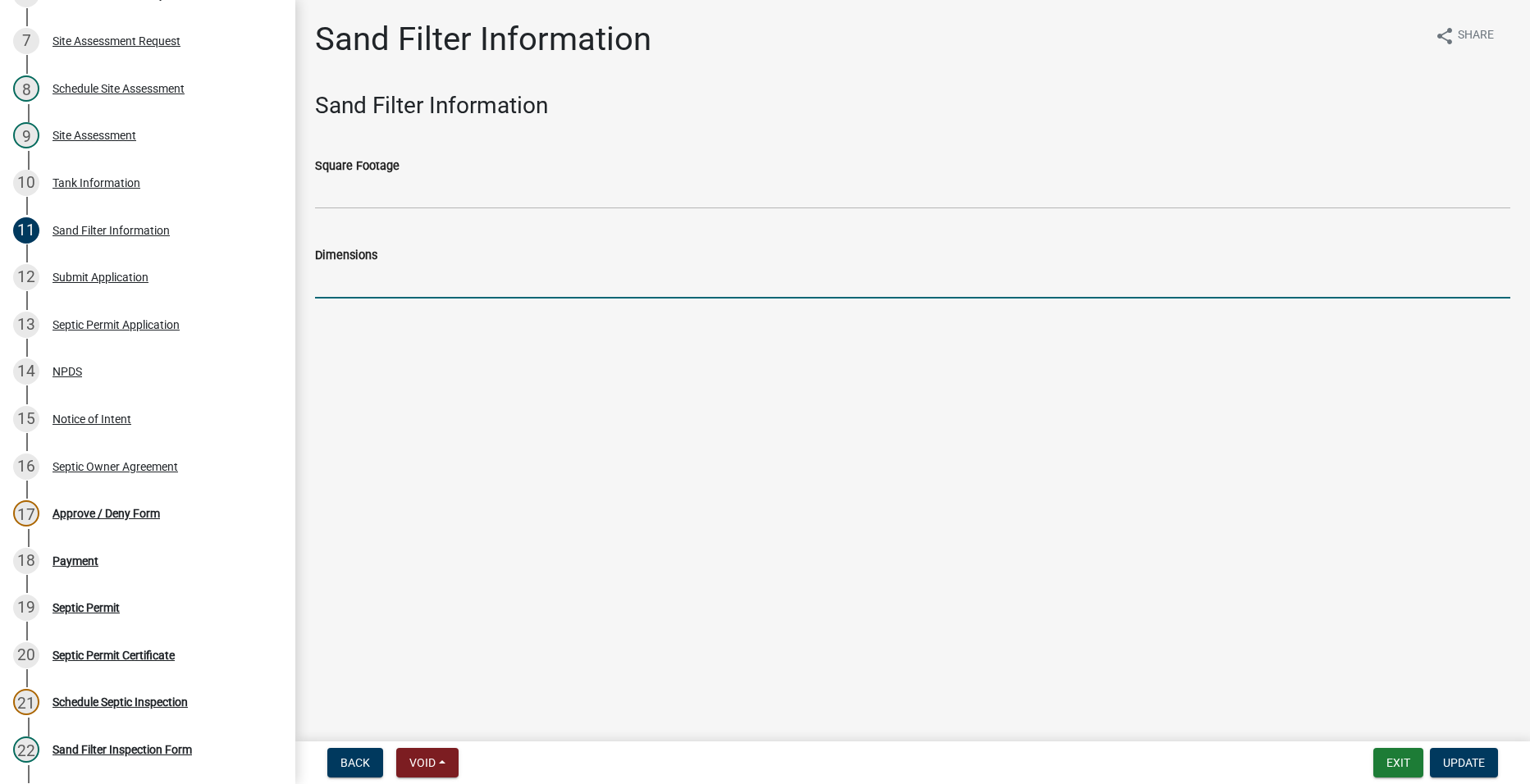
click at [325, 273] on input "Dimensions" at bounding box center [912, 281] width 1195 height 34
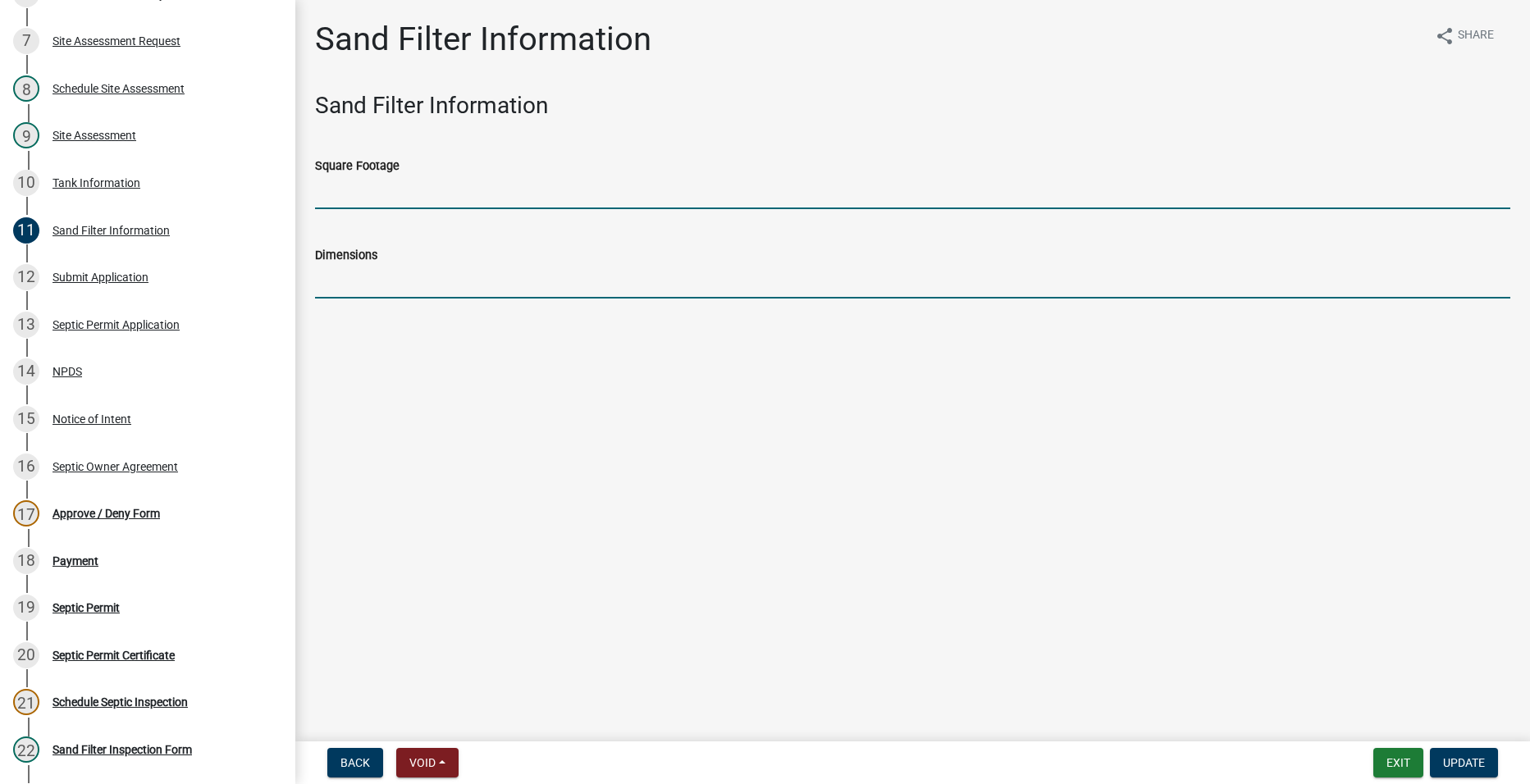
click at [339, 205] on input "Square Footage" at bounding box center [912, 192] width 1195 height 34
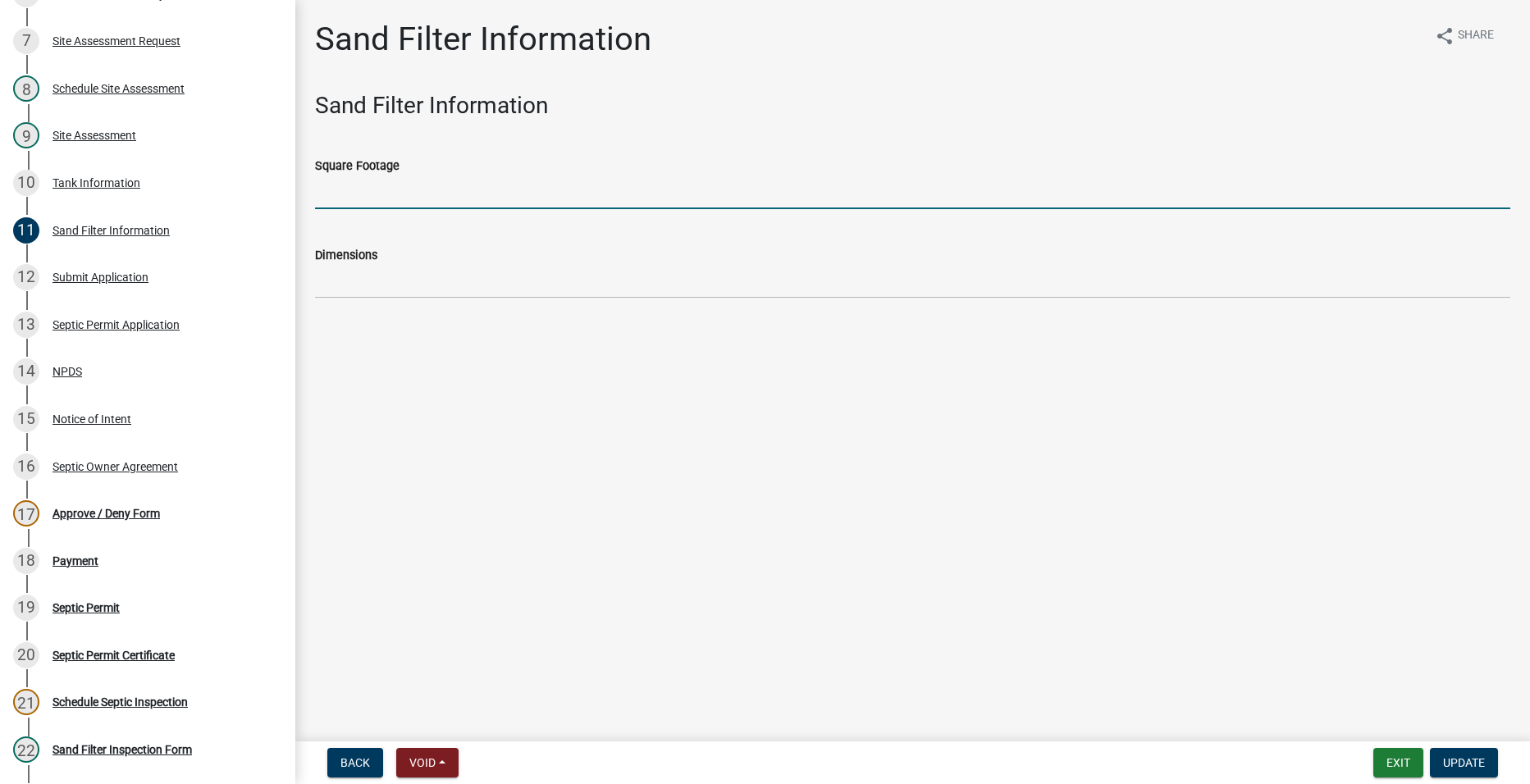
click at [365, 479] on main "Sand Filter Information share Share Sand Filter Information Square Footage Dime…" at bounding box center [912, 367] width 1235 height 734
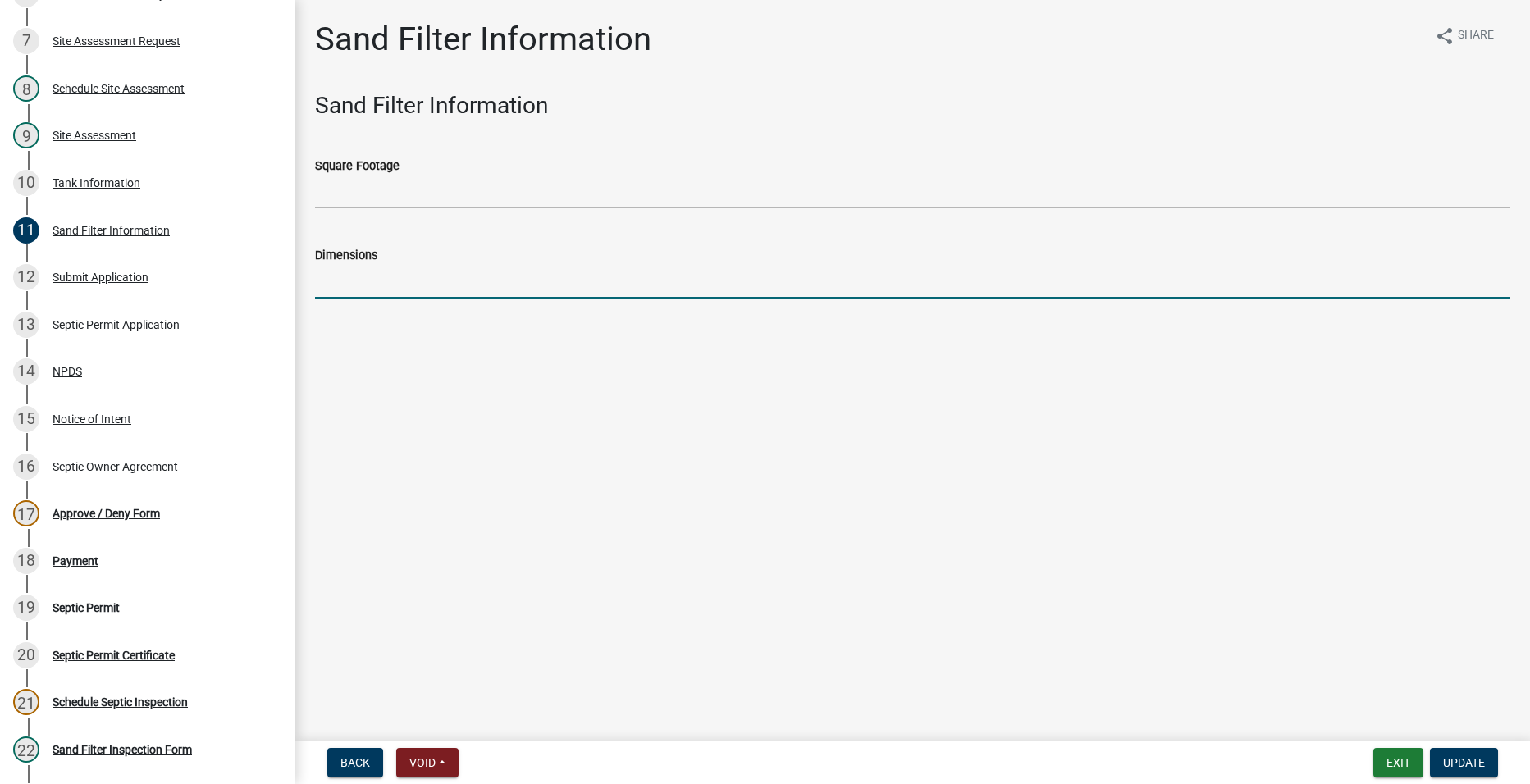
click at [371, 280] on input "Dimensions" at bounding box center [912, 281] width 1195 height 34
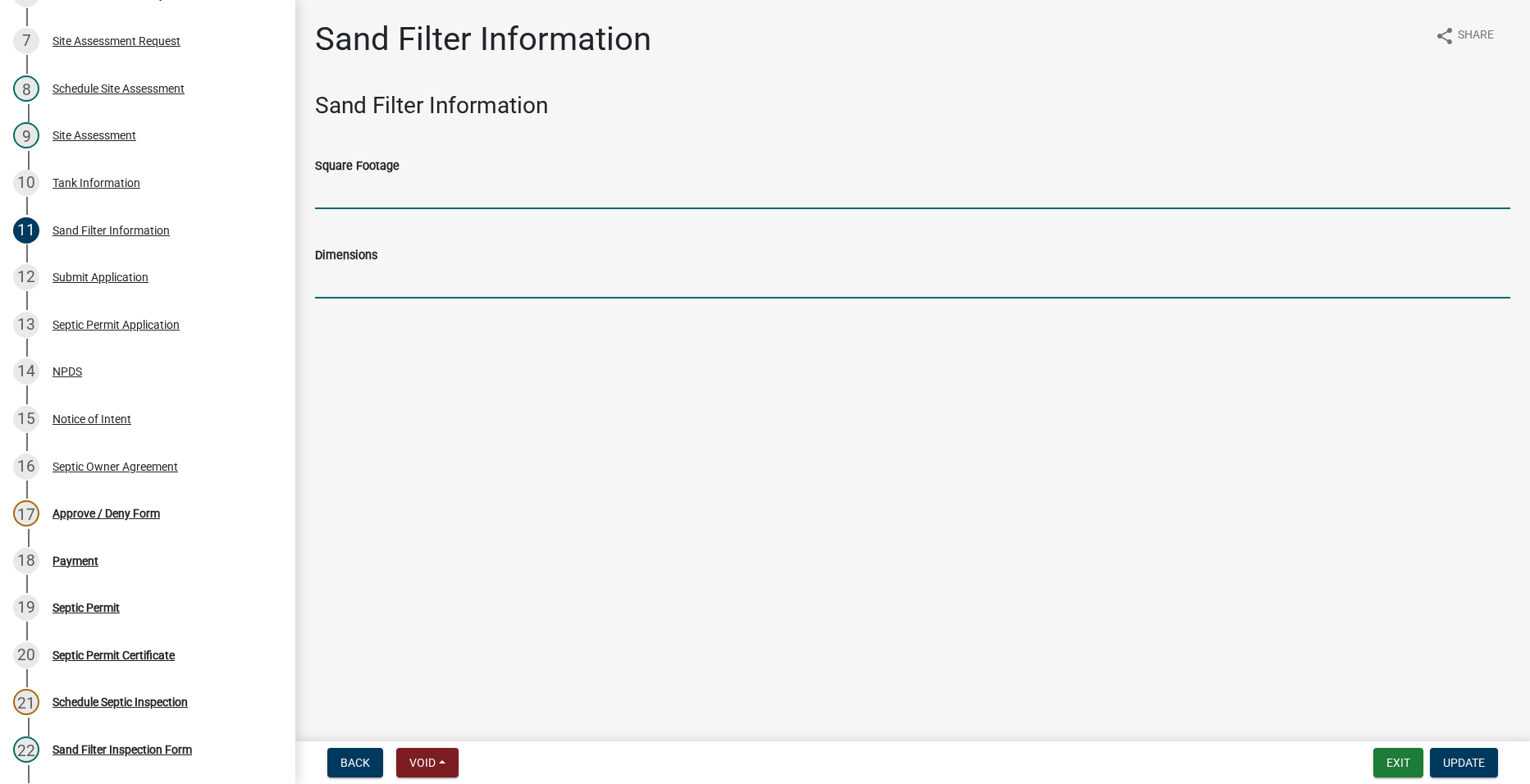
click at [379, 199] on input "Square Footage" at bounding box center [912, 192] width 1195 height 34
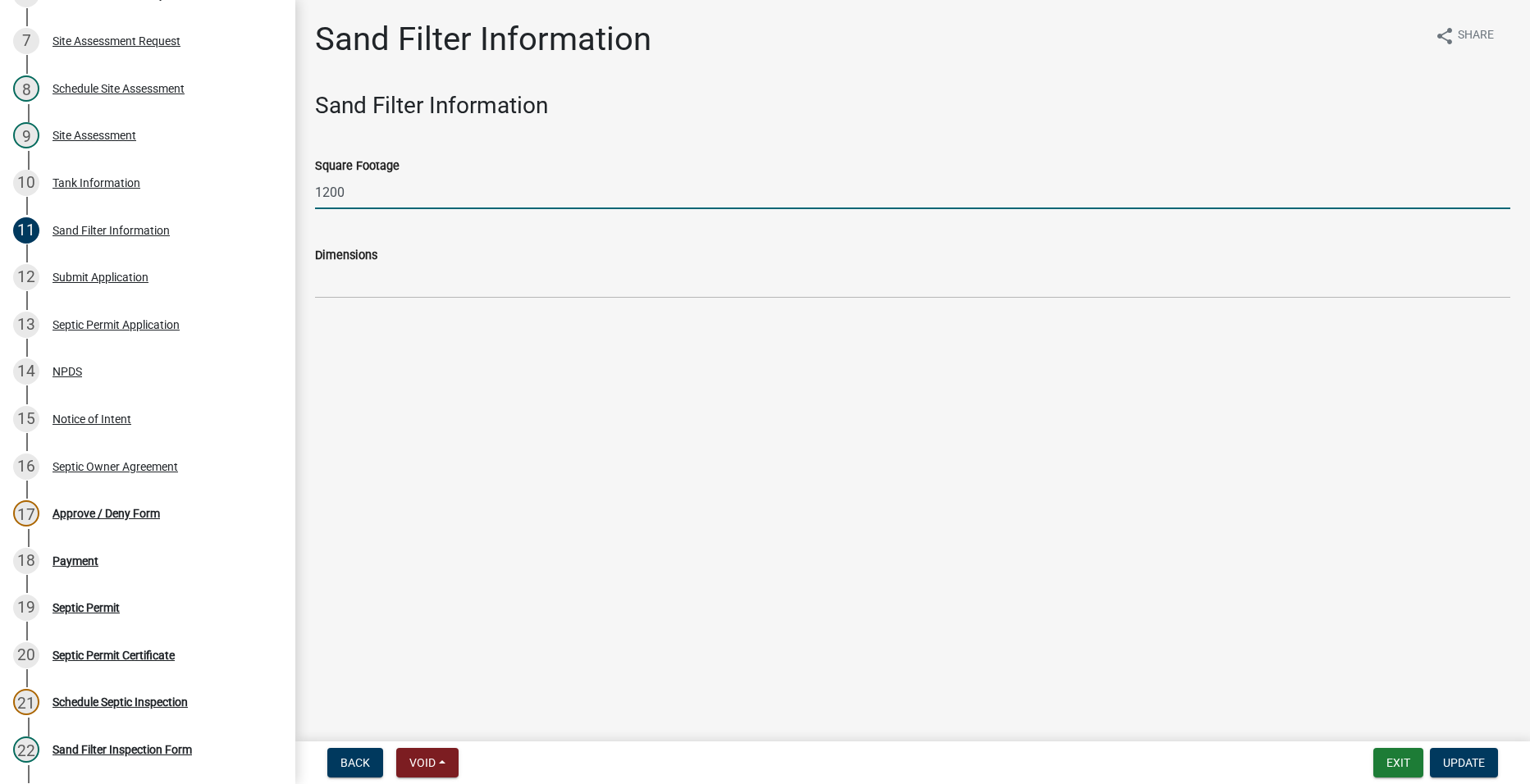
type input "1200"
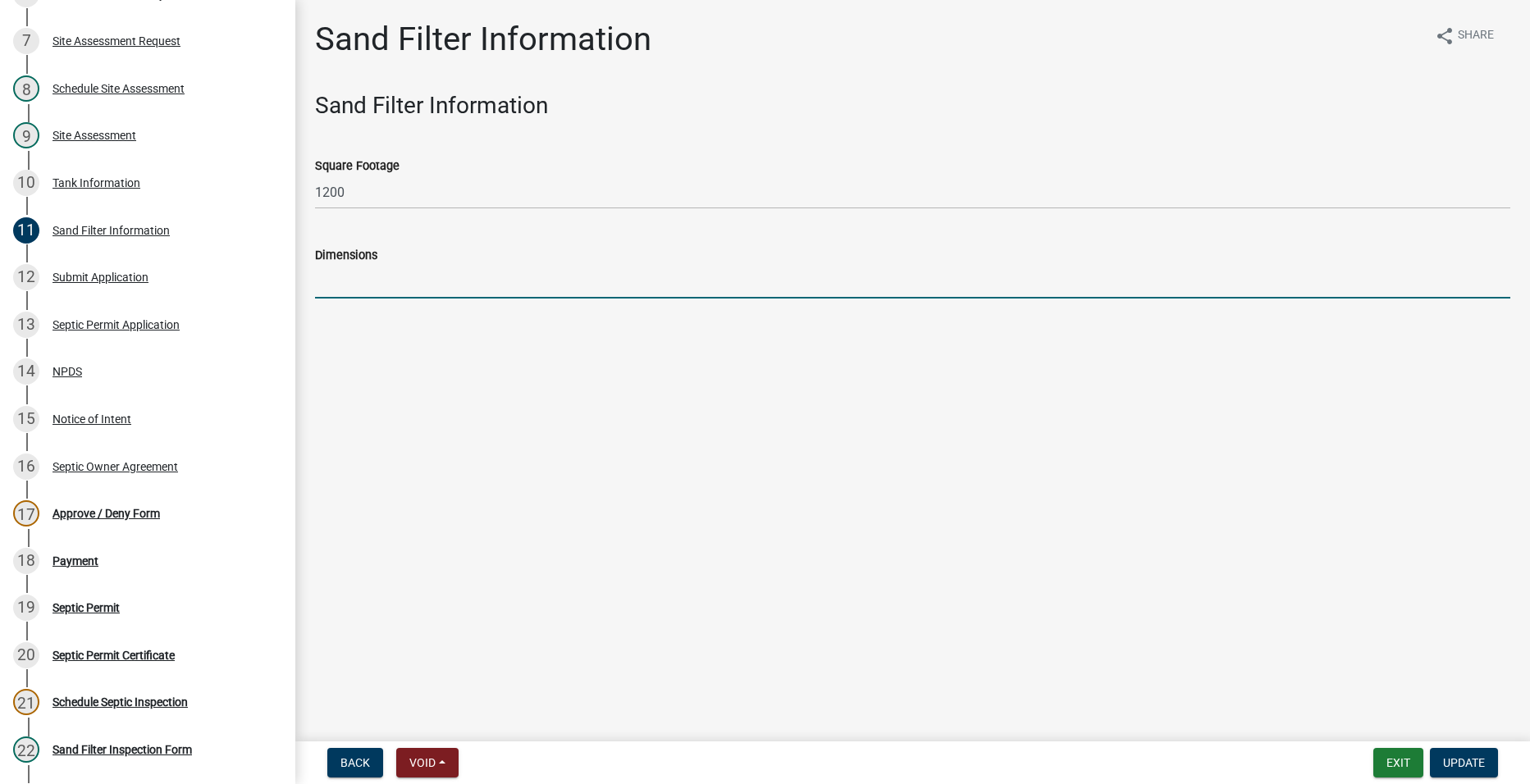
click at [391, 286] on input "Dimensions" at bounding box center [912, 281] width 1195 height 34
click at [343, 281] on input "12 100" at bounding box center [912, 281] width 1195 height 34
click at [324, 278] on input "12 100" at bounding box center [912, 281] width 1195 height 34
click at [322, 282] on input "118 100" at bounding box center [912, 281] width 1195 height 34
drag, startPoint x: 380, startPoint y: 280, endPoint x: 358, endPoint y: 277, distance: 22.2
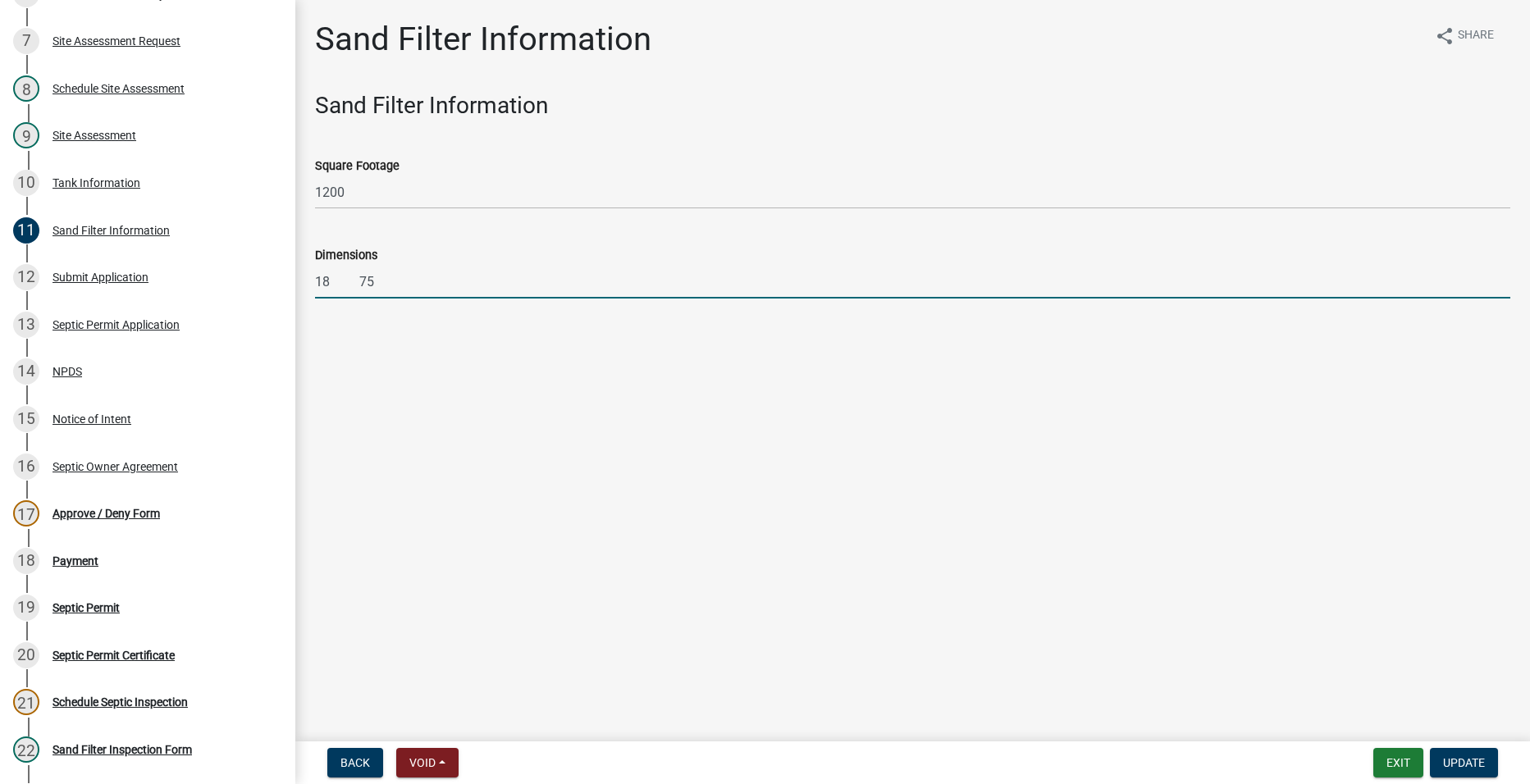
click at [358, 277] on input "18 75" at bounding box center [912, 281] width 1195 height 34
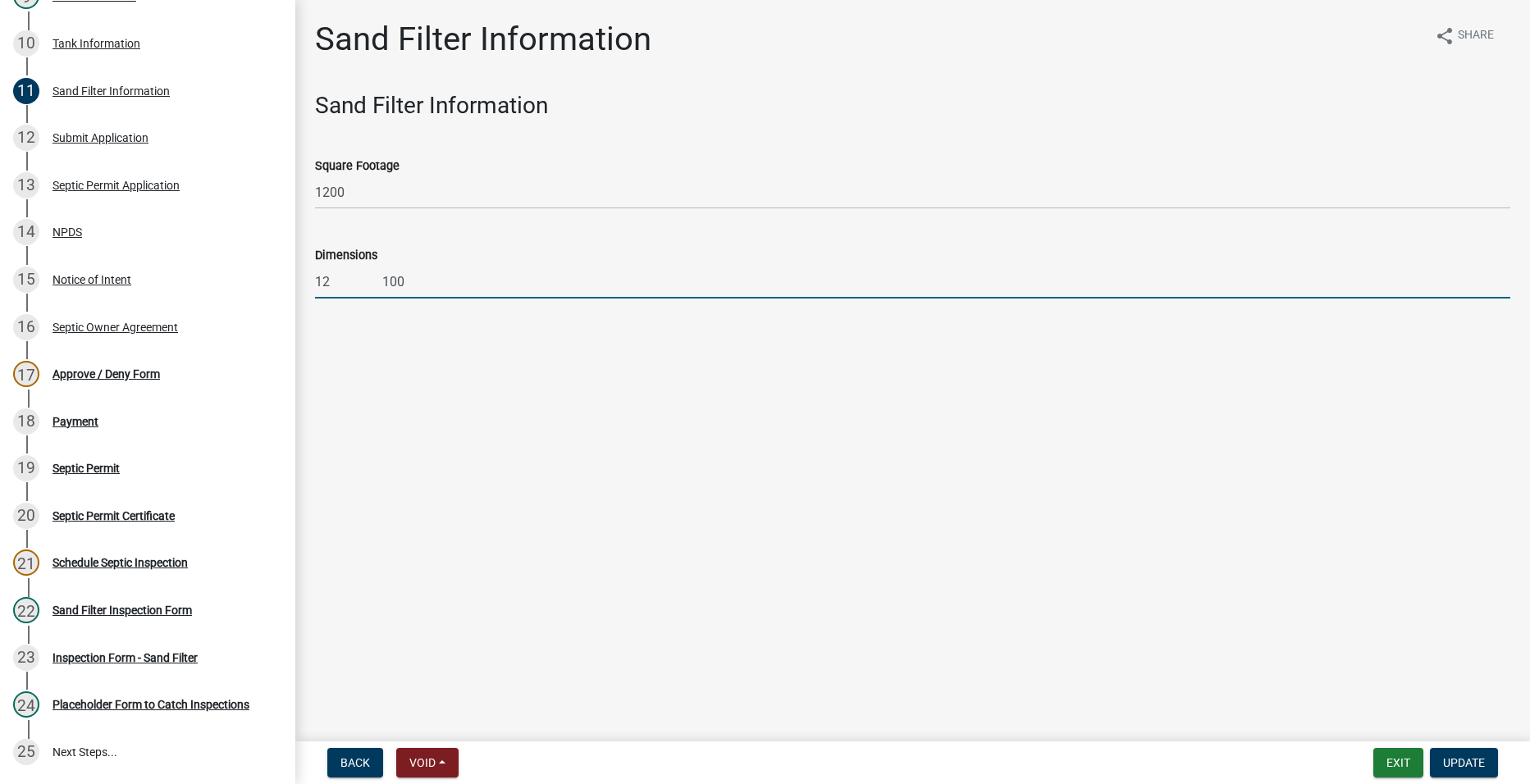
scroll to position [605, 0]
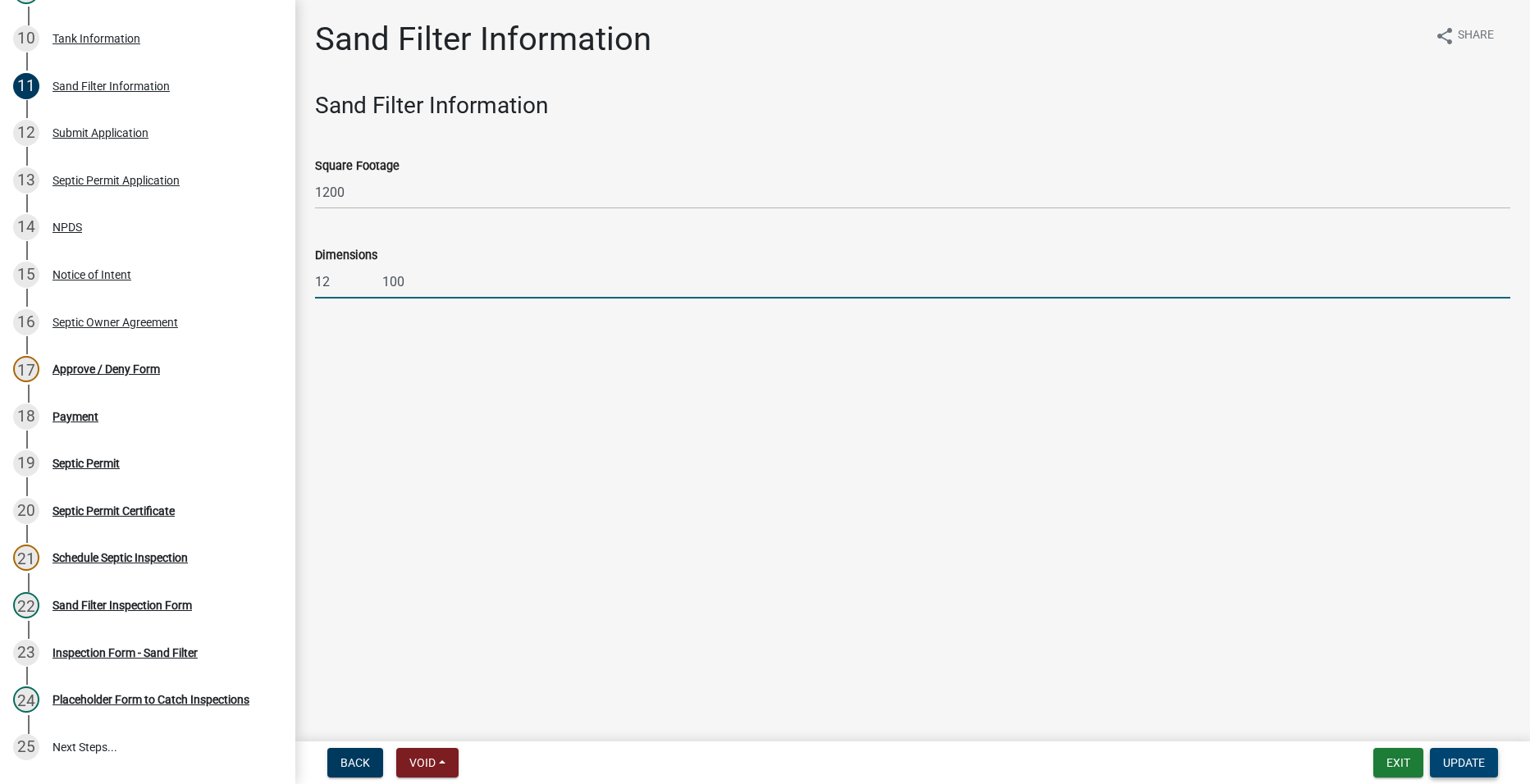
type input "12 100"
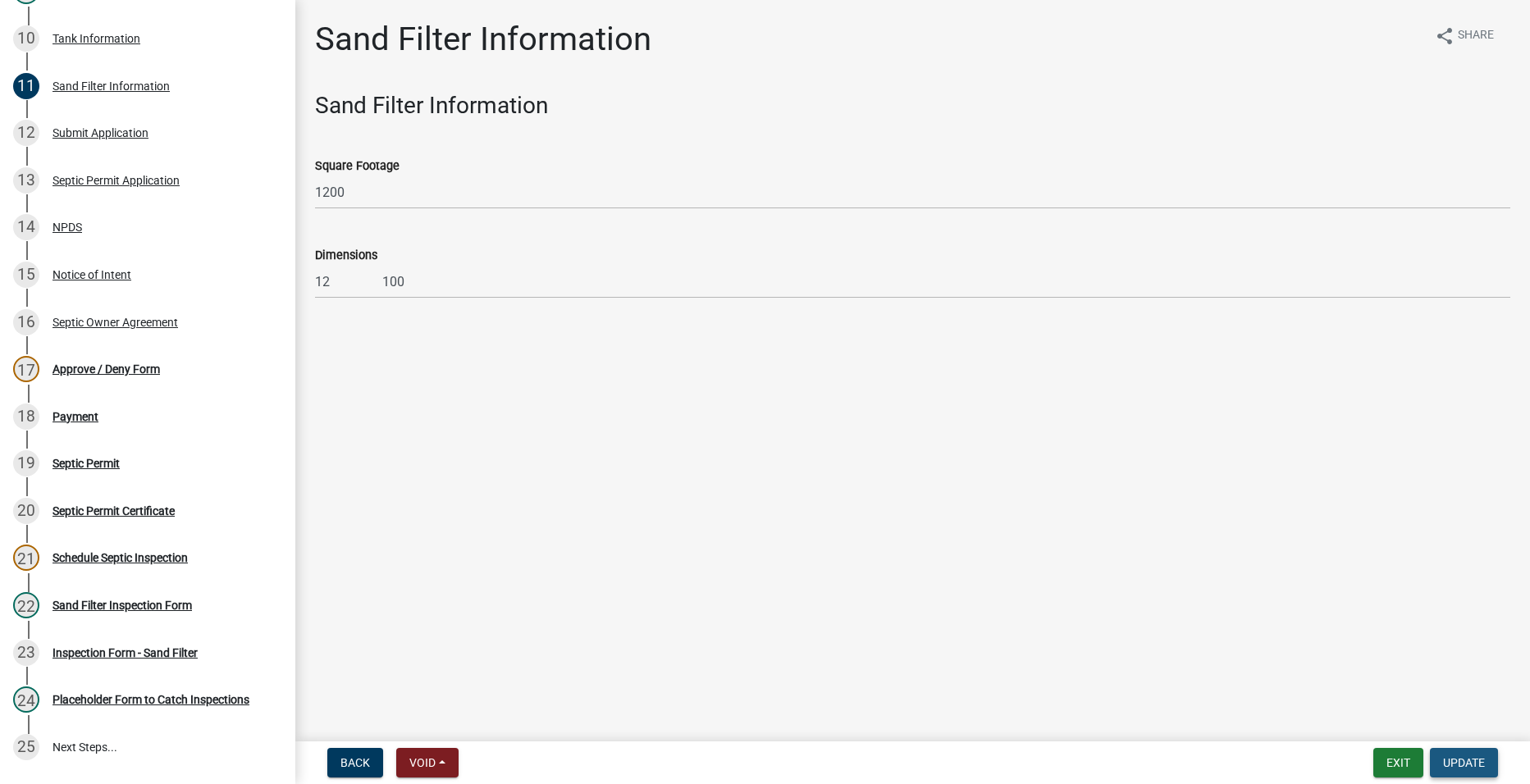
click at [1469, 760] on span "Update" at bounding box center [1464, 762] width 42 height 13
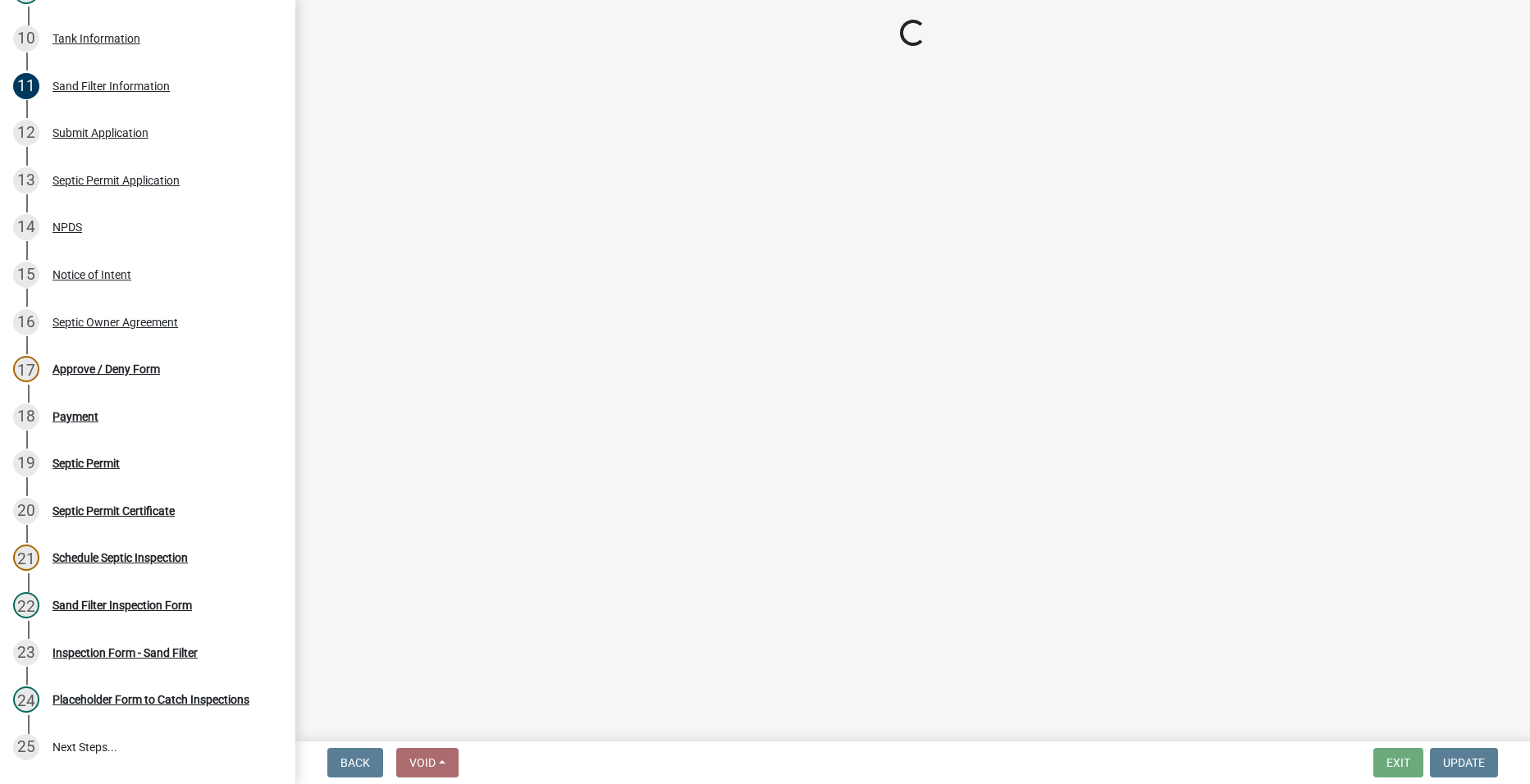
select select "2a766554-95f9-4f5e-8bc4-c4203ac60b7b"
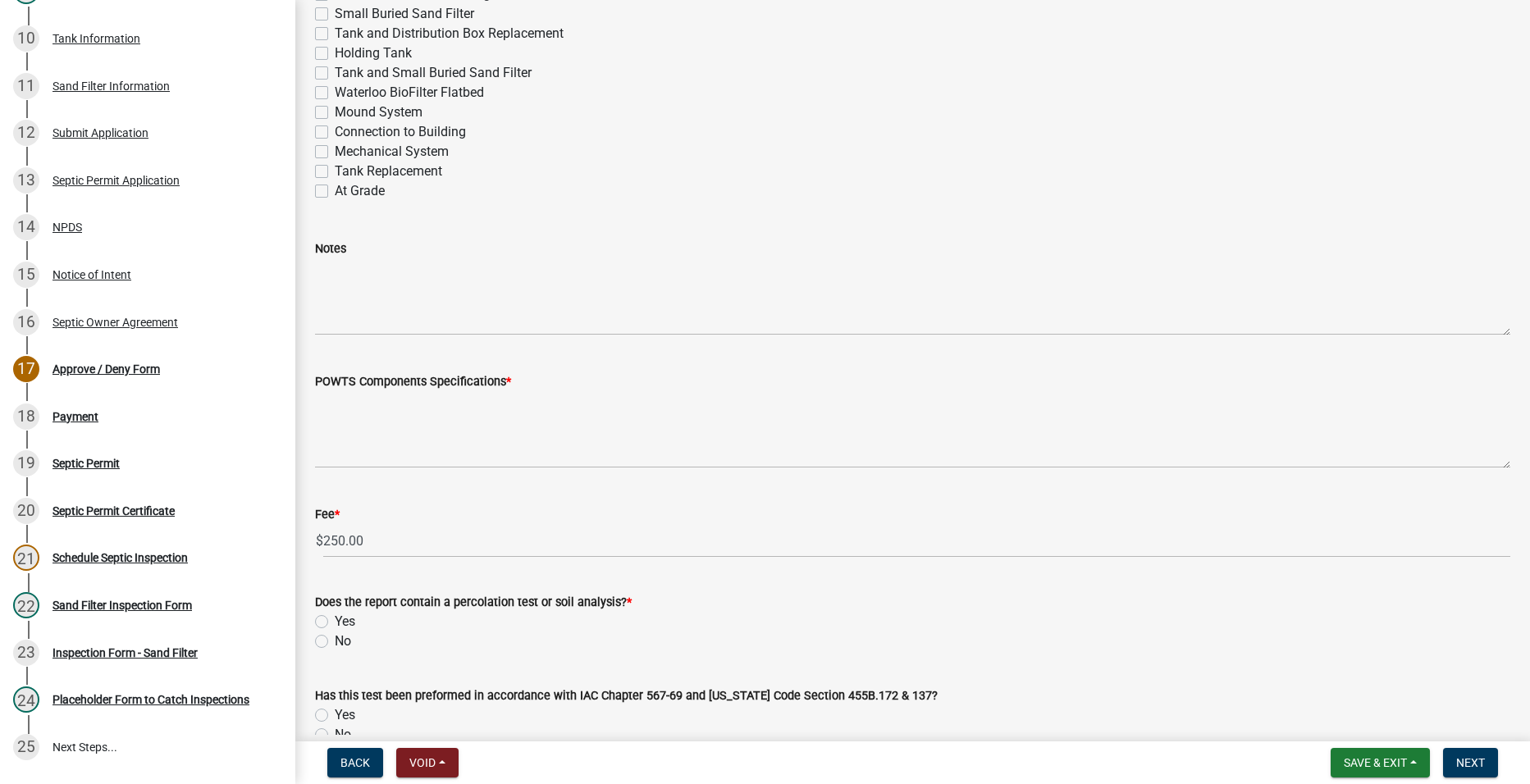
scroll to position [984, 0]
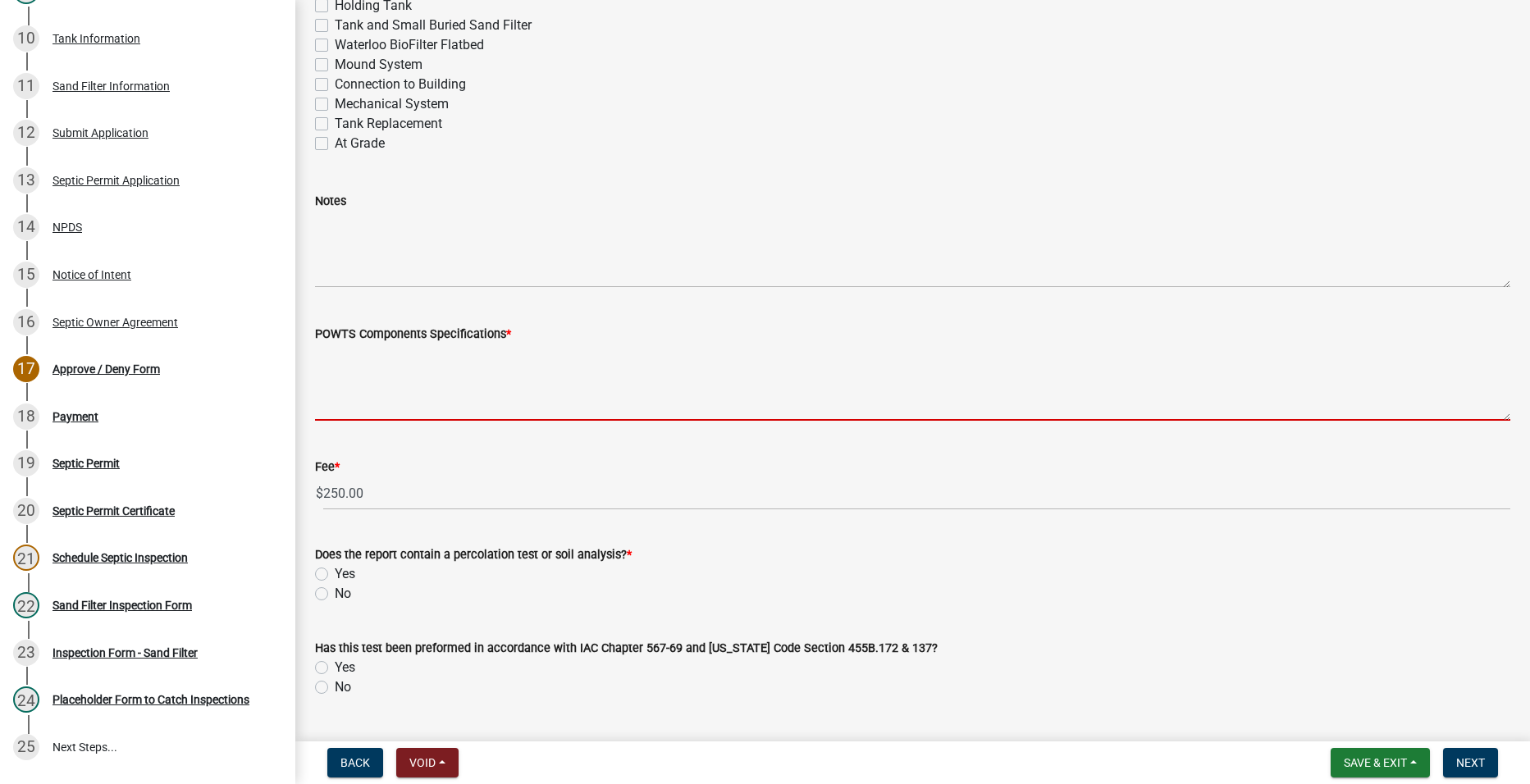
click at [446, 408] on textarea "POWTS Components Specifications *" at bounding box center [912, 382] width 1195 height 77
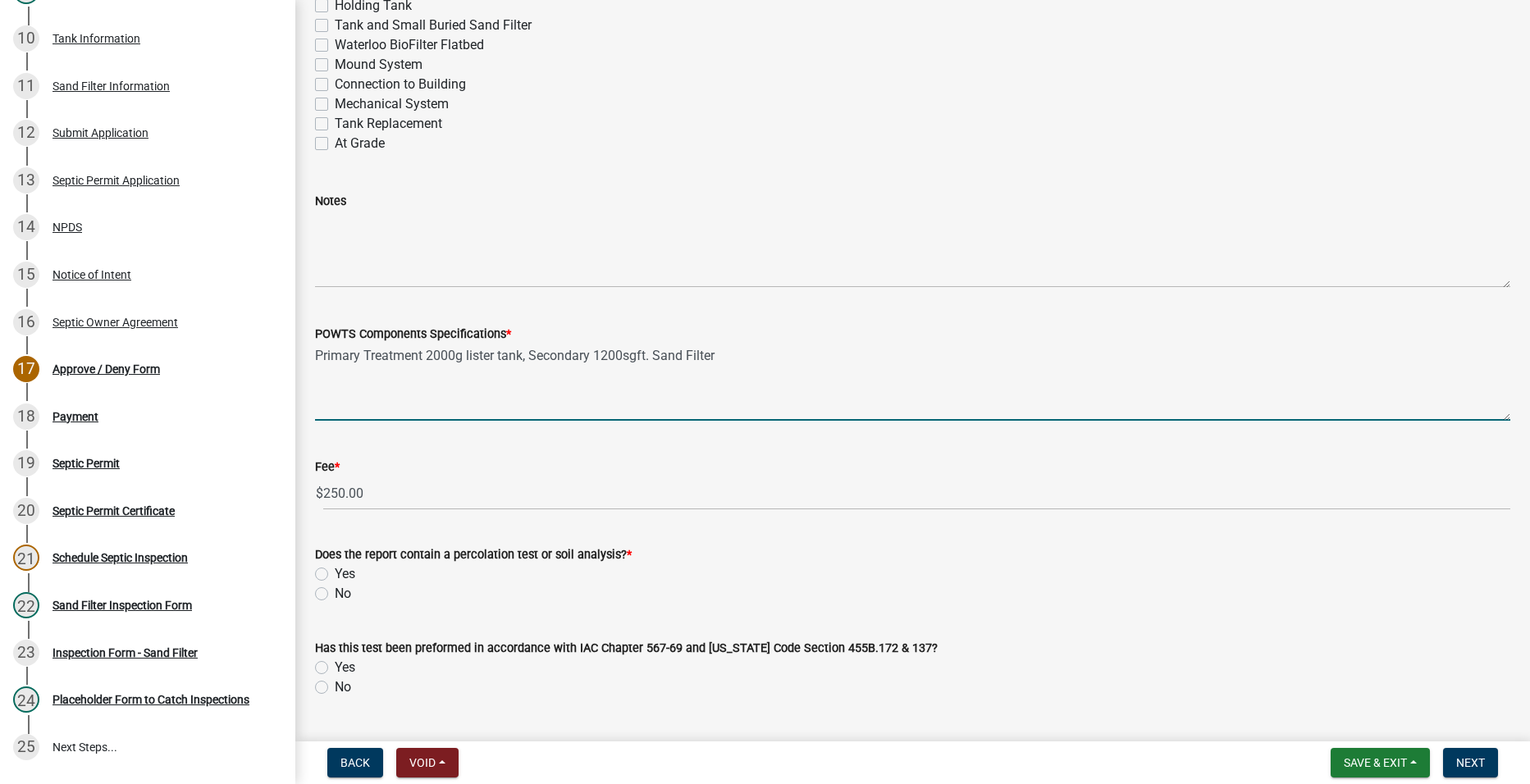
type textarea "Primary Treatment 2000g lister tank, Secondary 1200sgft. Sand Filter"
click at [334, 578] on label "Yes" at bounding box center [344, 574] width 20 height 19
click at [334, 575] on input "Yes" at bounding box center [339, 569] width 11 height 11
radio input "true"
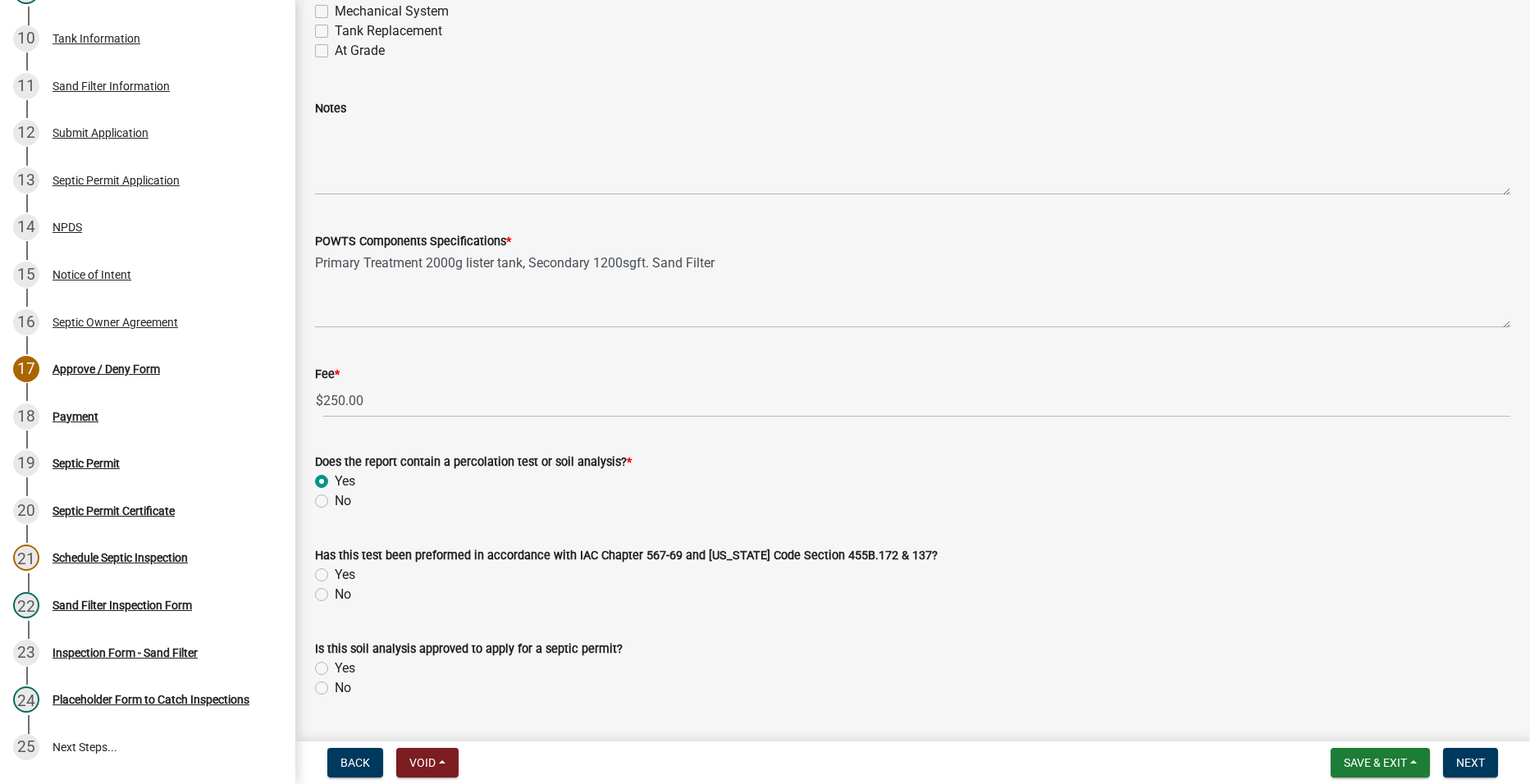
scroll to position [1230, 0]
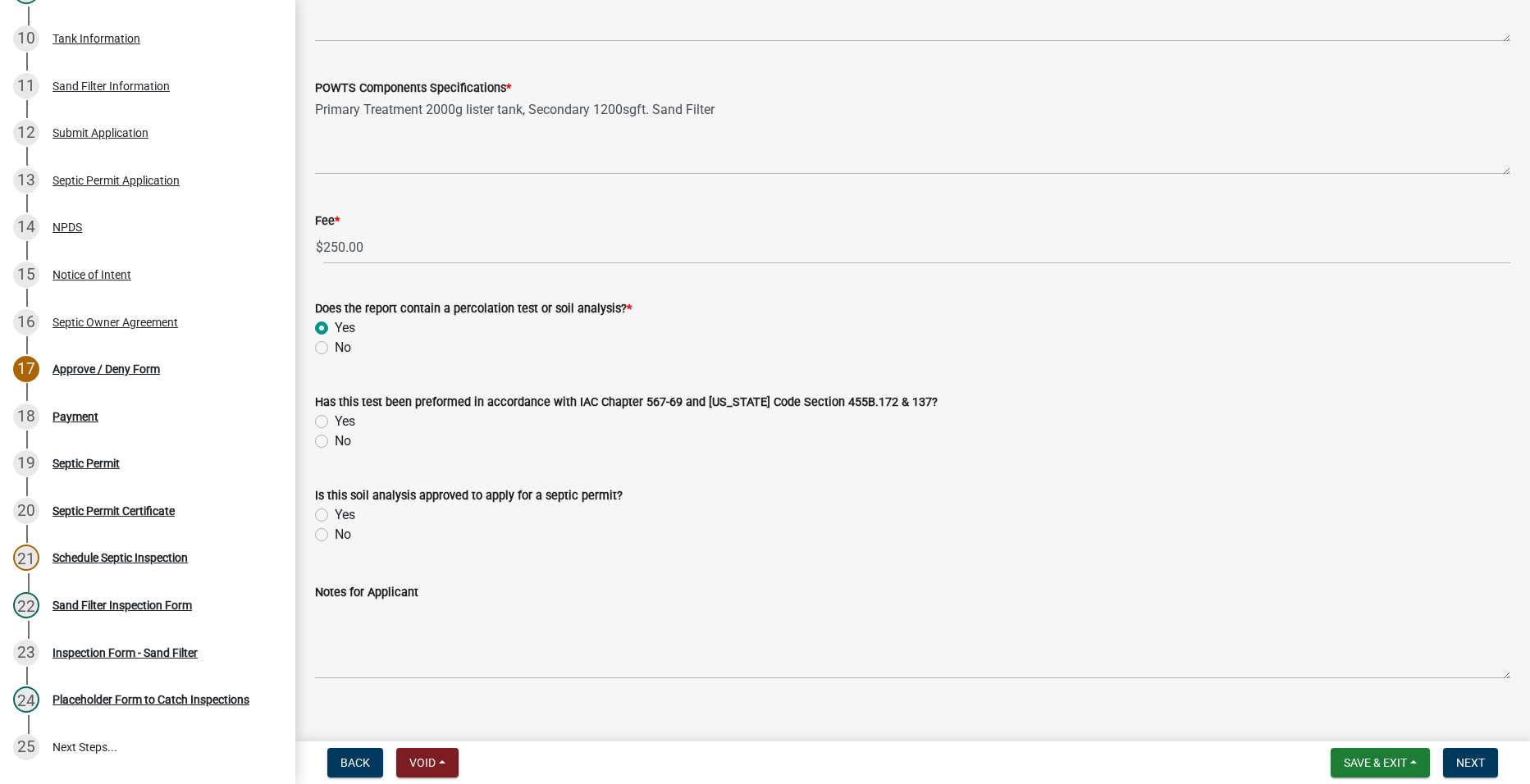
click at [334, 422] on label "Yes" at bounding box center [344, 422] width 20 height 19
click at [334, 422] on input "Yes" at bounding box center [339, 417] width 11 height 11
radio input "true"
click at [334, 515] on label "Yes" at bounding box center [344, 514] width 20 height 19
click at [334, 515] on input "Yes" at bounding box center [339, 509] width 11 height 11
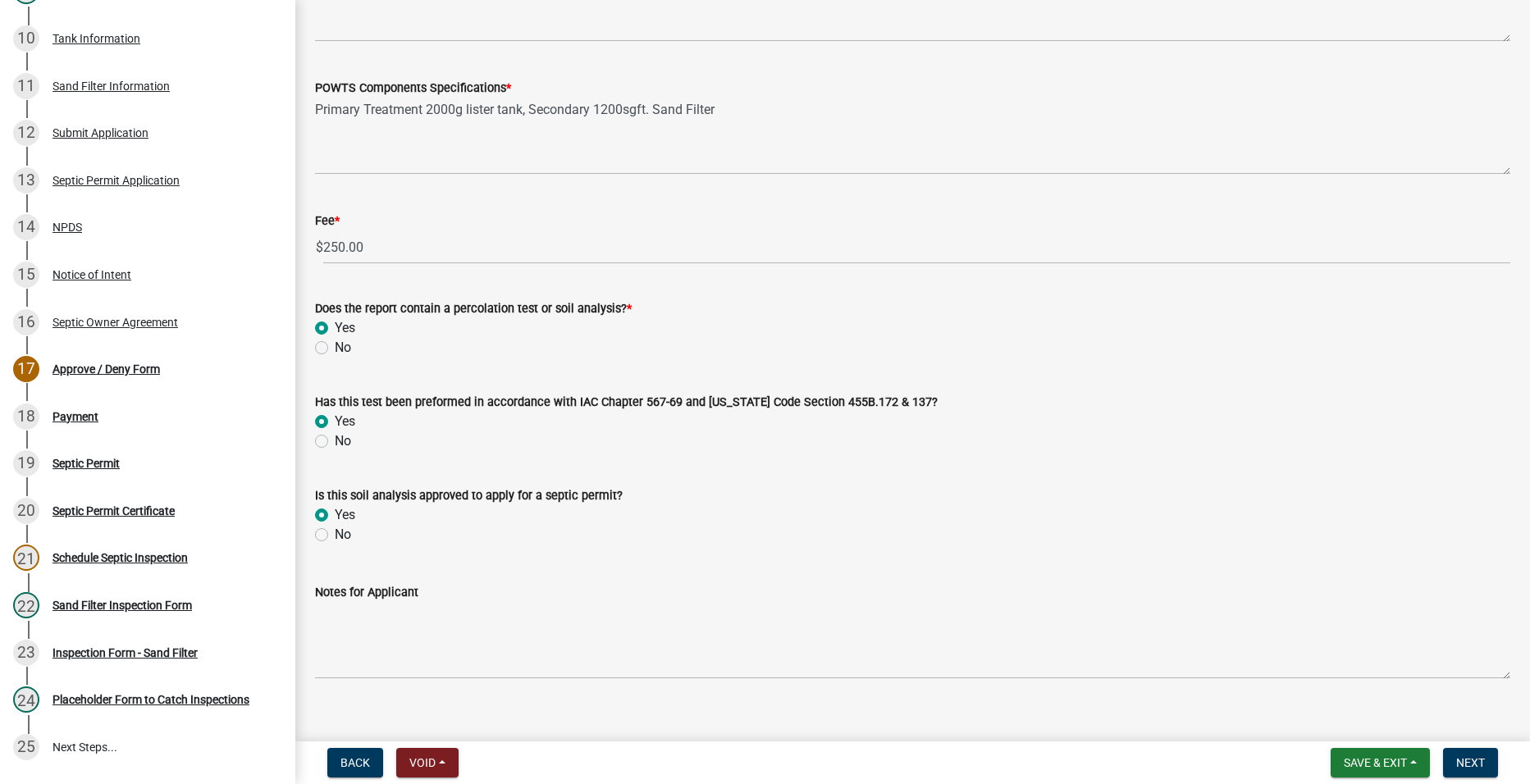
radio input "true"
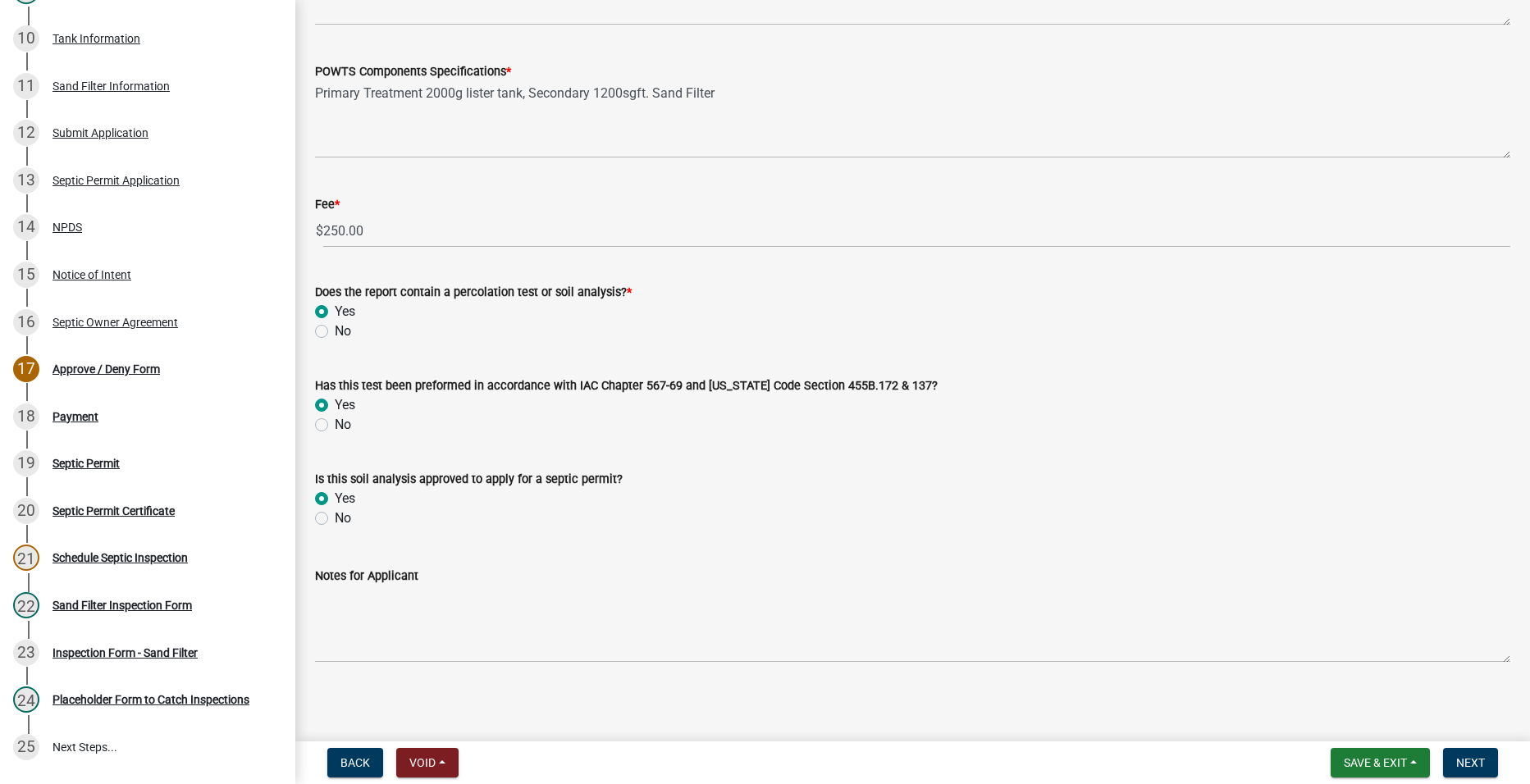
scroll to position [1251, 0]
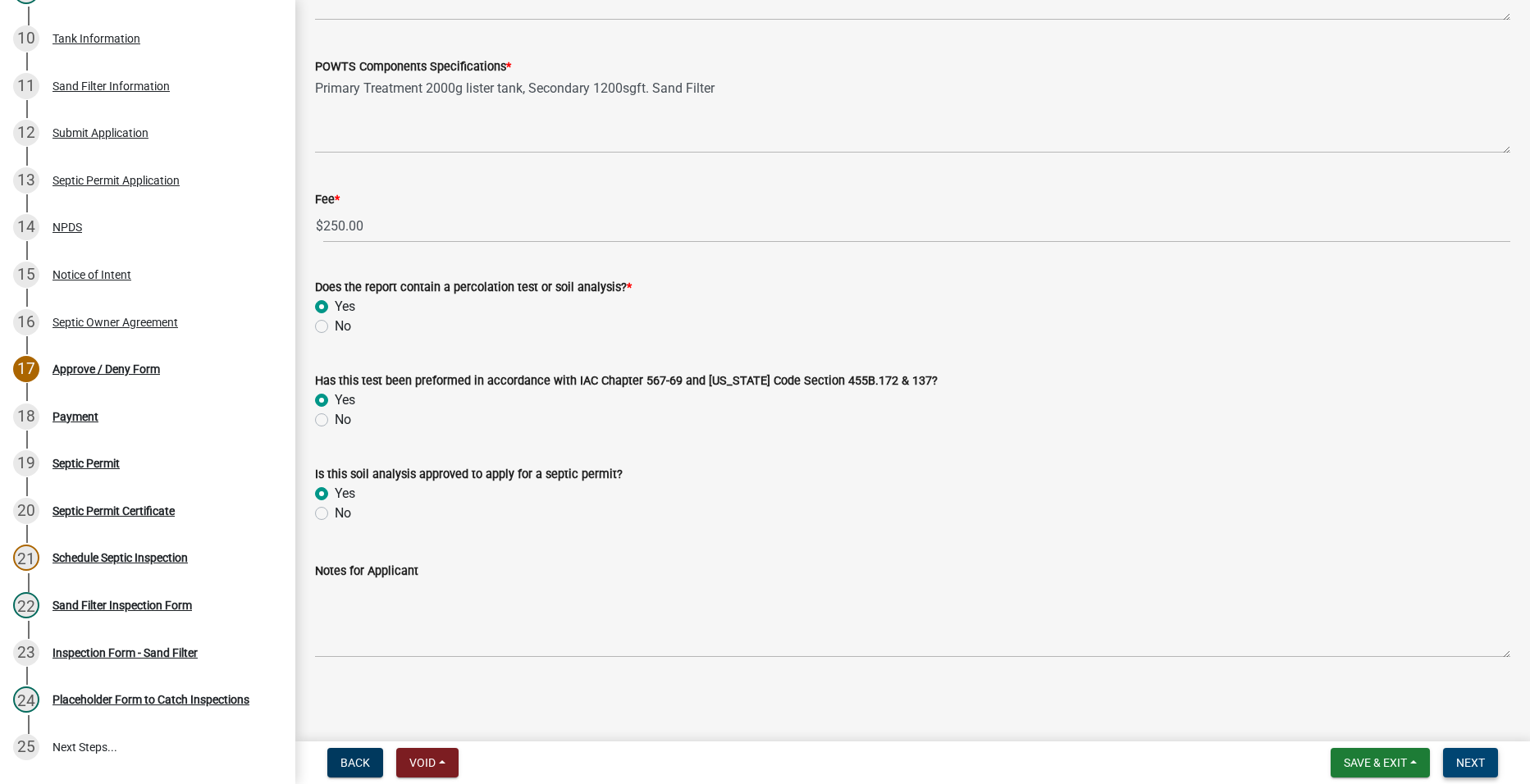
click at [1474, 756] on span "Next" at bounding box center [1470, 762] width 28 height 13
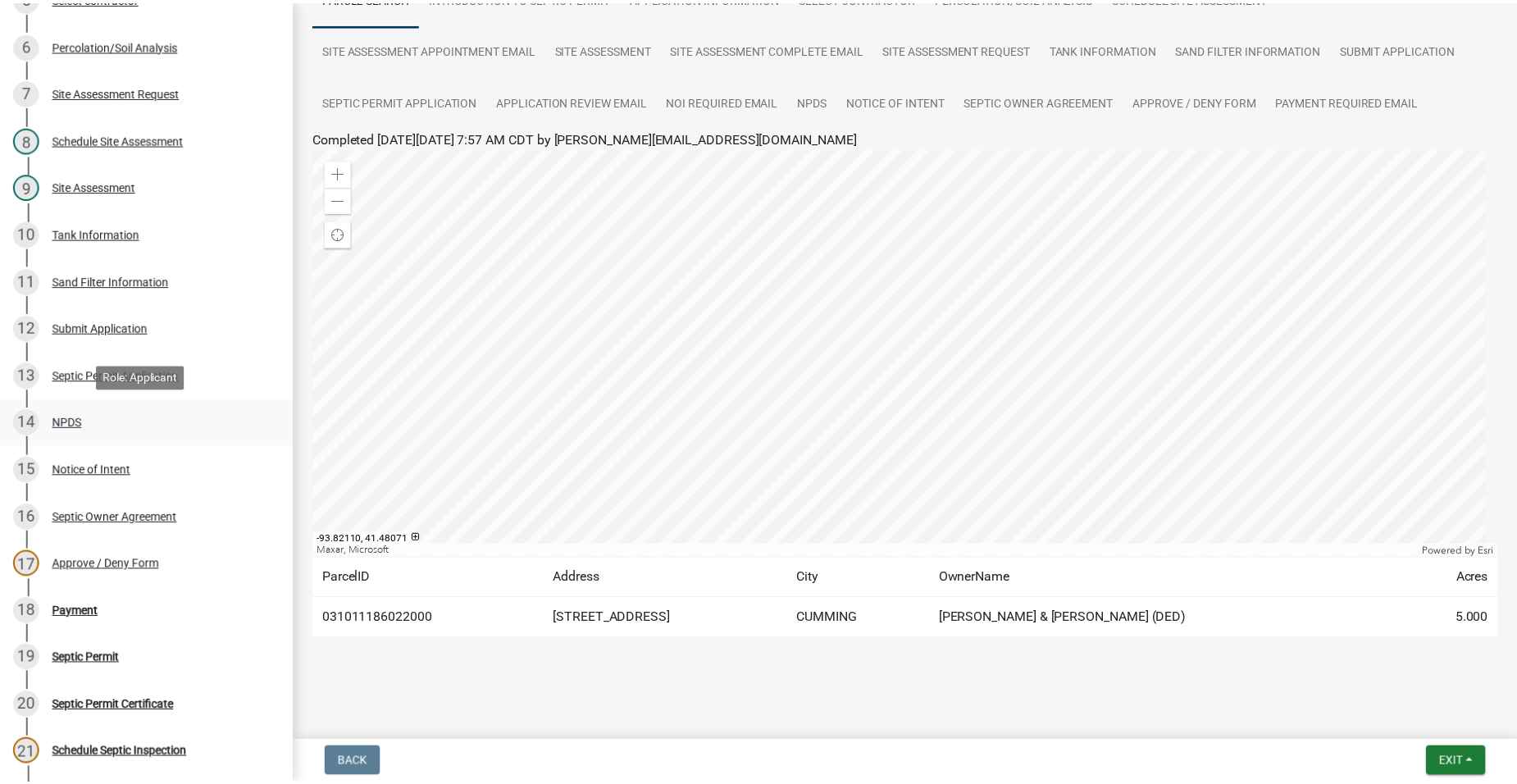
scroll to position [744, 0]
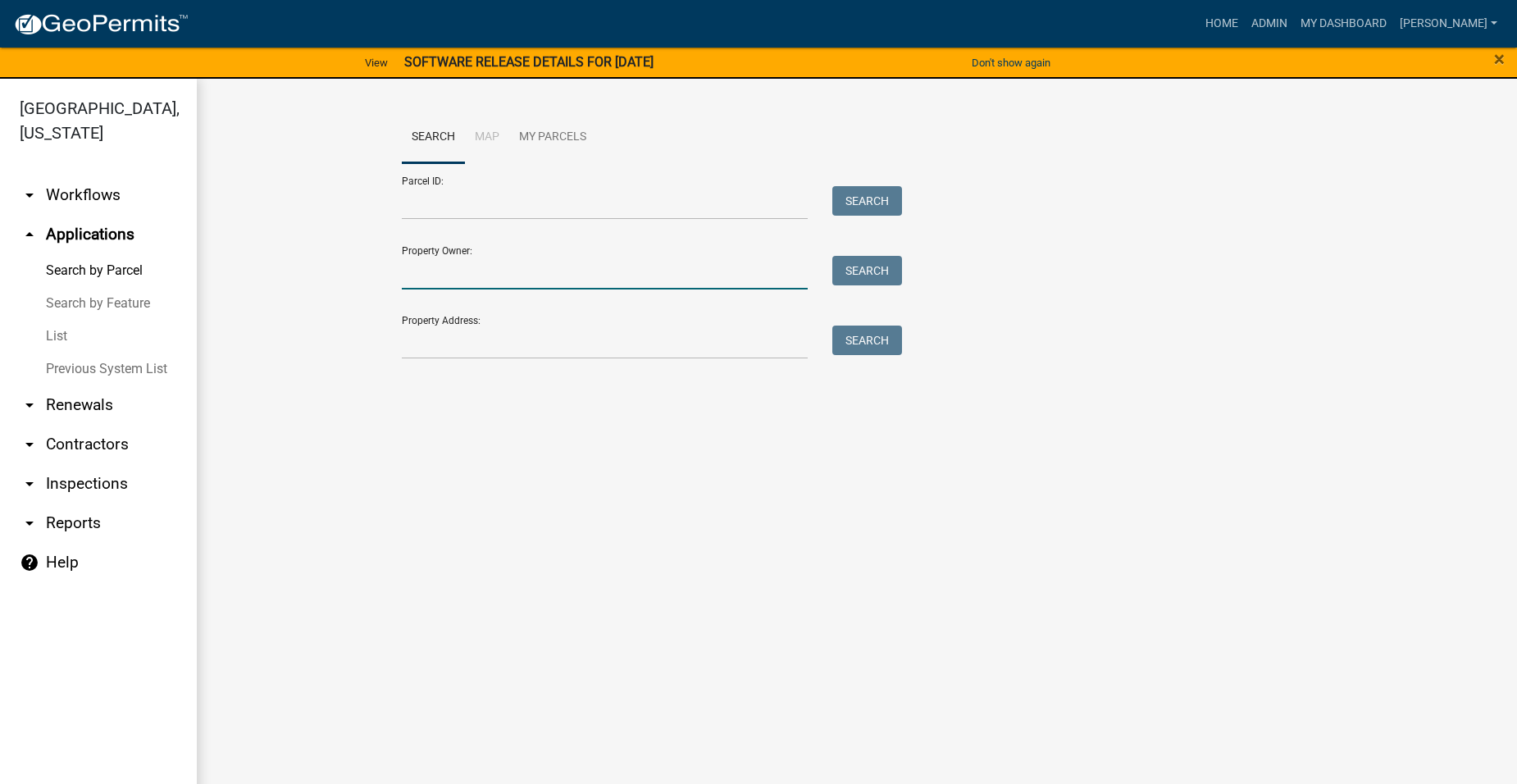
click at [494, 277] on input "Property Owner:" at bounding box center [604, 273] width 406 height 34
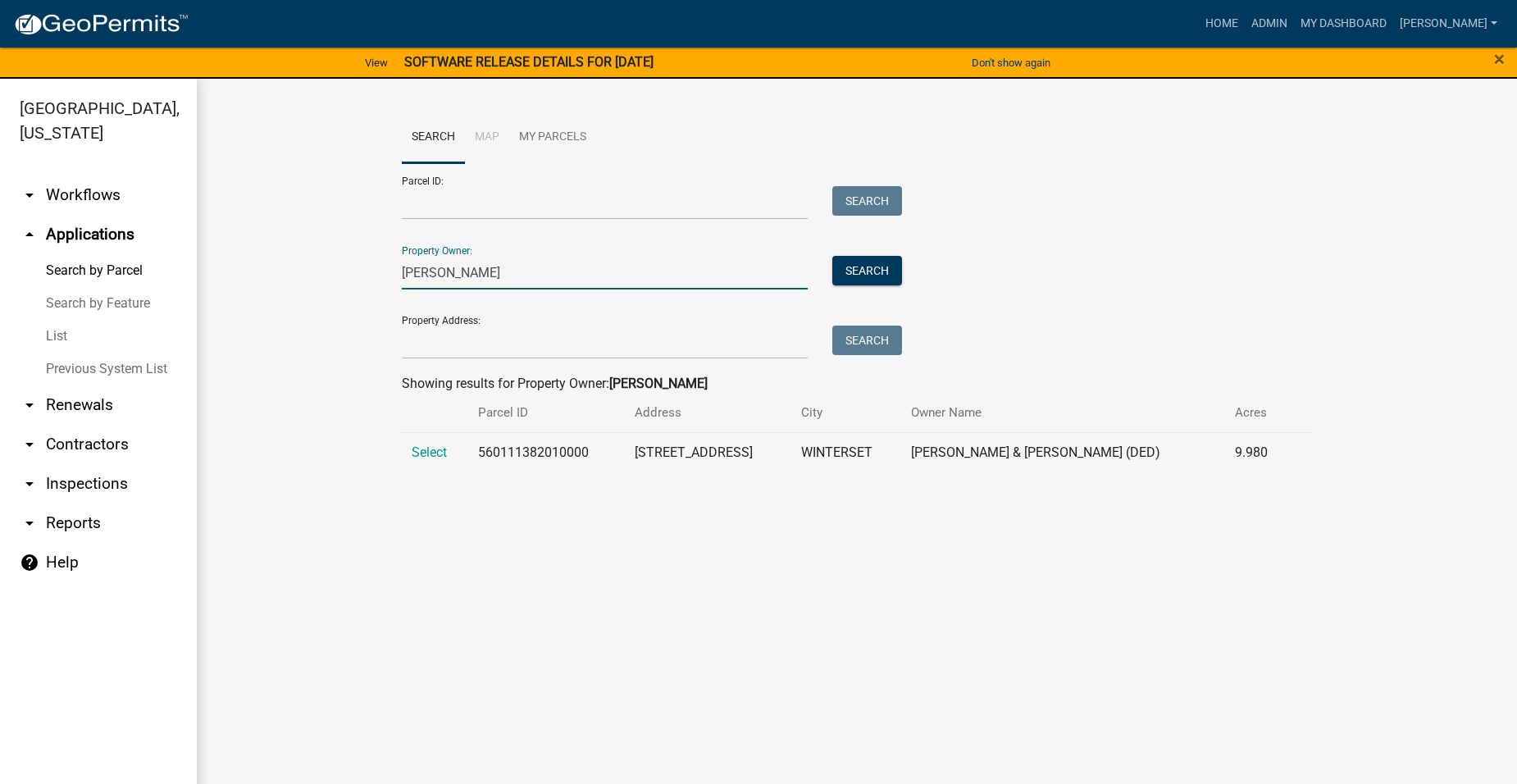
type input "[PERSON_NAME]"
click at [445, 453] on span "Select" at bounding box center [430, 452] width 35 height 16
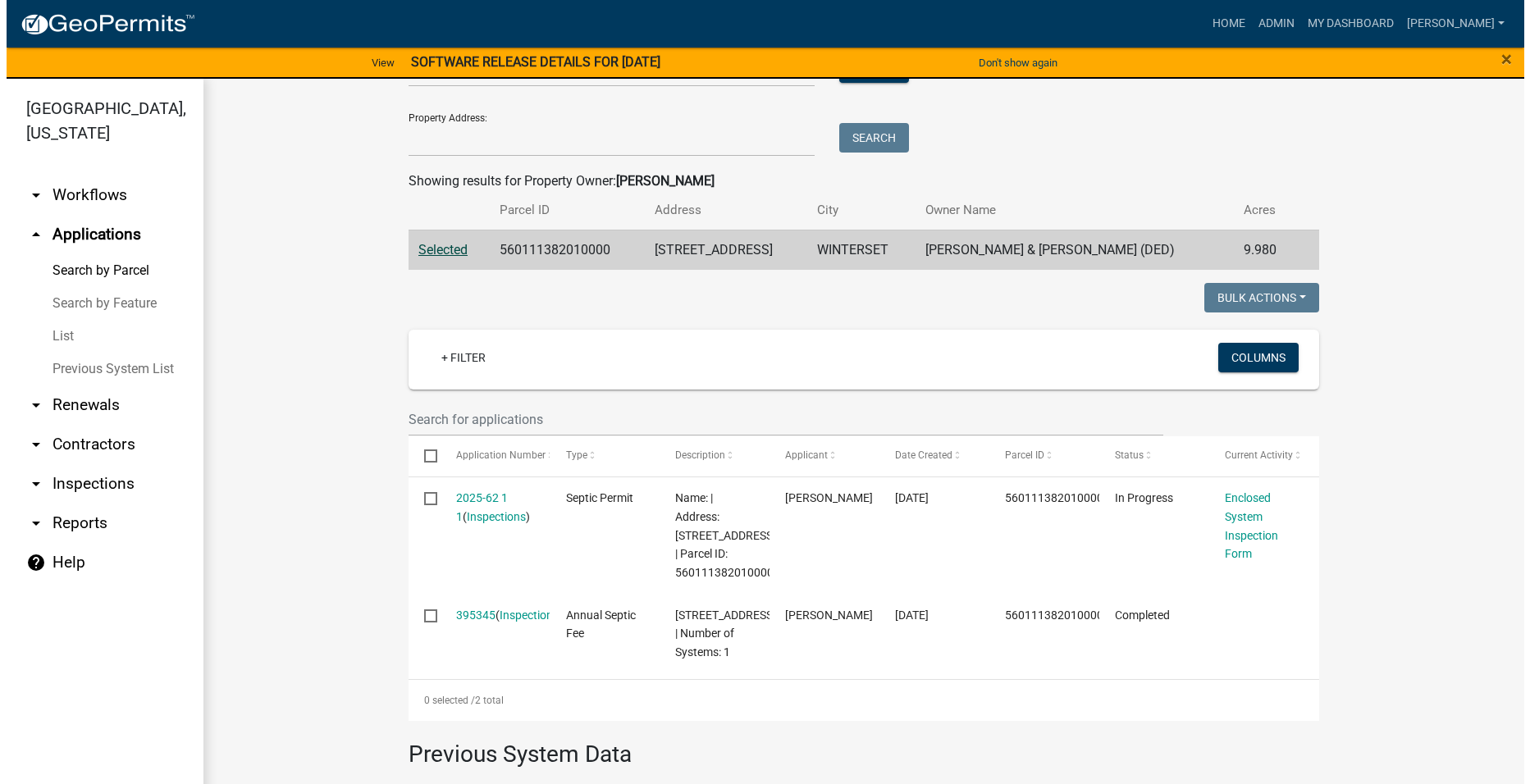
scroll to position [246, 0]
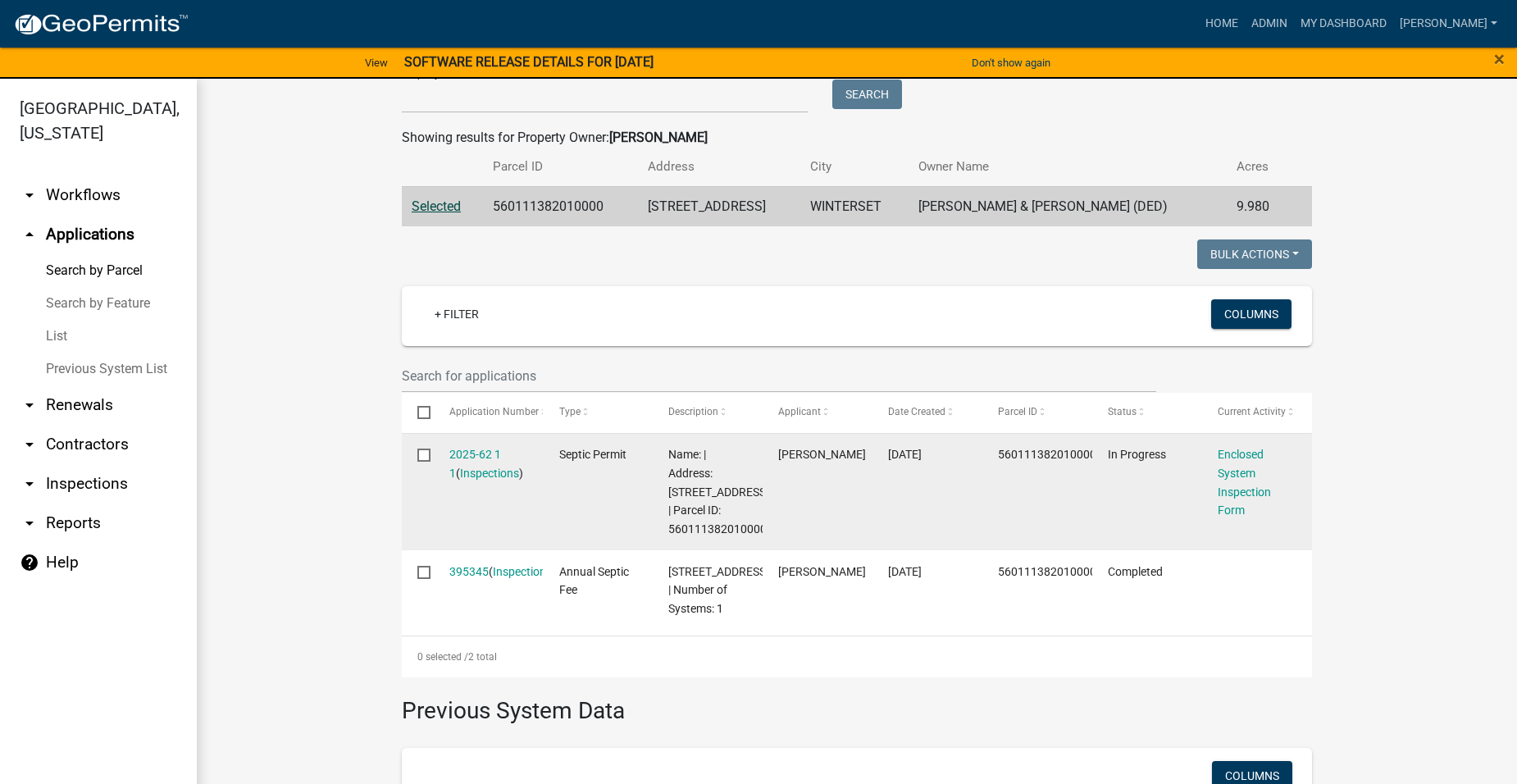
click at [475, 444] on datatable-body-cell "2025-62 1 1 ( Inspections )" at bounding box center [487, 492] width 110 height 117
click at [474, 452] on link "2025-62 1 1" at bounding box center [474, 464] width 52 height 32
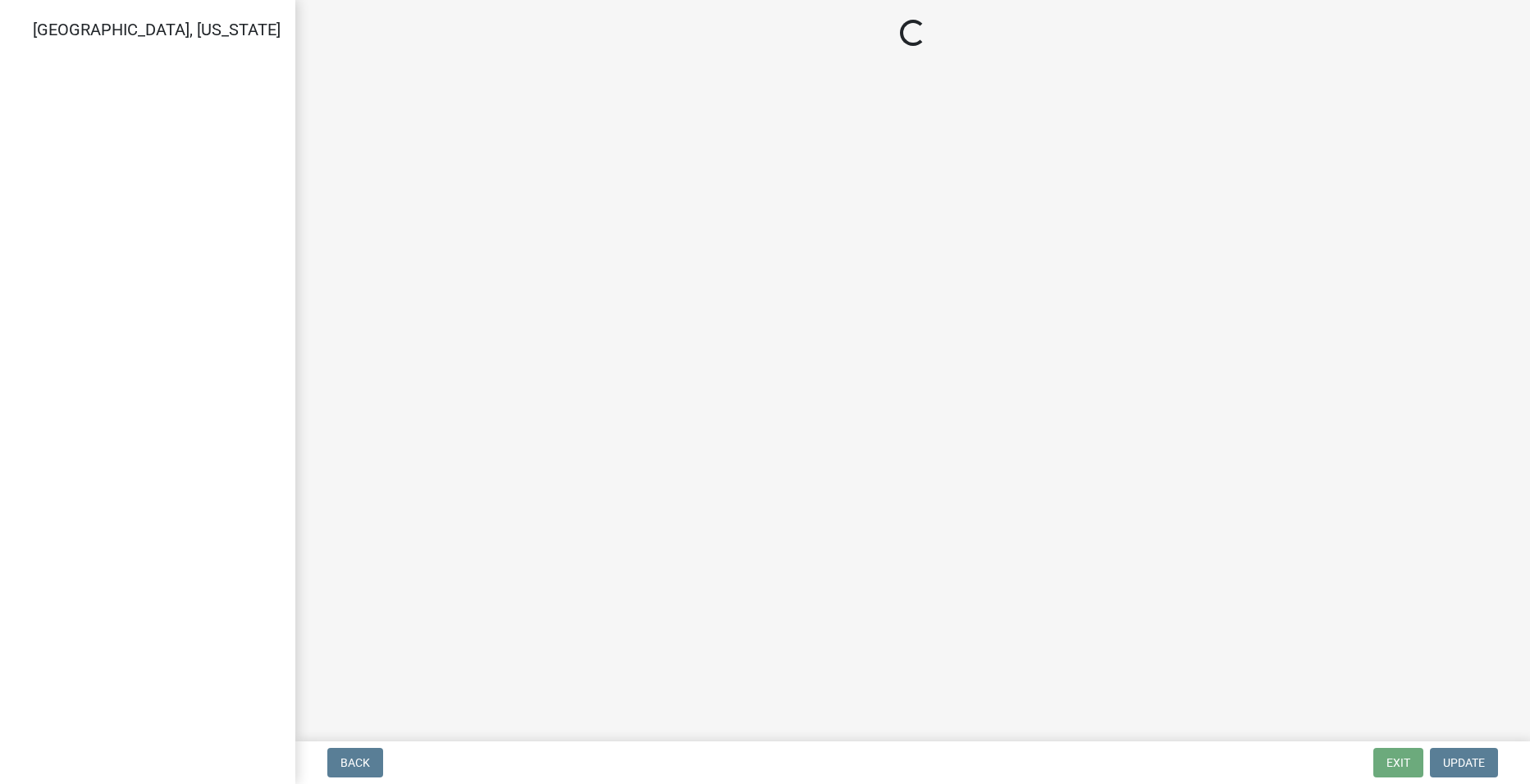
select select "dbe3a1b9-a4b3-48fa-b9c0-fee70399abae"
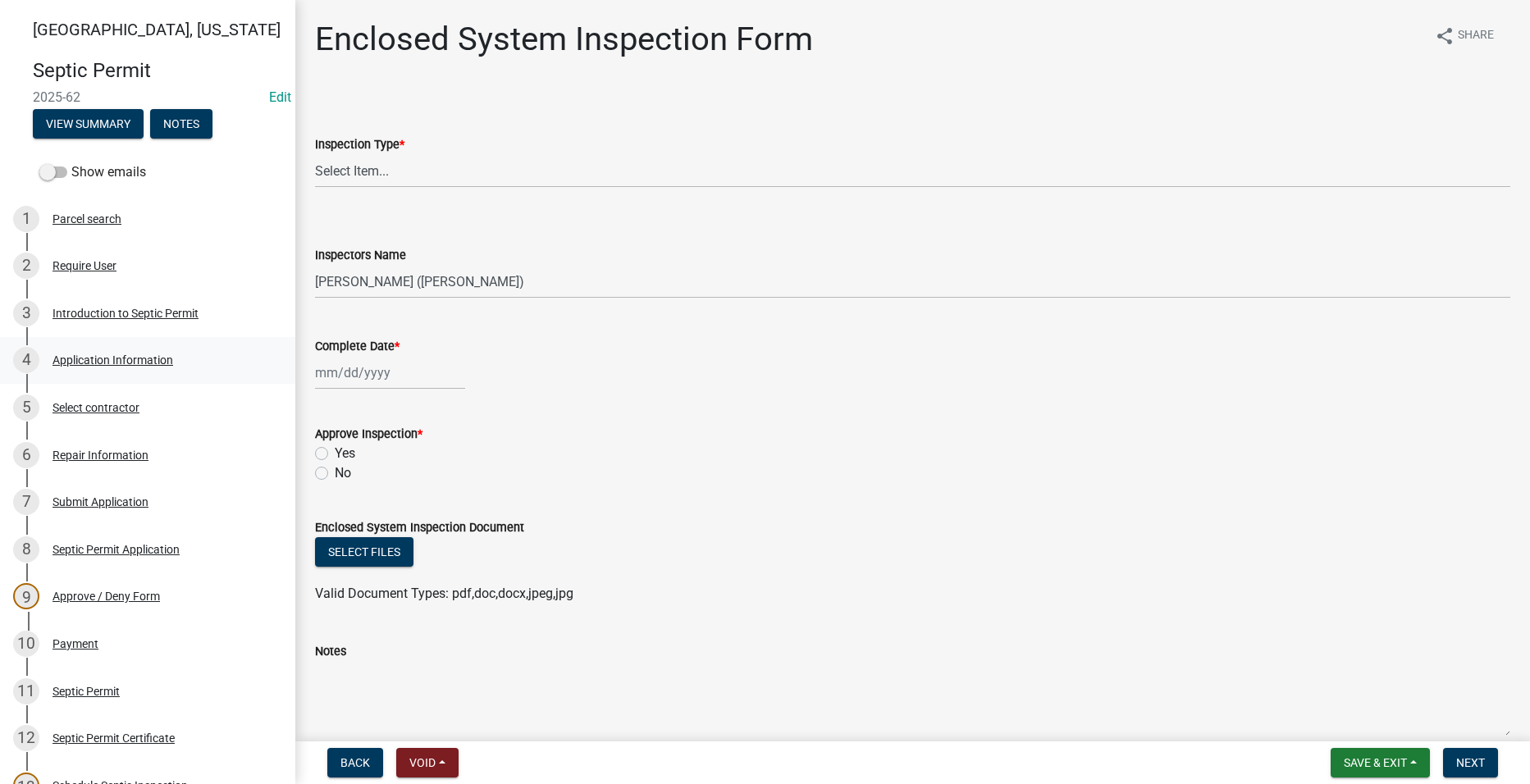
click at [65, 355] on div "Application Information" at bounding box center [113, 360] width 121 height 12
